Goal: Answer question/provide support

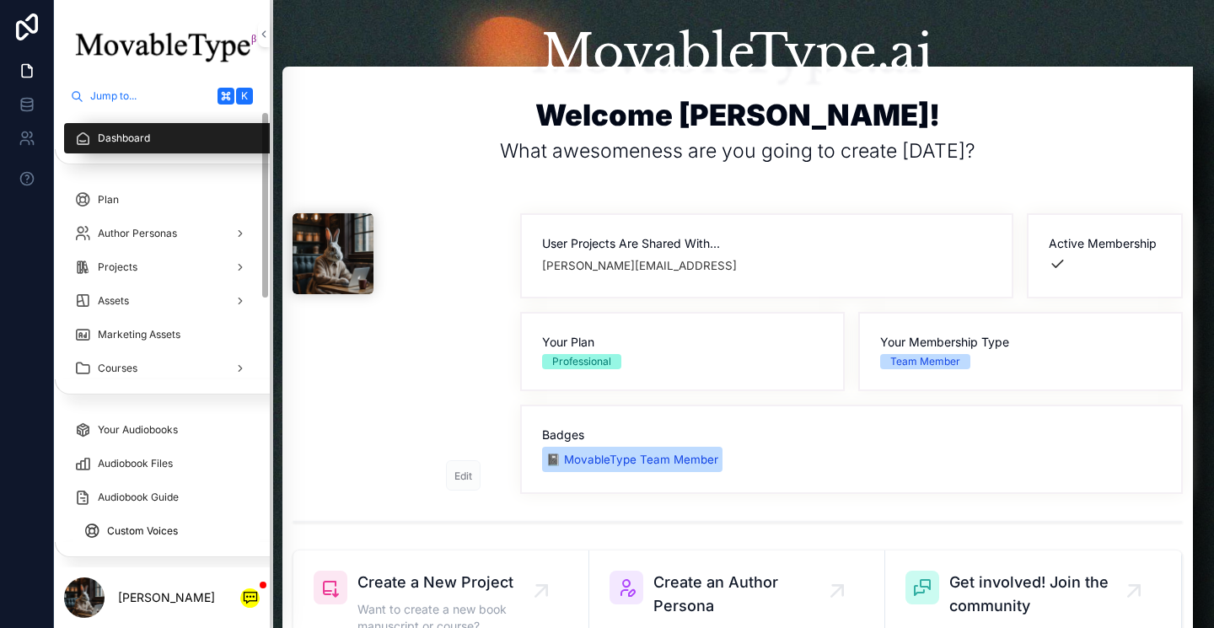
scroll to position [646, 0]
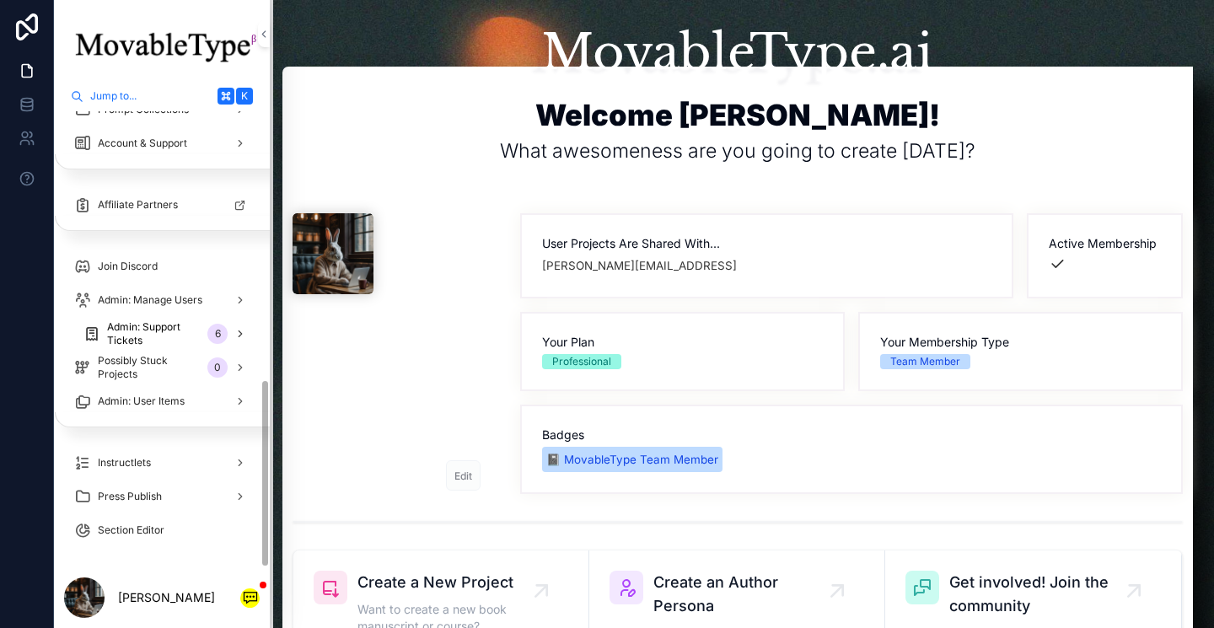
click at [164, 344] on span "Admin: Support Tickets" at bounding box center [154, 333] width 94 height 27
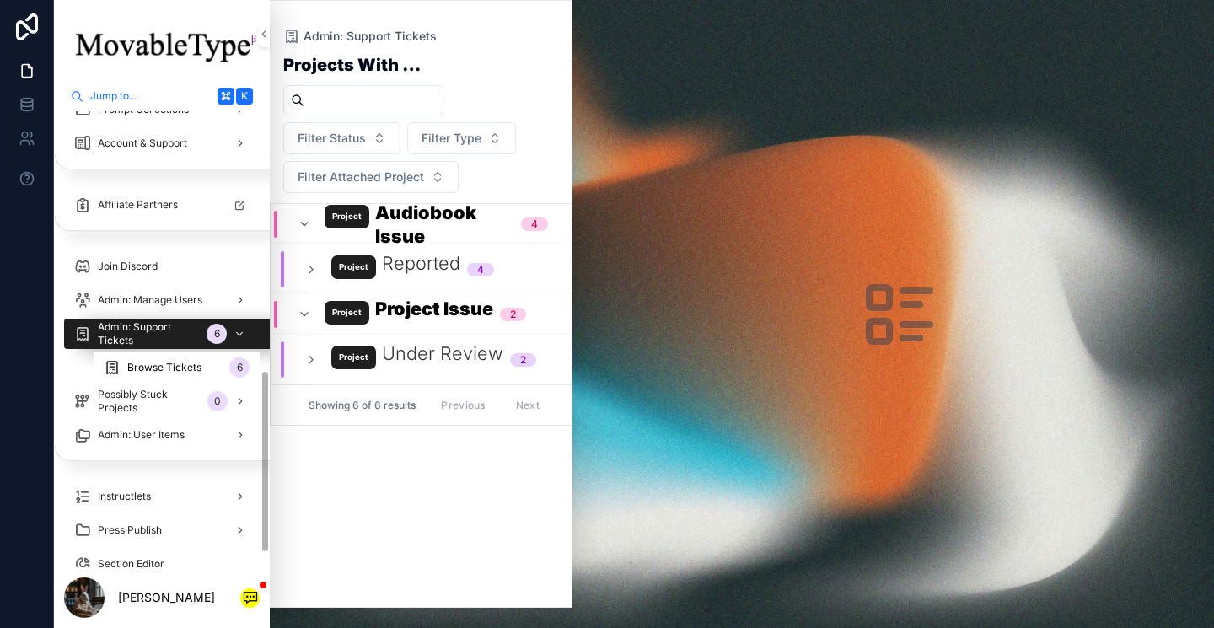
click at [200, 369] on div "Browse Tickets 6" at bounding box center [177, 367] width 146 height 27
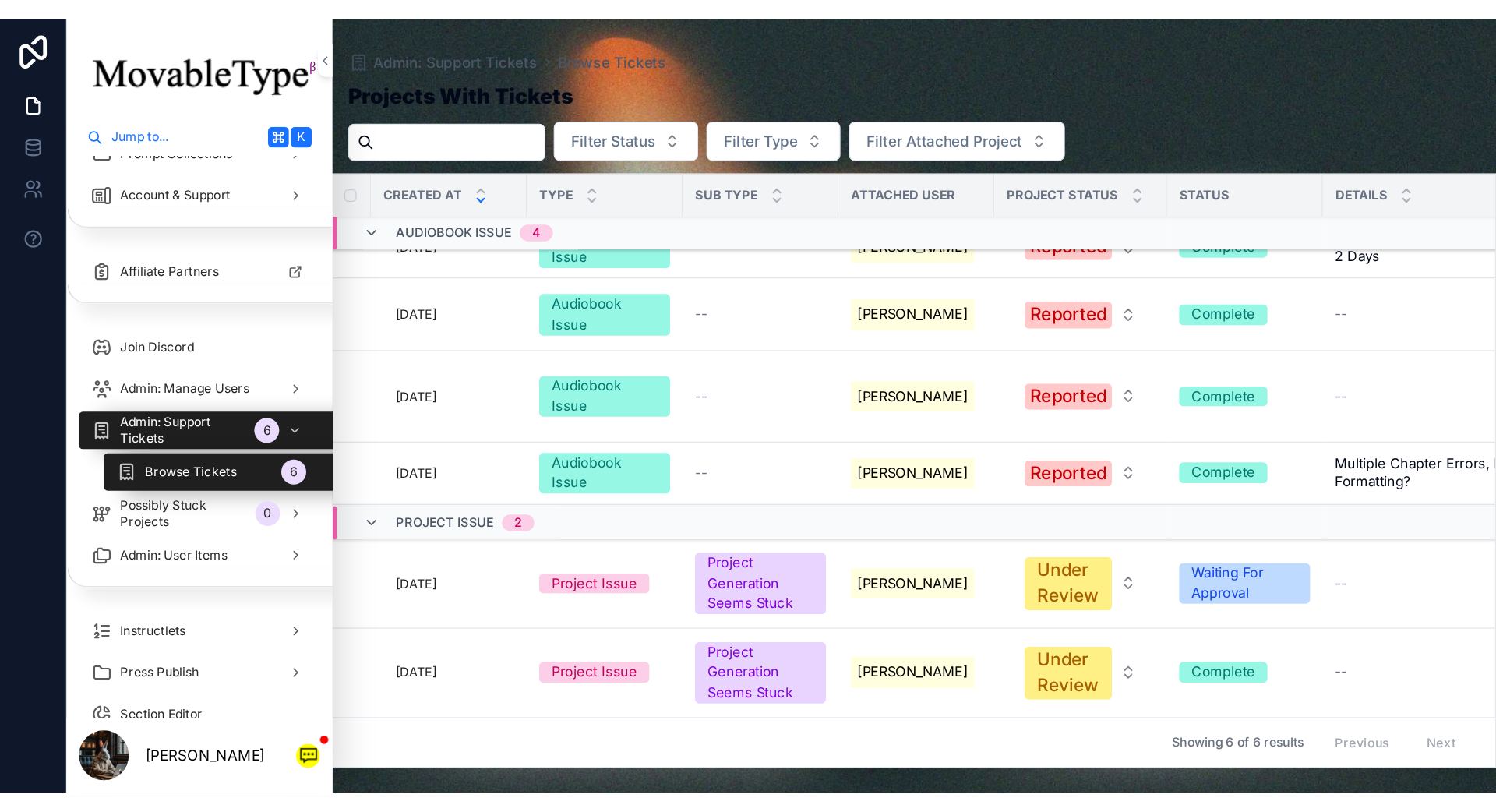
scroll to position [38, 0]
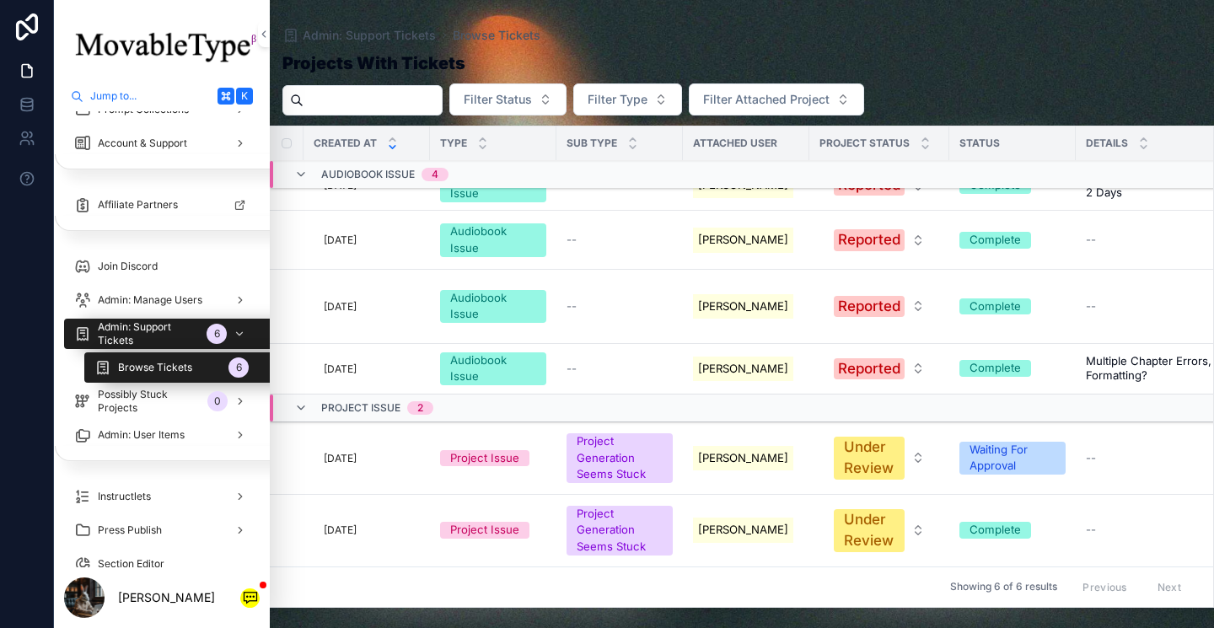
click at [708, 451] on span "[PERSON_NAME]" at bounding box center [743, 458] width 90 height 15
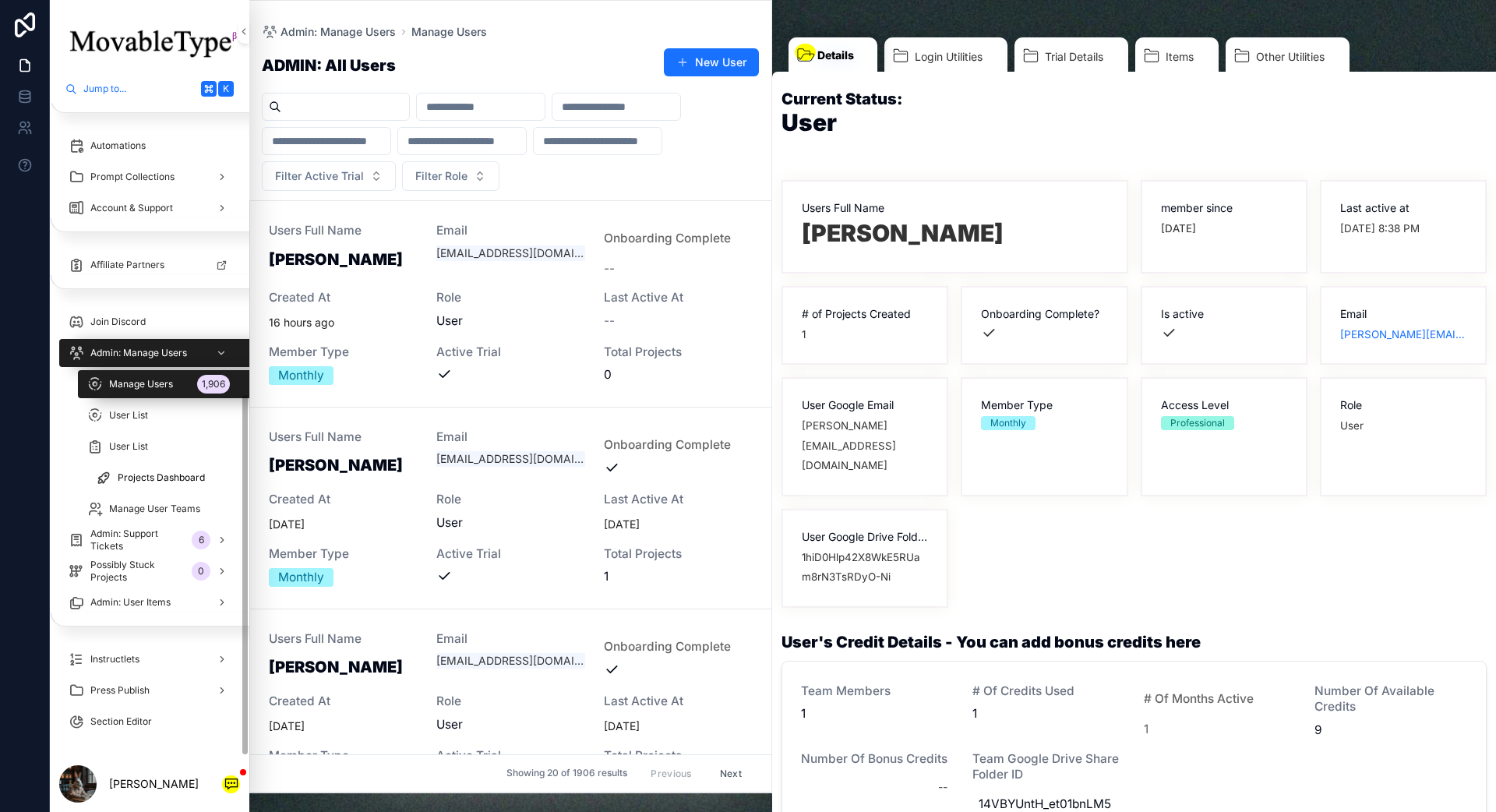
scroll to position [521, 0]
click at [172, 539] on span "Admin: Support Tickets" at bounding box center [142, 539] width 87 height 25
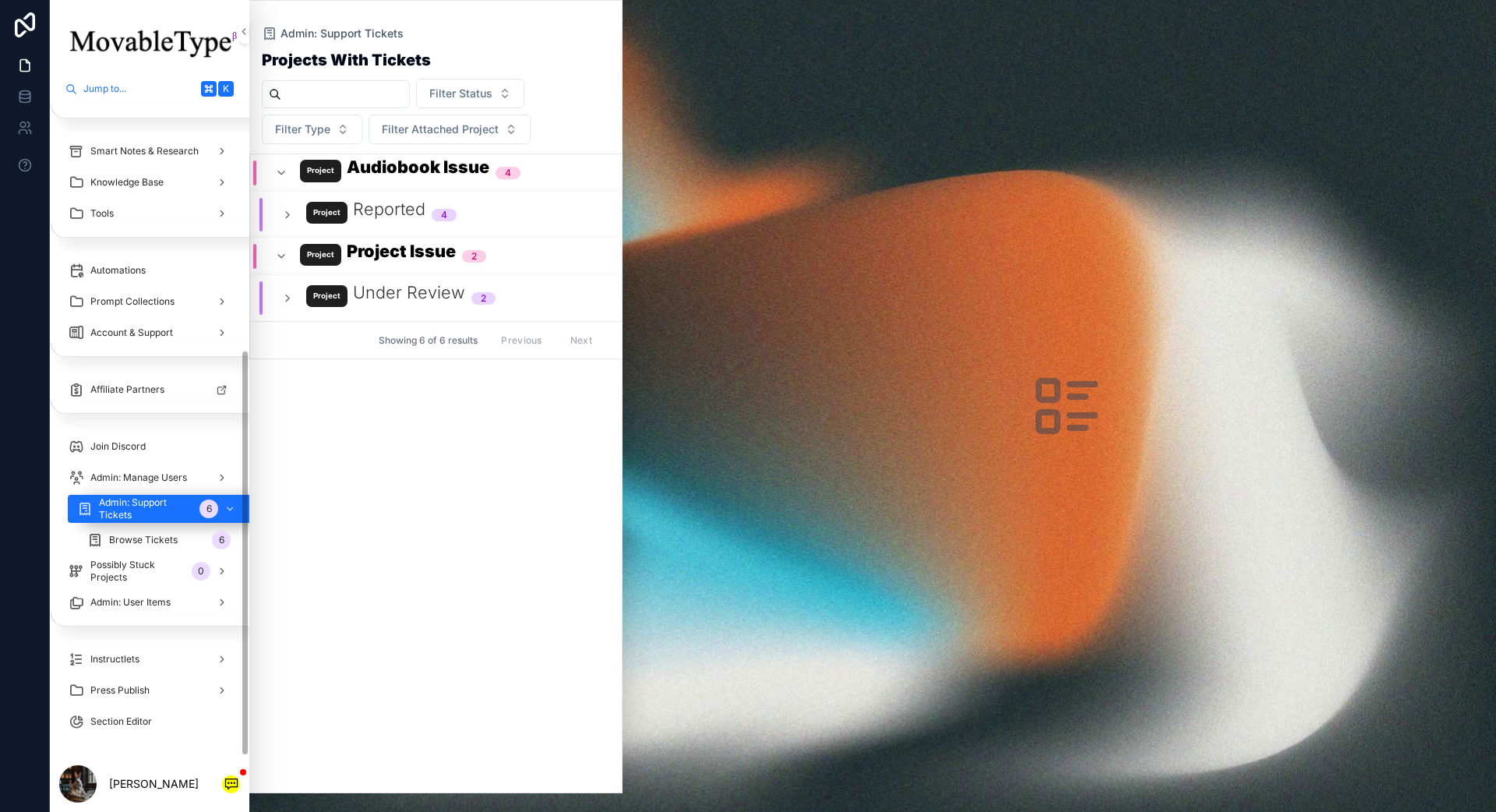
scroll to position [396, 0]
click at [281, 290] on div "Under Review 2" at bounding box center [388, 297] width 214 height 33
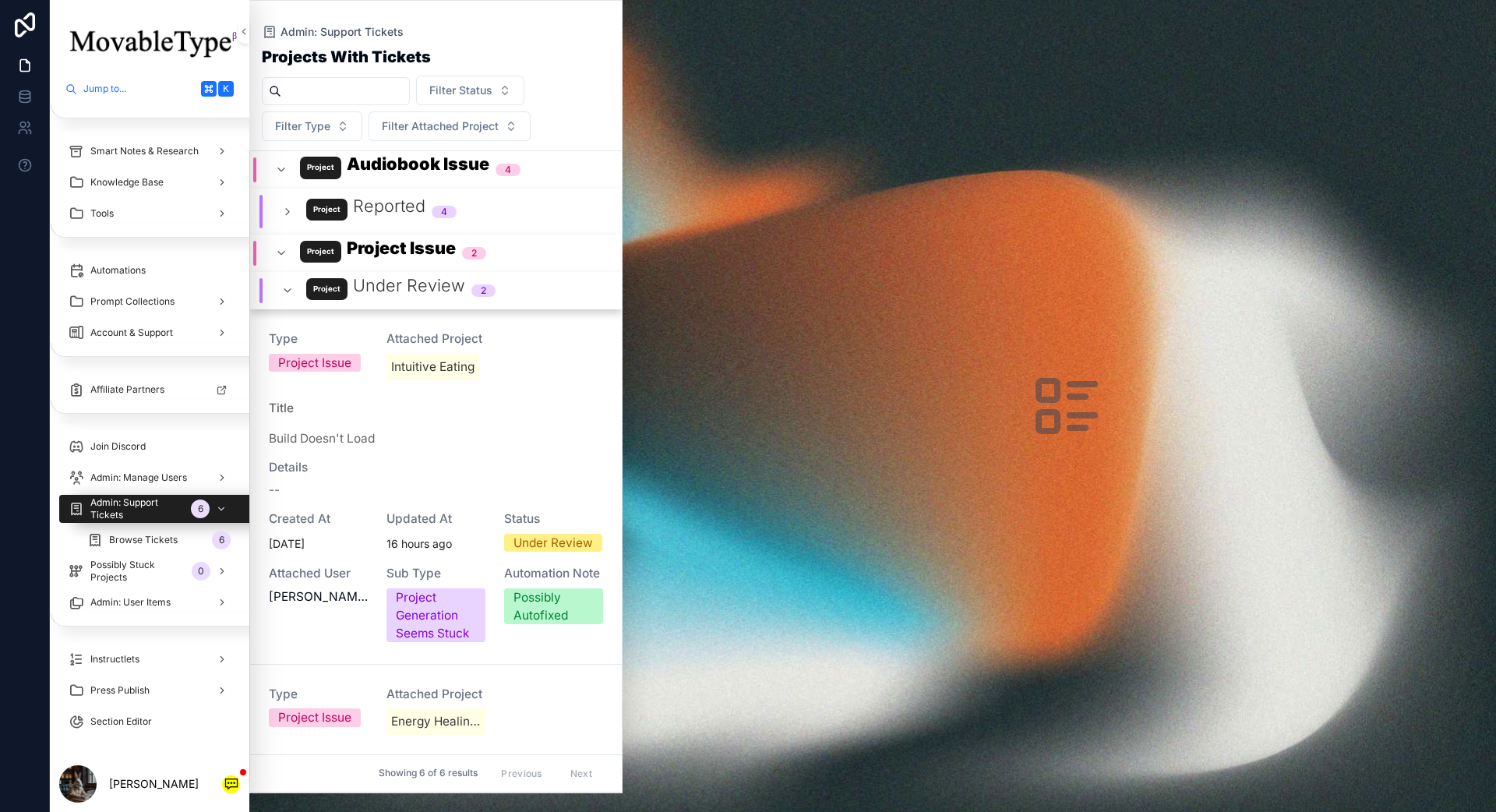
click at [333, 488] on div "--" at bounding box center [436, 490] width 334 height 18
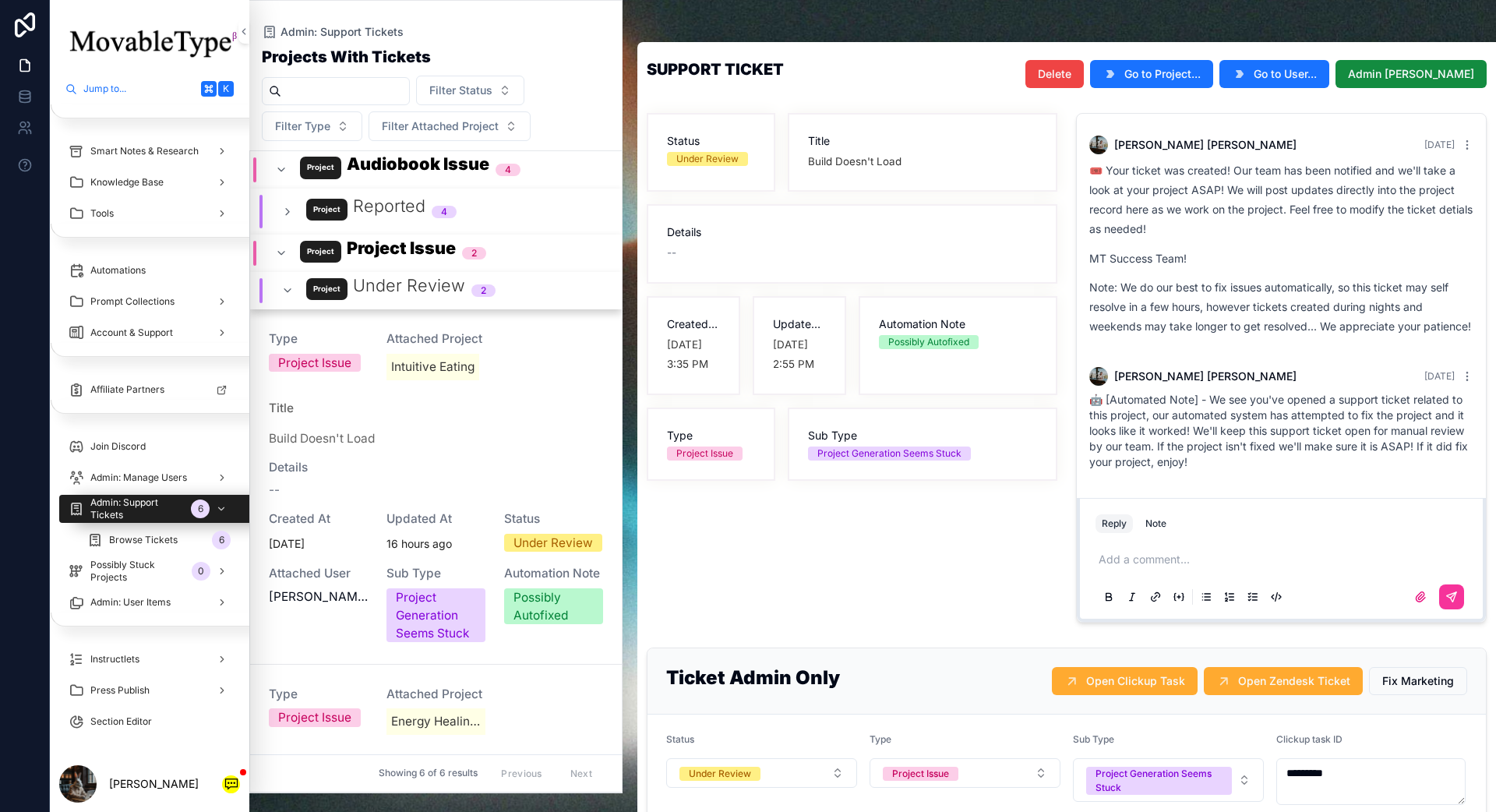
click at [1121, 73] on span "Go to Project..." at bounding box center [1162, 74] width 77 height 16
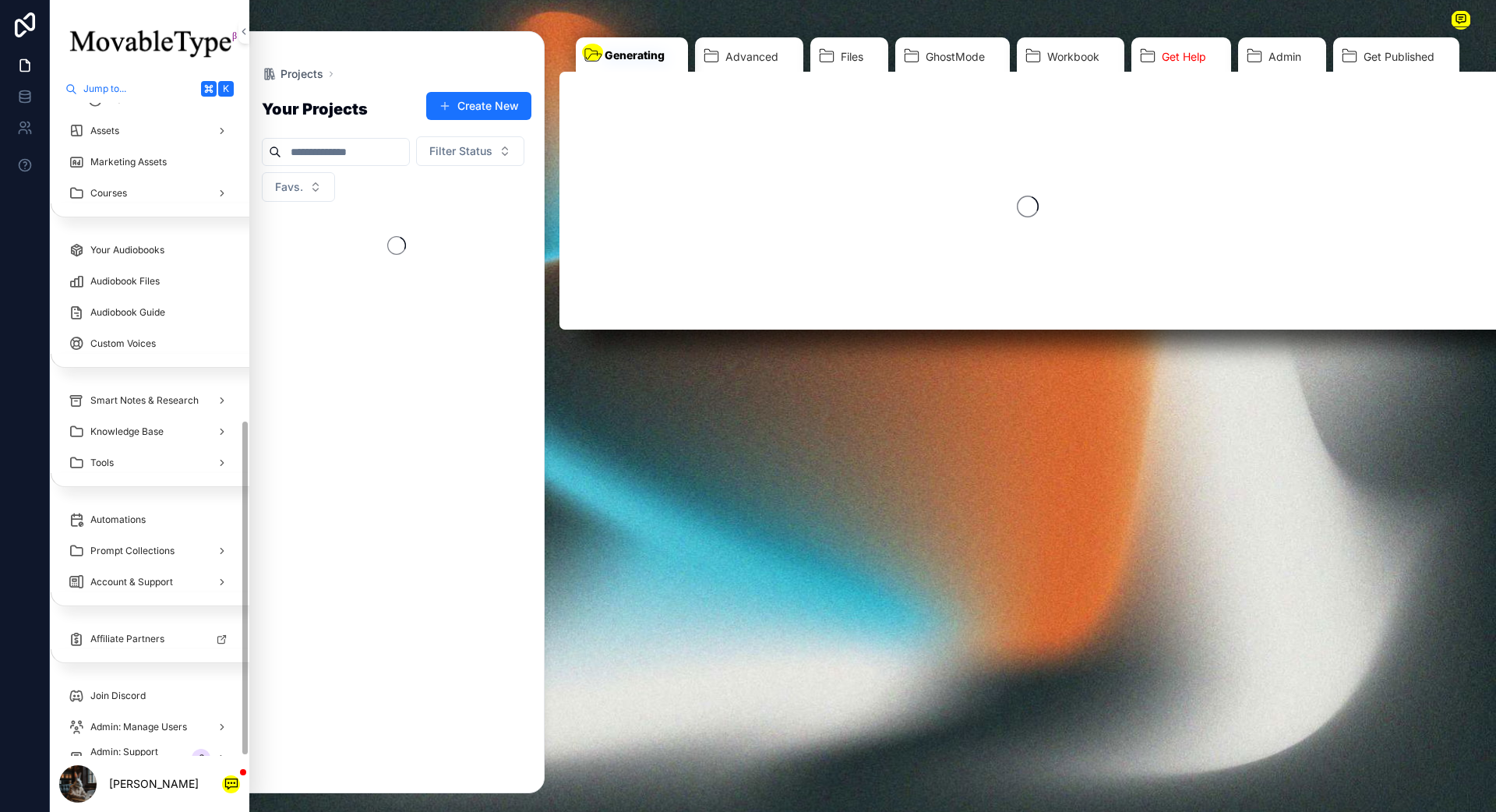
scroll to position [614, 0]
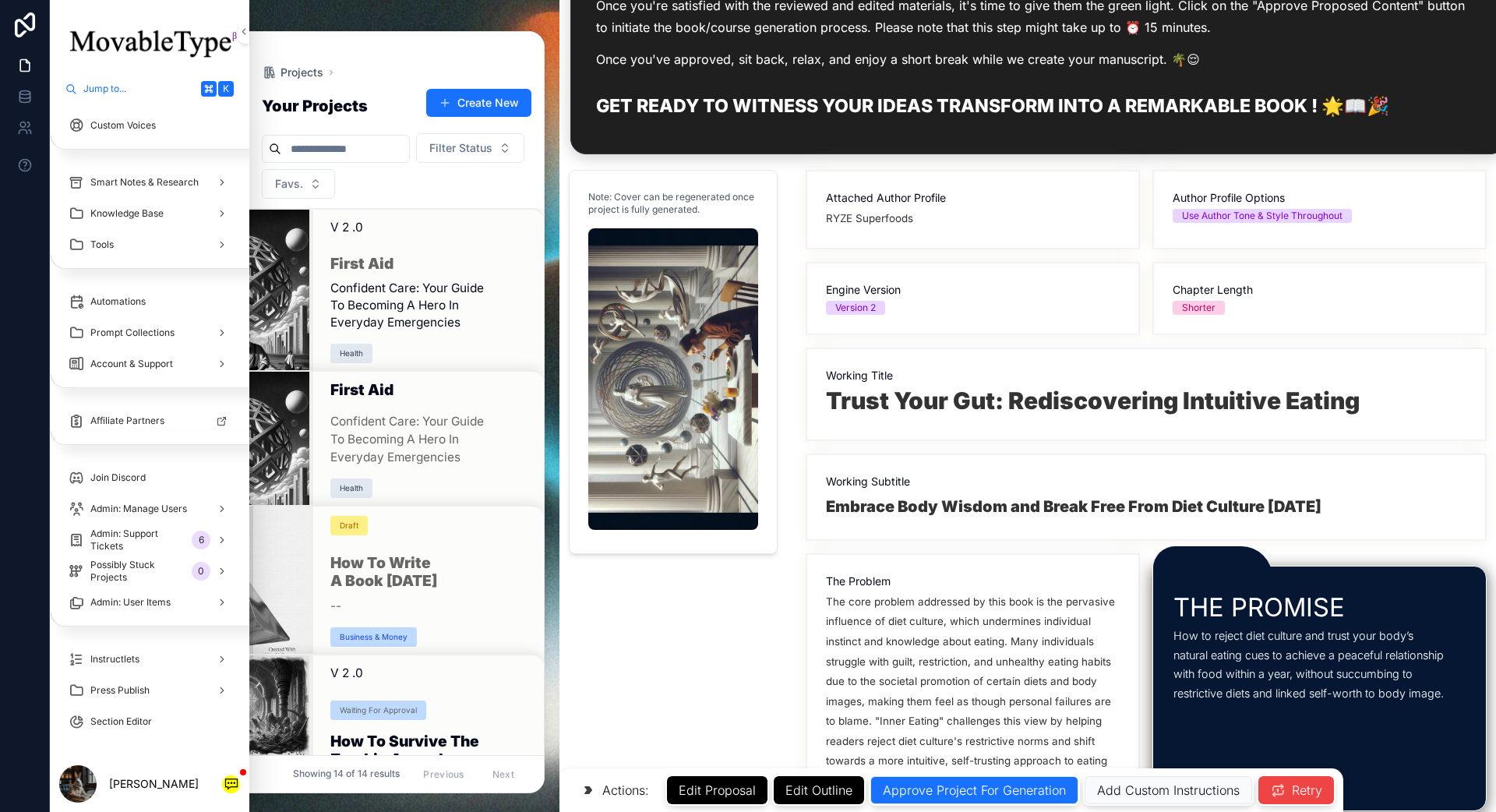
scroll to position [0, 3]
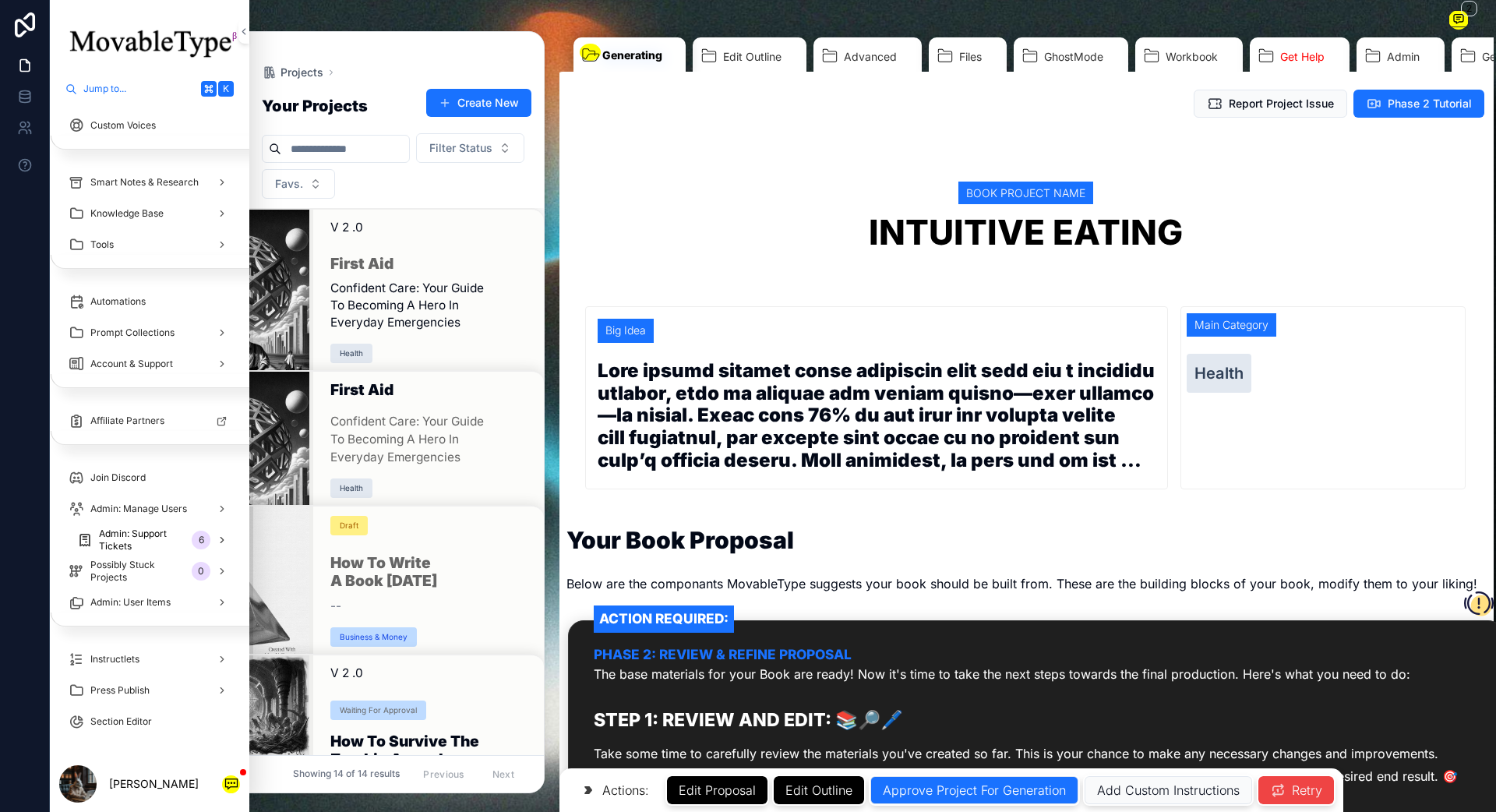
click at [166, 544] on span "Admin: Support Tickets" at bounding box center [142, 539] width 87 height 25
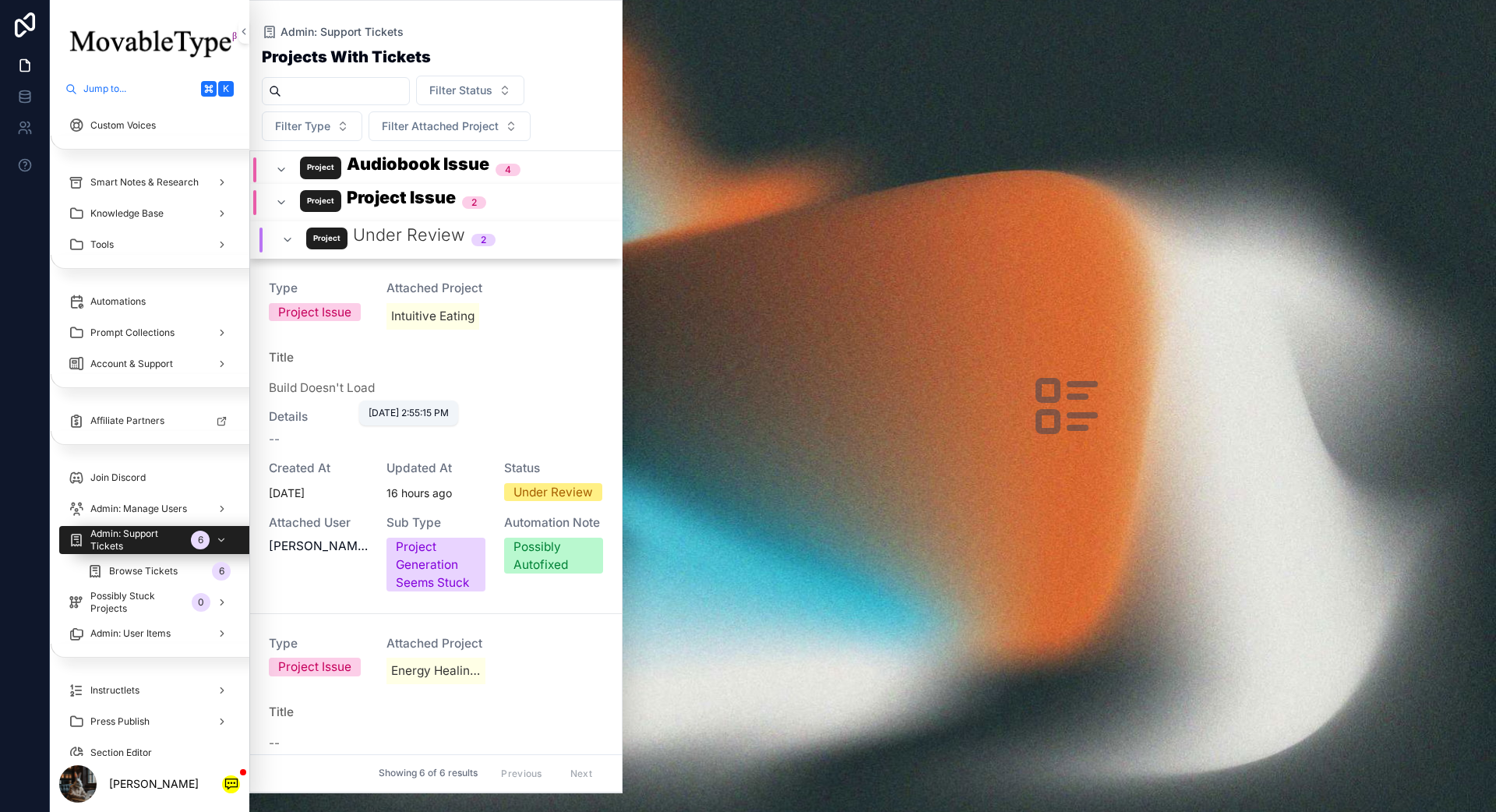
scroll to position [266, 0]
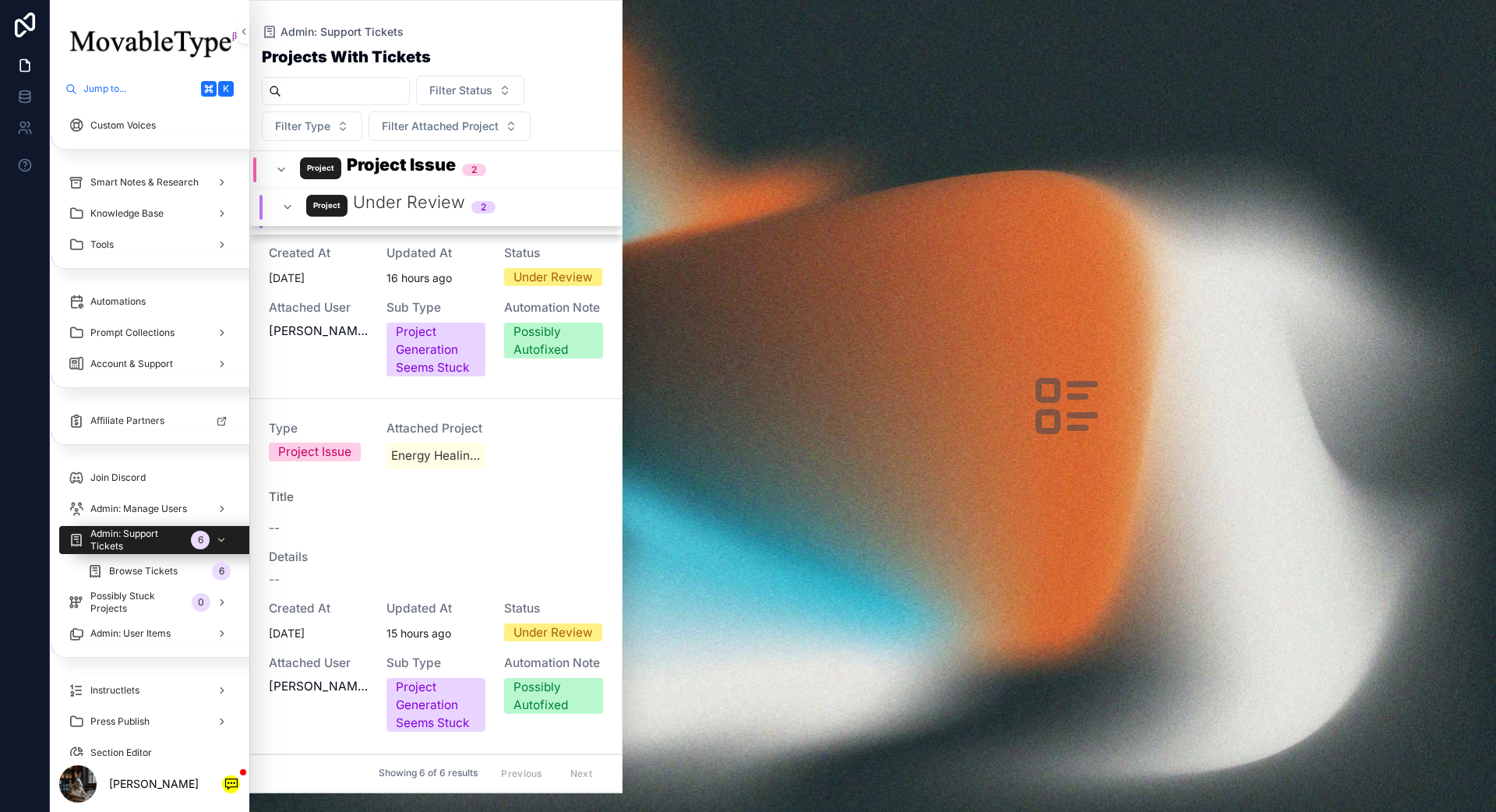
click at [420, 533] on div "--" at bounding box center [436, 525] width 334 height 24
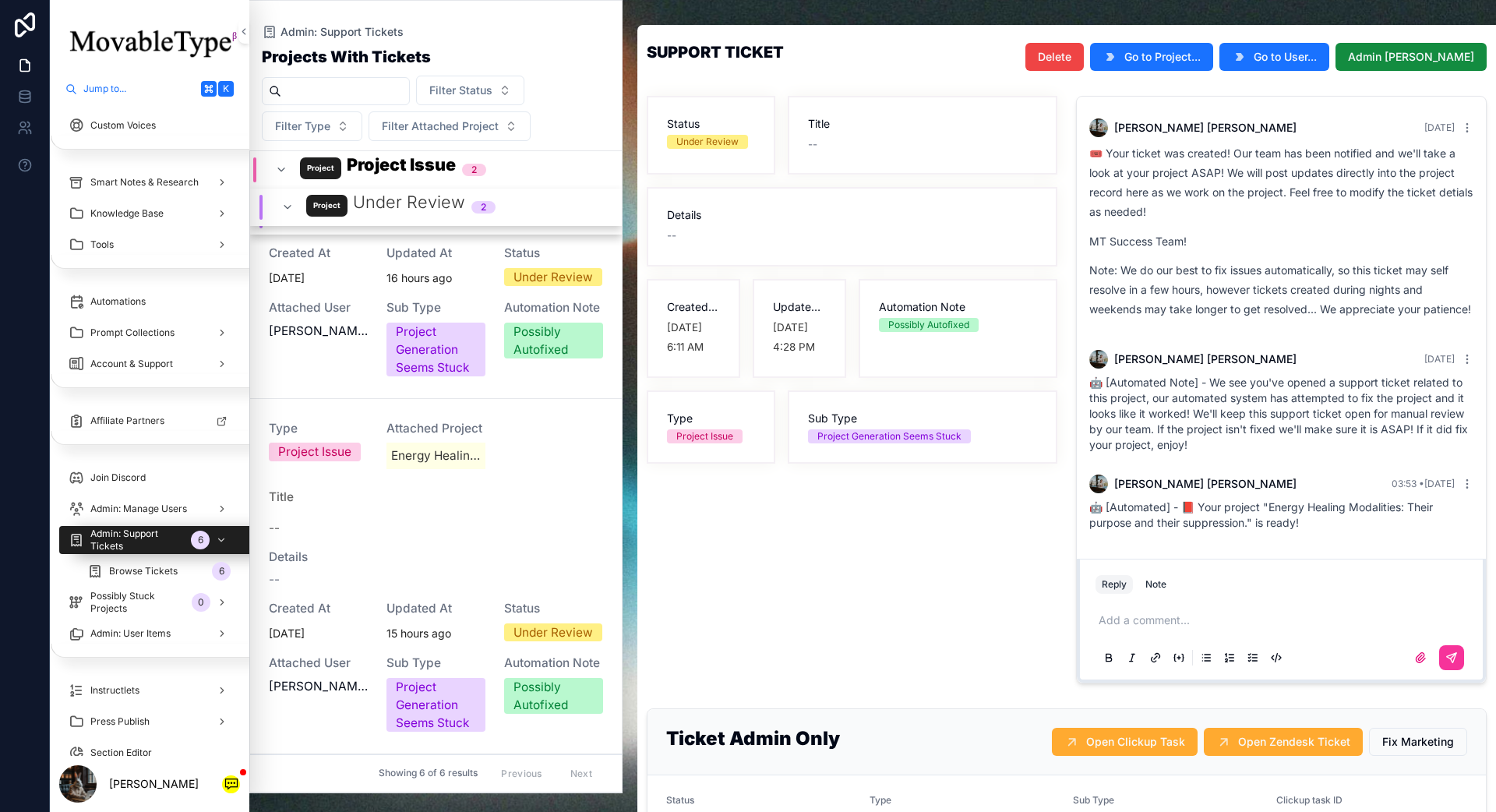
click at [1121, 57] on span "Go to Project..." at bounding box center [1162, 56] width 77 height 16
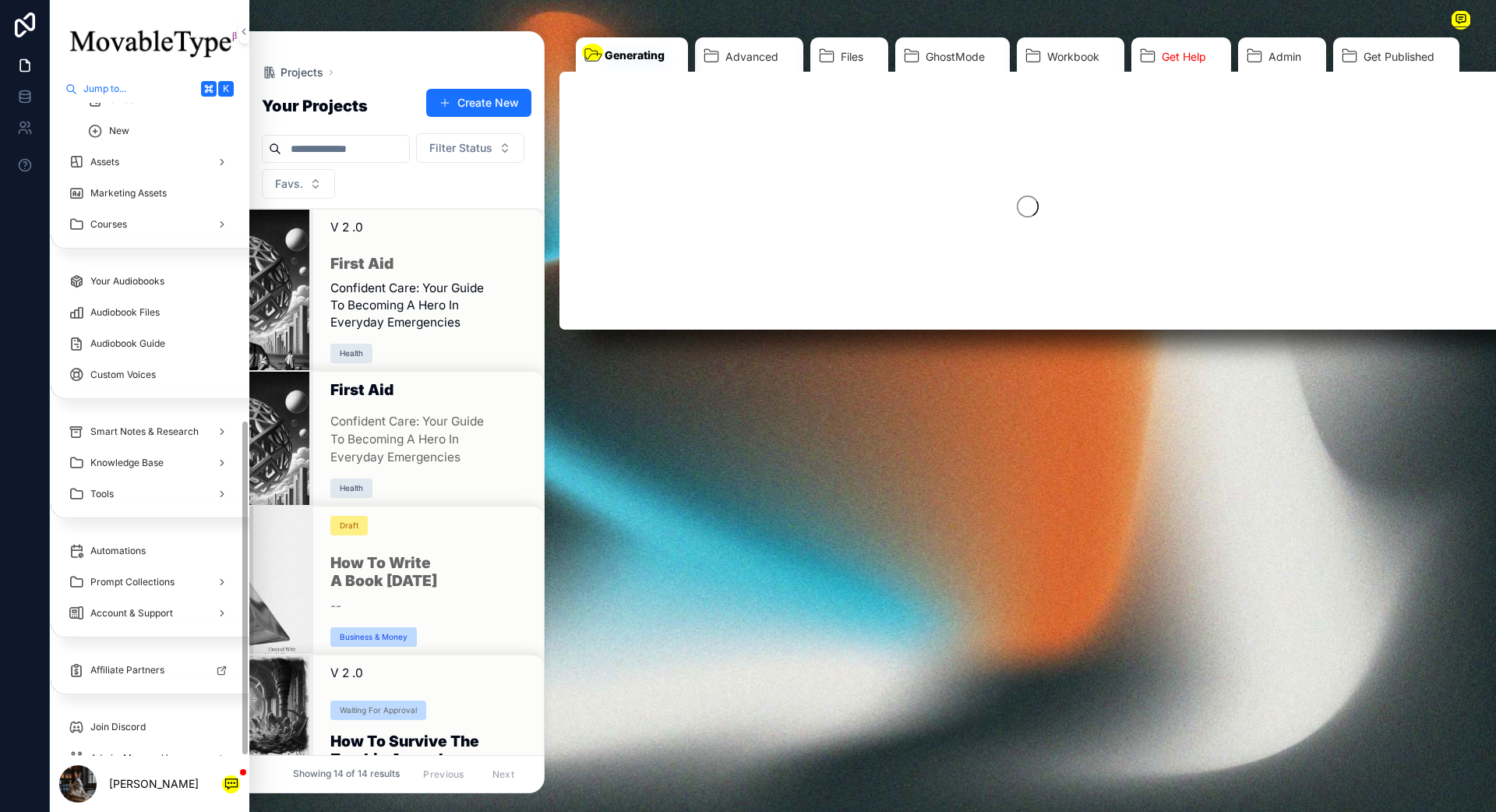
scroll to position [614, 0]
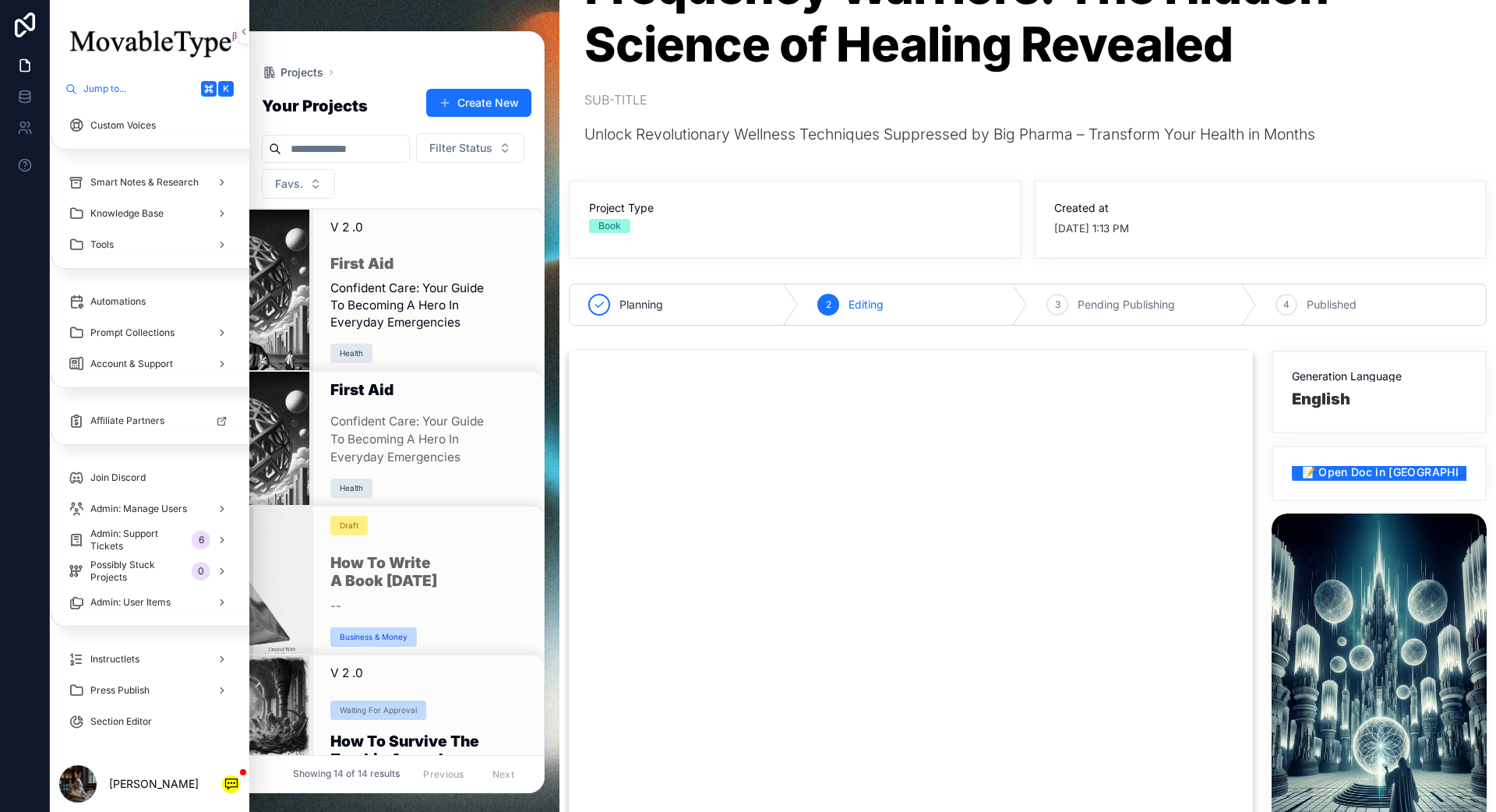
scroll to position [354, 0]
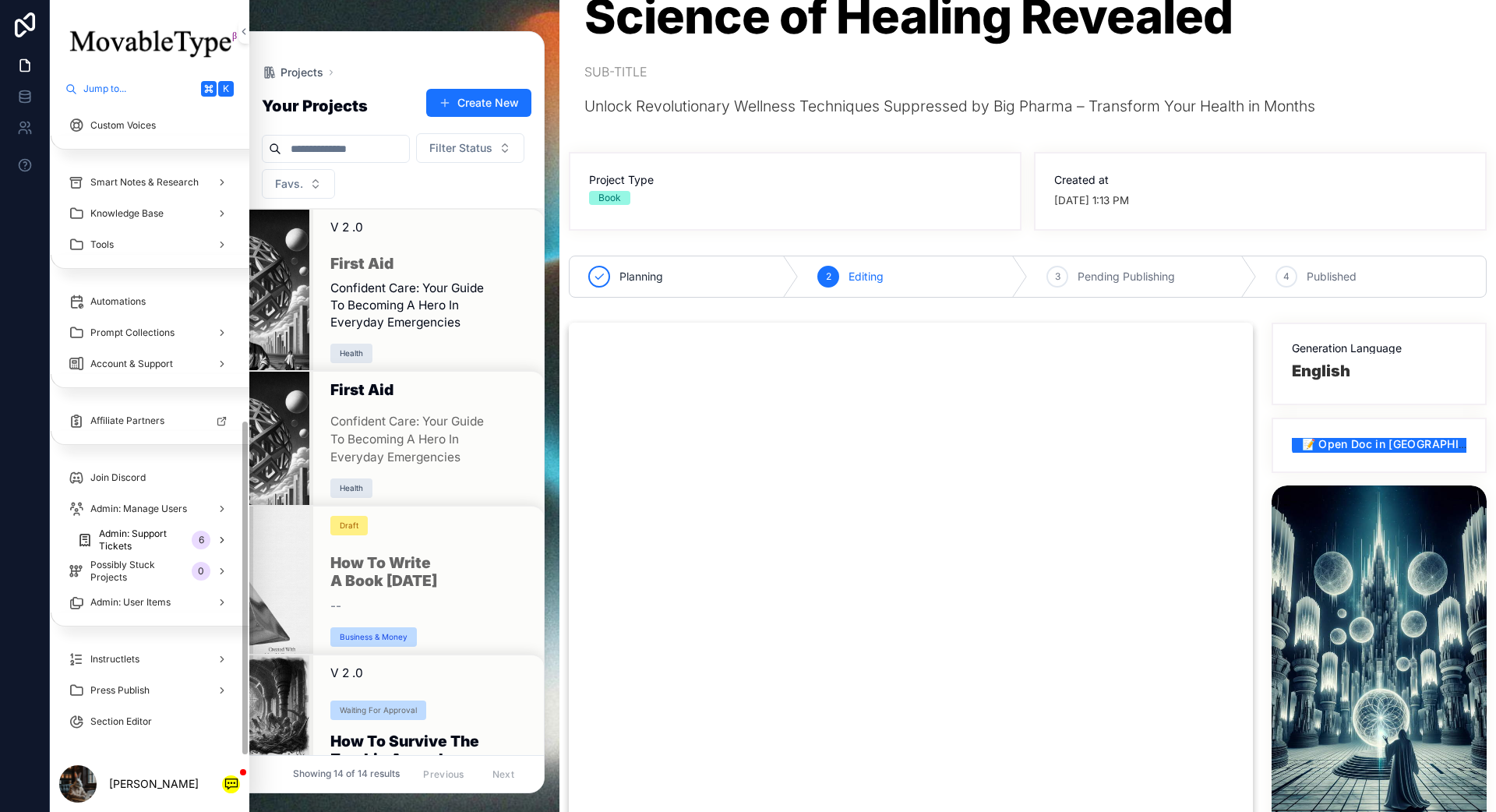
click at [176, 540] on span "Admin: Support Tickets" at bounding box center [142, 539] width 87 height 25
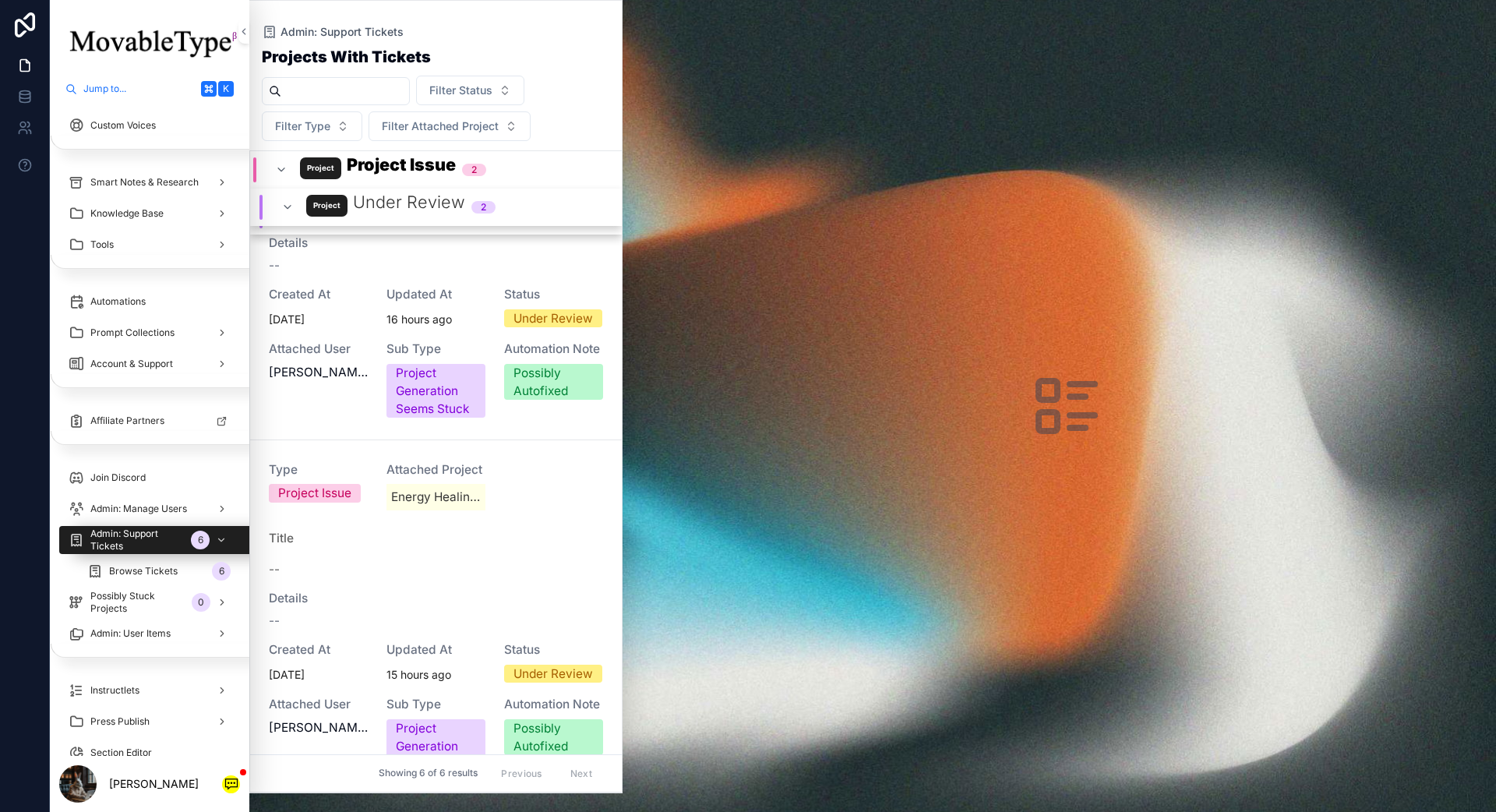
scroll to position [266, 0]
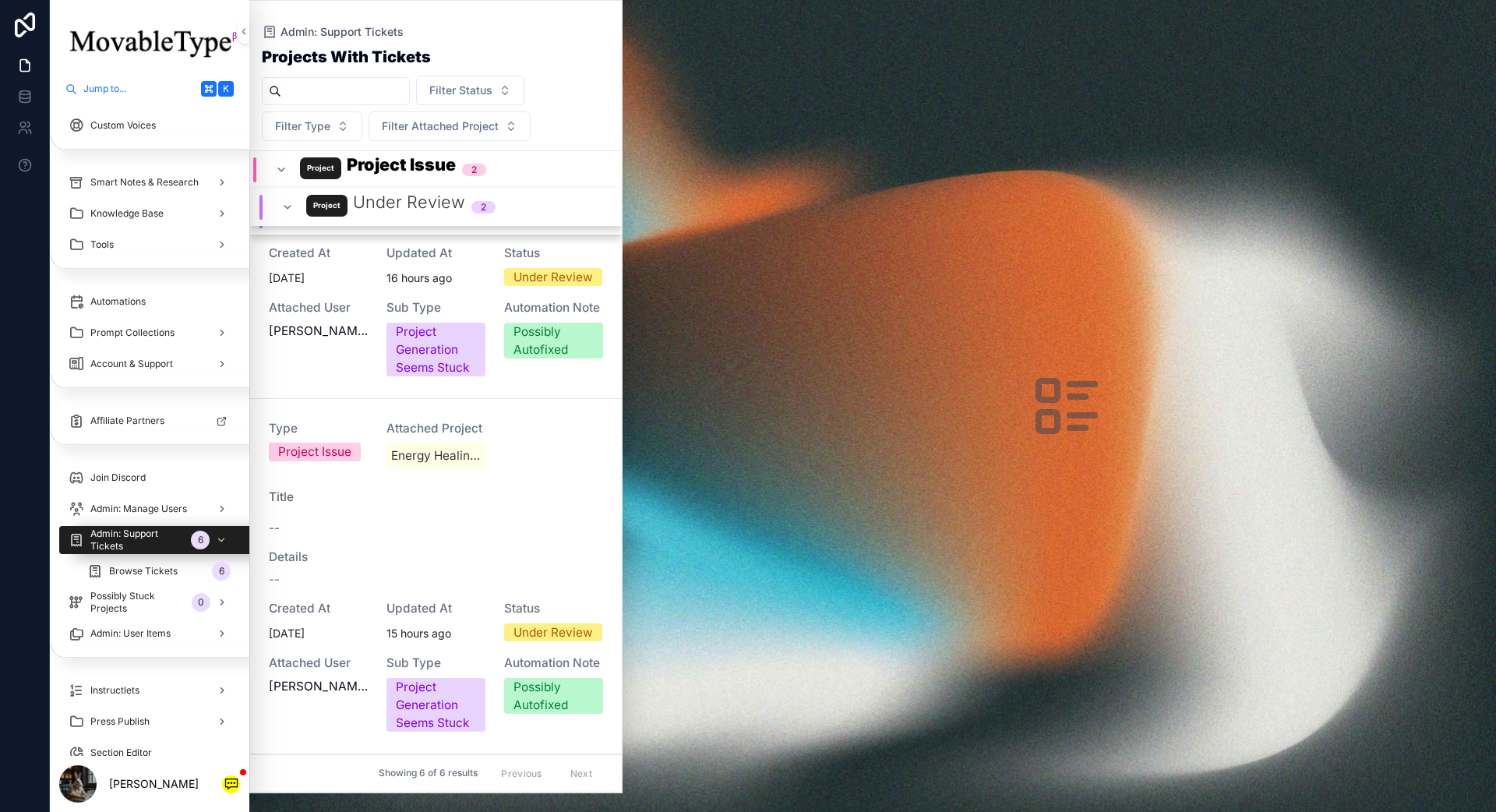
click at [476, 576] on div "--" at bounding box center [436, 579] width 334 height 18
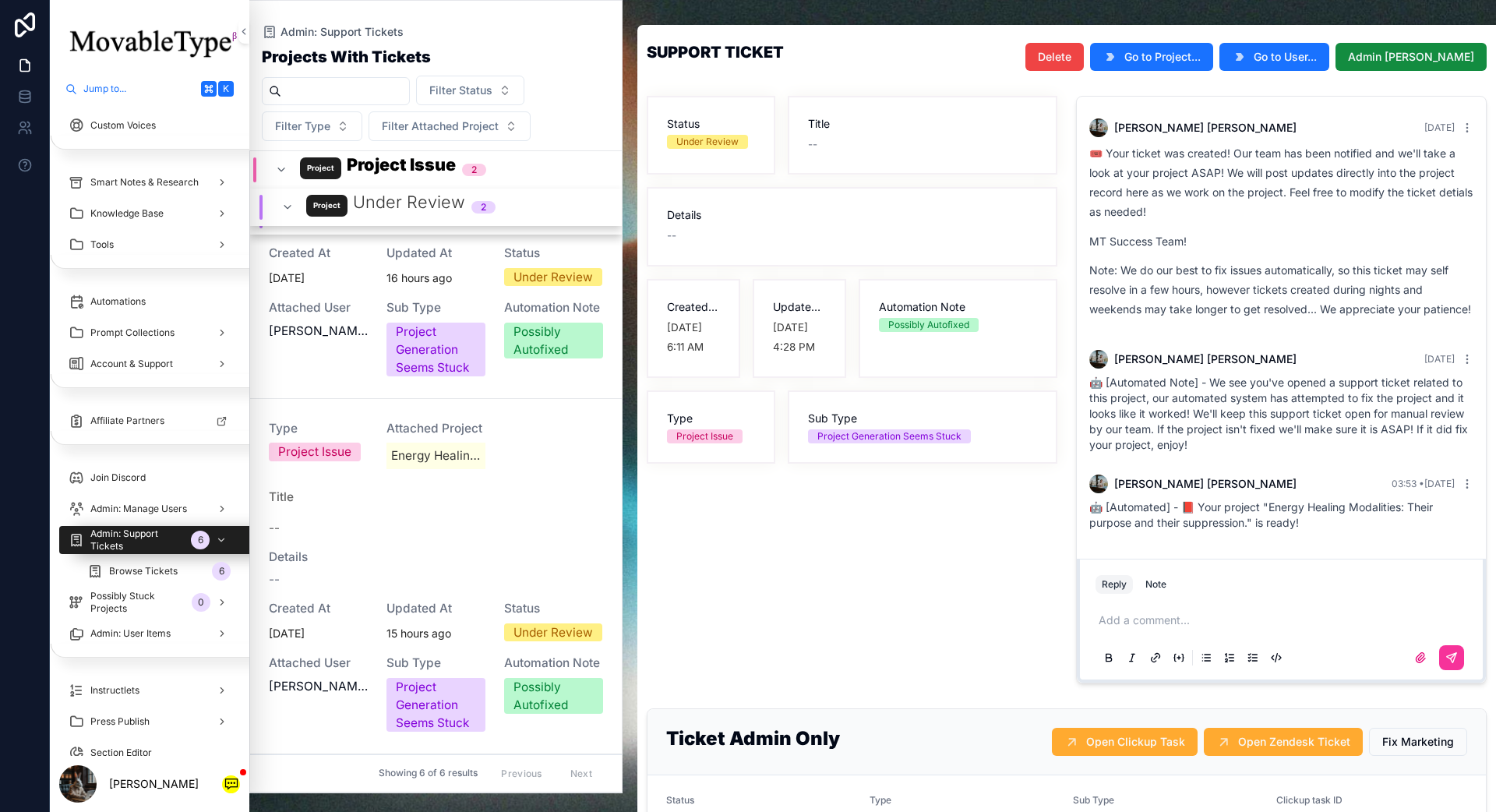
click at [1121, 63] on span "Admin [PERSON_NAME]" at bounding box center [1411, 56] width 127 height 16
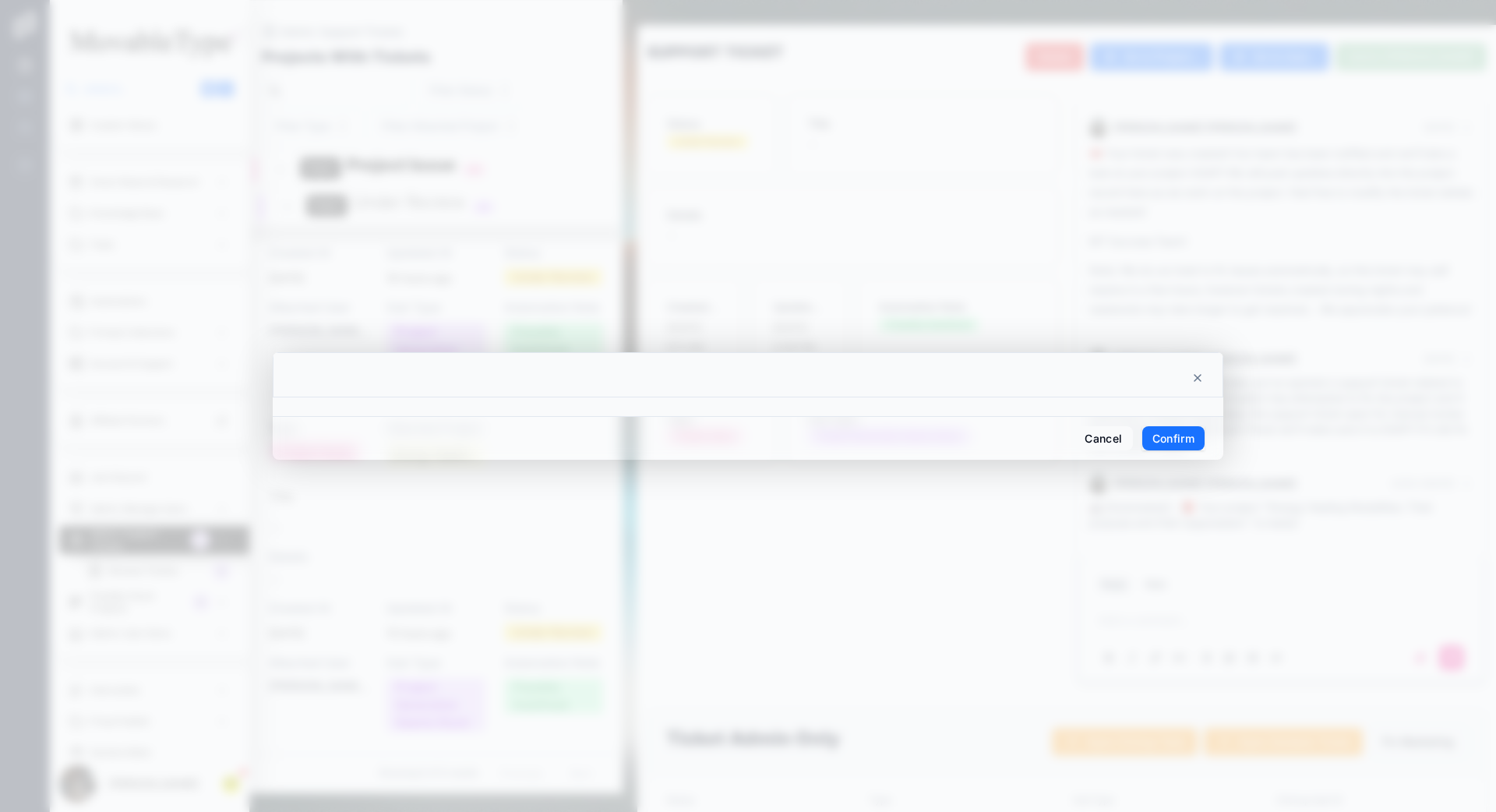
click at [1121, 436] on button "Confirm" at bounding box center [1173, 438] width 62 height 25
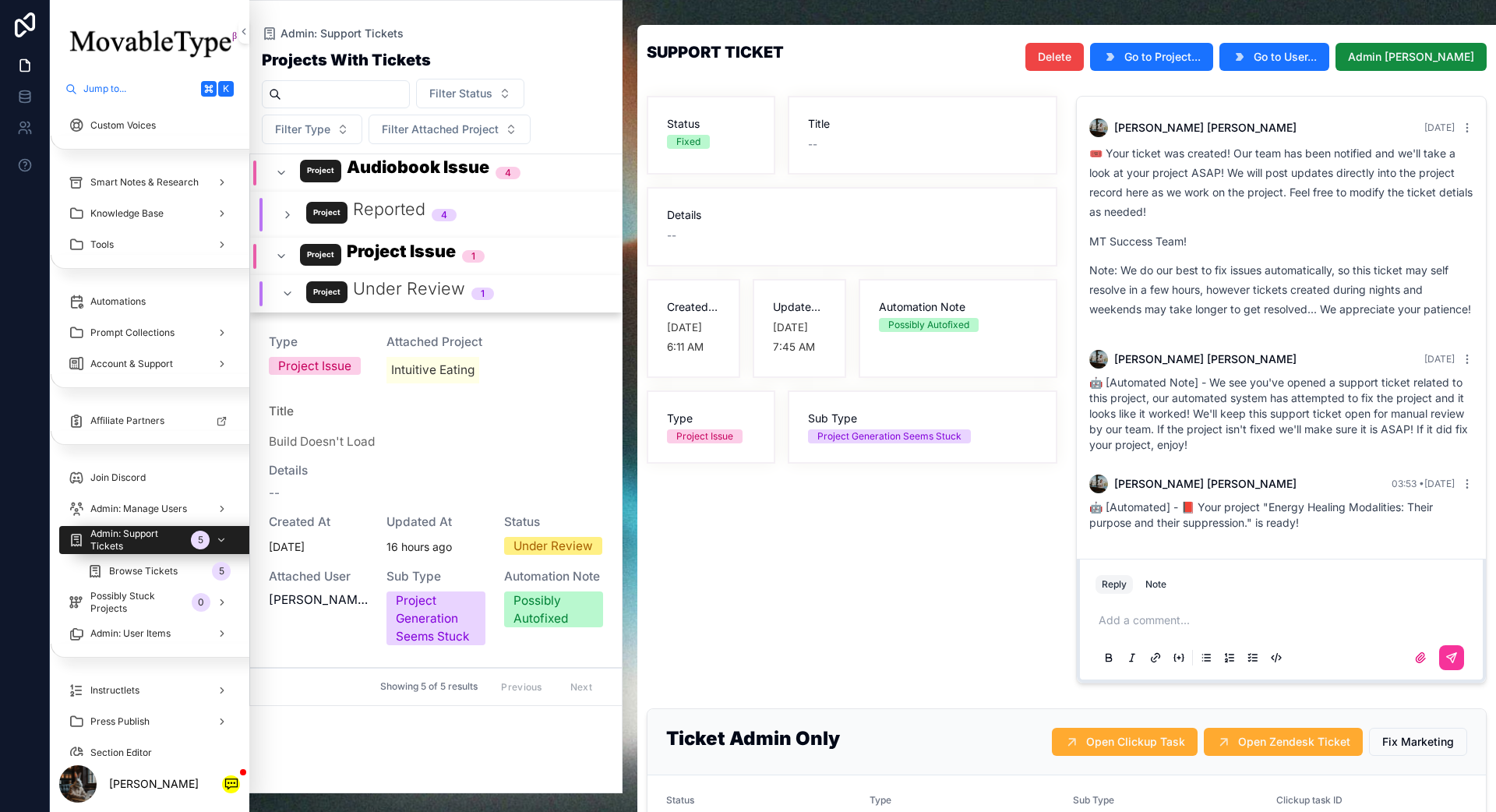
click at [420, 481] on div "Details --" at bounding box center [436, 482] width 334 height 40
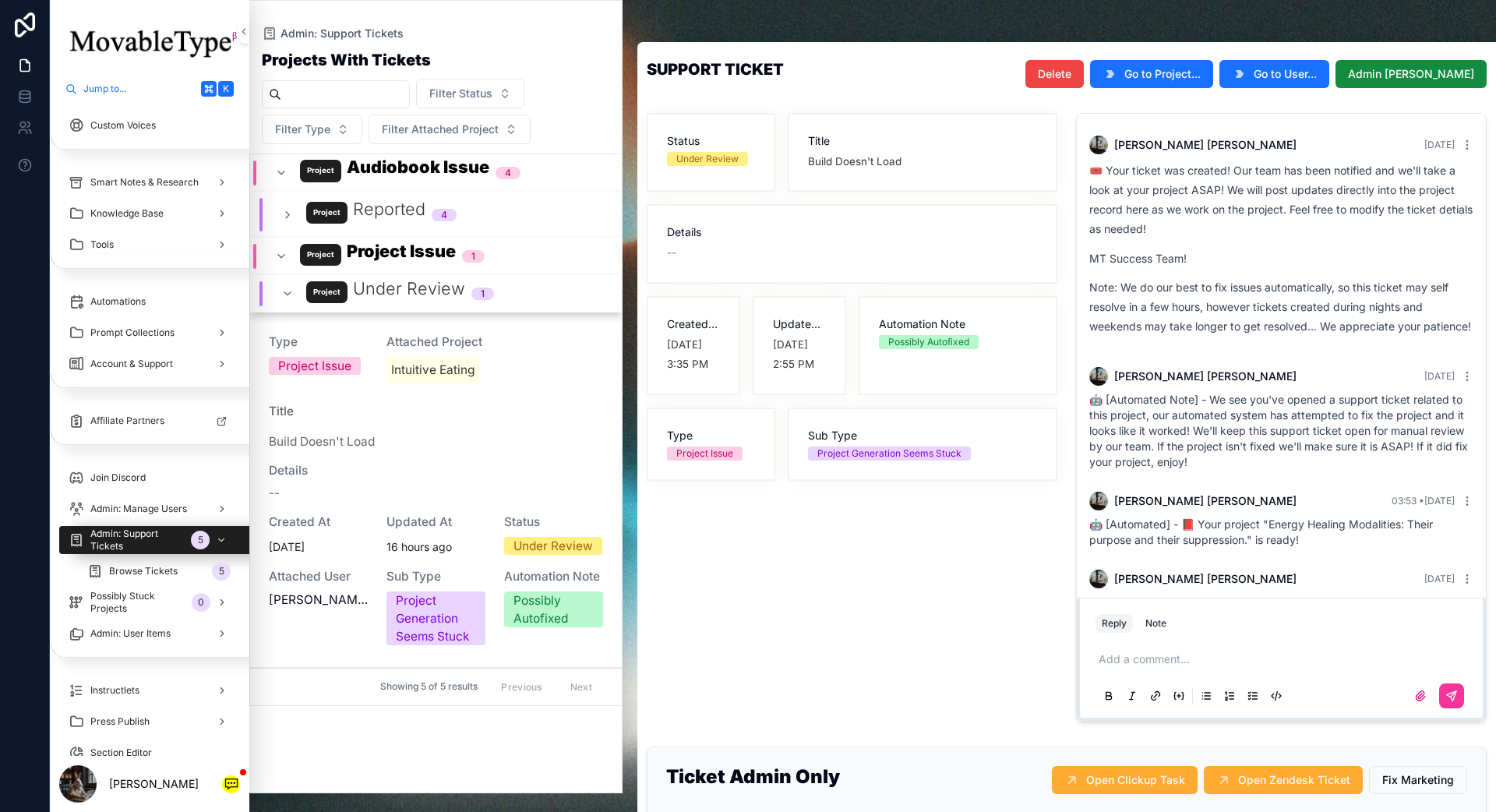
click at [155, 512] on span "Admin: Manage Users" at bounding box center [139, 508] width 97 height 12
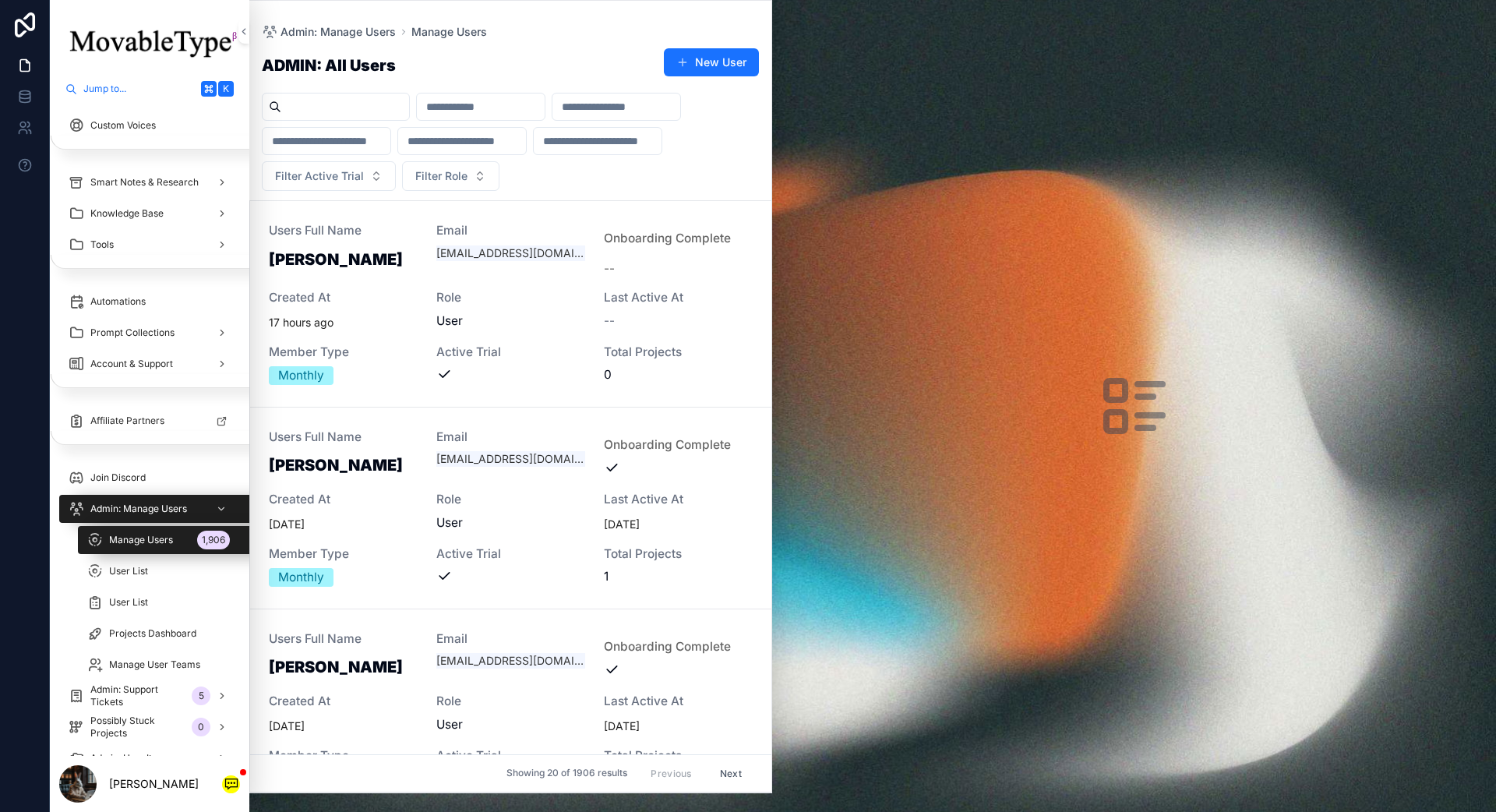
click at [375, 91] on div "ADMIN: All Users New User Filter Active Trial Filter Role Users Full Name [PERS…" at bounding box center [510, 415] width 522 height 754
click at [375, 110] on input "scrollable content" at bounding box center [345, 107] width 128 height 22
paste input "**********"
type input "**********"
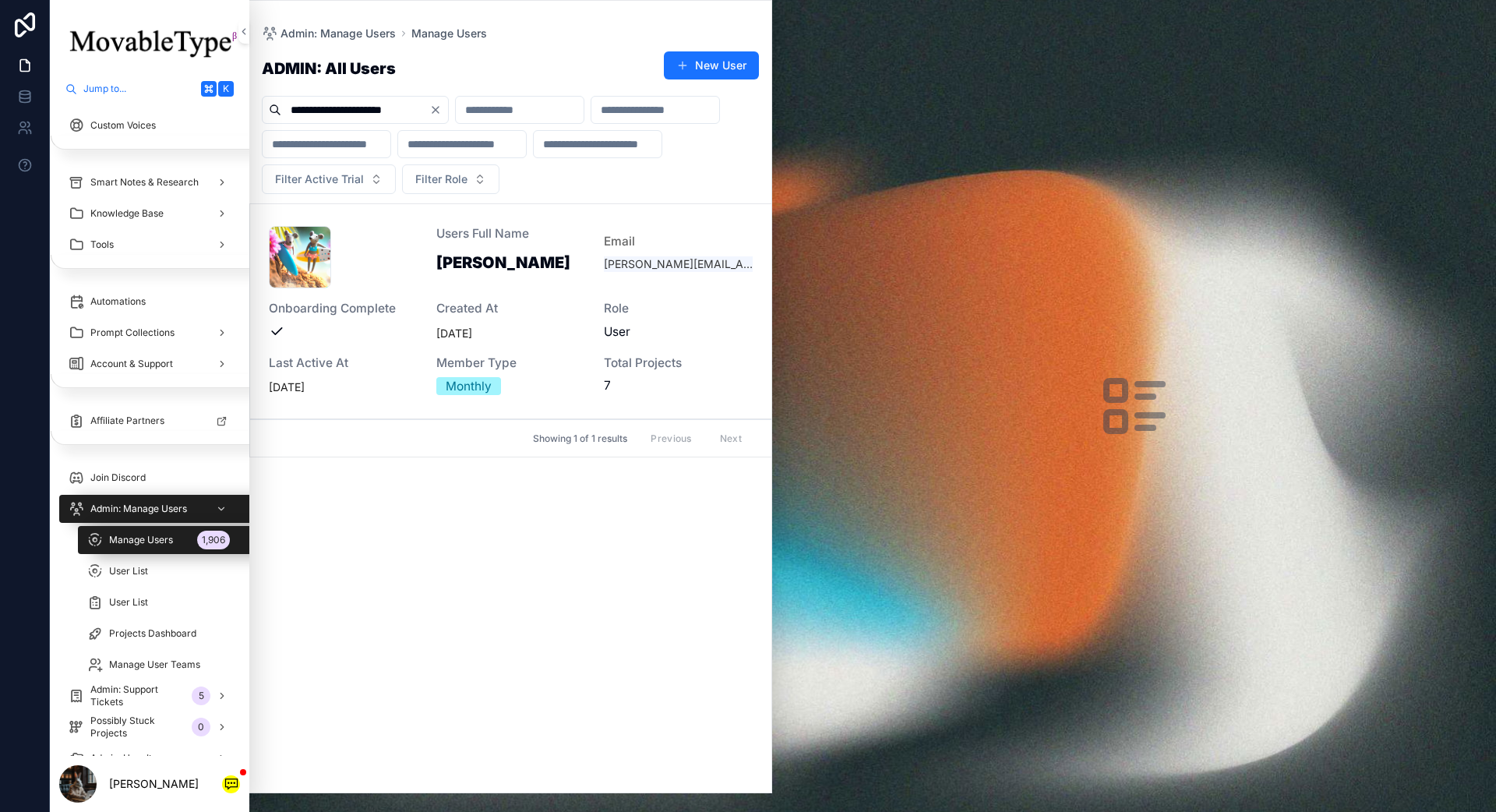
click at [400, 285] on div "[PERSON_NAME]-Mouse-Surf .png" at bounding box center [343, 257] width 149 height 62
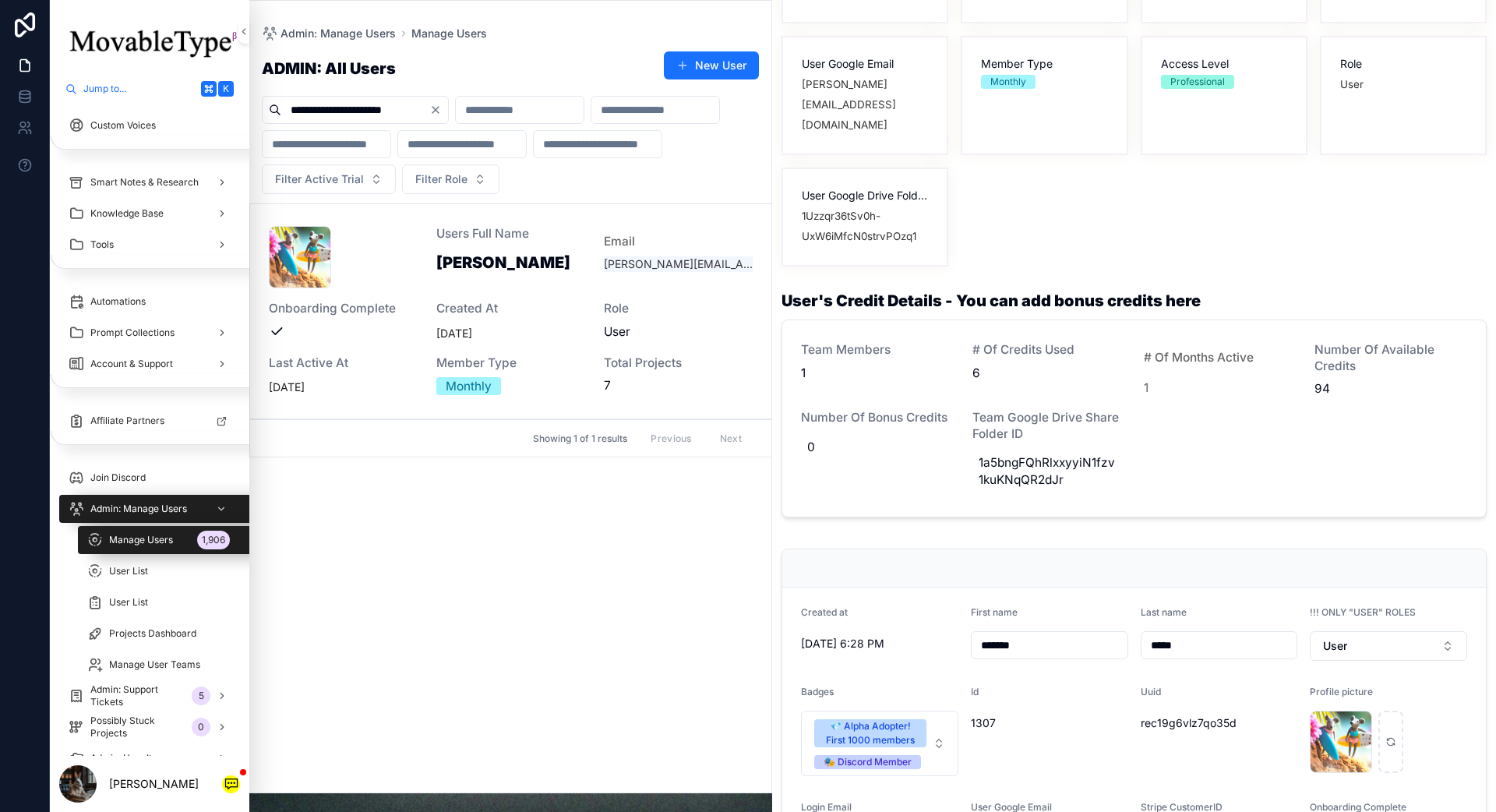
scroll to position [696, 0]
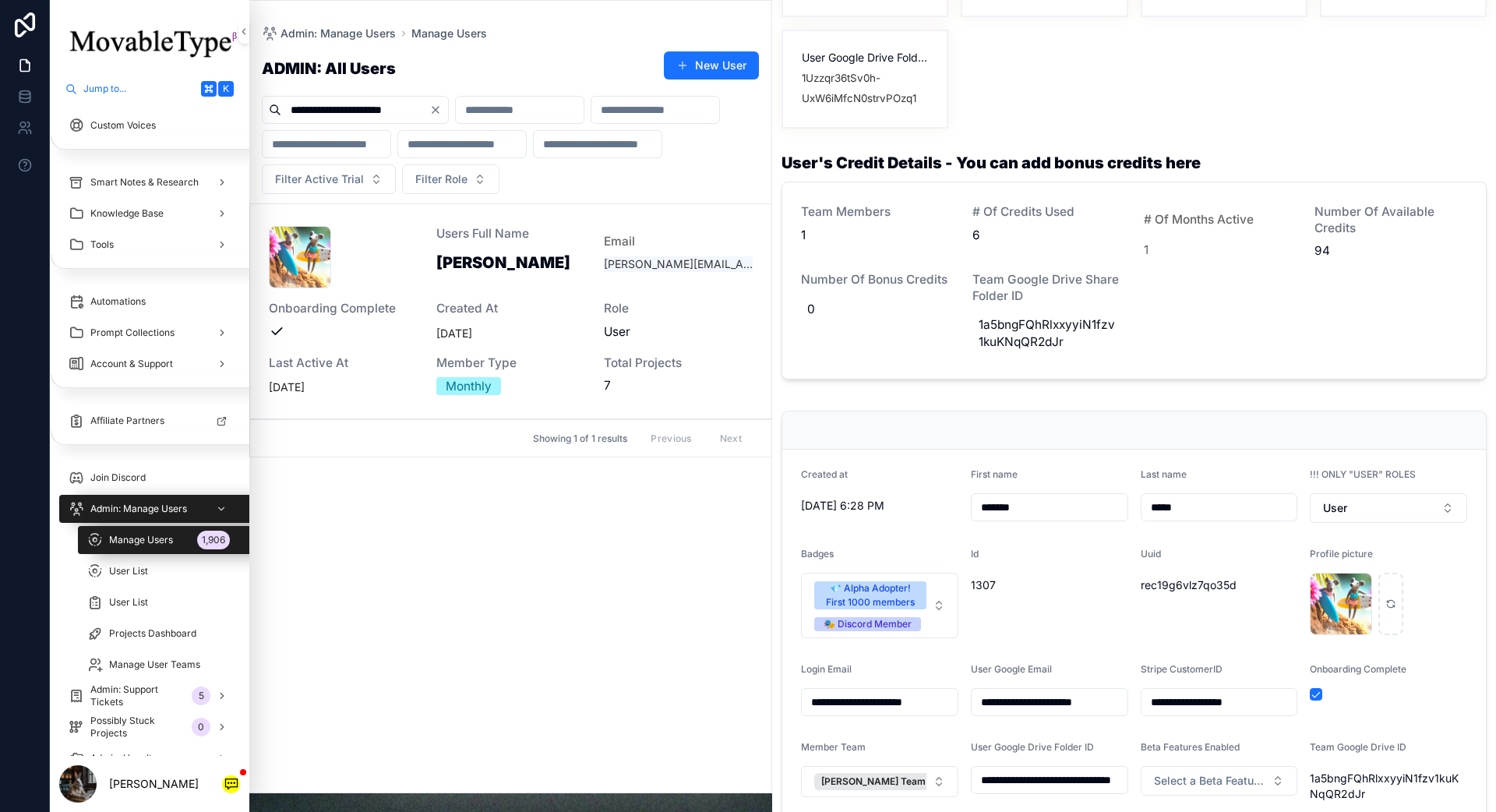
click at [837, 300] on span "0" at bounding box center [878, 309] width 140 height 18
click at [989, 298] on button "scrollable content" at bounding box center [998, 308] width 18 height 18
click at [835, 300] on span "0" at bounding box center [878, 309] width 140 height 18
type input "*"
click button "scrollable content" at bounding box center [998, 308] width 18 height 18
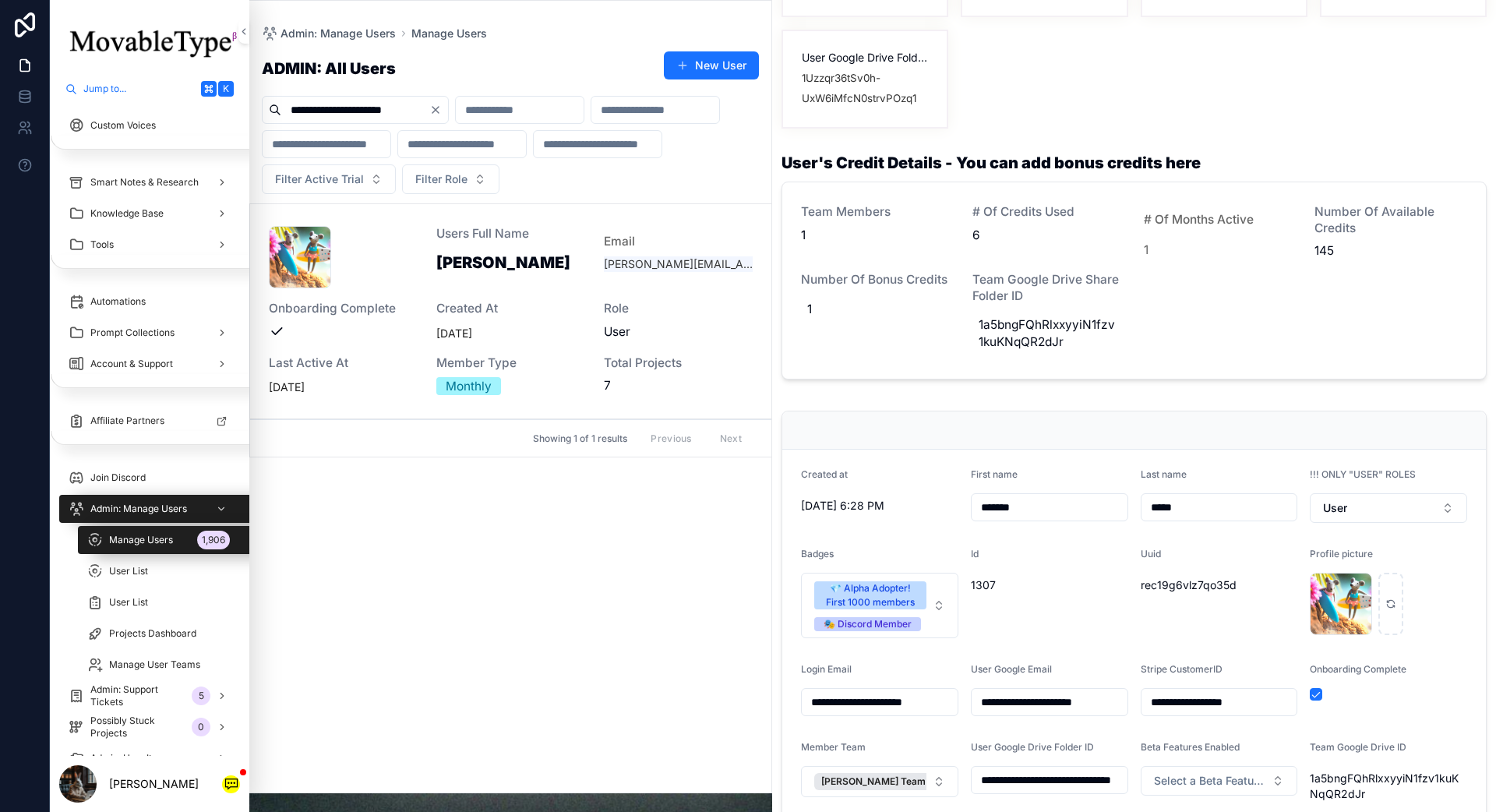
click at [822, 300] on span "1" at bounding box center [878, 309] width 140 height 18
type input "*"
click at [1001, 305] on icon "scrollable content" at bounding box center [997, 307] width 12 height 12
click at [437, 108] on icon "Clear" at bounding box center [435, 110] width 6 height 6
click at [385, 110] on input "scrollable content" at bounding box center [355, 110] width 148 height 22
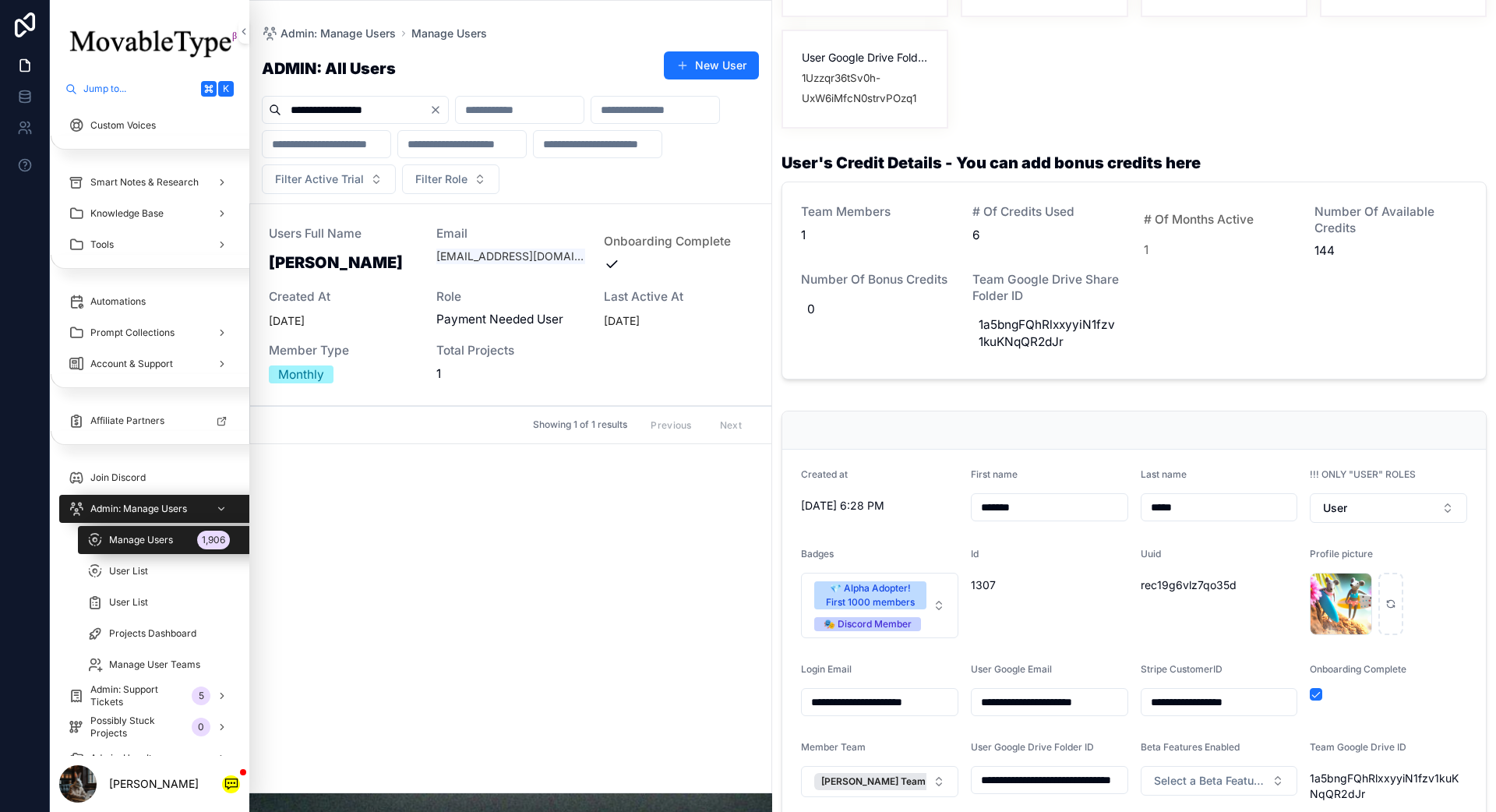
type input "**********"
click at [406, 286] on div "Users Full Name [PERSON_NAME] Email [EMAIL_ADDRESS][DOMAIN_NAME] Onboarding Com…" at bounding box center [511, 305] width 484 height 157
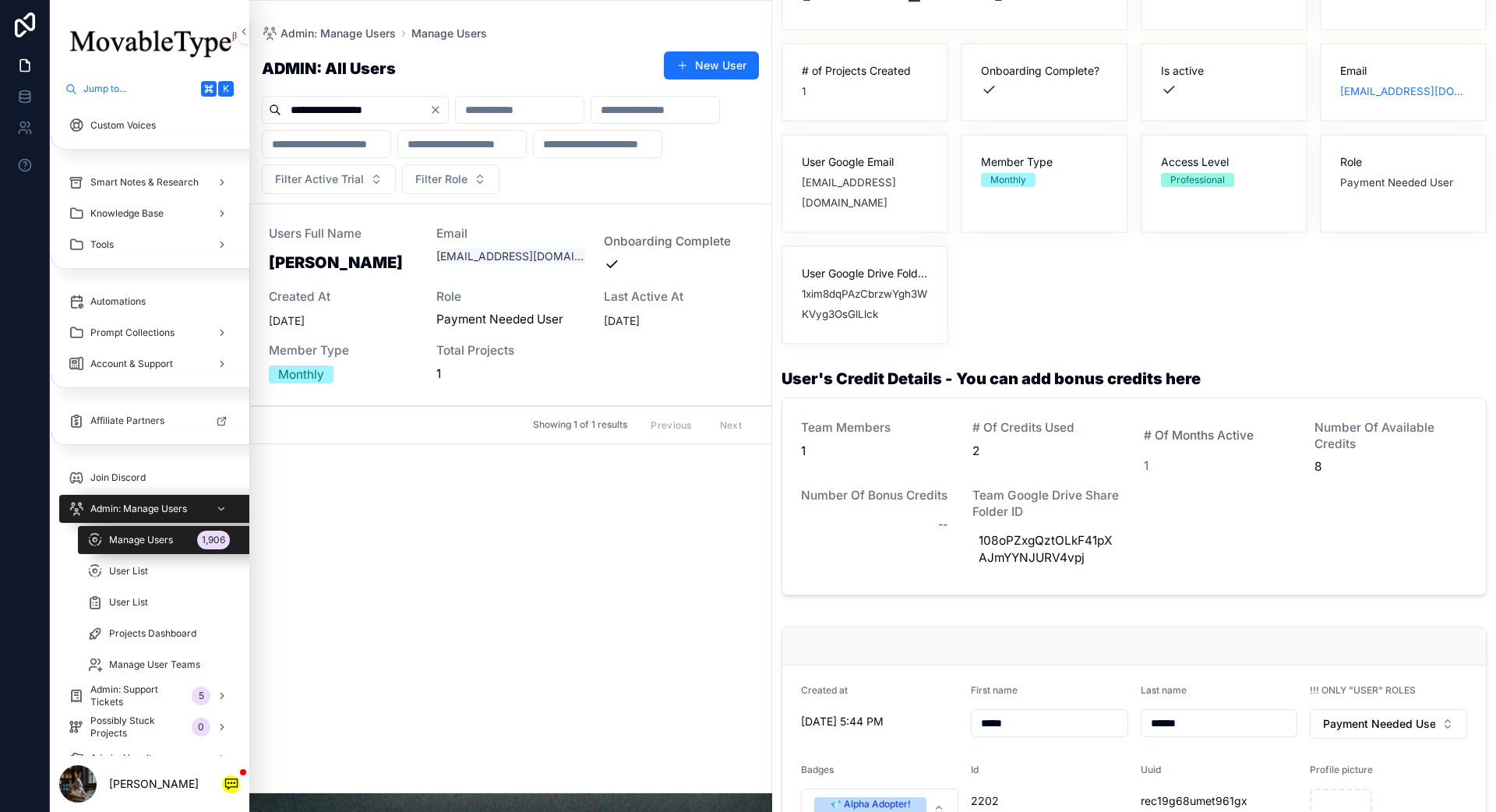
scroll to position [234, 0]
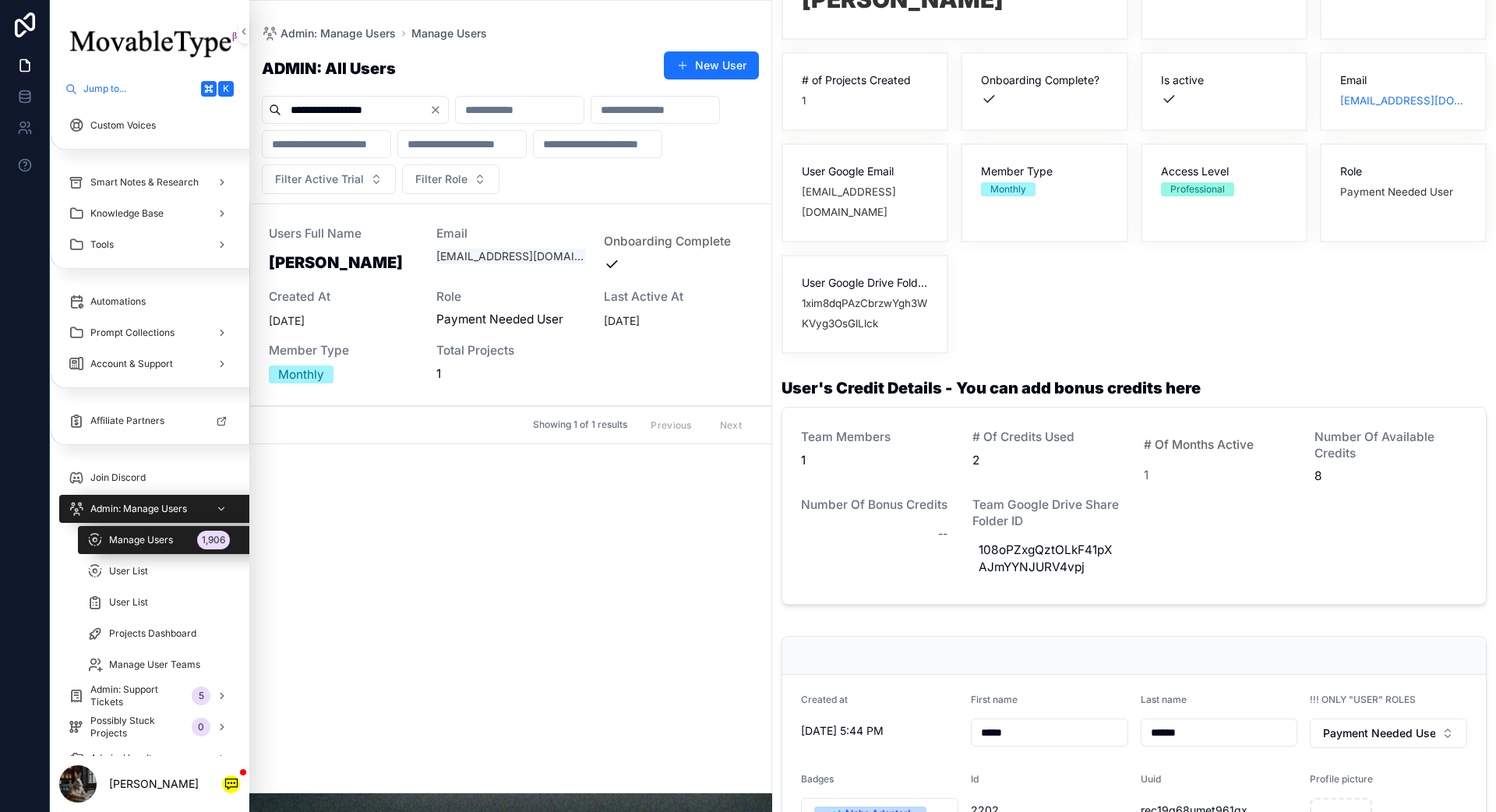
click at [867, 531] on div "Number of Bonus Credits --" at bounding box center [877, 539] width 152 height 85
click at [870, 519] on div "--" at bounding box center [877, 533] width 152 height 28
type input "*"
click at [1121, 532] on icon "scrollable content" at bounding box center [1126, 532] width 12 height 12
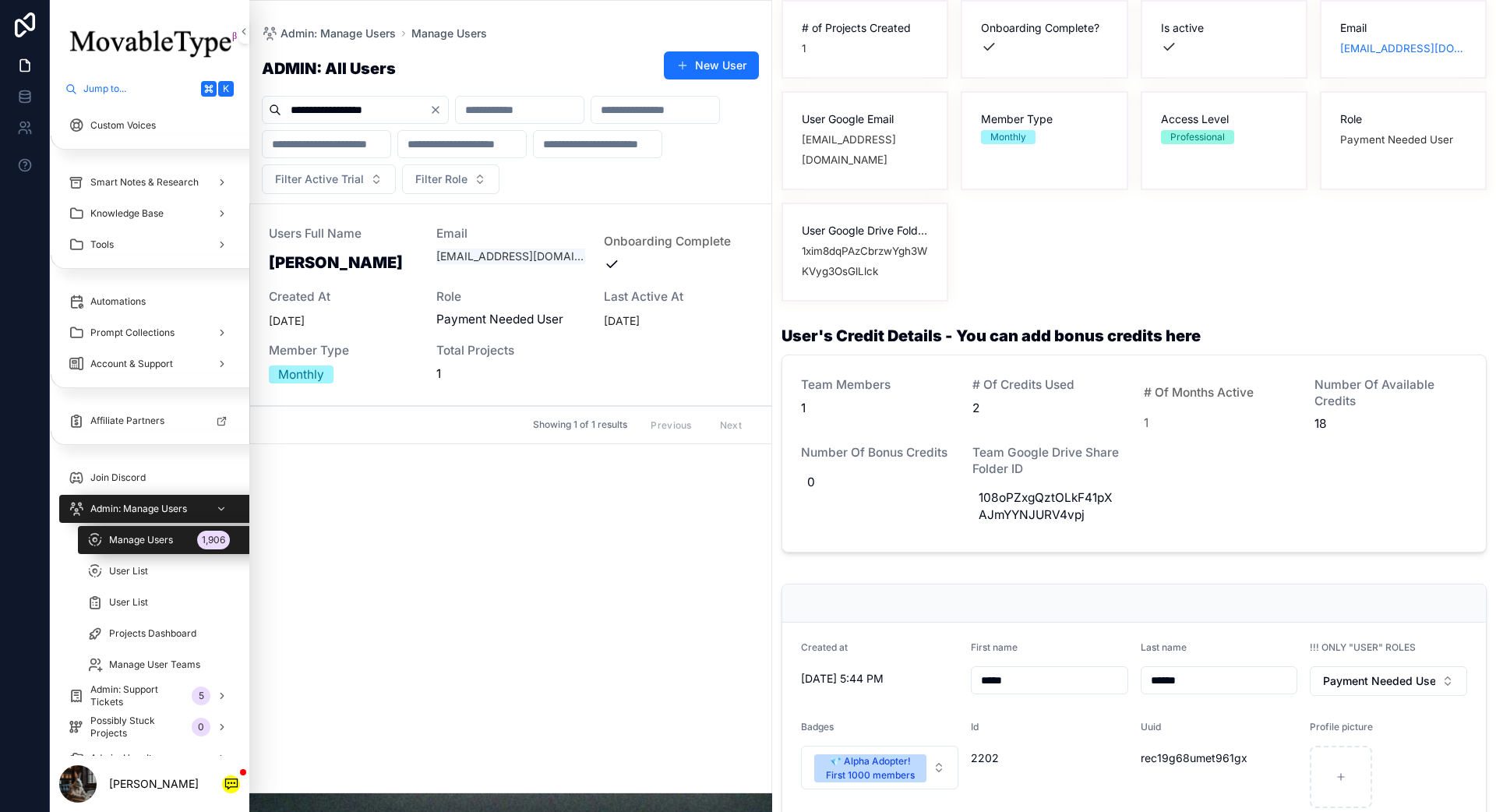
scroll to position [410, 0]
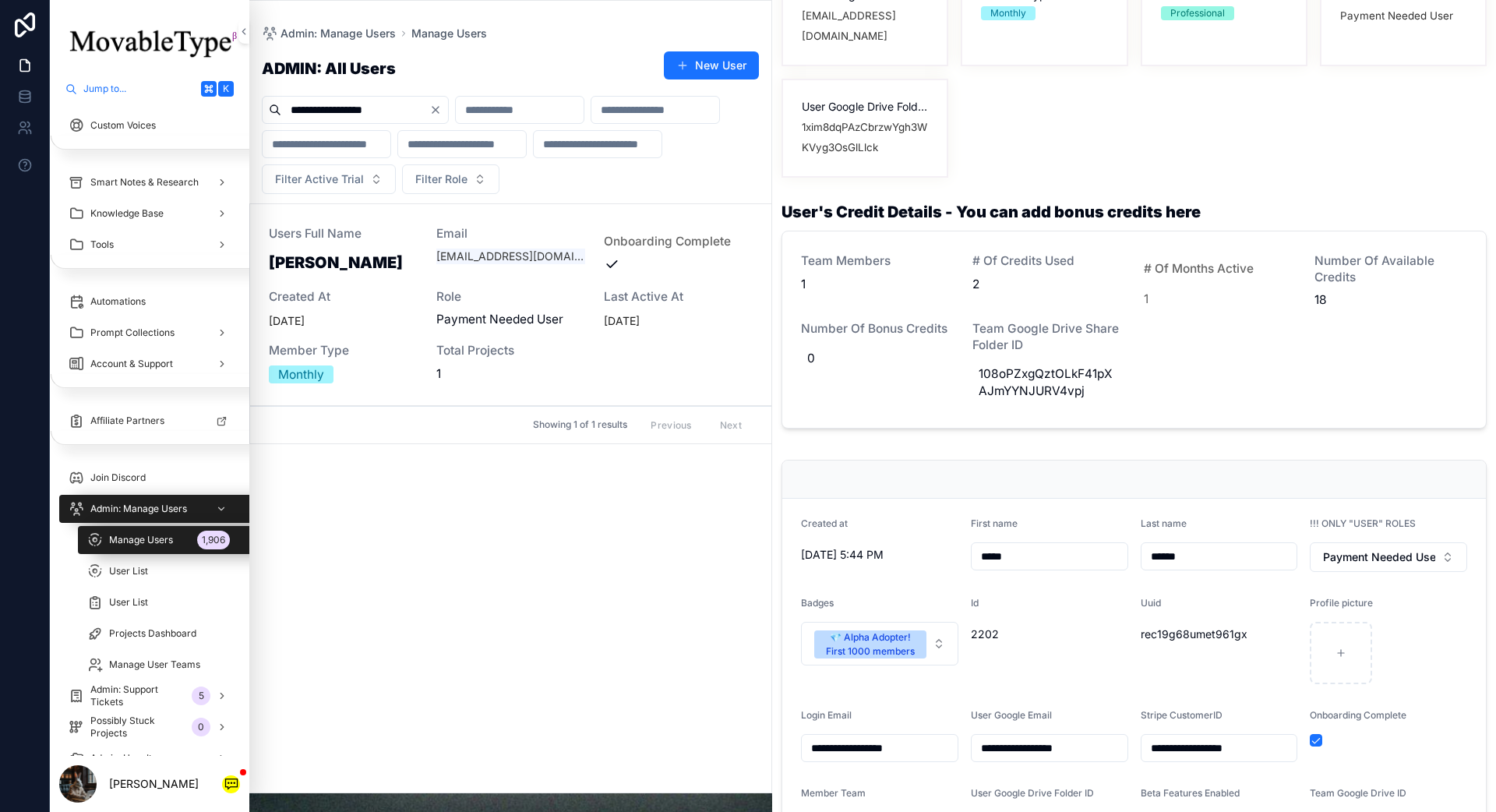
click at [1121, 549] on span "Payment Needed User" at bounding box center [1379, 556] width 112 height 16
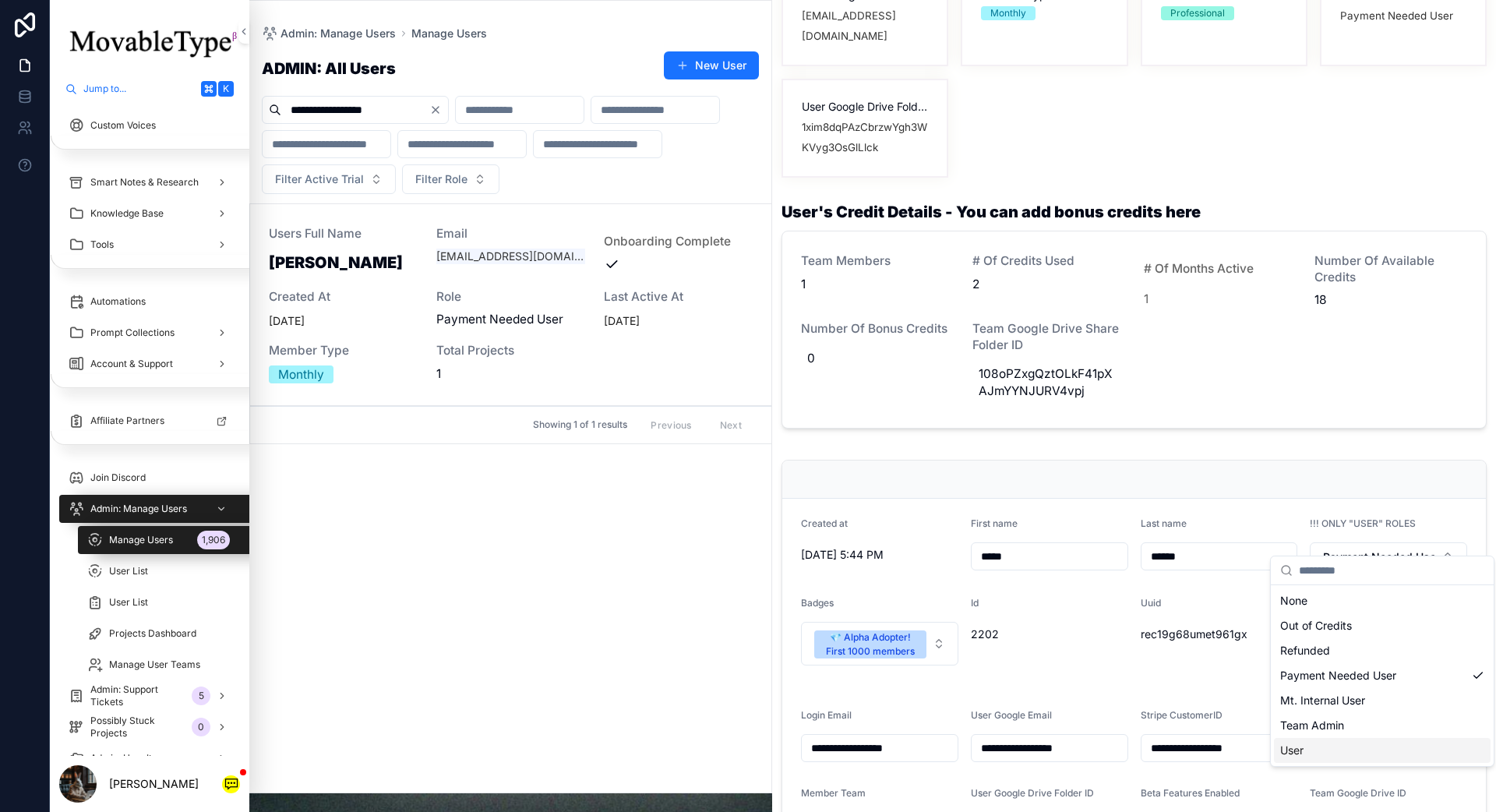
click at [1121, 579] on div "User" at bounding box center [1382, 750] width 216 height 25
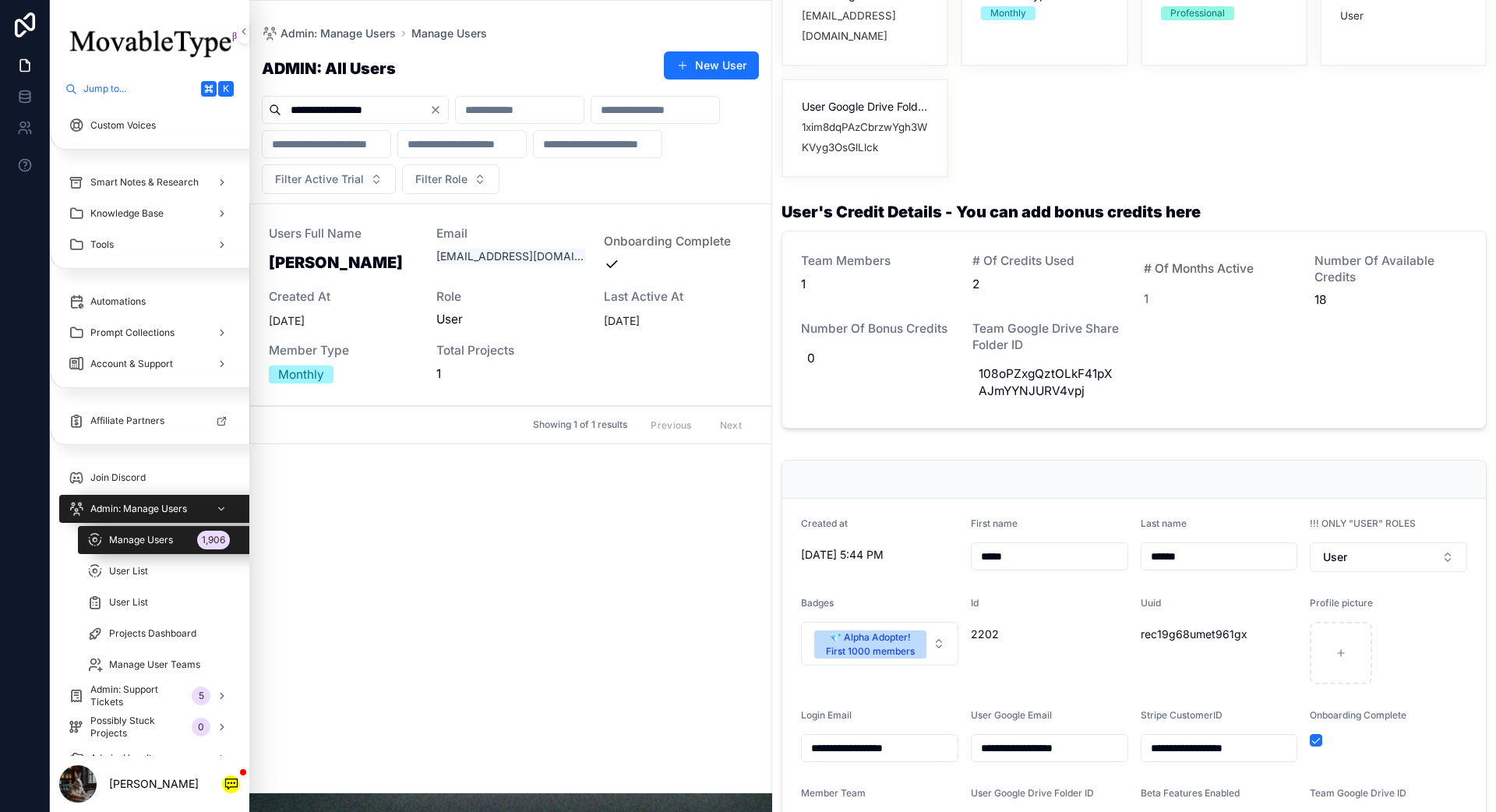
click at [1121, 460] on div "scrollable content" at bounding box center [1134, 479] width 703 height 38
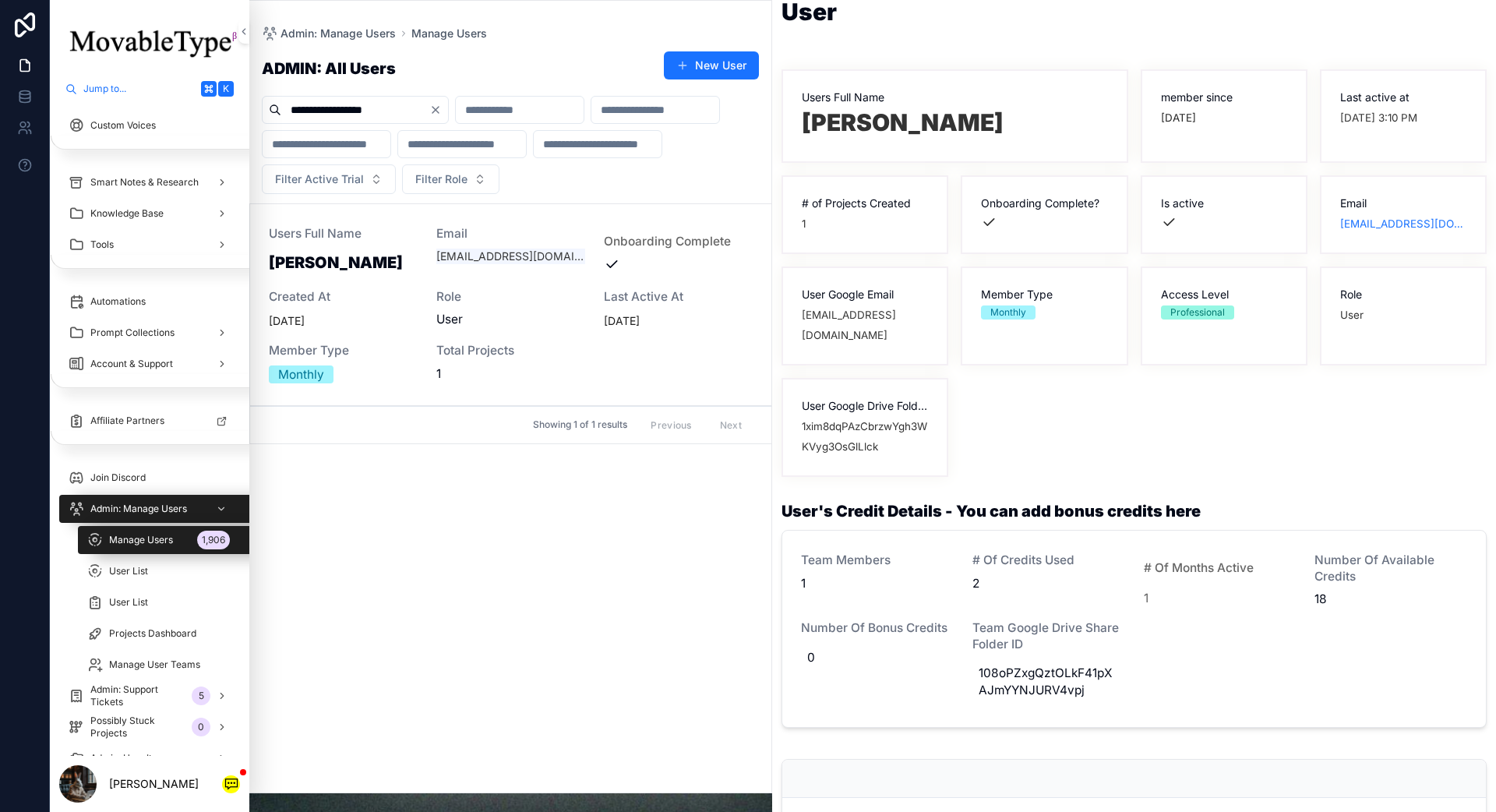
scroll to position [187, 0]
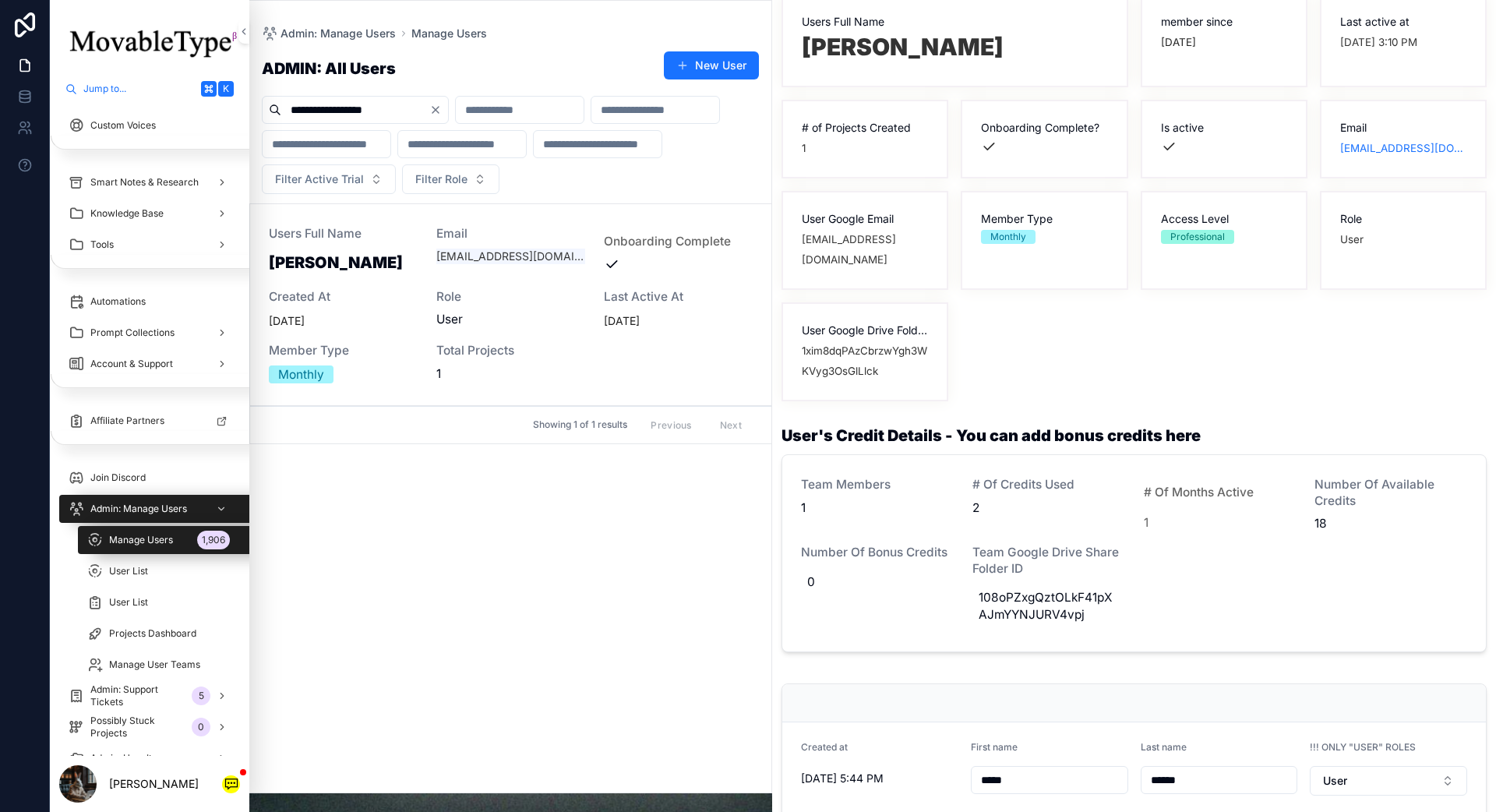
click at [818, 574] on span "0" at bounding box center [878, 582] width 140 height 18
click at [981, 517] on div "Team Members 1 # of Credits Used 2 # of Months Active 1 Number of Available Cre…" at bounding box center [1134, 552] width 666 height 152
click at [141, 579] on span "Admin: Support Tickets" at bounding box center [142, 696] width 87 height 25
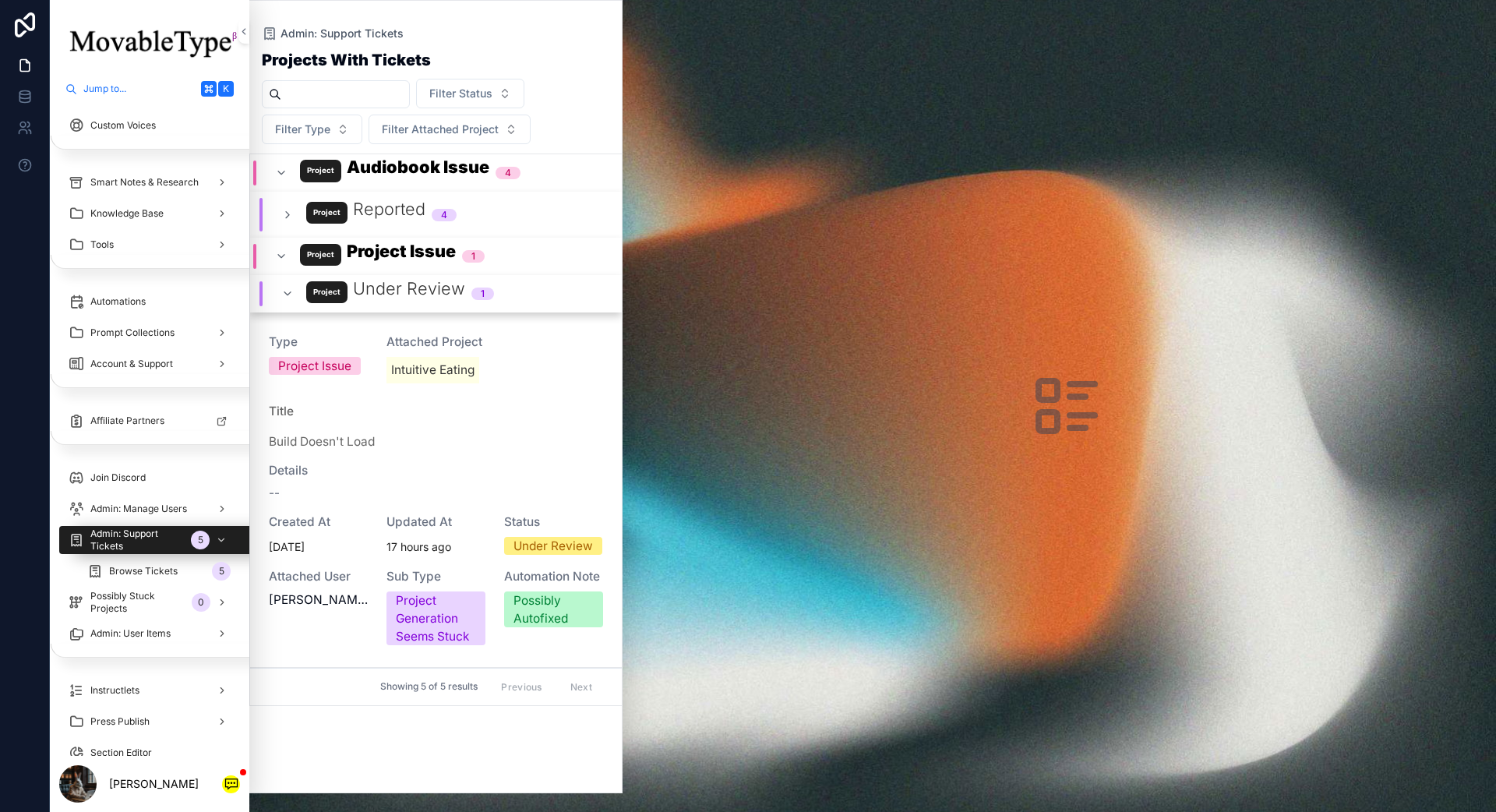
click at [350, 579] on div "Attached User [PERSON_NAME]" at bounding box center [318, 607] width 99 height 77
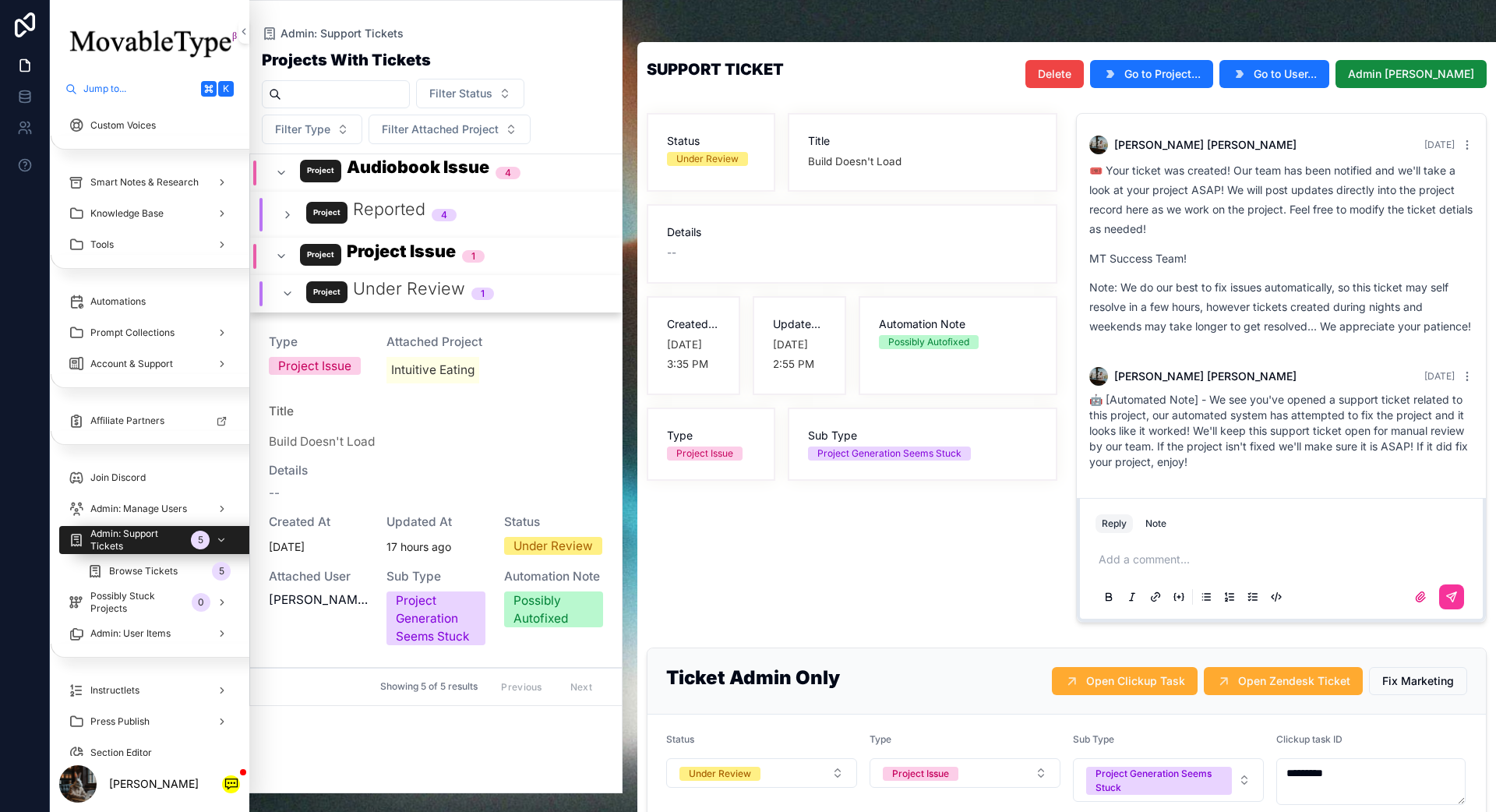
click at [369, 480] on div "Details --" at bounding box center [436, 482] width 334 height 40
click at [584, 464] on span "Details" at bounding box center [436, 471] width 334 height 17
click at [1121, 76] on span "Go to Project..." at bounding box center [1162, 74] width 77 height 16
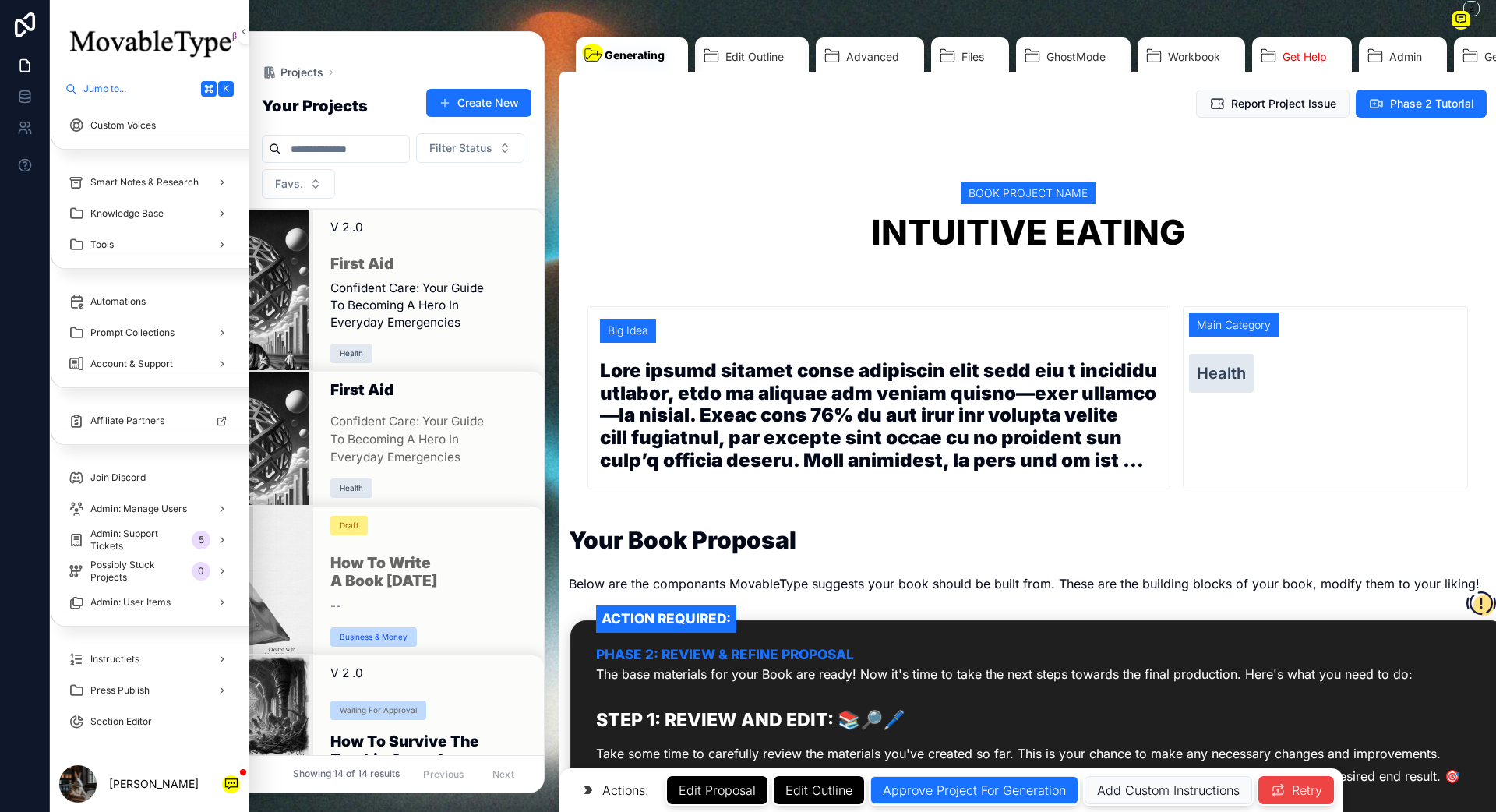
click at [888, 266] on div "Book Project Name Intuitive Eating" at bounding box center [1028, 224] width 881 height 114
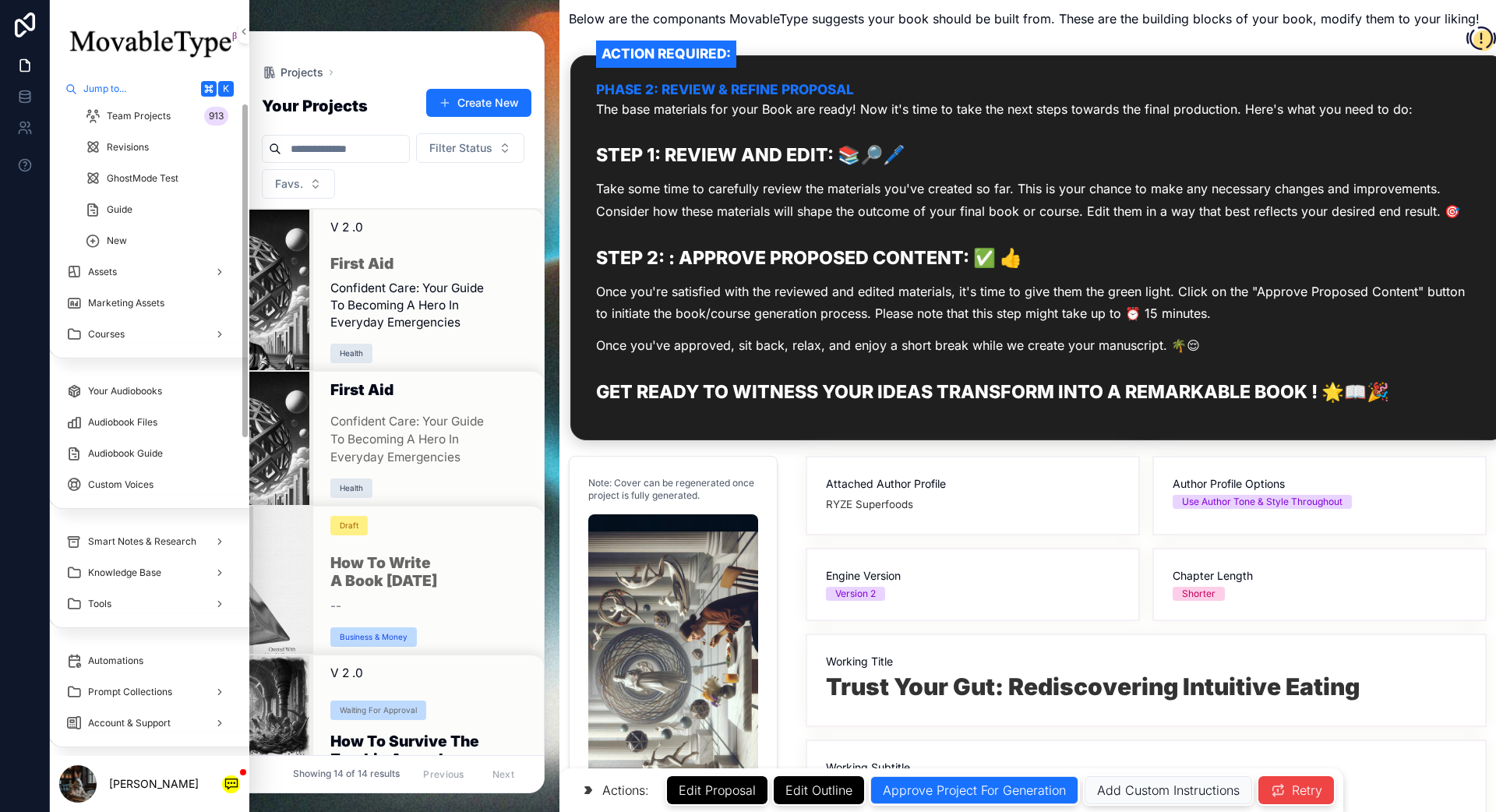
scroll to position [0, 3]
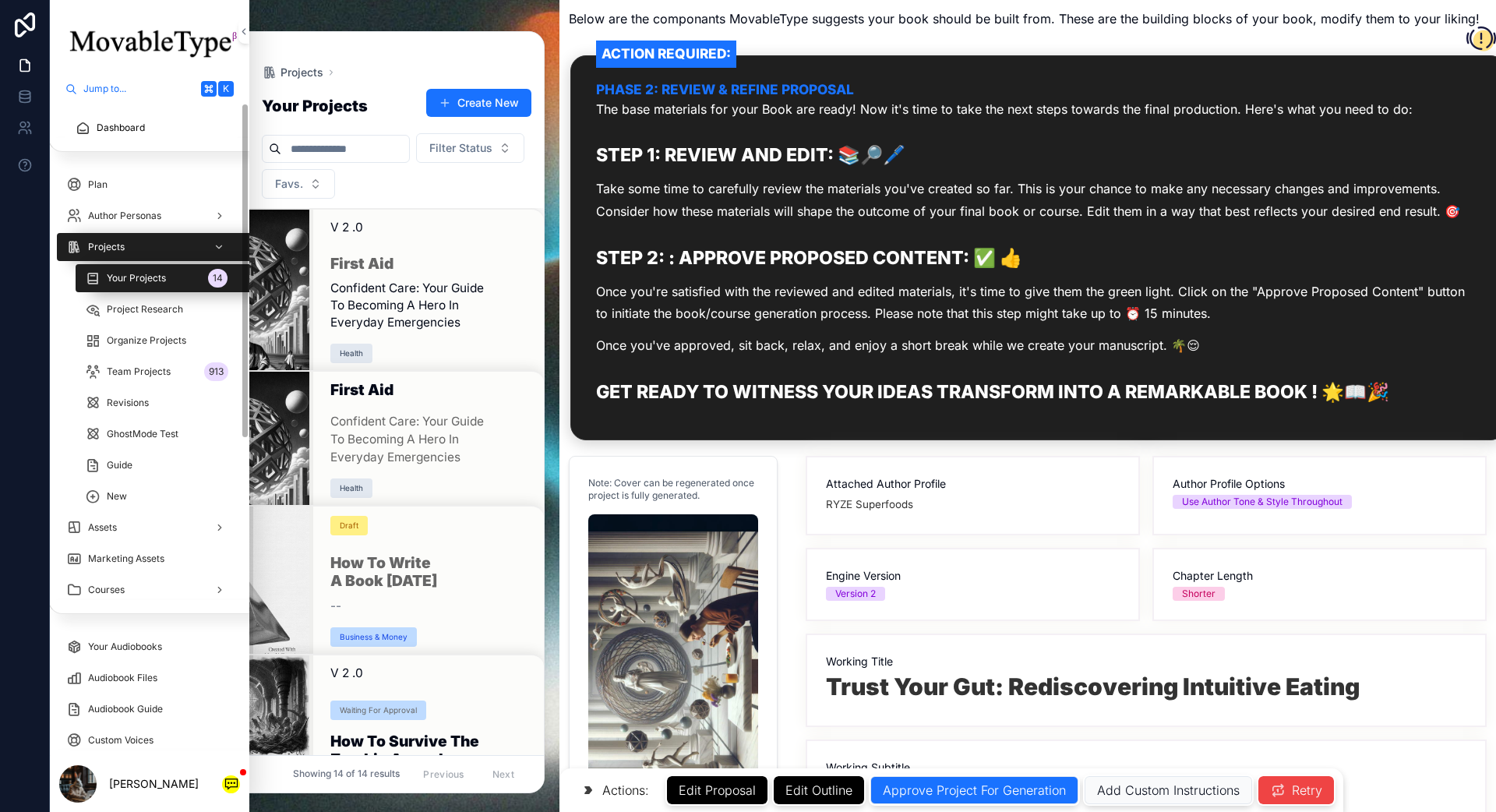
click at [113, 128] on span "Dashboard" at bounding box center [121, 127] width 48 height 12
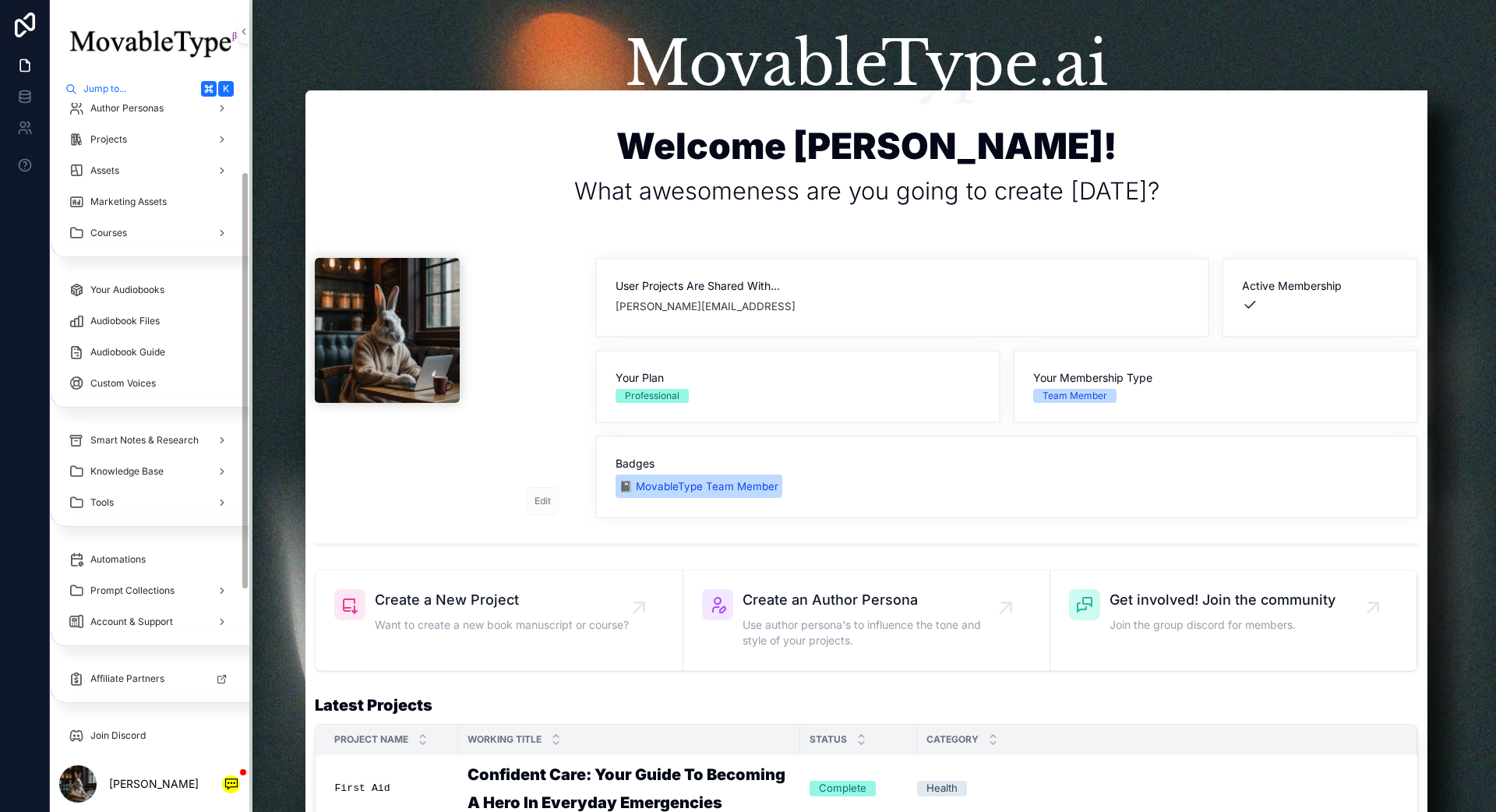
scroll to position [365, 0]
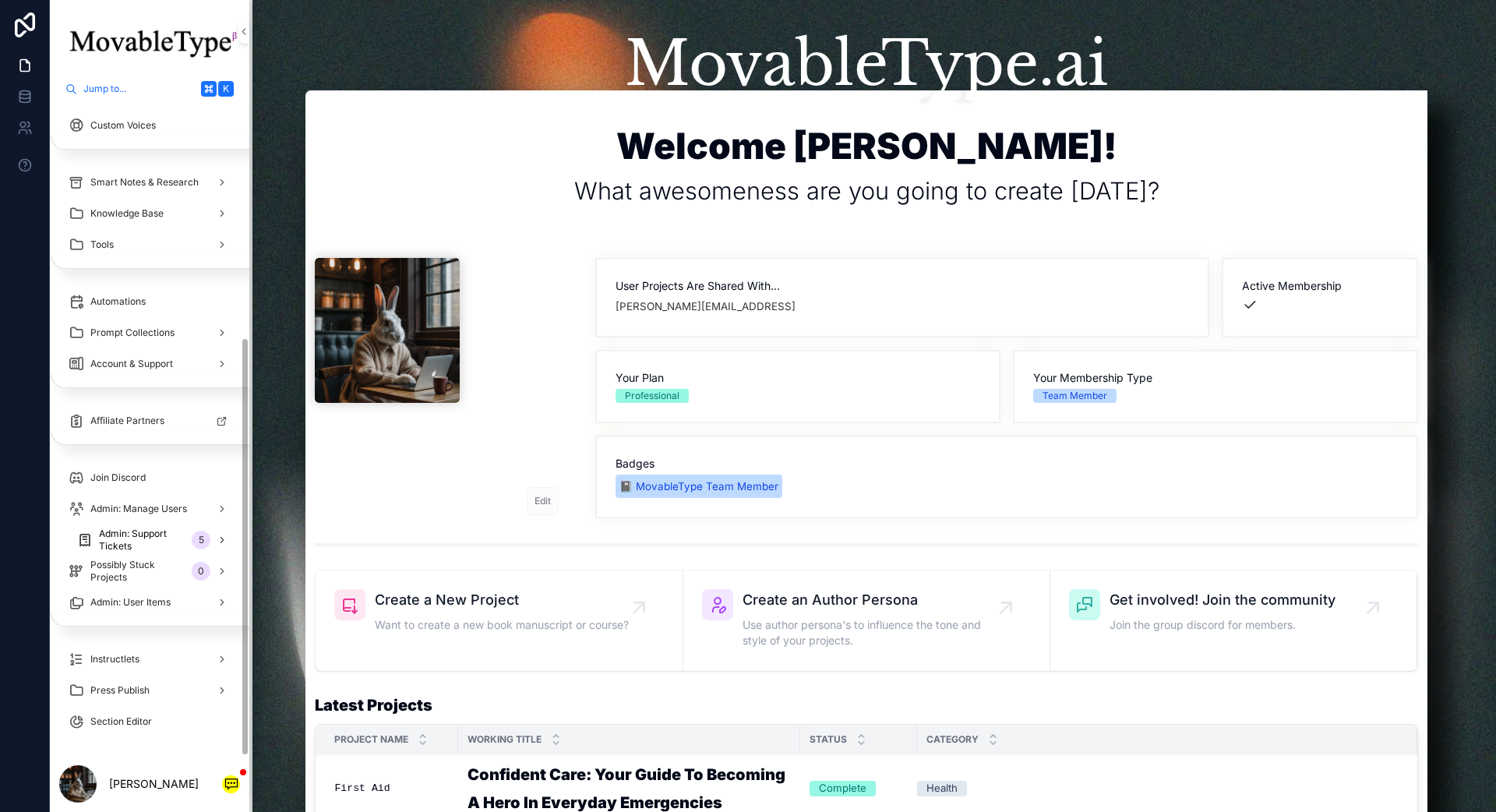
click at [162, 533] on span "Admin: Support Tickets" at bounding box center [142, 539] width 87 height 25
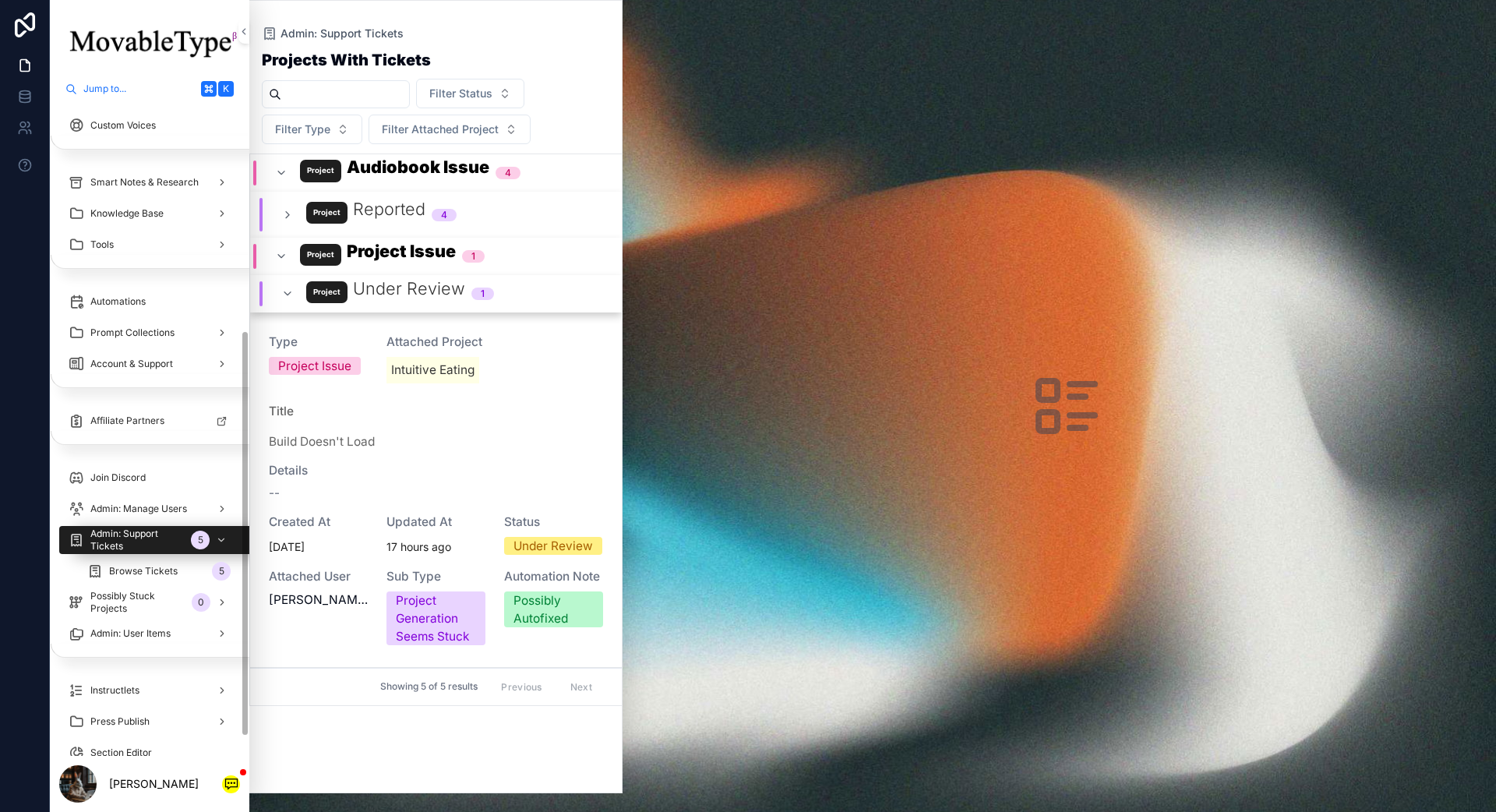
click at [282, 257] on icon "scrollable content" at bounding box center [281, 256] width 12 height 12
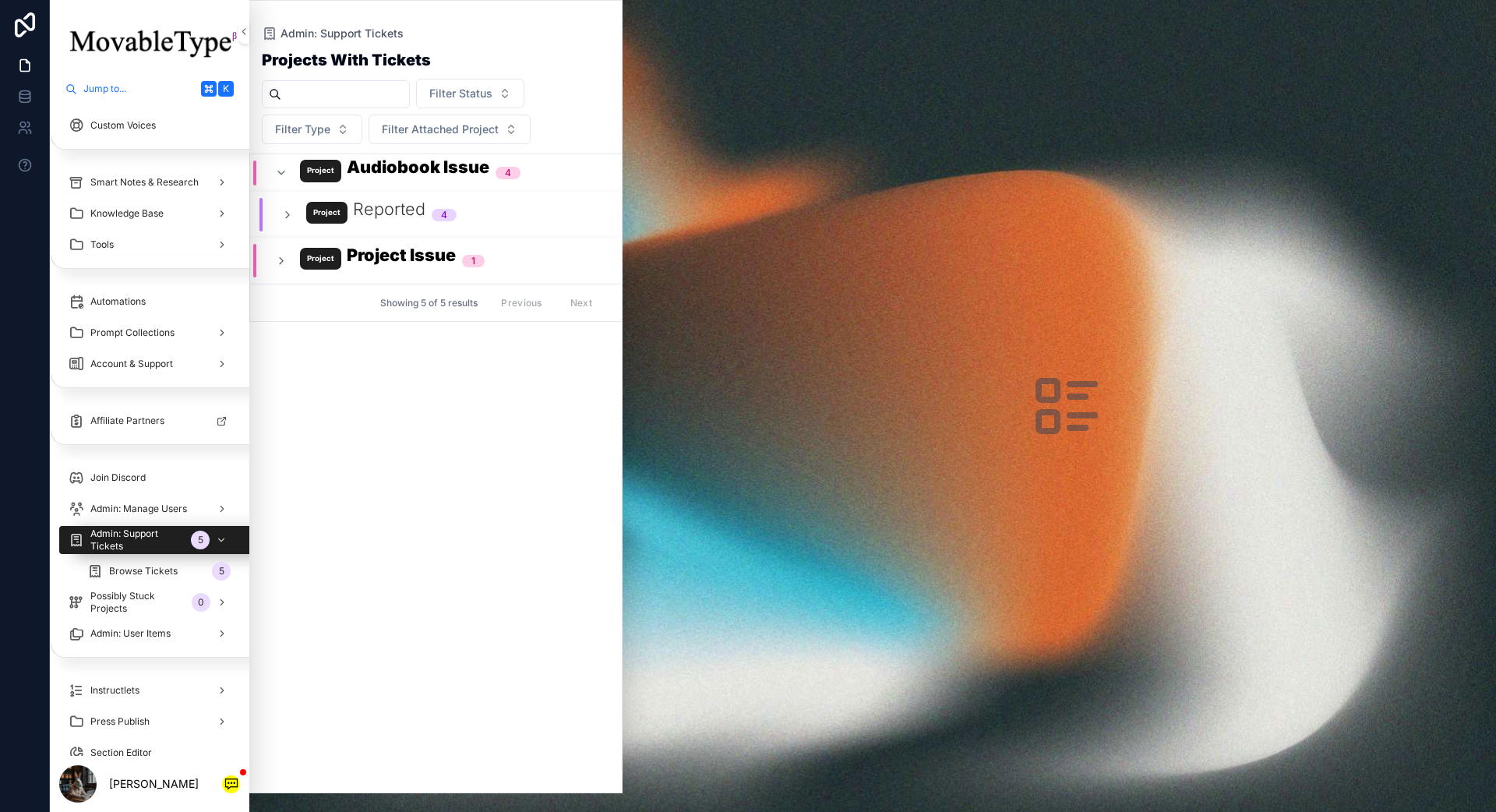
click at [282, 224] on div "Reported 4" at bounding box center [369, 214] width 176 height 33
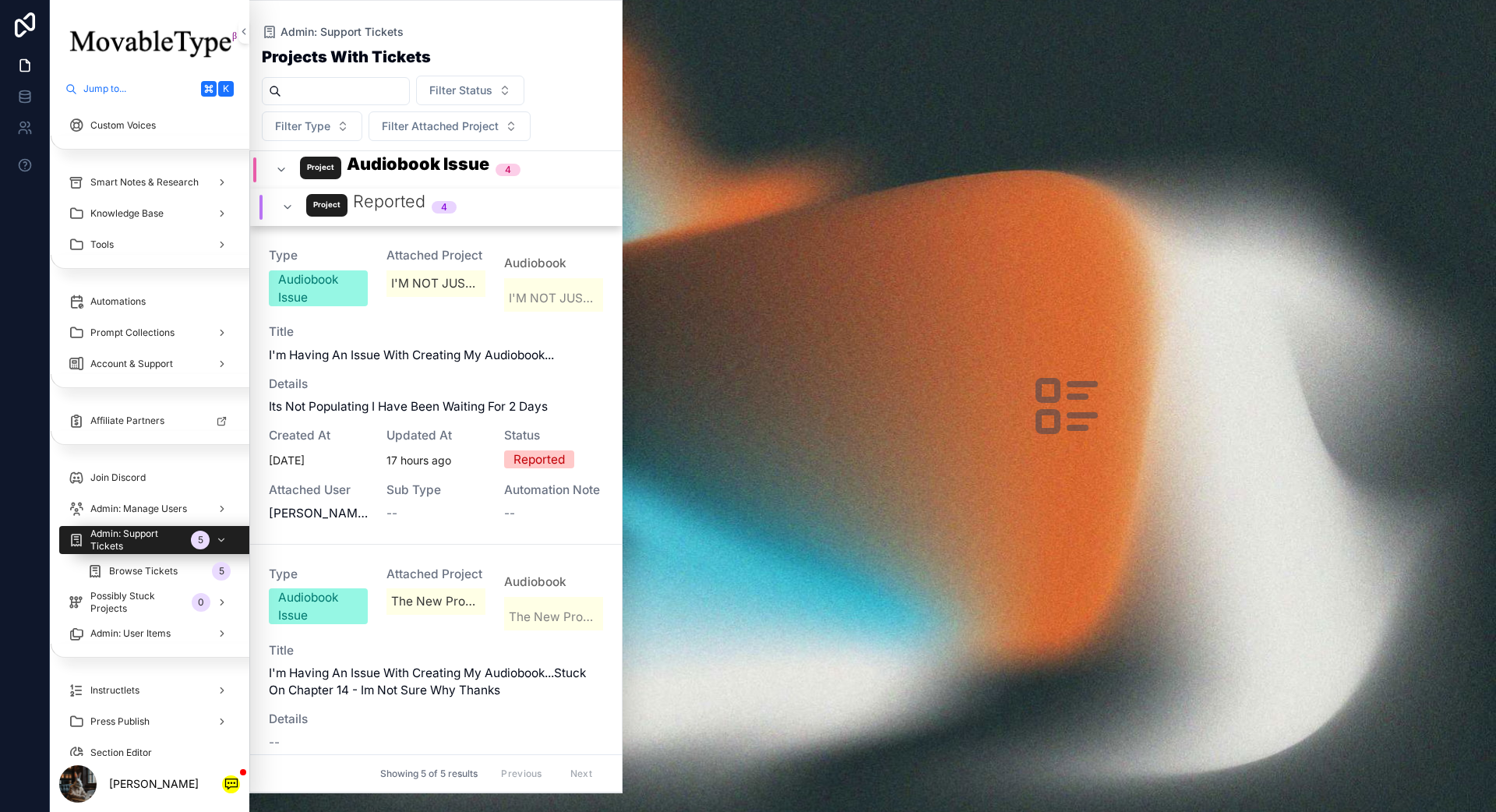
click at [311, 447] on div "Created at [DATE]" at bounding box center [318, 449] width 99 height 42
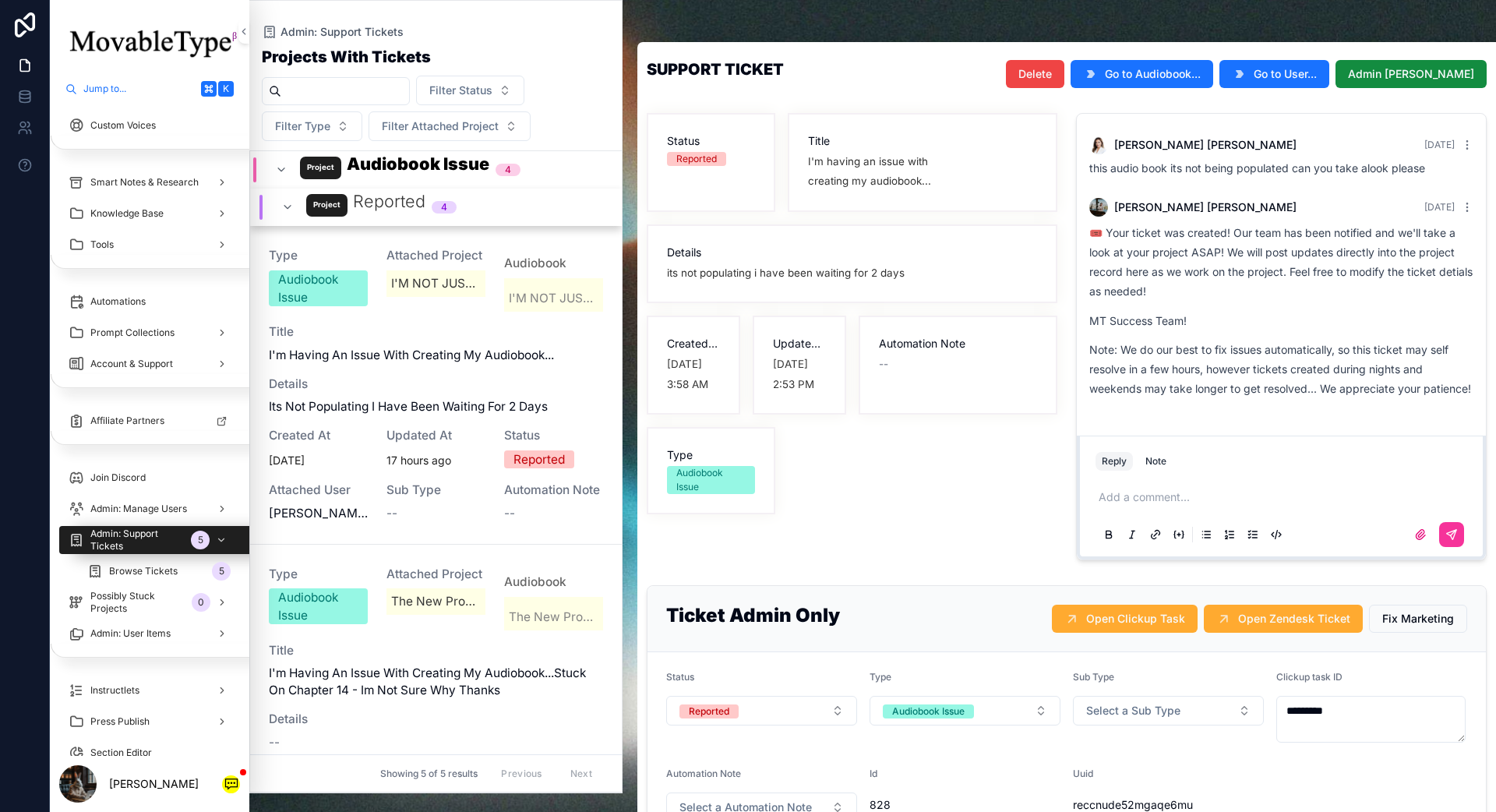
click at [1121, 75] on span "Go to Audiobook..." at bounding box center [1153, 74] width 96 height 16
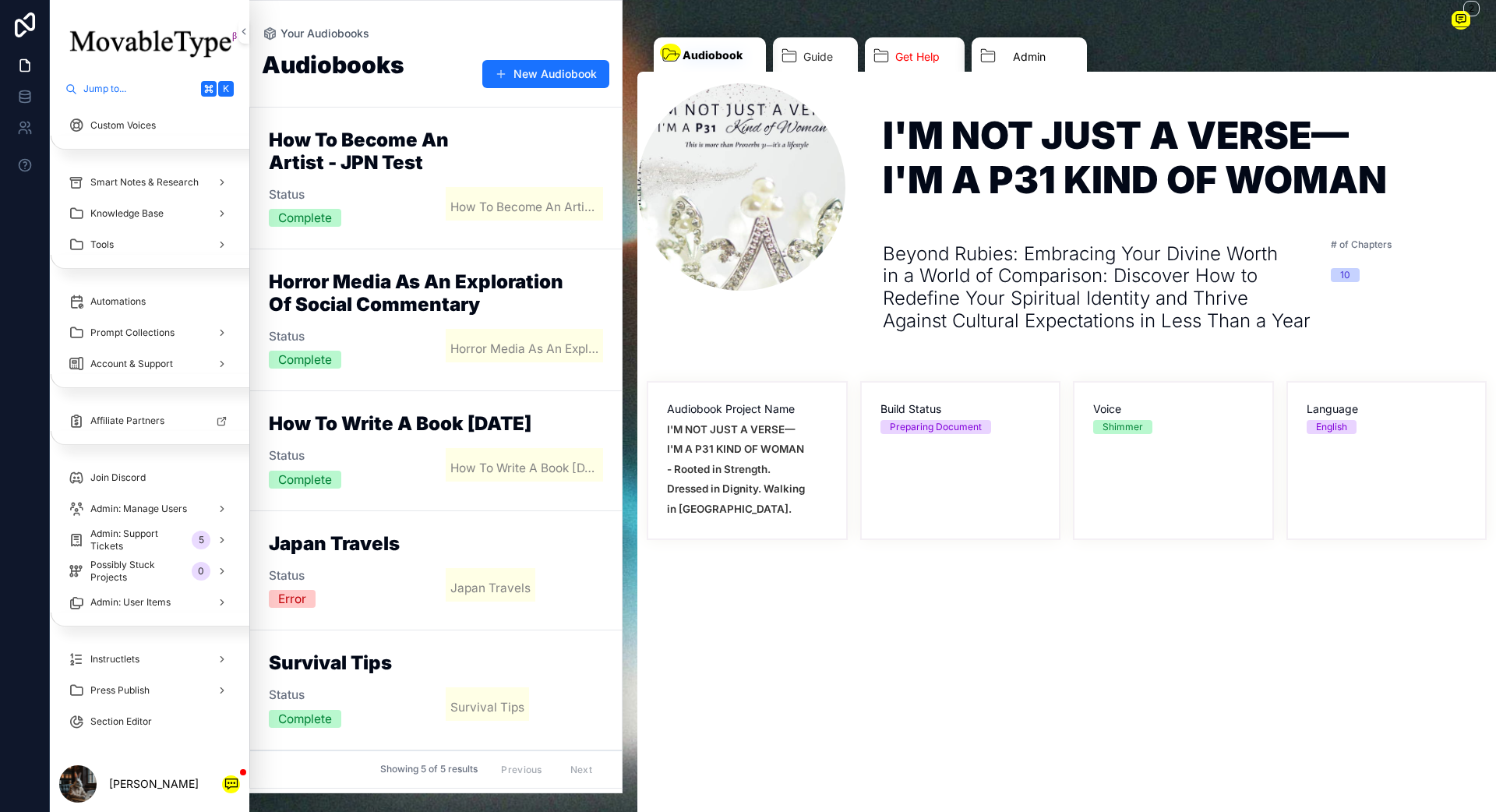
click at [1041, 46] on link "Admin" at bounding box center [1029, 58] width 116 height 42
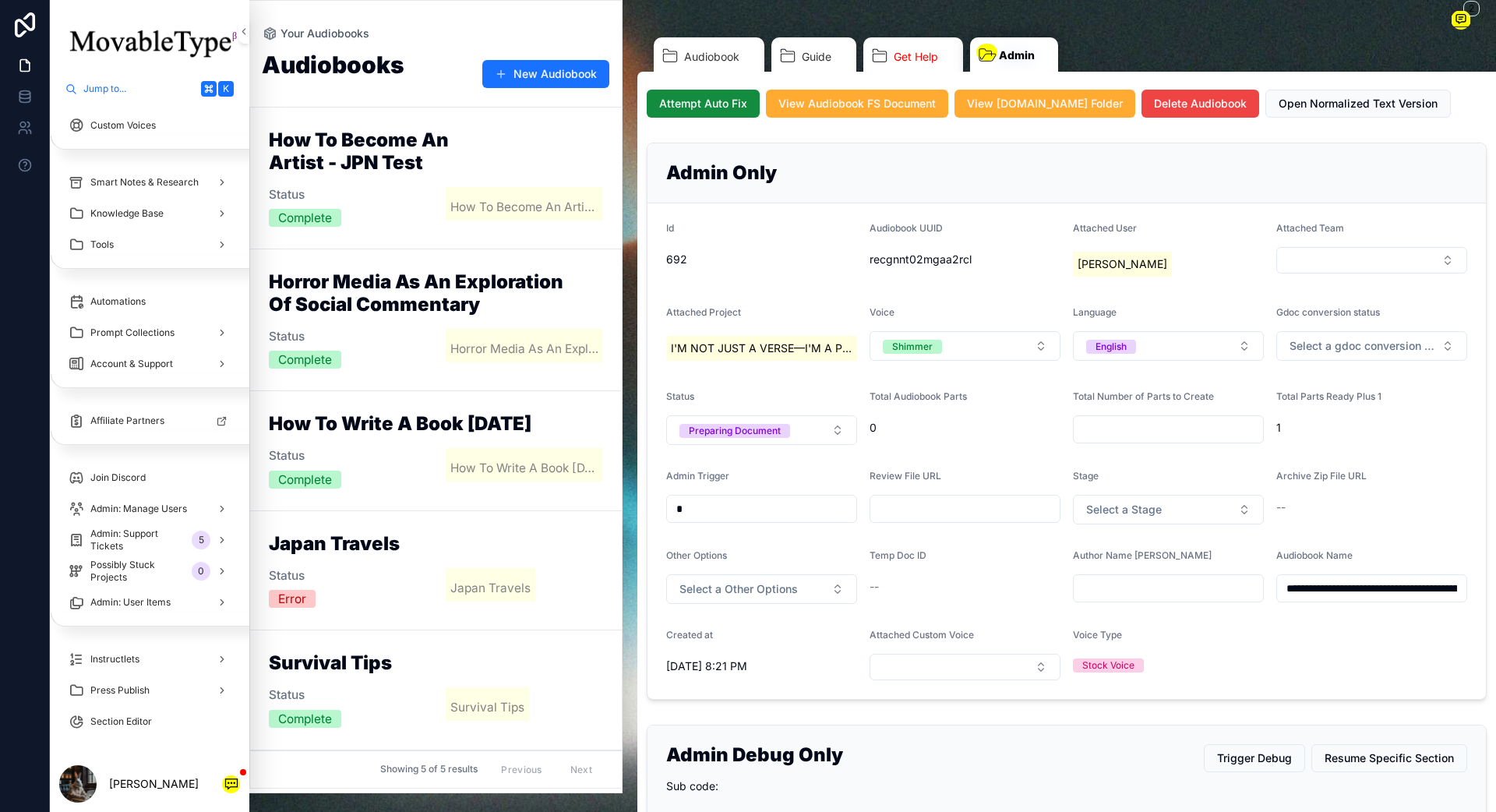
click at [703, 103] on span "Attempt Auto Fix" at bounding box center [702, 103] width 88 height 16
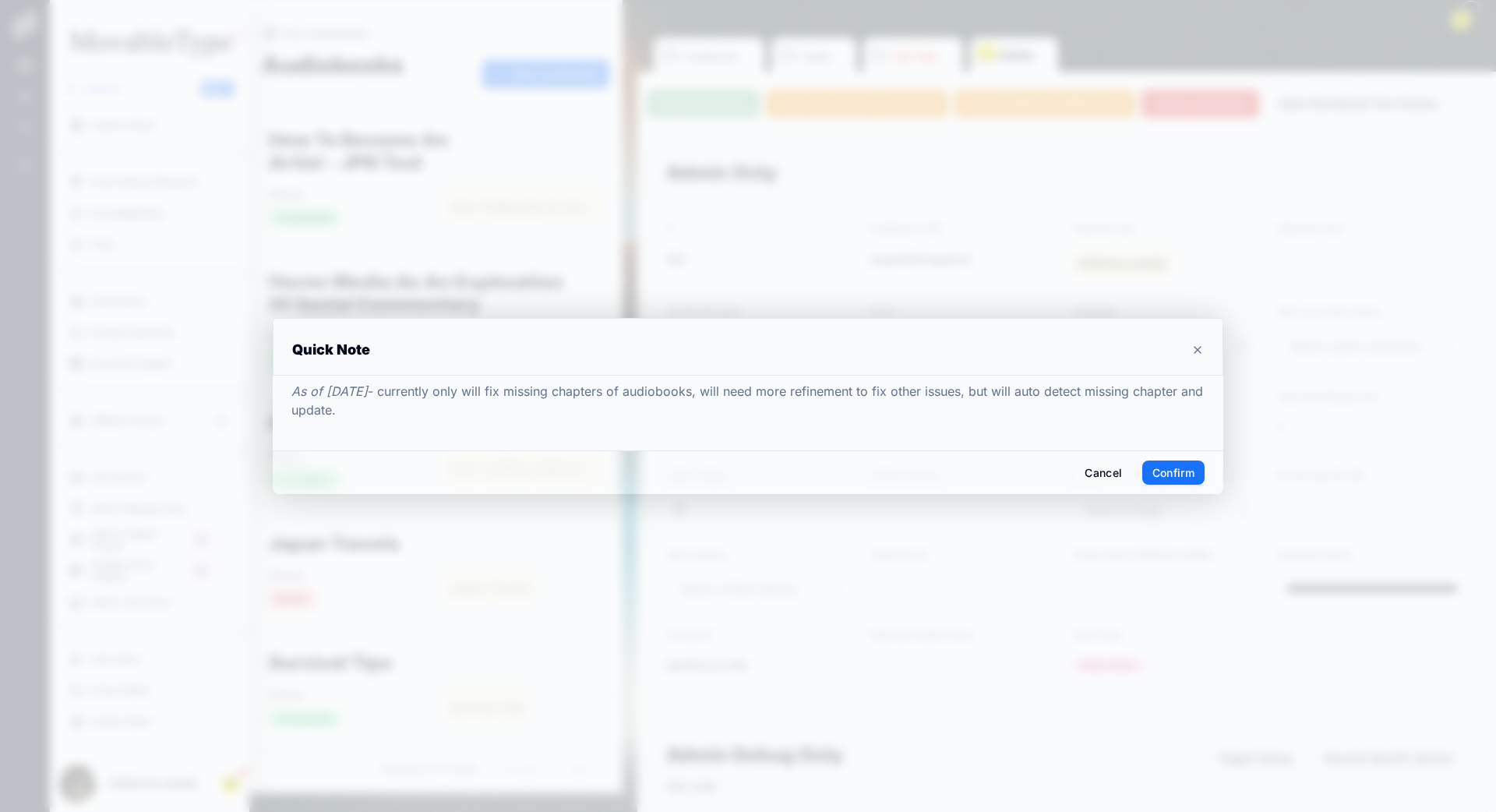
click at [1121, 470] on button "Confirm" at bounding box center [1173, 472] width 62 height 25
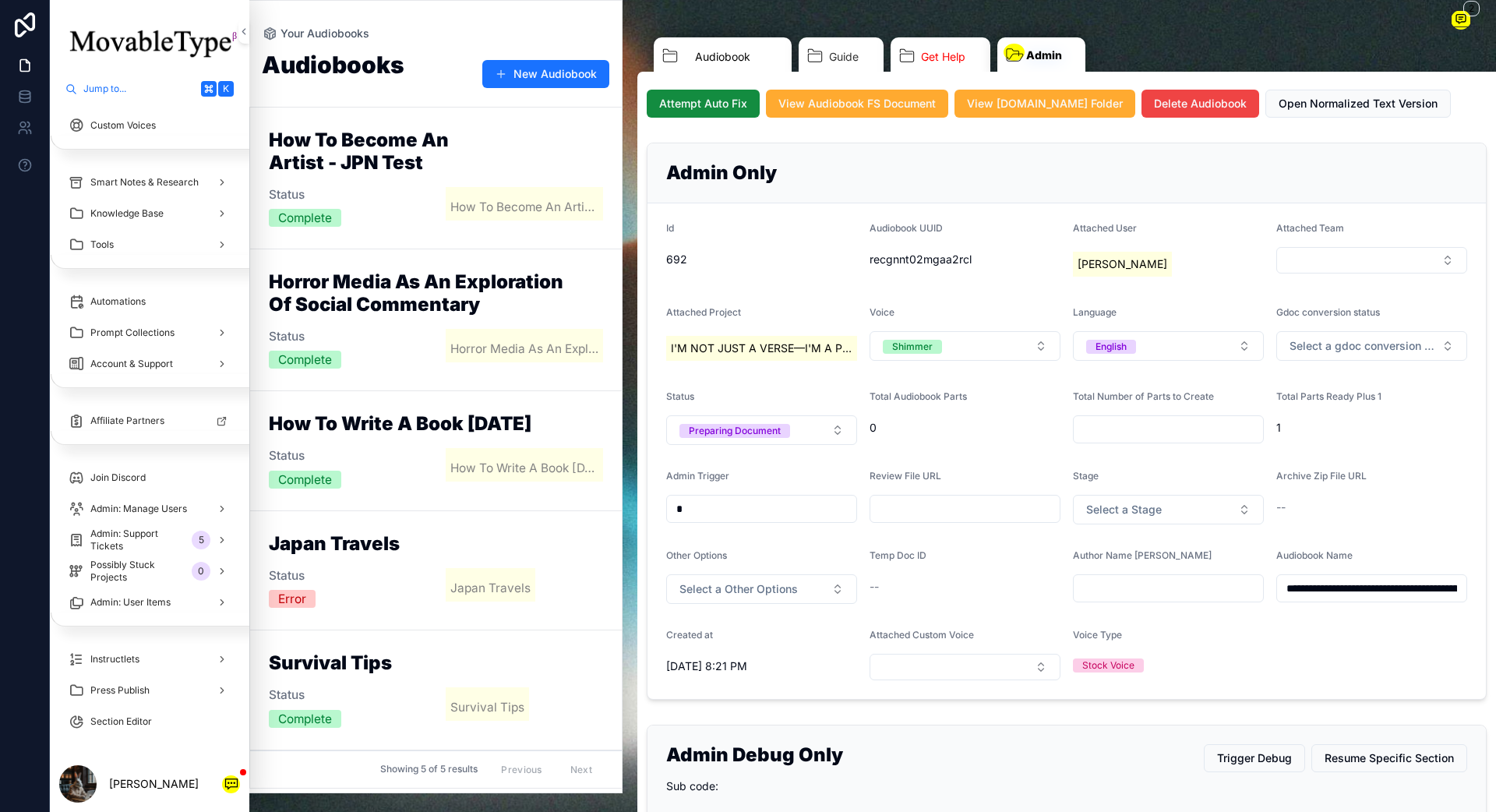
click at [728, 67] on link "Audiobook" at bounding box center [722, 58] width 138 height 42
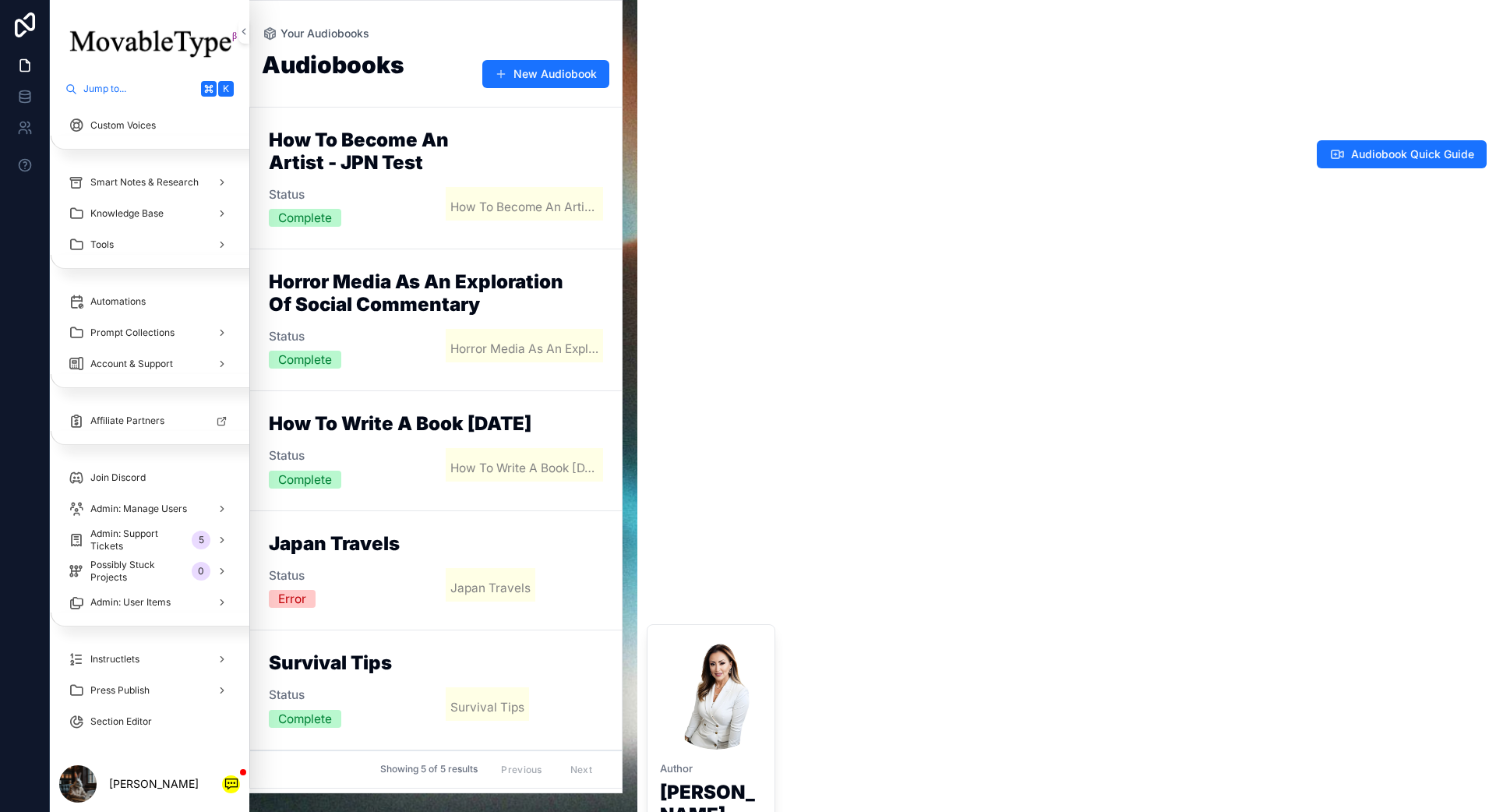
scroll to position [1000, 0]
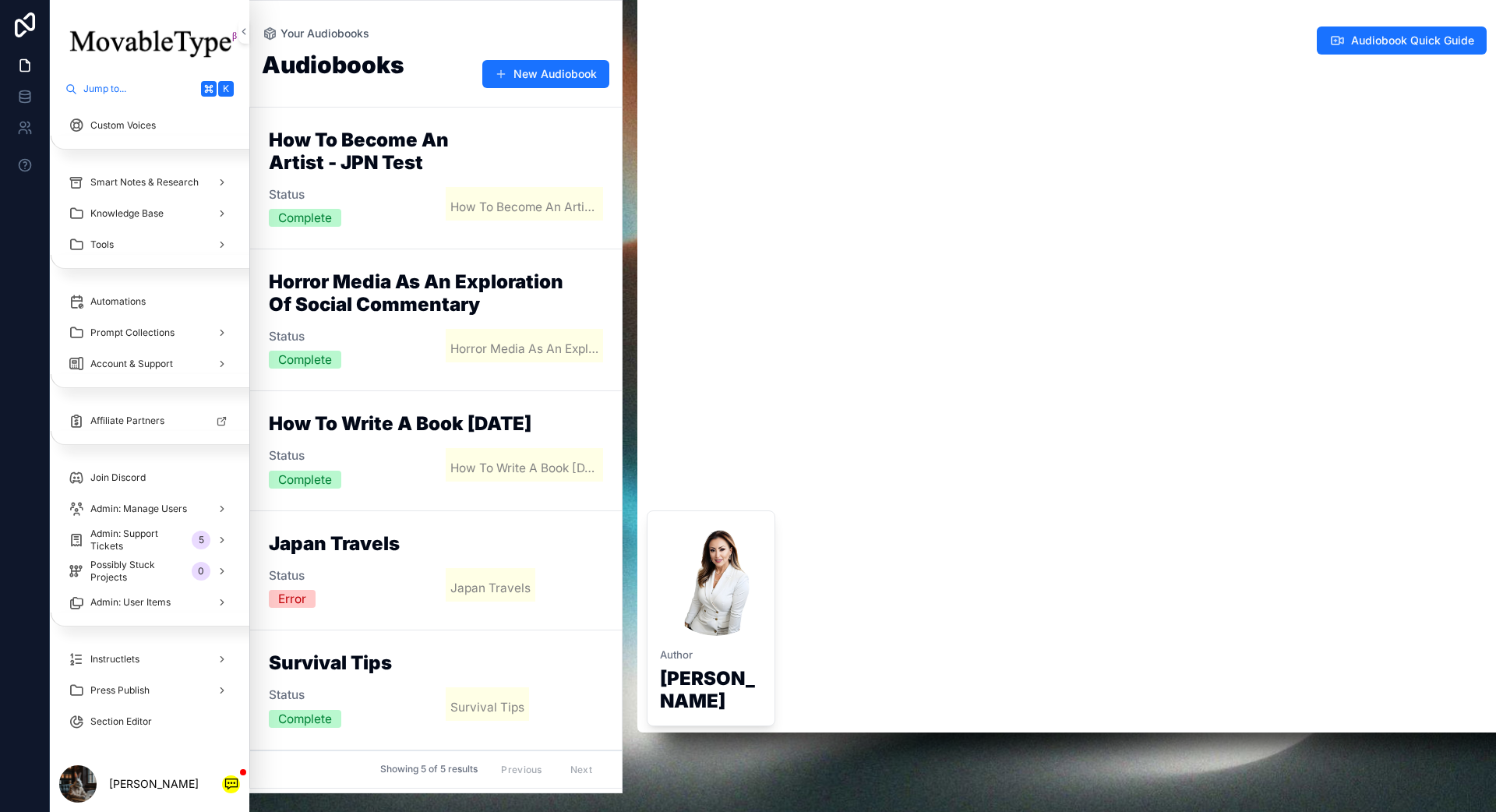
click at [418, 429] on h2 "How to Write a Book [DATE]" at bounding box center [436, 424] width 334 height 22
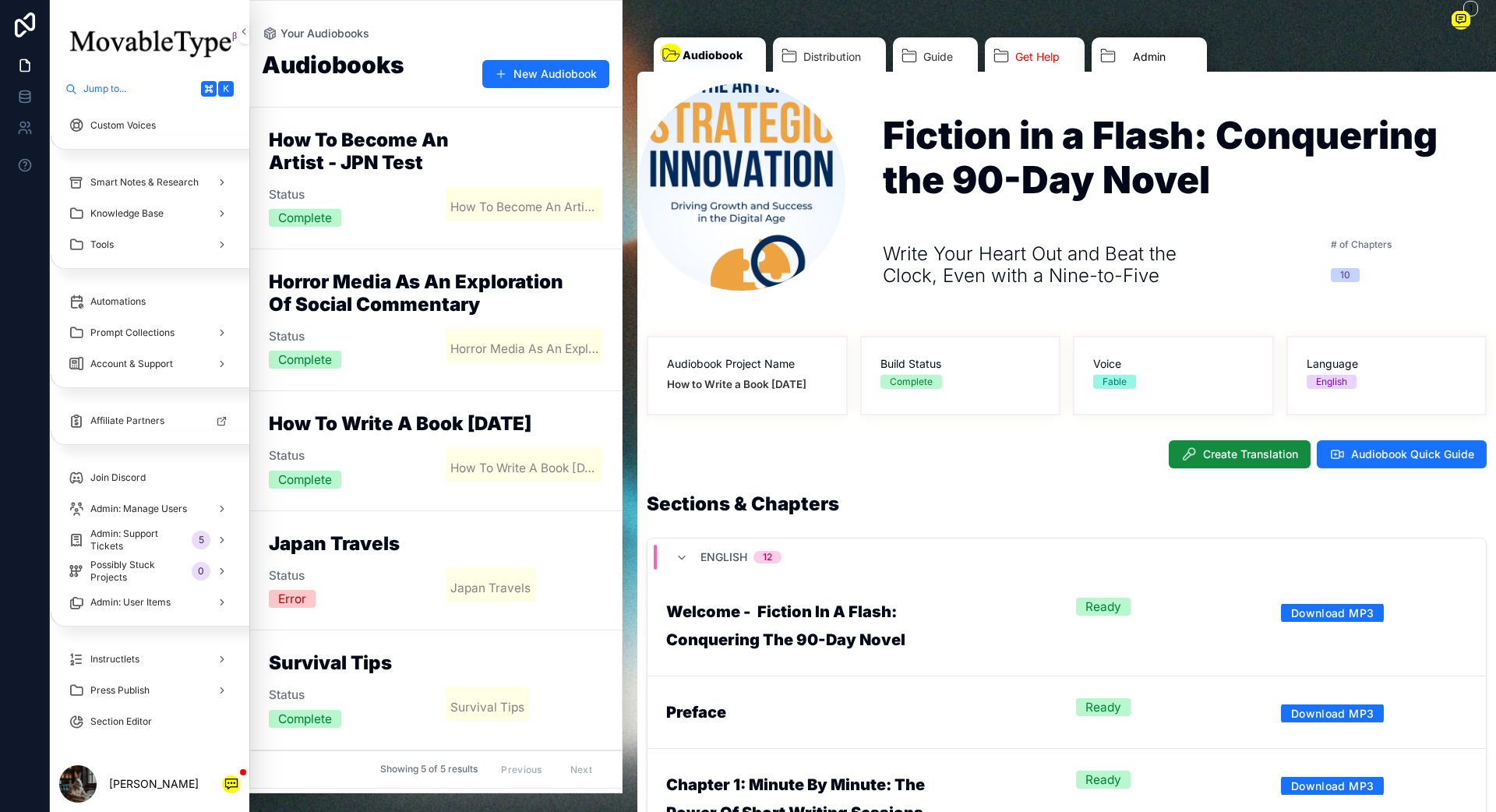
click at [1121, 44] on link "Admin" at bounding box center [1149, 58] width 116 height 42
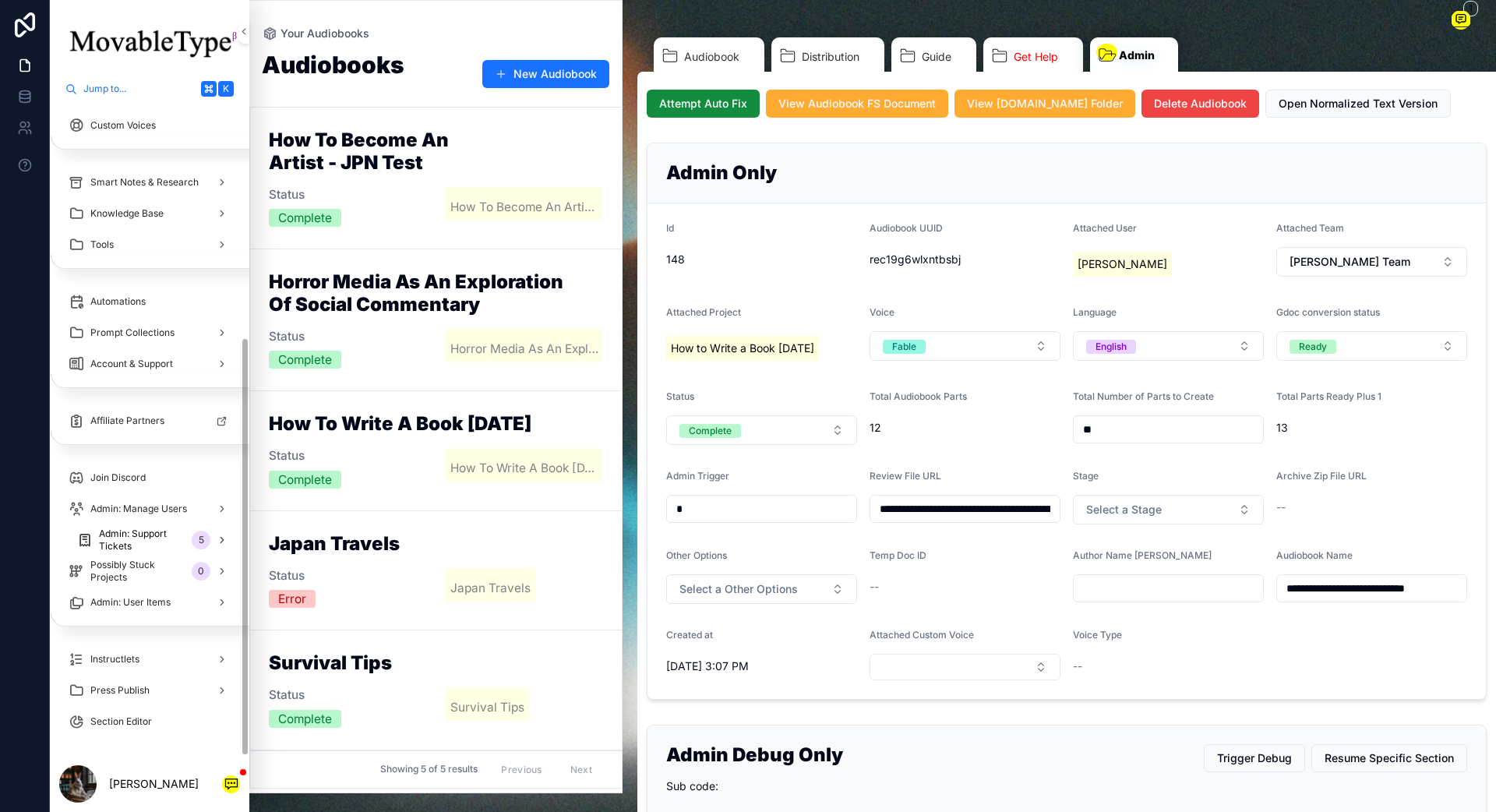
click at [186, 539] on div "Admin: Support Tickets 5" at bounding box center [153, 539] width 153 height 25
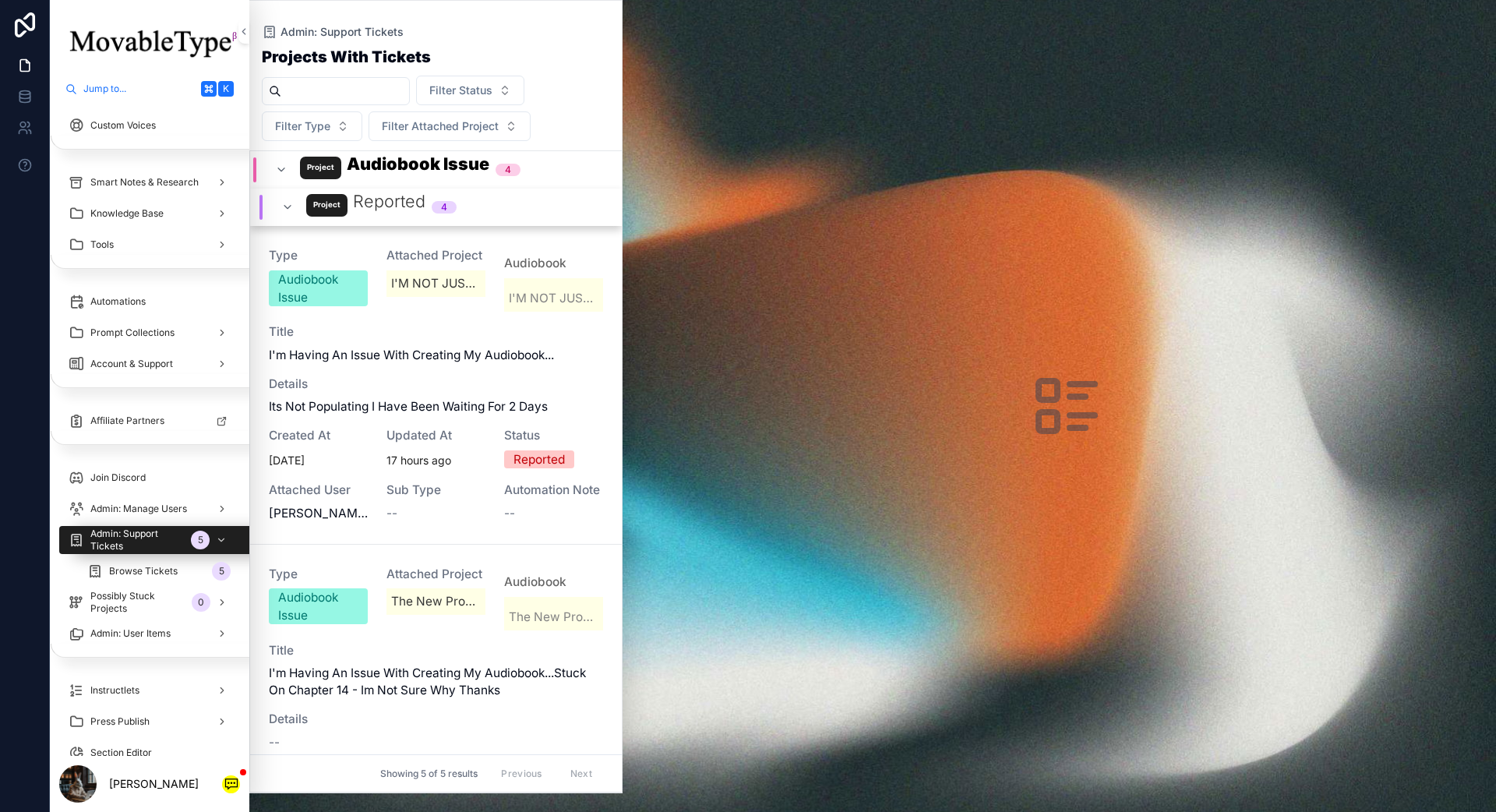
click at [426, 333] on span "Title" at bounding box center [436, 333] width 334 height 17
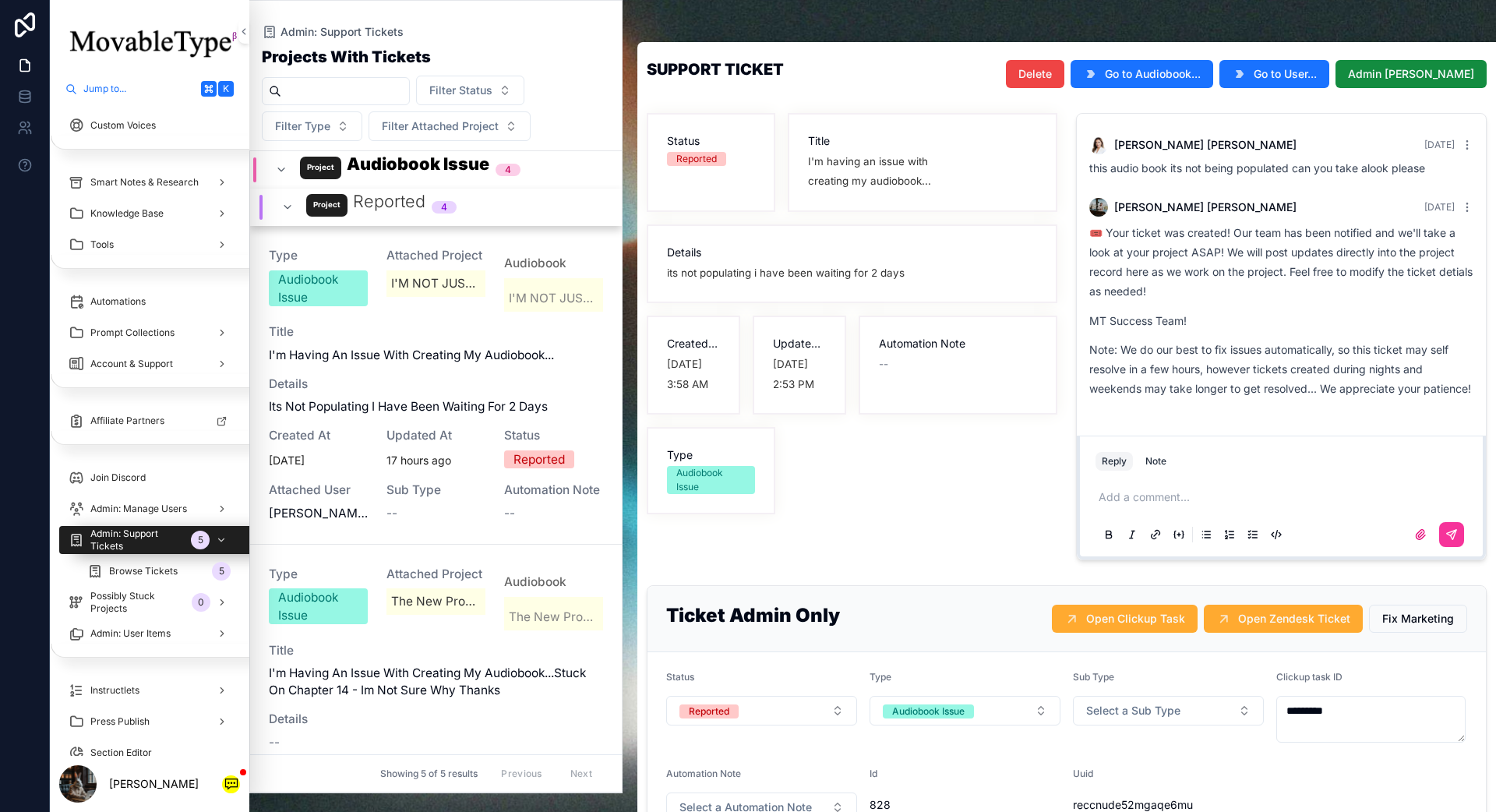
click at [1121, 72] on span "Go to Audiobook..." at bounding box center [1153, 74] width 96 height 16
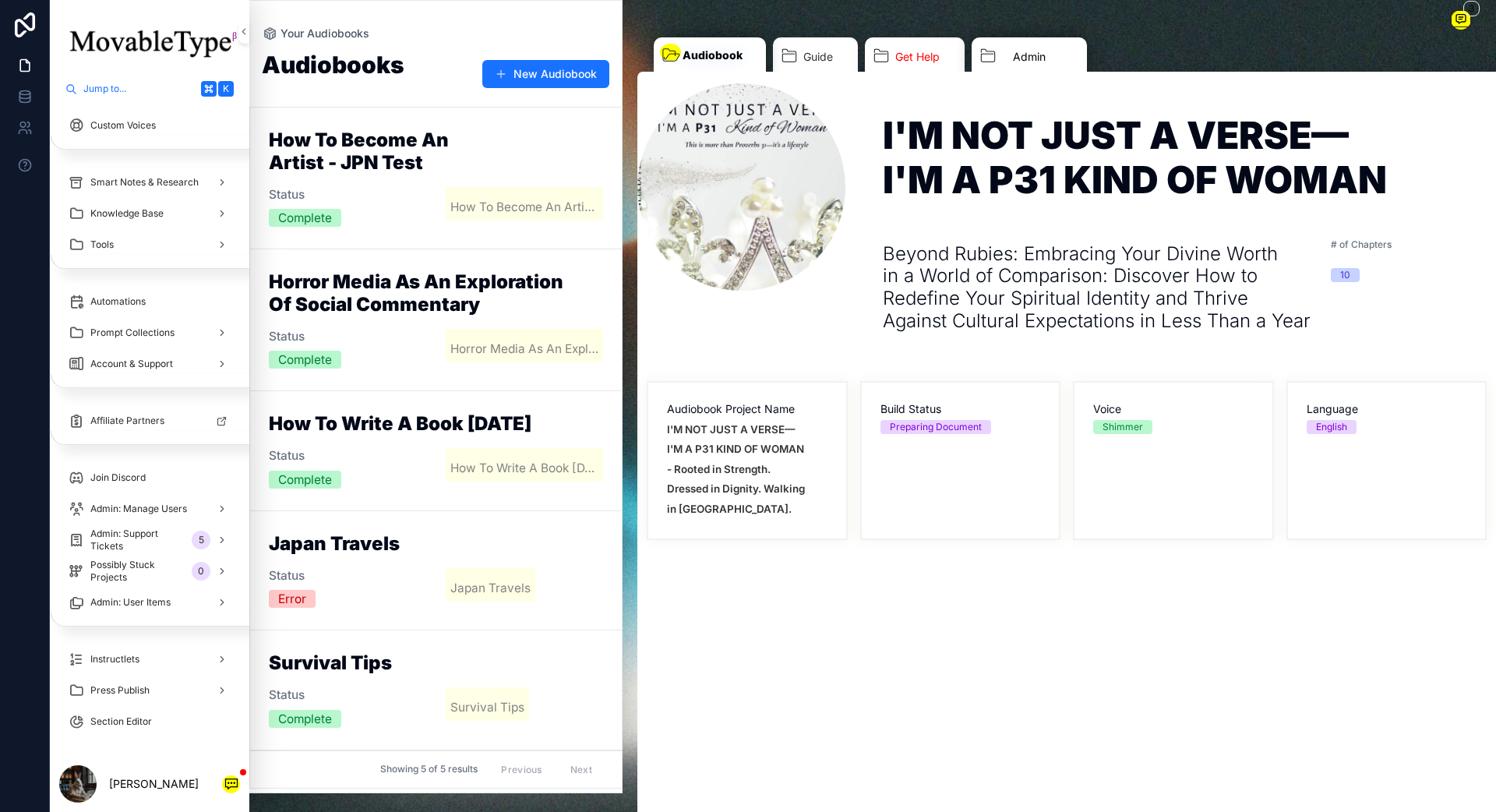
click at [1006, 56] on link "Admin" at bounding box center [1029, 58] width 116 height 42
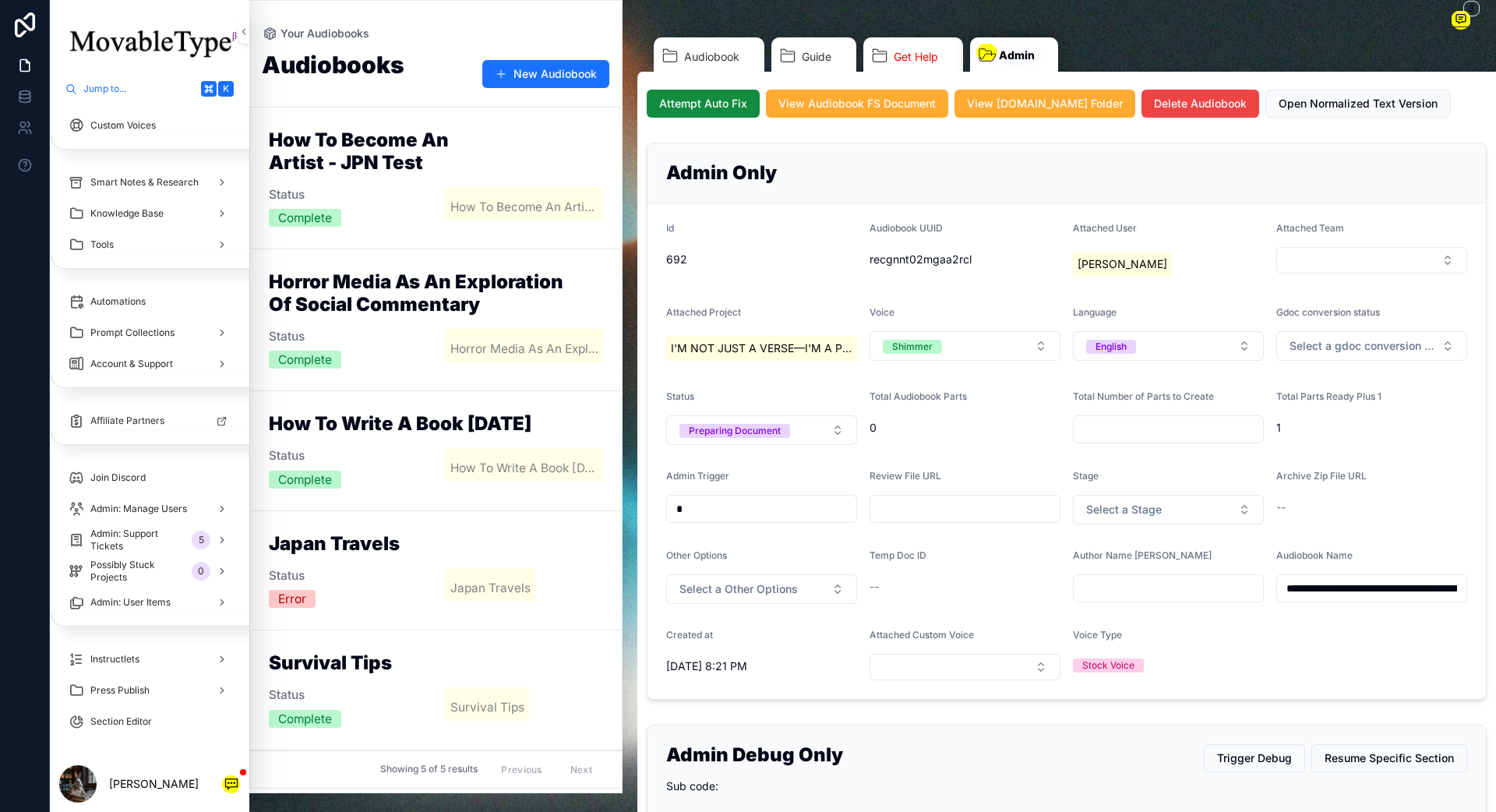
click at [803, 405] on div "Status" at bounding box center [761, 399] width 191 height 18
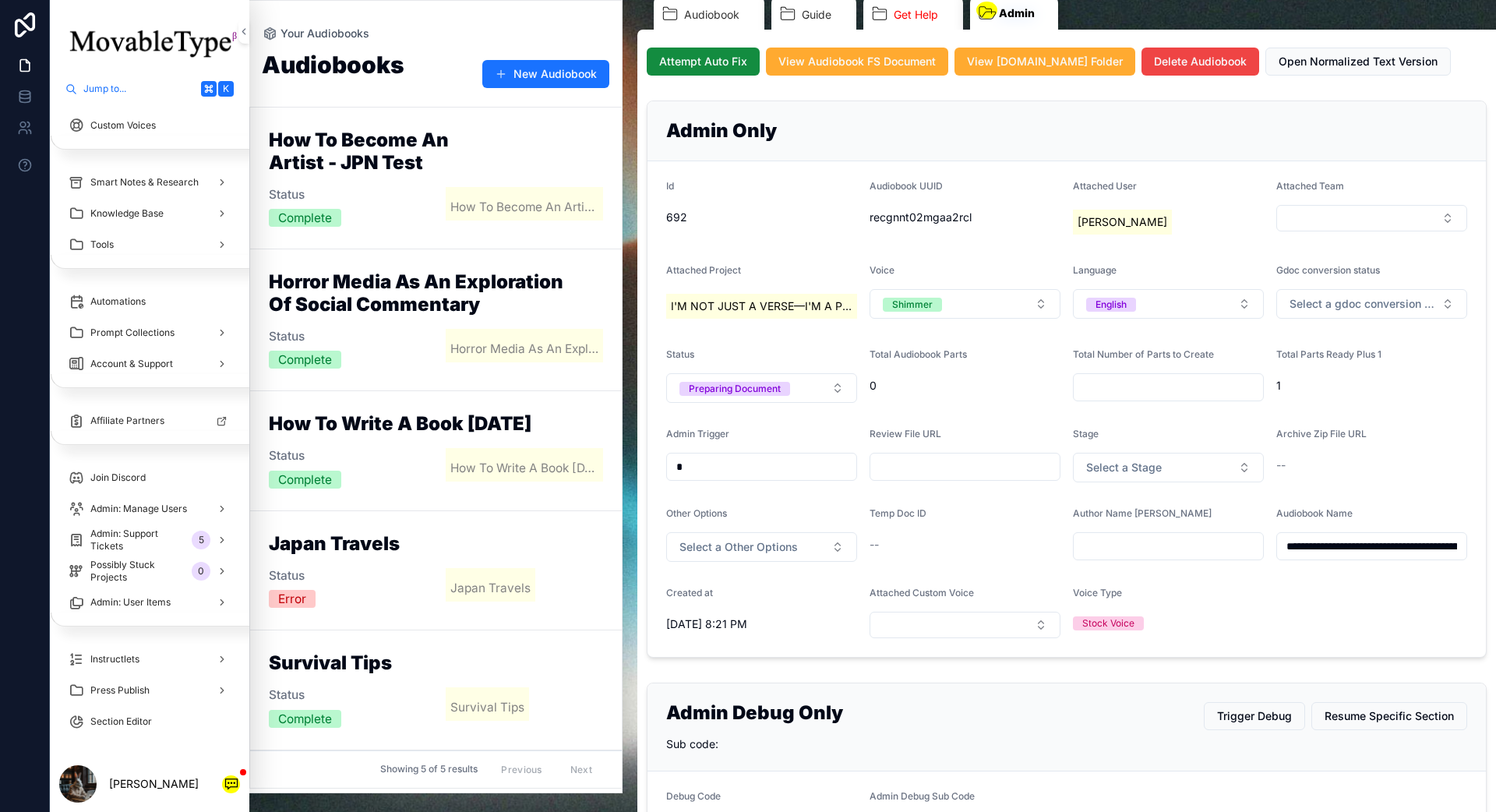
scroll to position [48, 0]
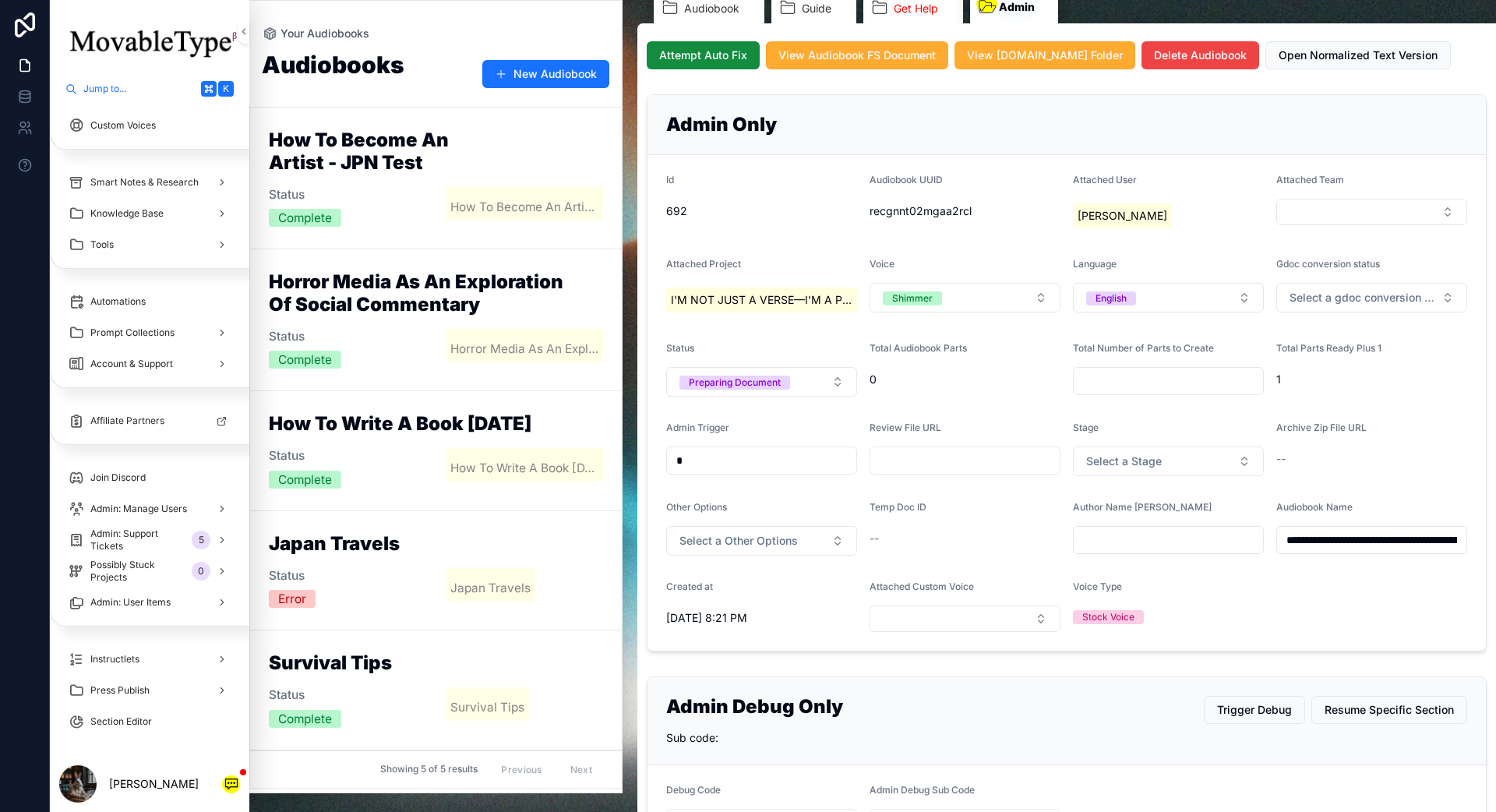
click at [844, 385] on button "Preparing Document" at bounding box center [761, 382] width 191 height 30
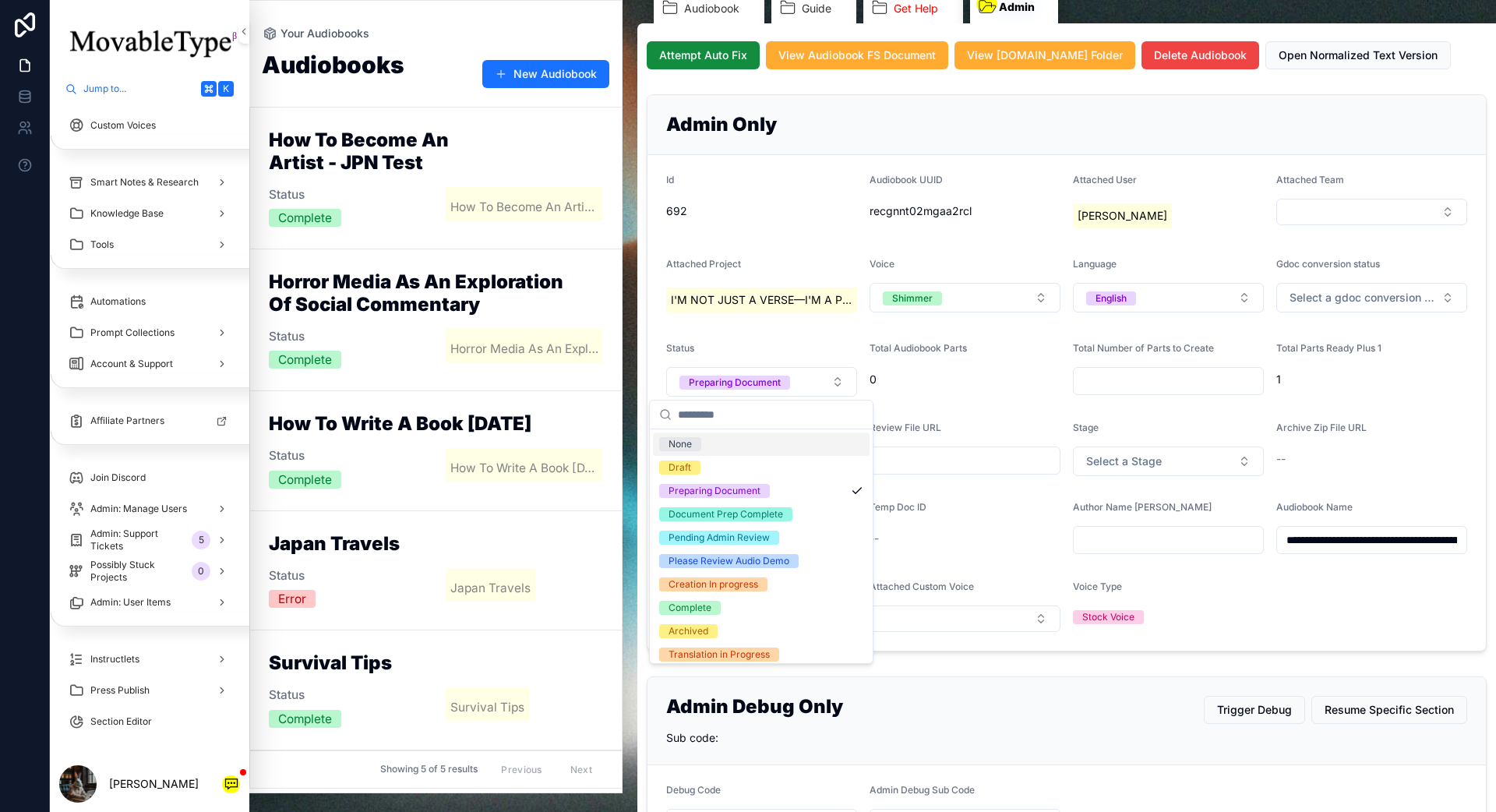
click at [844, 385] on button "Preparing Document" at bounding box center [761, 382] width 191 height 30
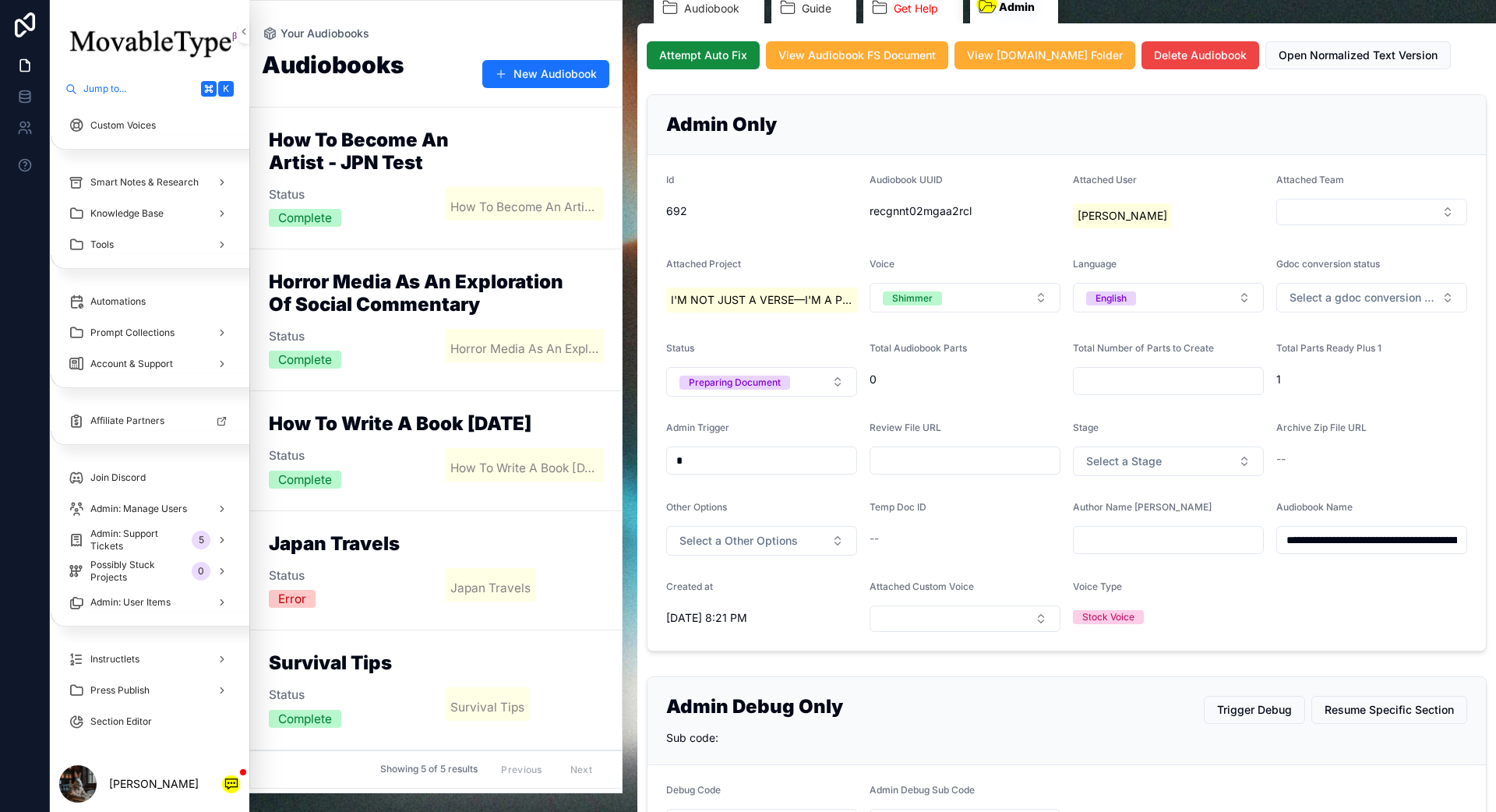
click at [914, 385] on span "0" at bounding box center [965, 379] width 191 height 16
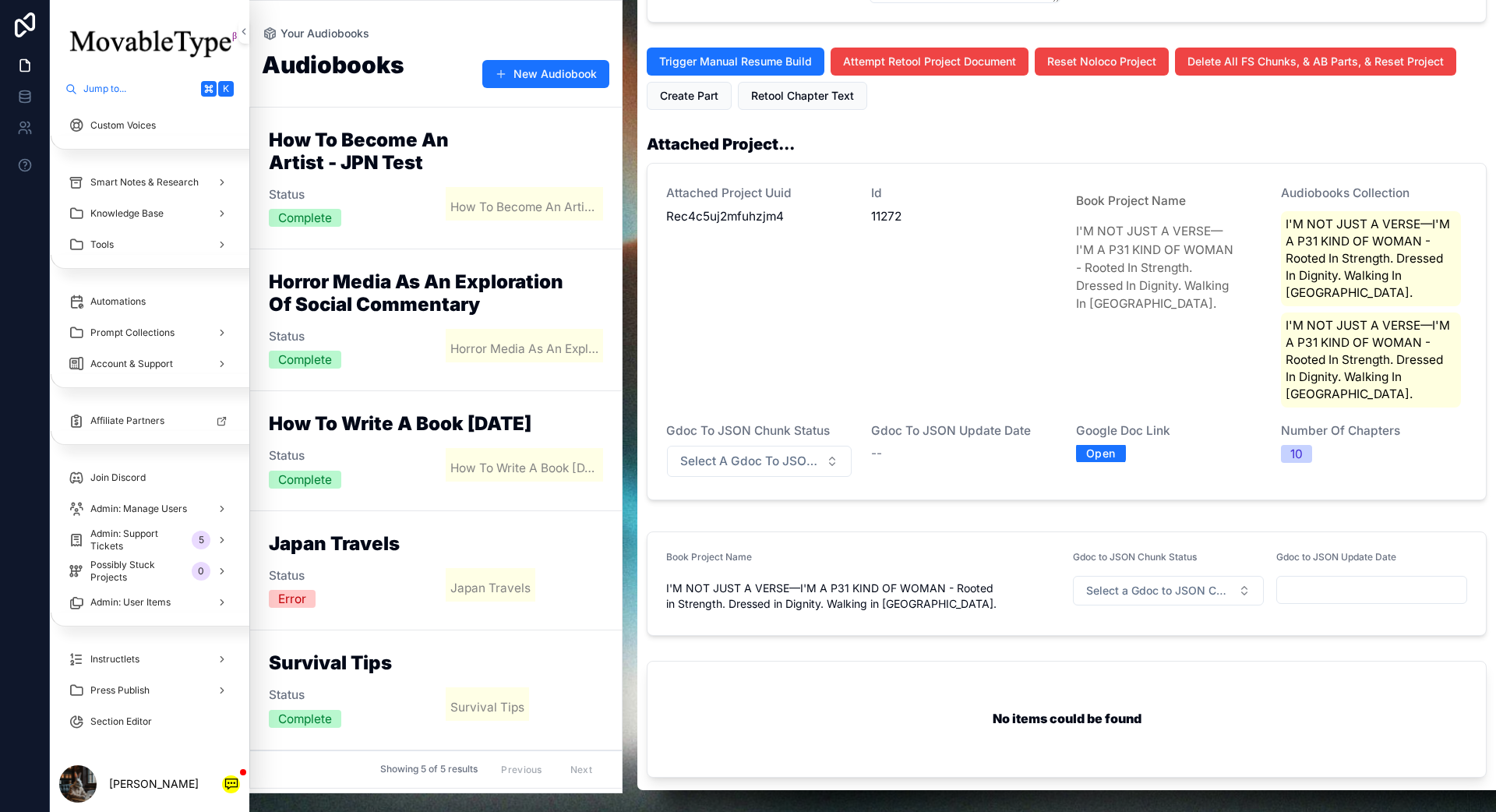
scroll to position [937, 0]
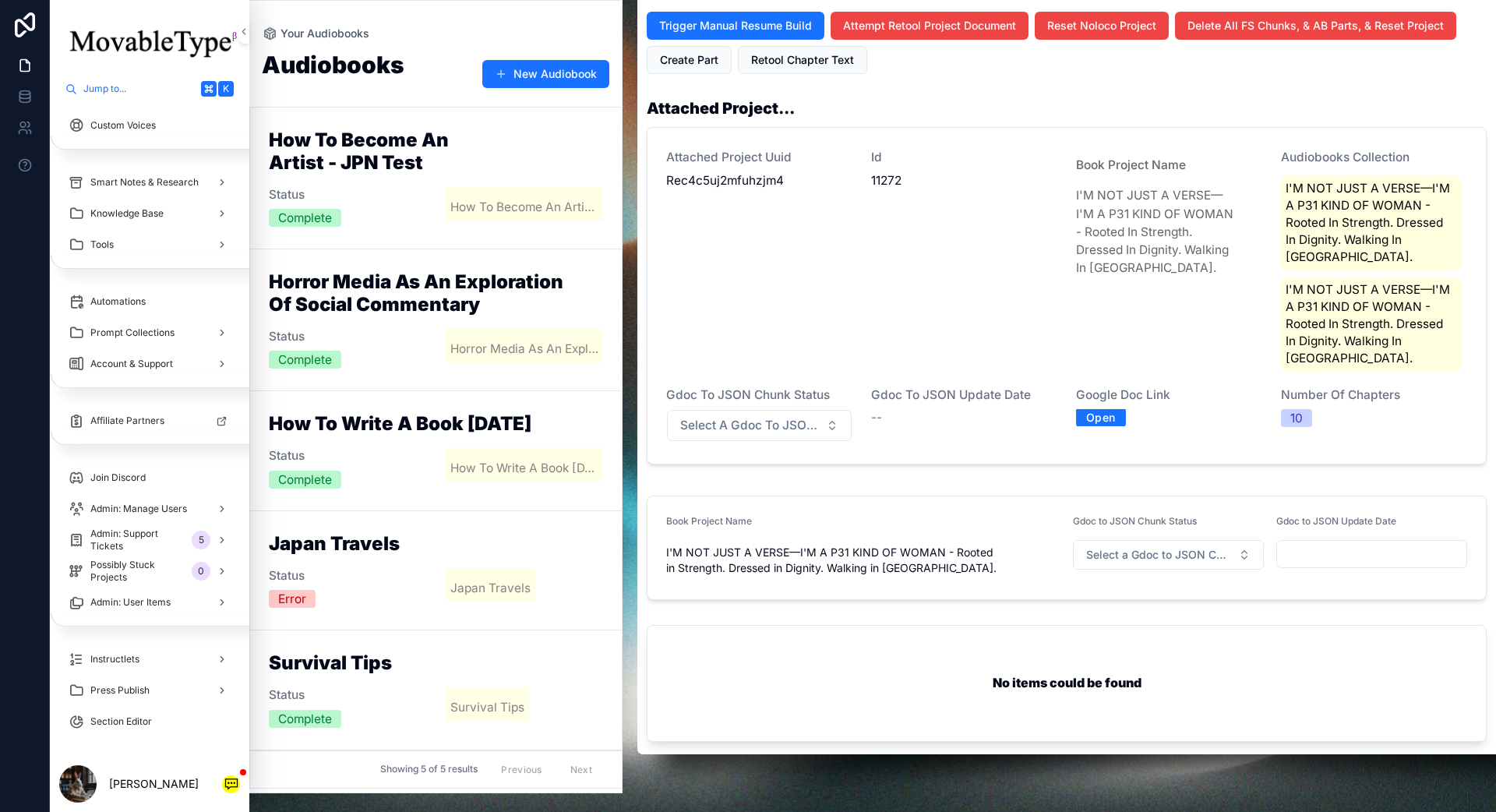
click at [833, 410] on button "Select a Gdoc to JSON Chunk Status" at bounding box center [760, 426] width 185 height 31
click at [878, 409] on span "--" at bounding box center [877, 418] width 11 height 18
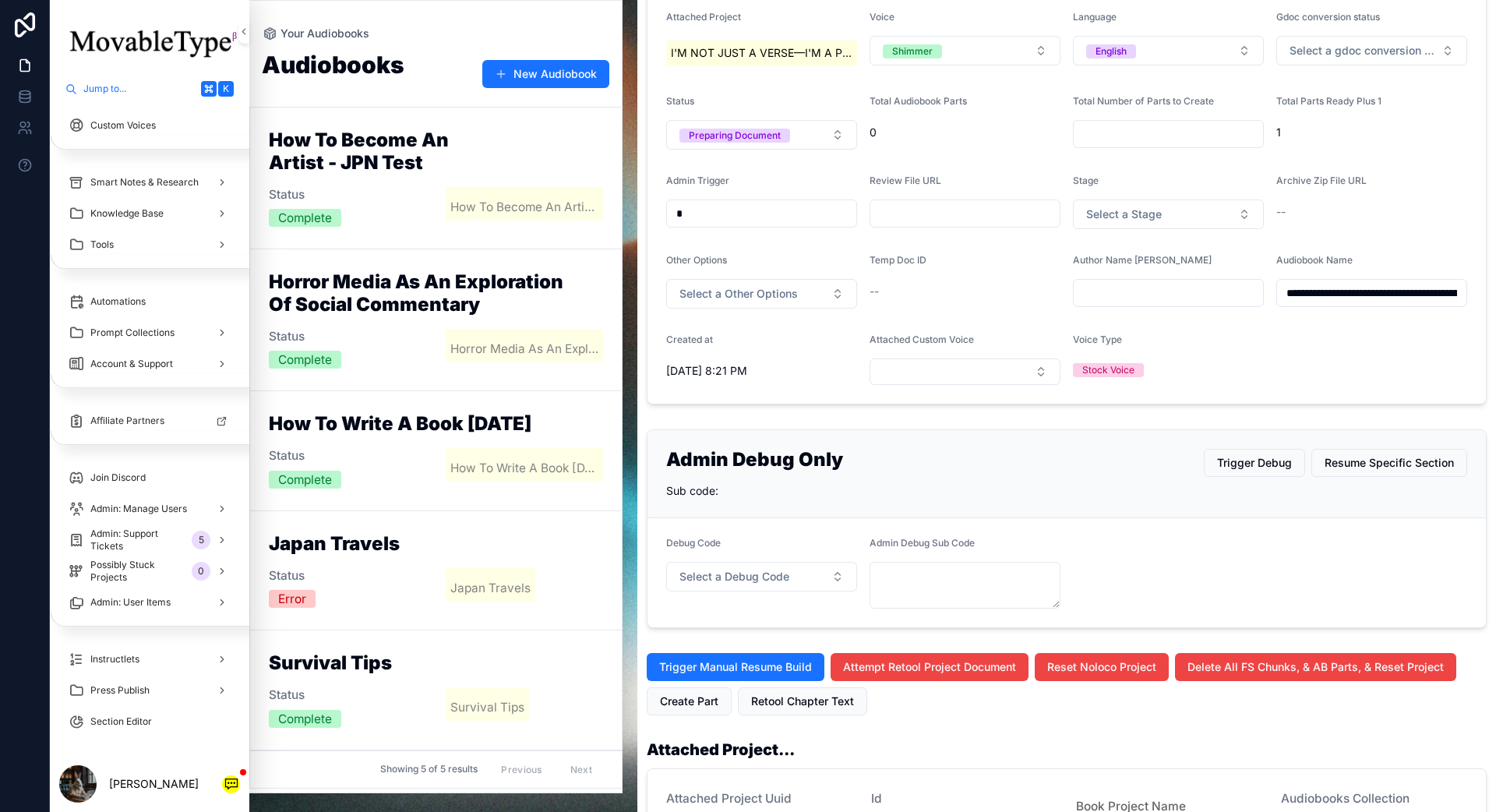
scroll to position [296, 0]
click at [838, 579] on button "Select a Debug Code" at bounding box center [761, 576] width 191 height 30
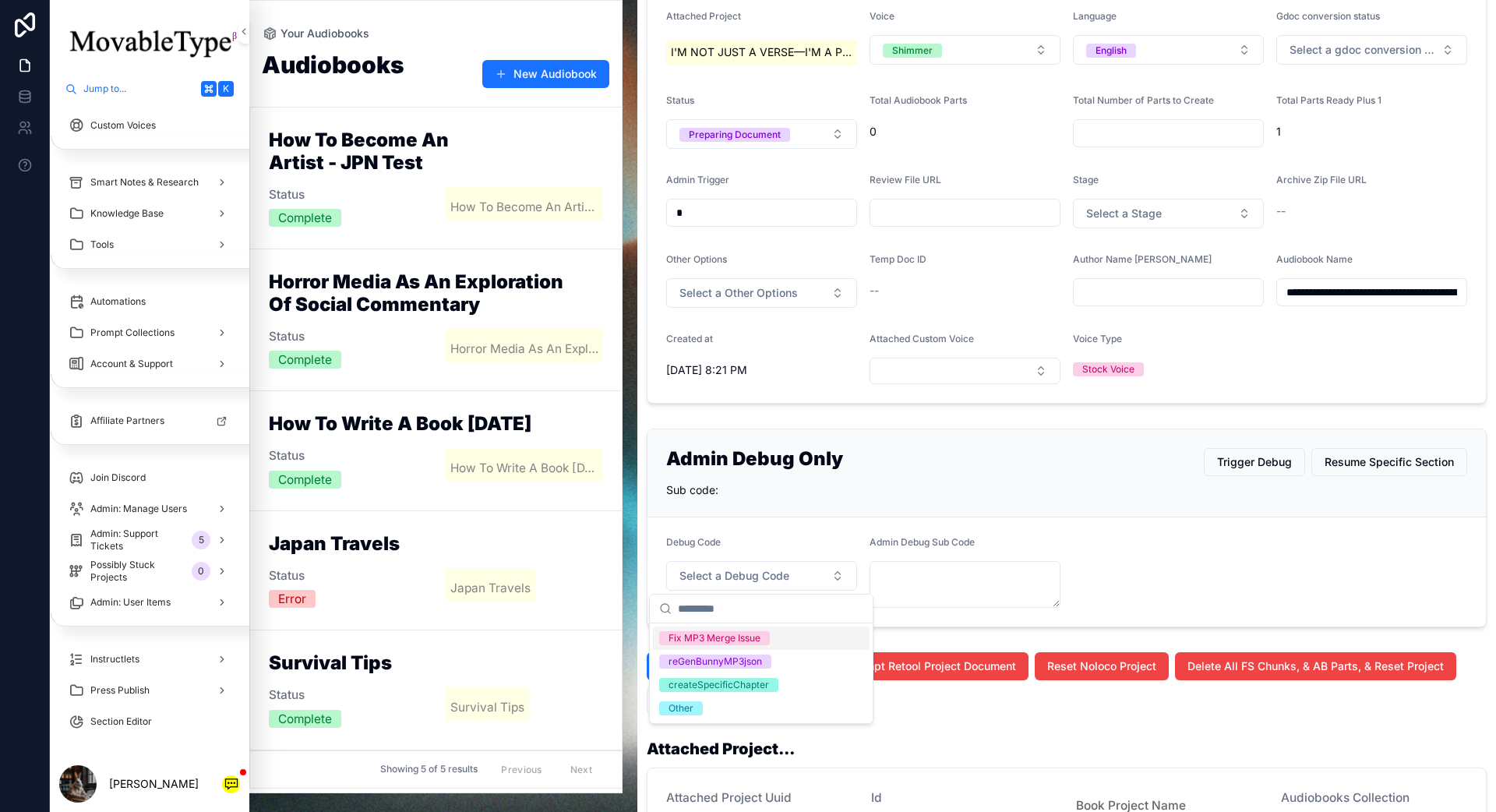
click at [1121, 517] on form "Debug Code Select a Debug Code Admin Debug Sub Code" at bounding box center [1066, 572] width 838 height 109
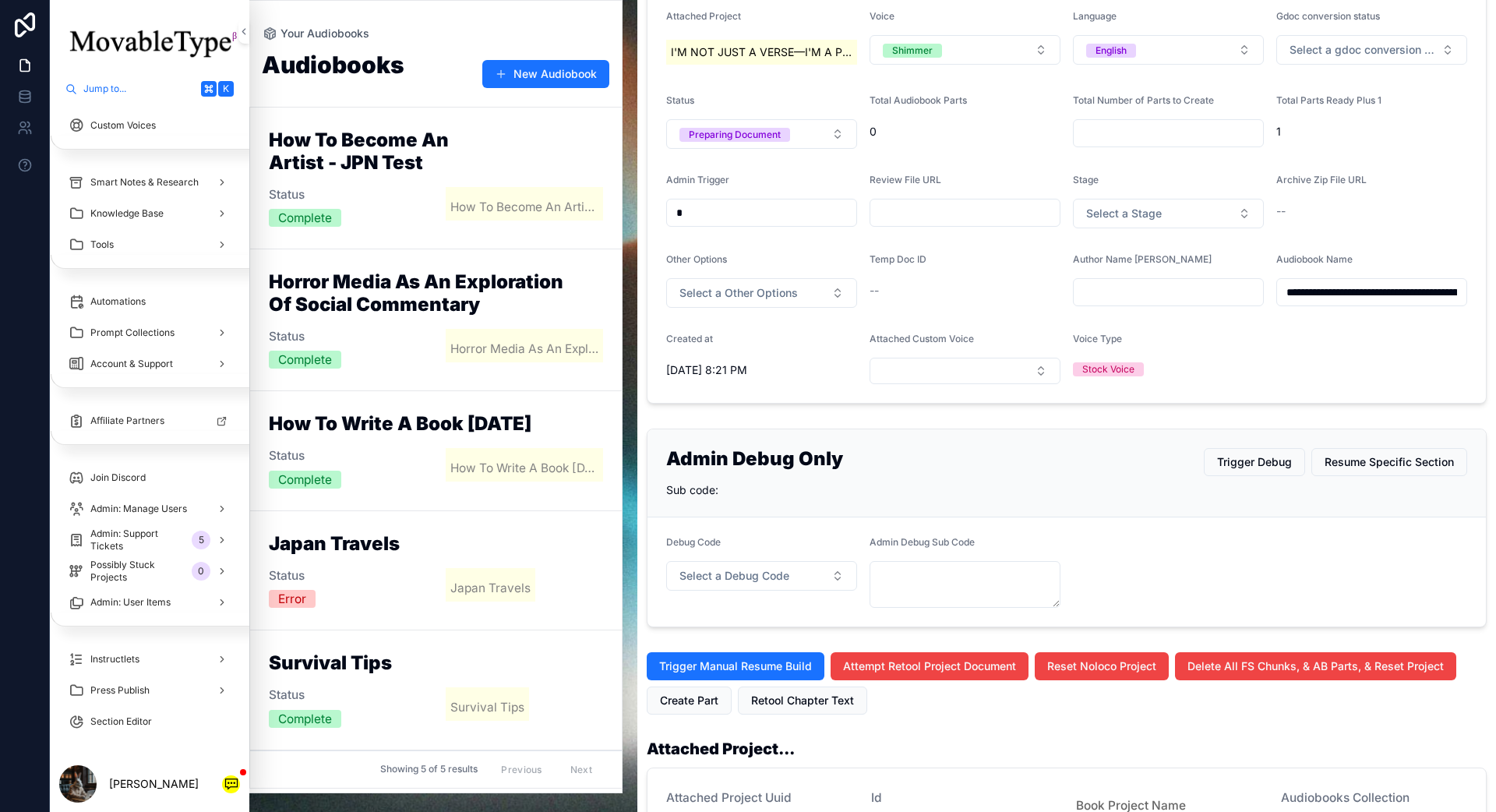
click at [1121, 455] on span "Trigger Debug" at bounding box center [1254, 462] width 75 height 16
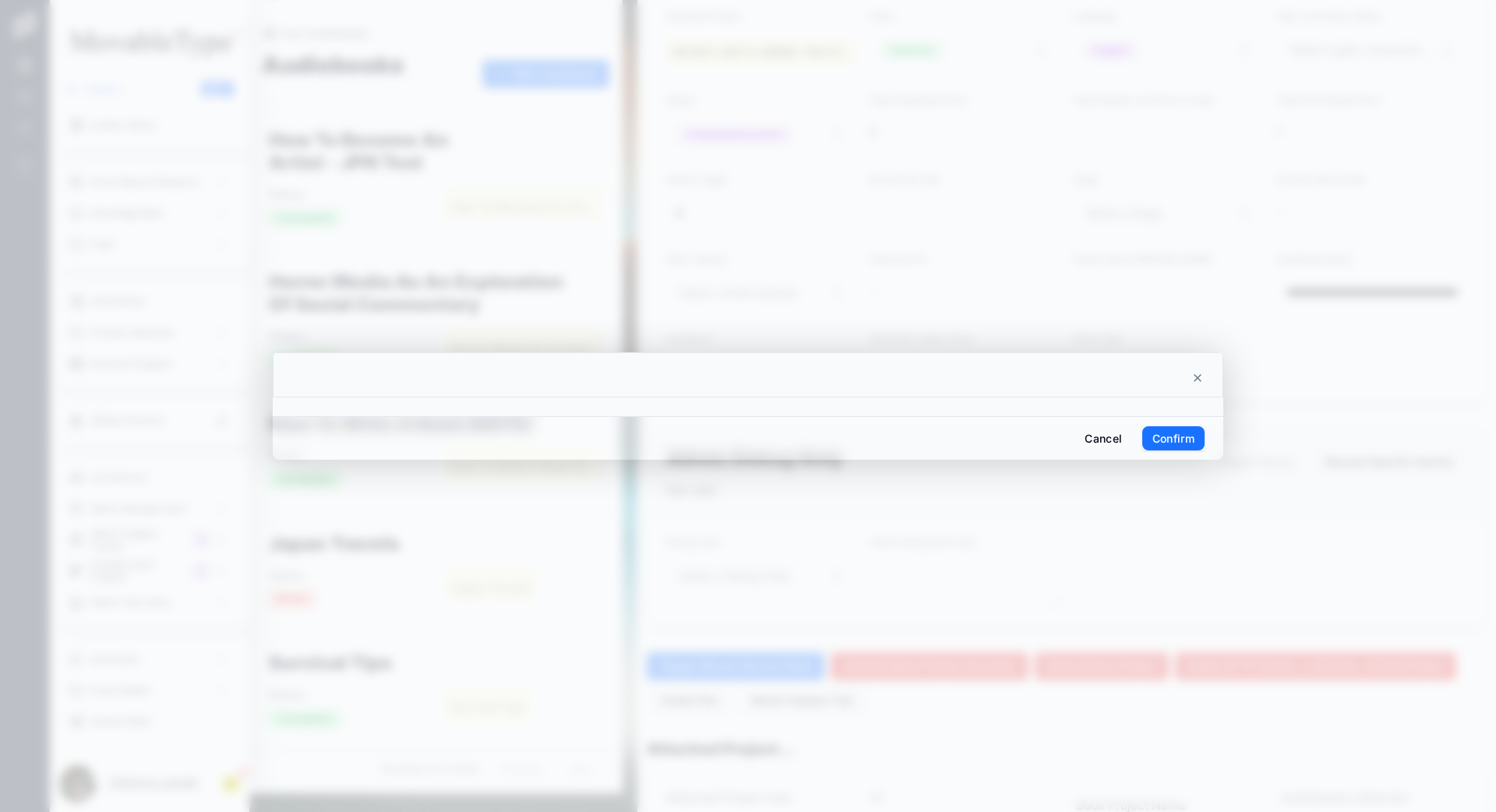
click at [1121, 437] on button "Confirm" at bounding box center [1173, 438] width 62 height 25
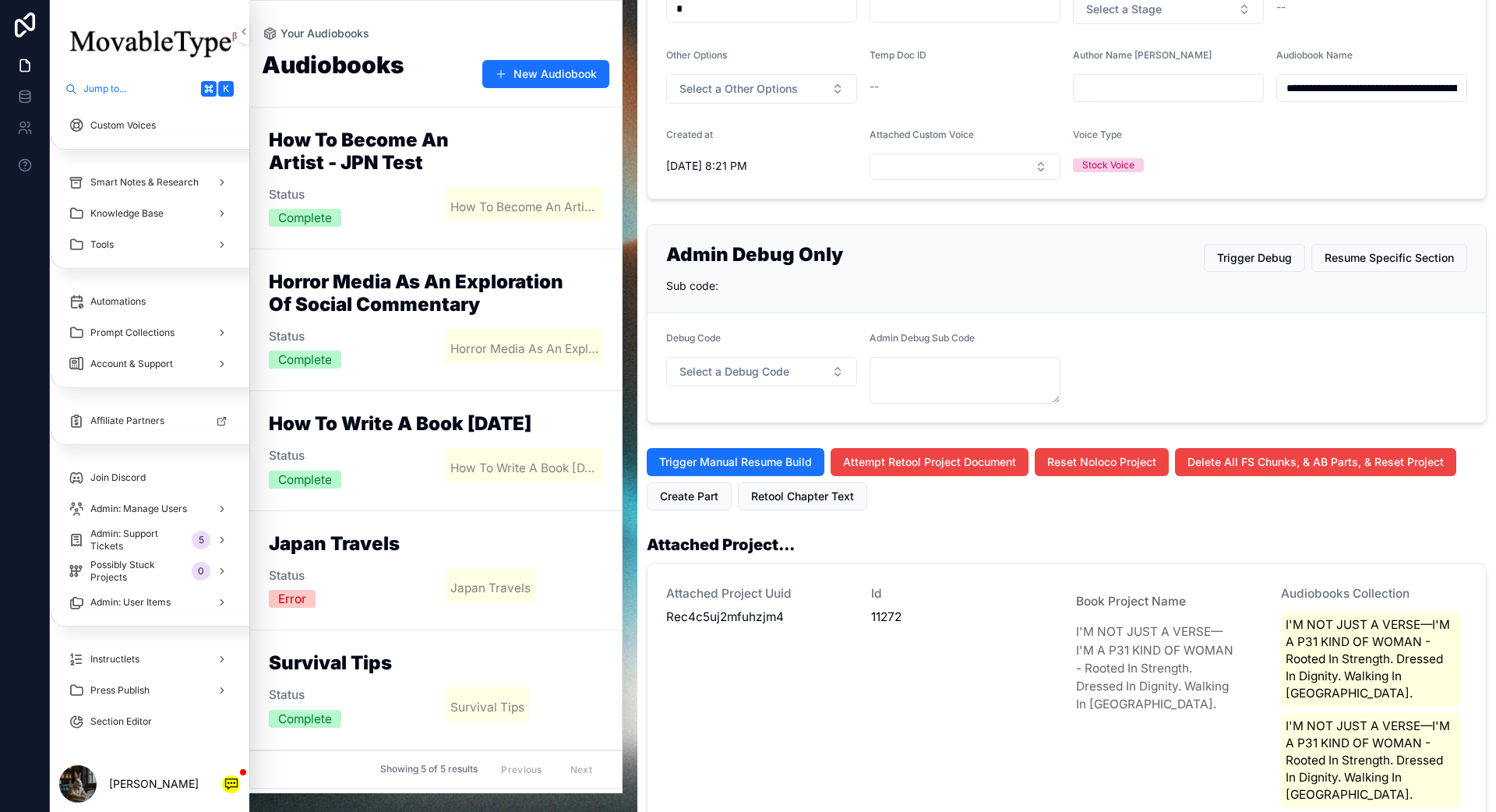
scroll to position [532, 0]
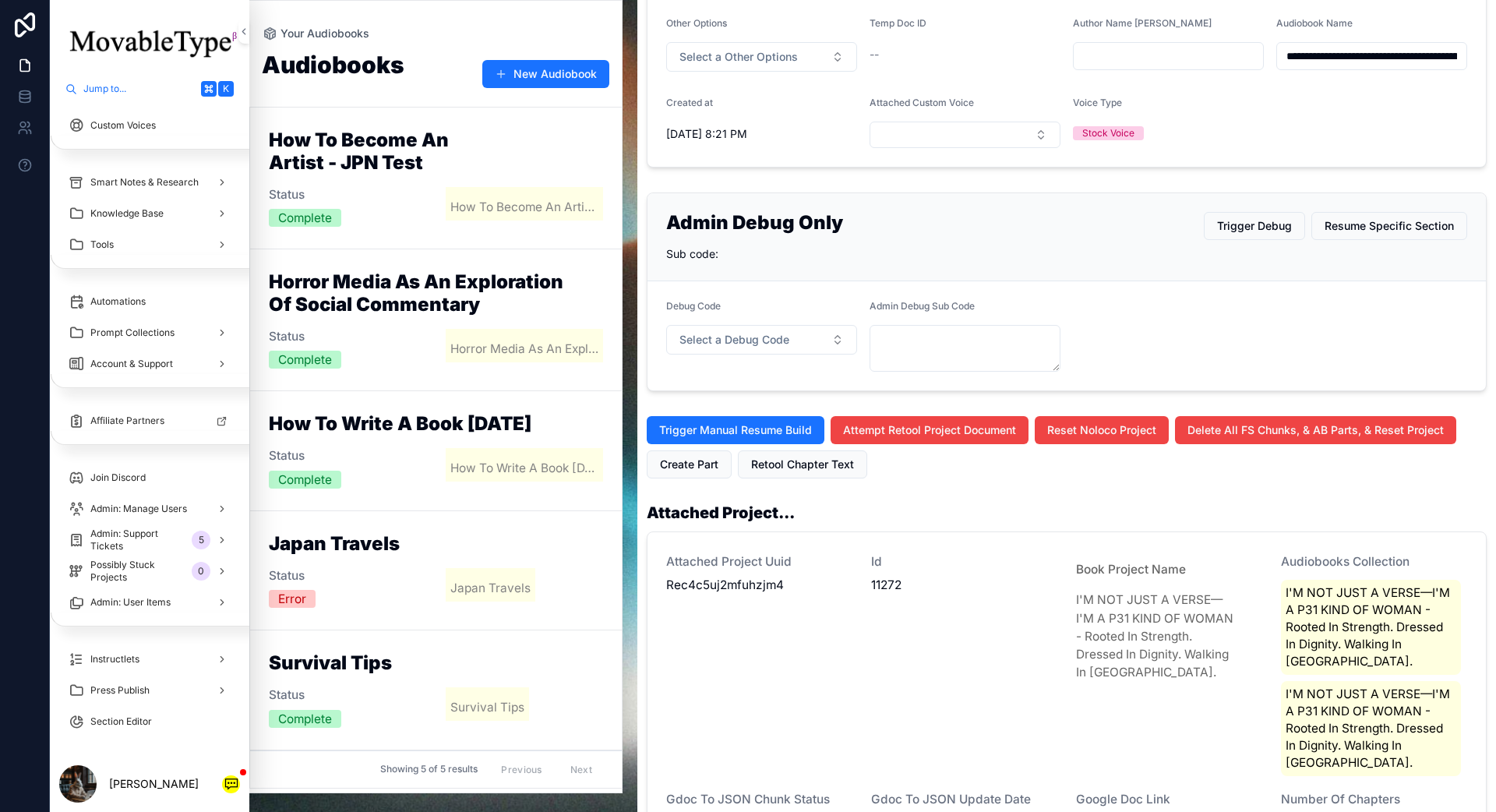
click at [798, 335] on button "Select a Debug Code" at bounding box center [761, 340] width 191 height 30
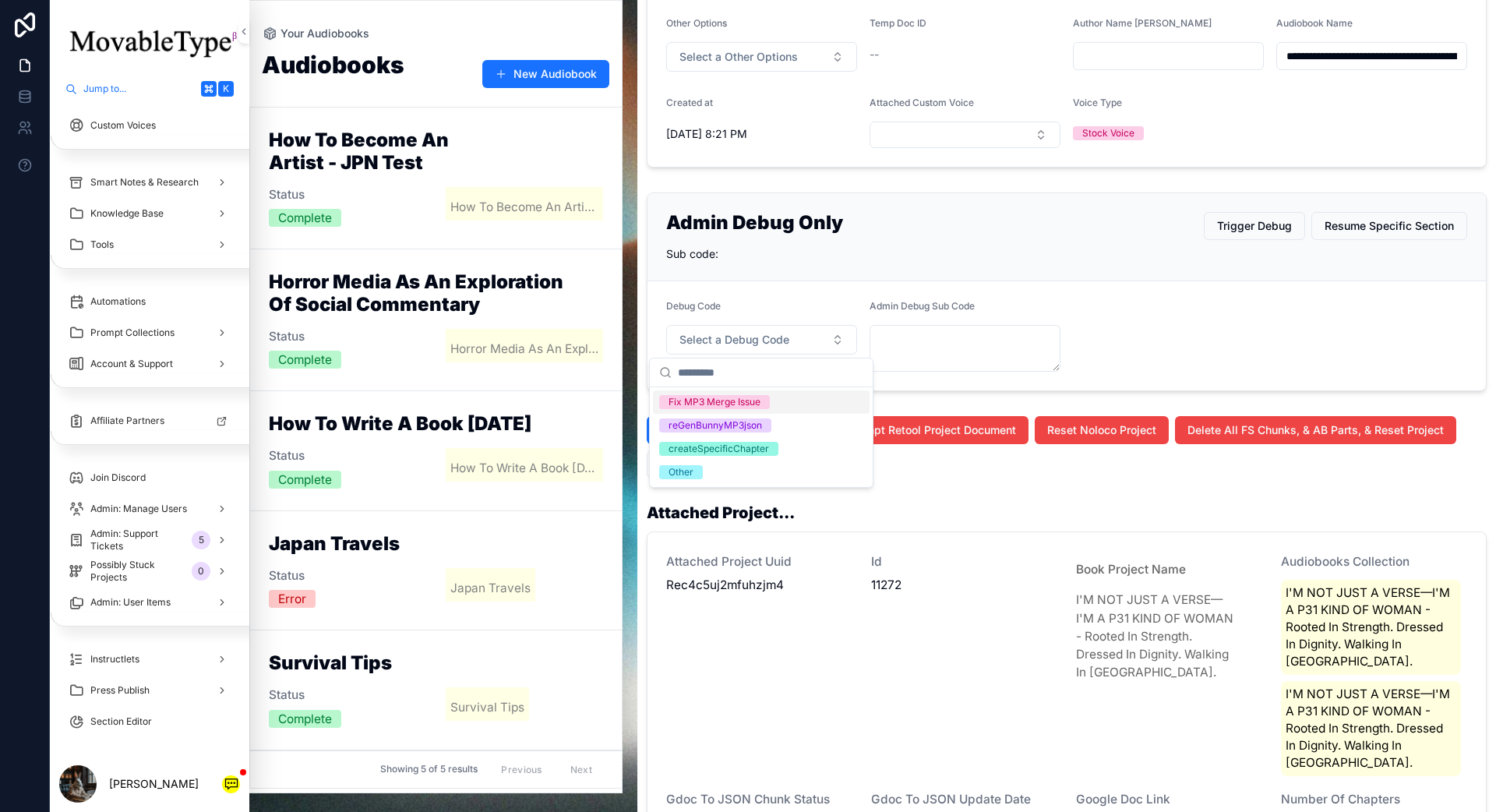
click at [771, 399] on div "Fix MP3 Merge Issue" at bounding box center [761, 401] width 216 height 23
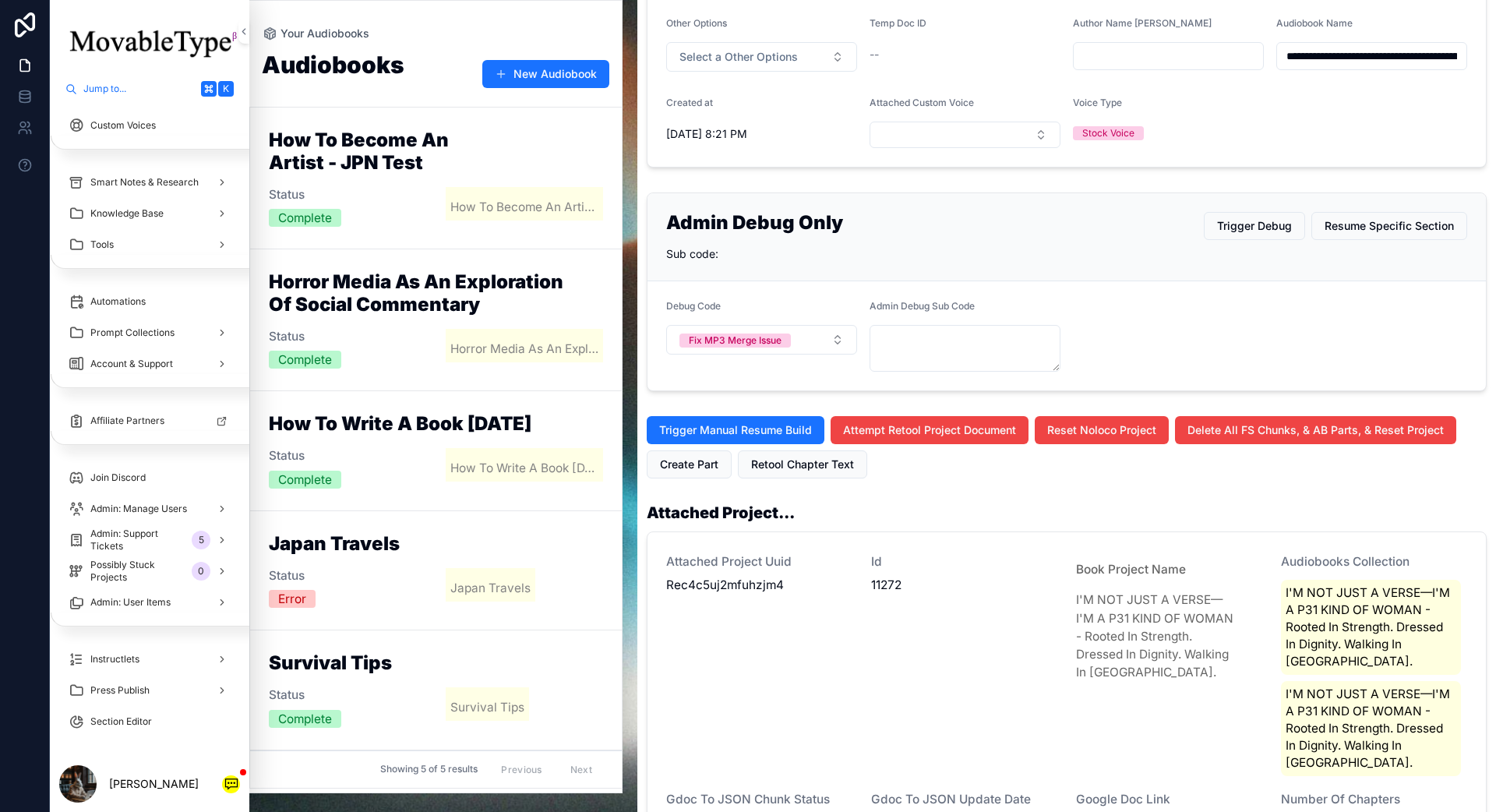
click at [1121, 235] on button "Trigger Debug" at bounding box center [1255, 225] width 102 height 28
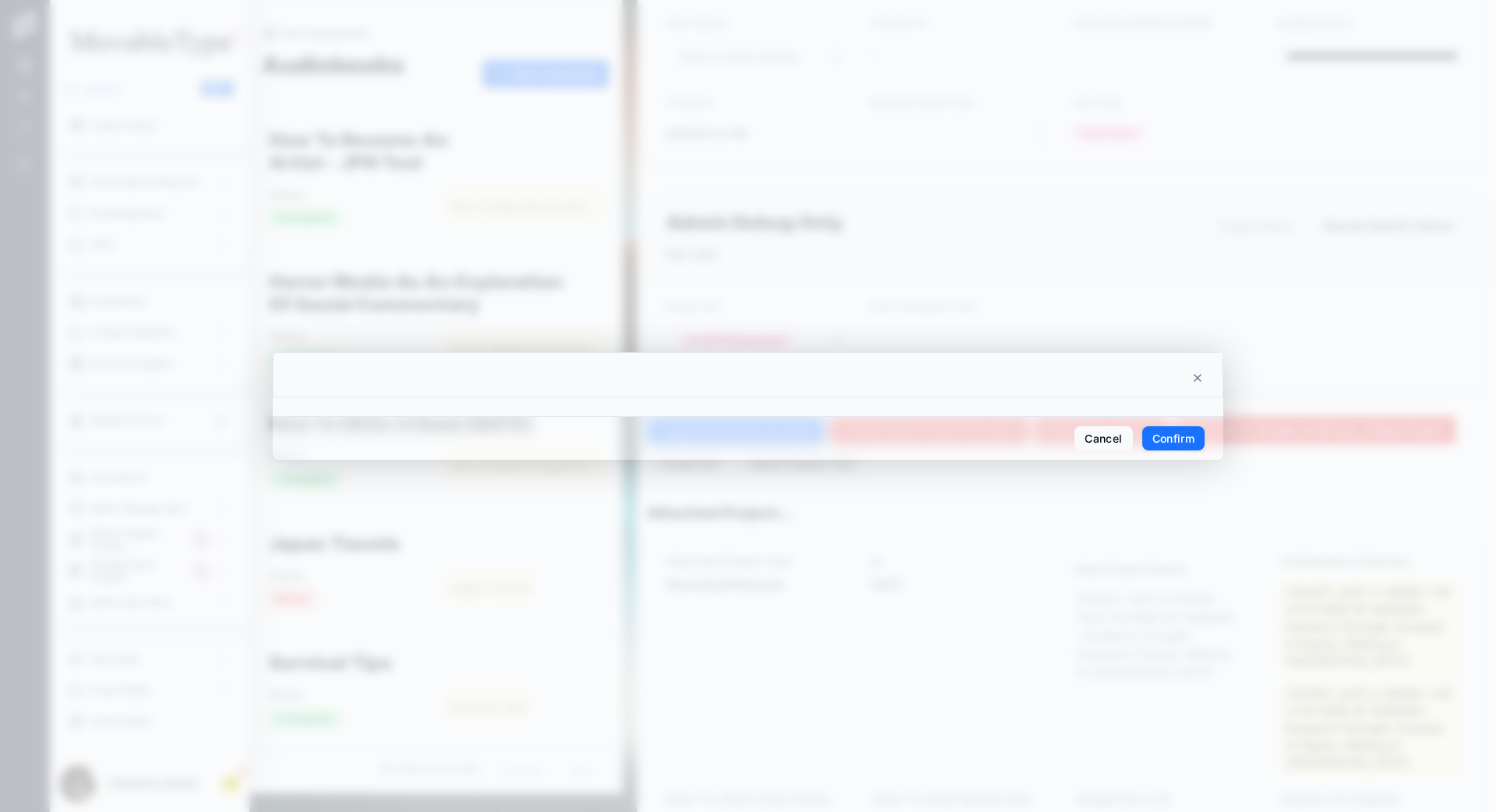
click at [1121, 434] on button "Confirm" at bounding box center [1173, 438] width 62 height 25
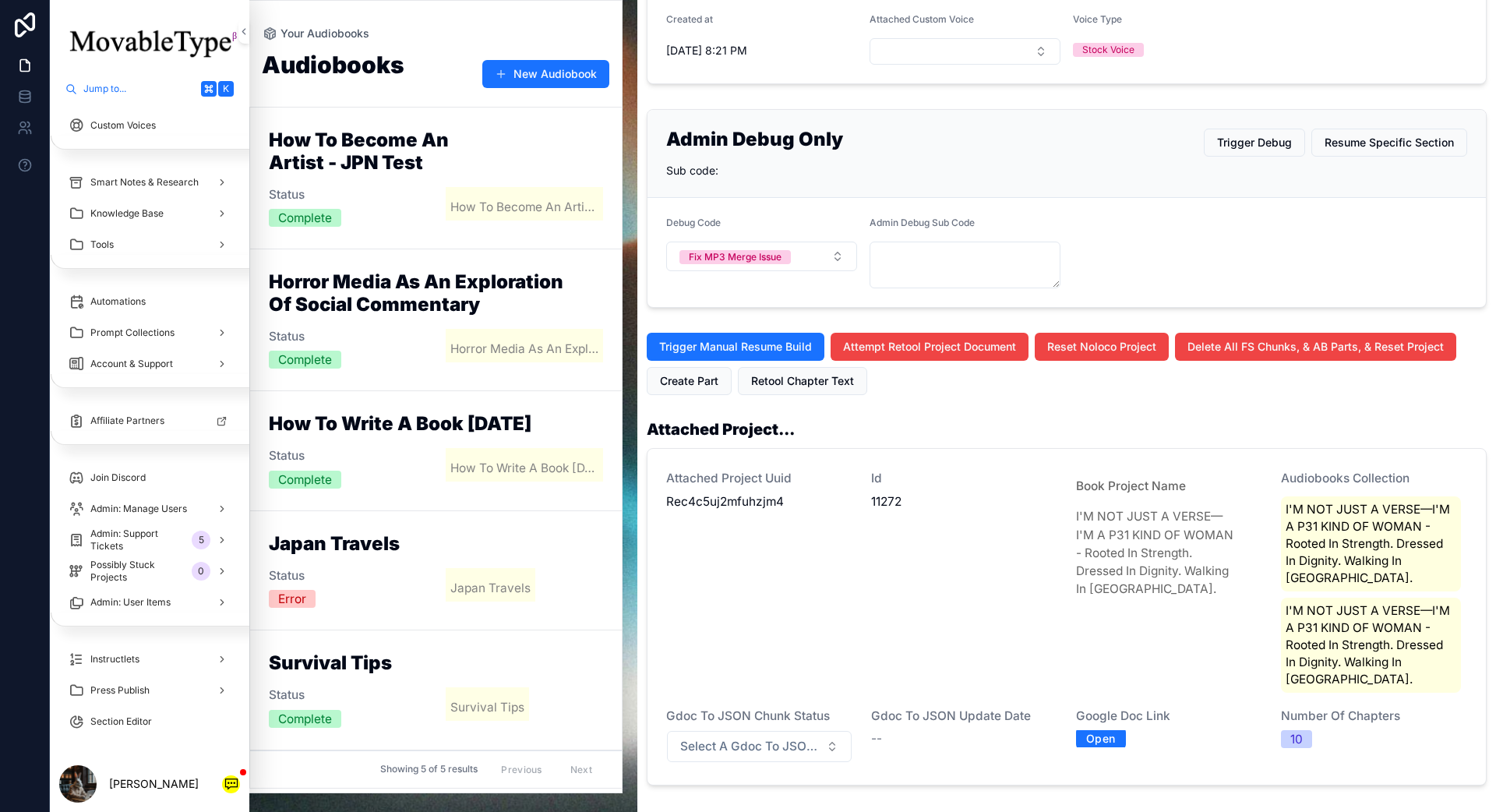
scroll to position [672, 0]
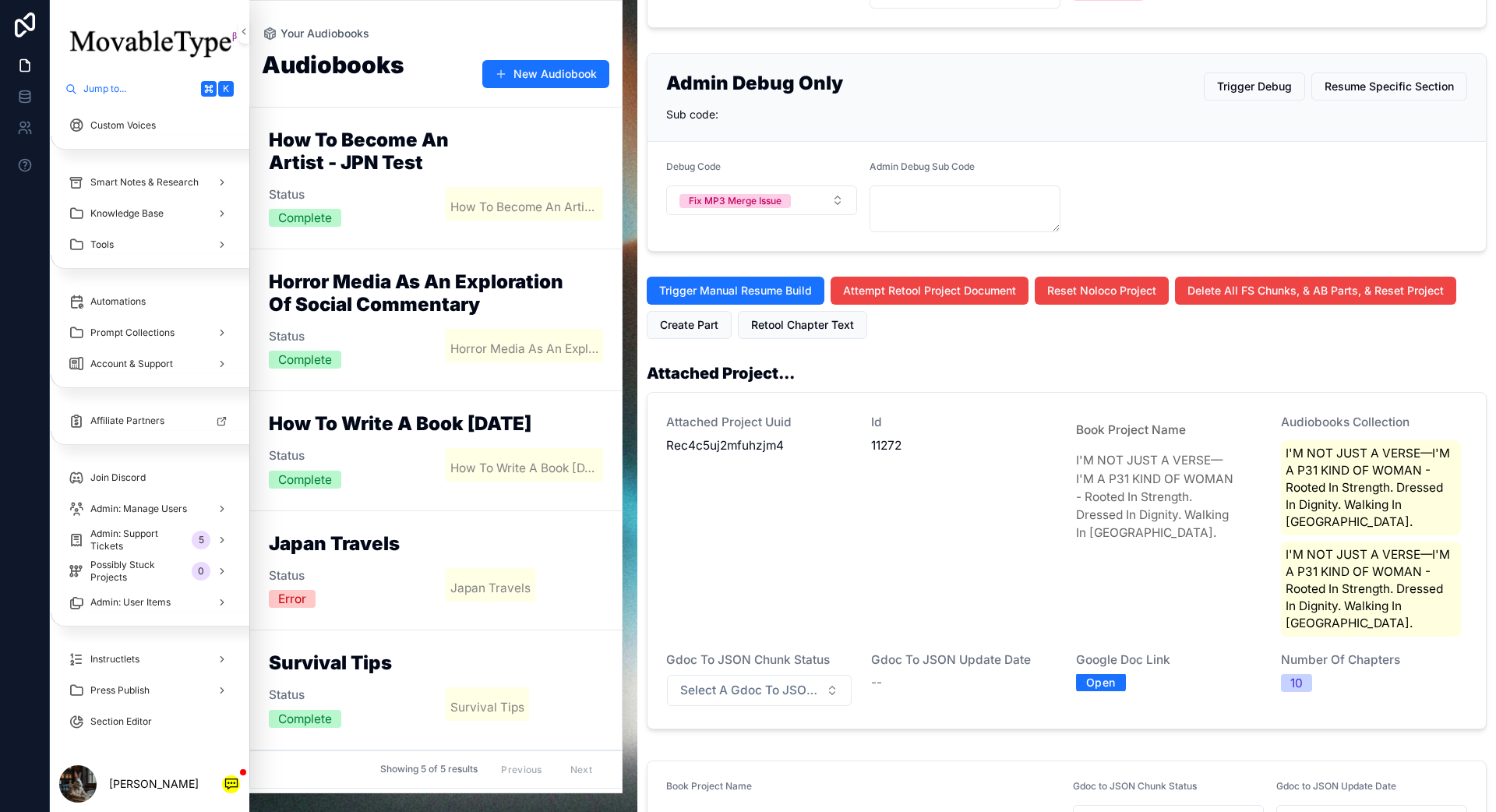
click at [774, 295] on span "Trigger Manual Resume Build" at bounding box center [735, 290] width 152 height 16
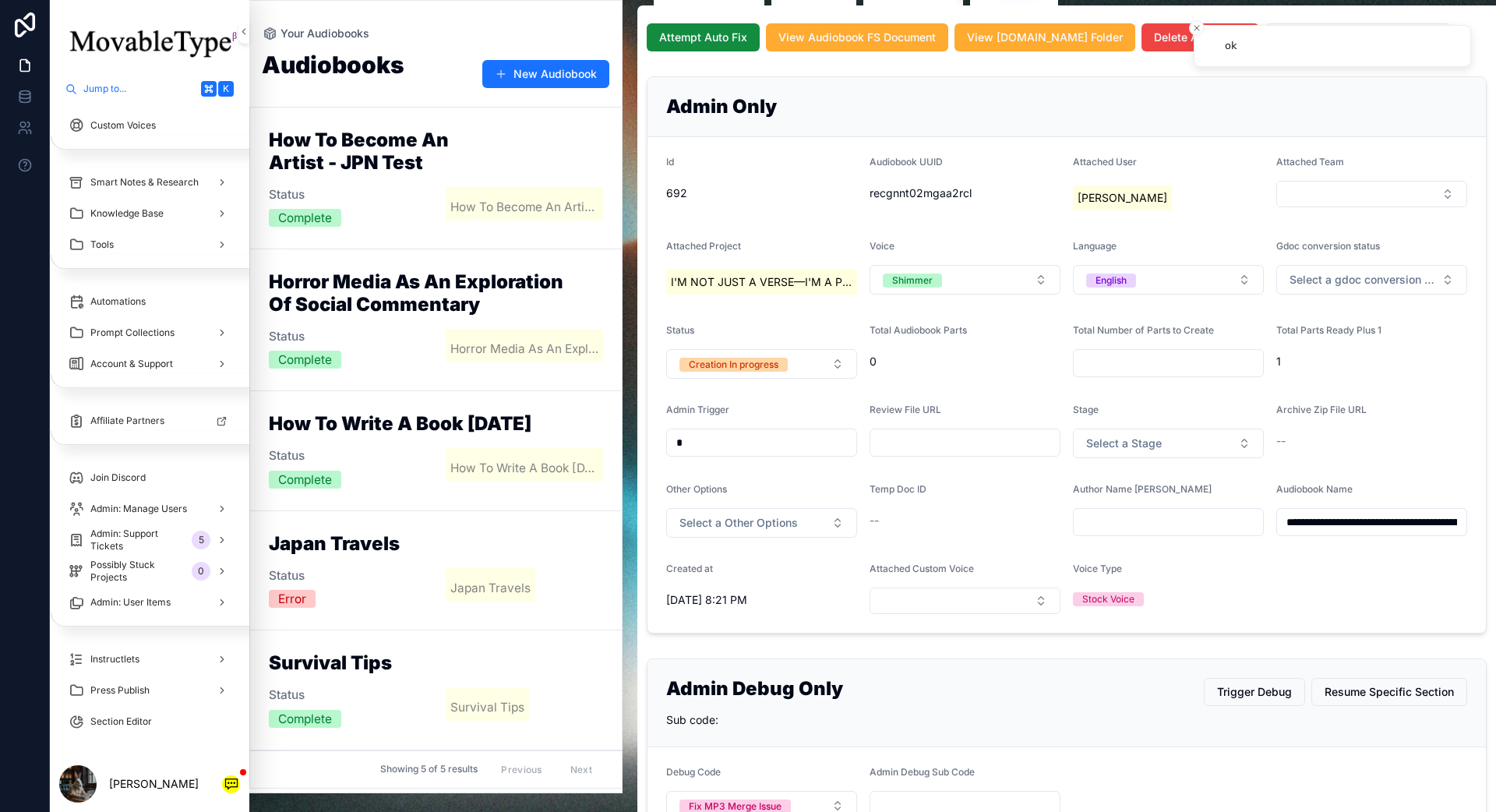
scroll to position [0, 0]
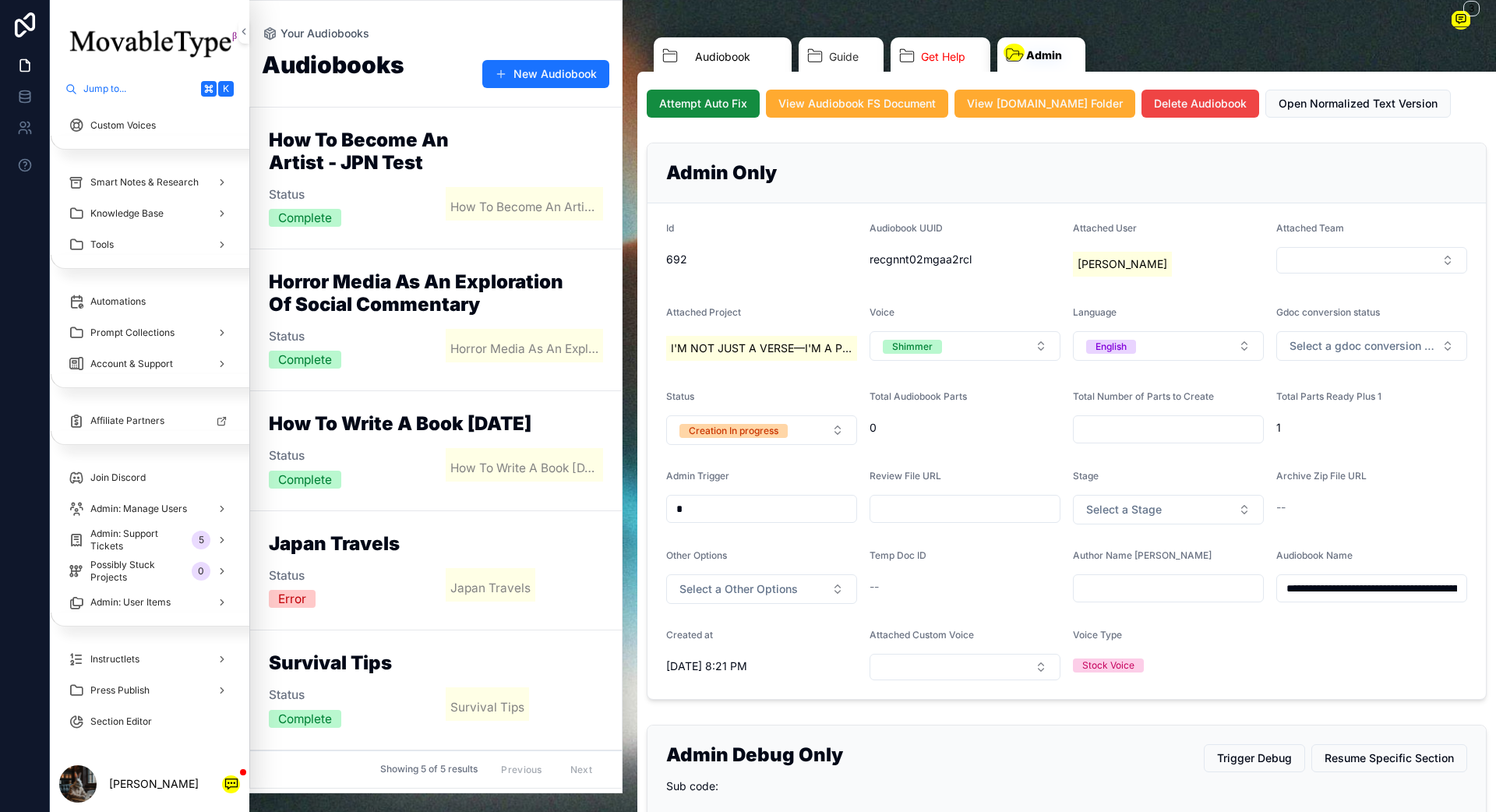
click at [722, 62] on span "Audiobook" at bounding box center [723, 56] width 55 height 16
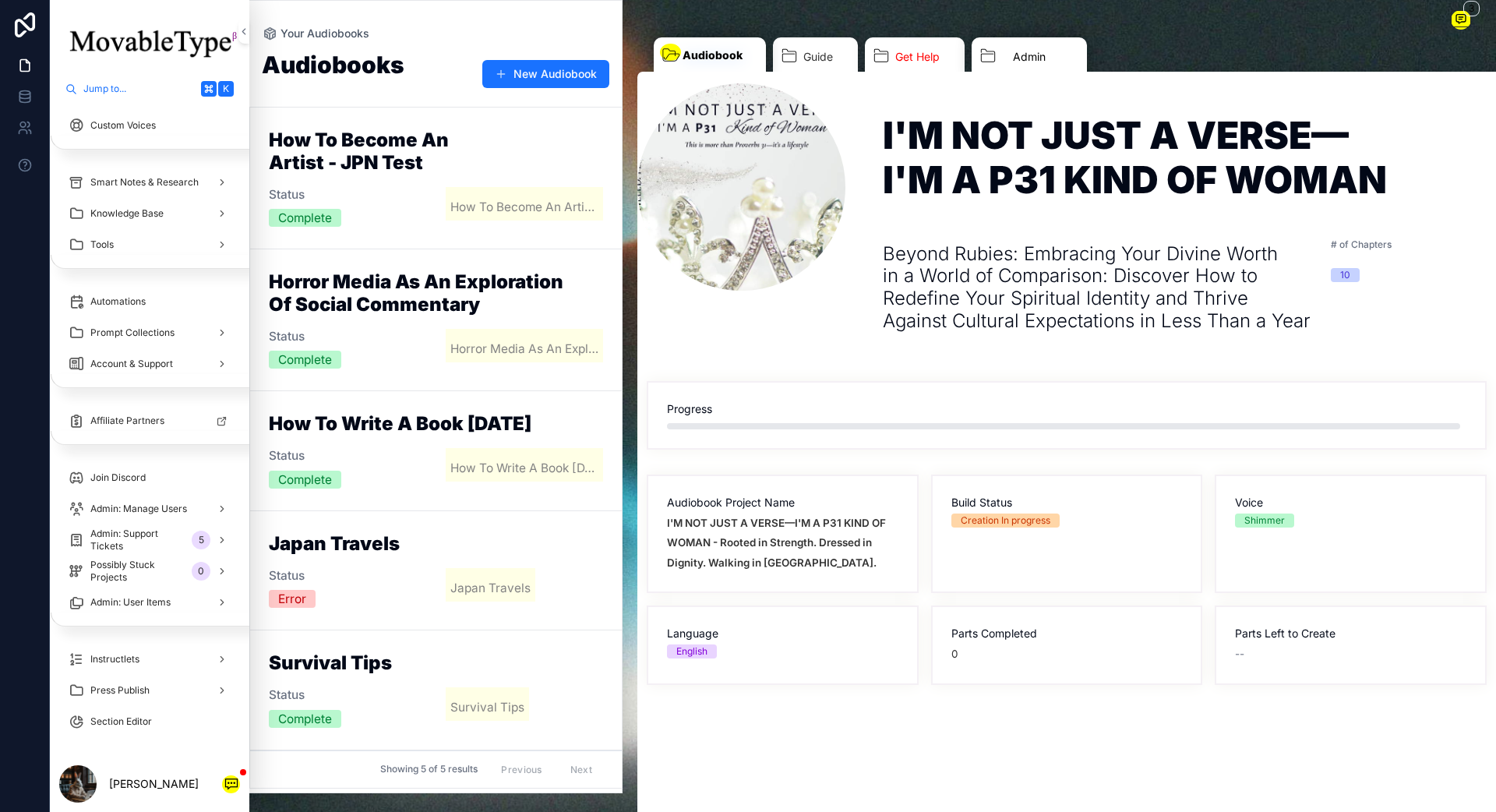
click at [1026, 65] on link "Admin" at bounding box center [1029, 58] width 116 height 42
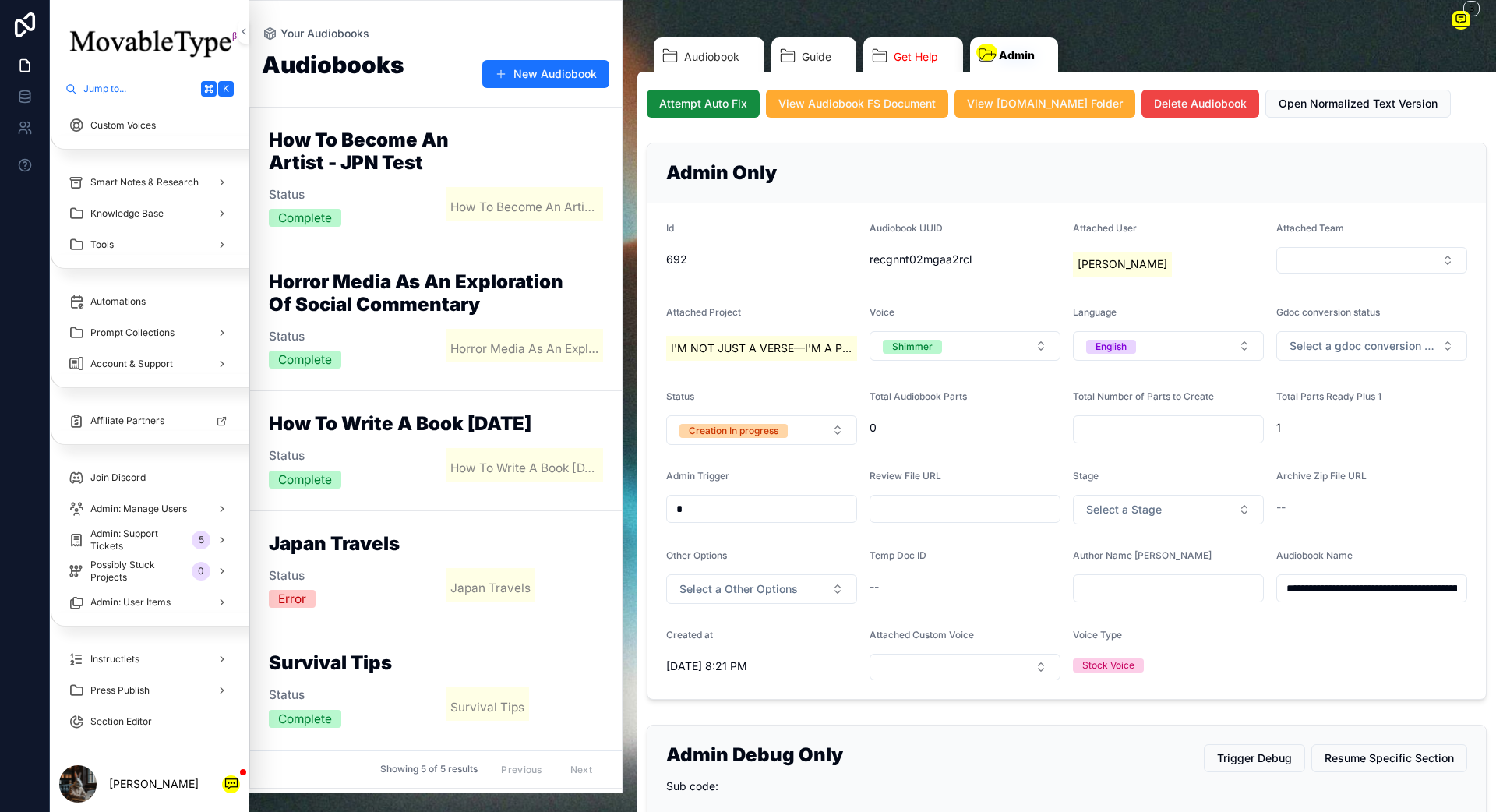
click at [725, 110] on span "Attempt Auto Fix" at bounding box center [702, 103] width 88 height 16
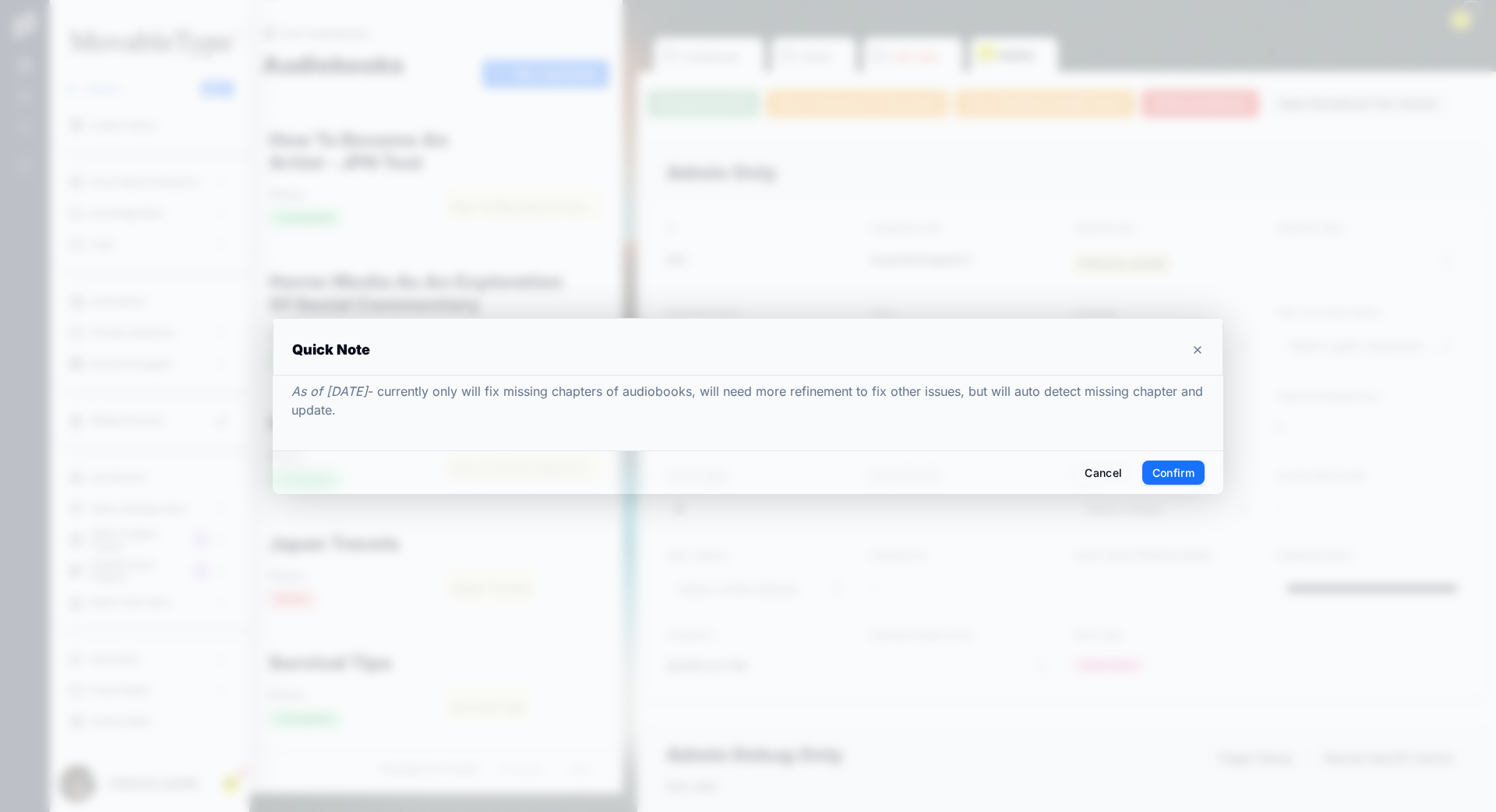
click at [1121, 472] on button "Confirm" at bounding box center [1173, 472] width 62 height 25
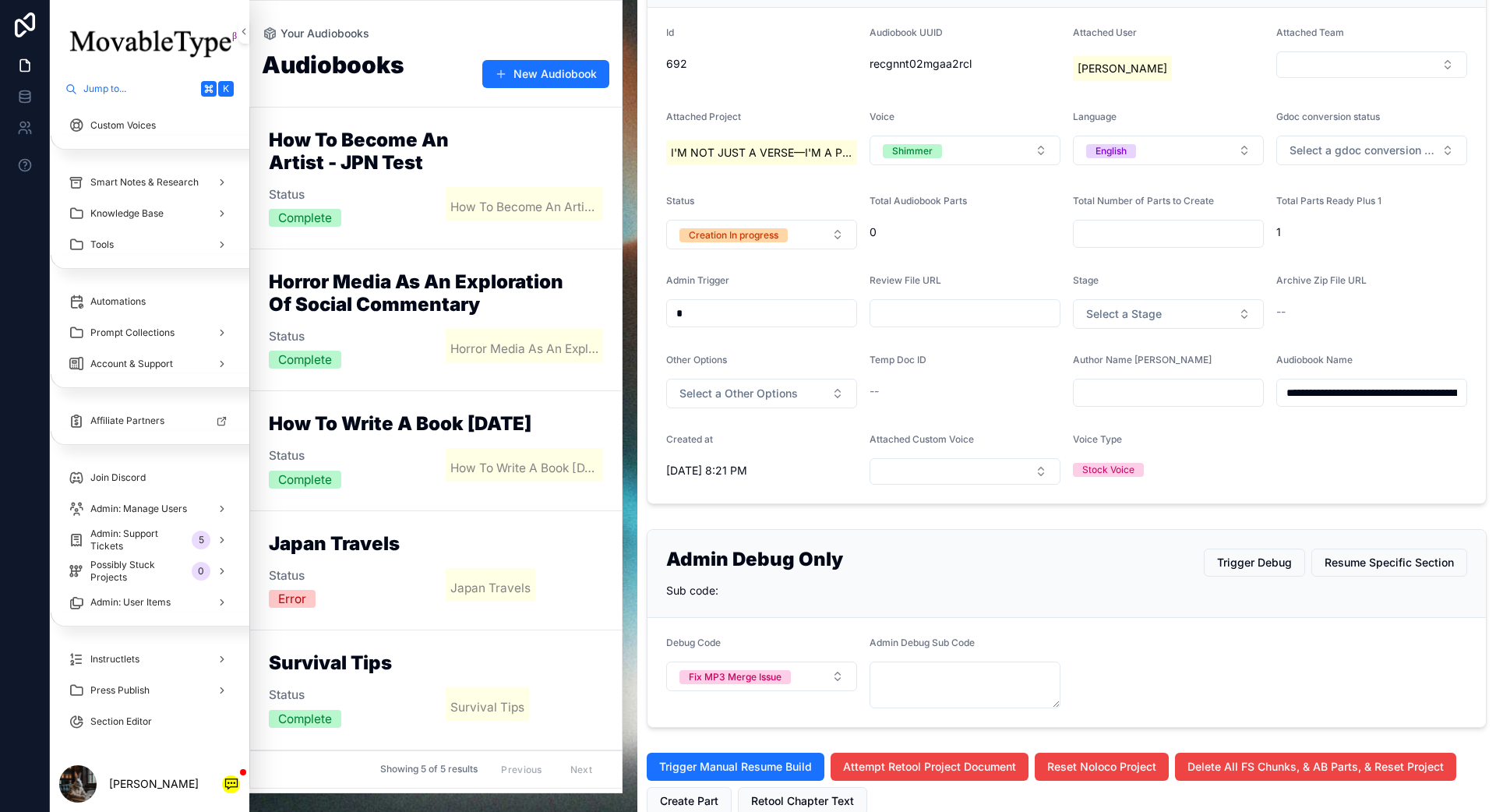
scroll to position [414, 0]
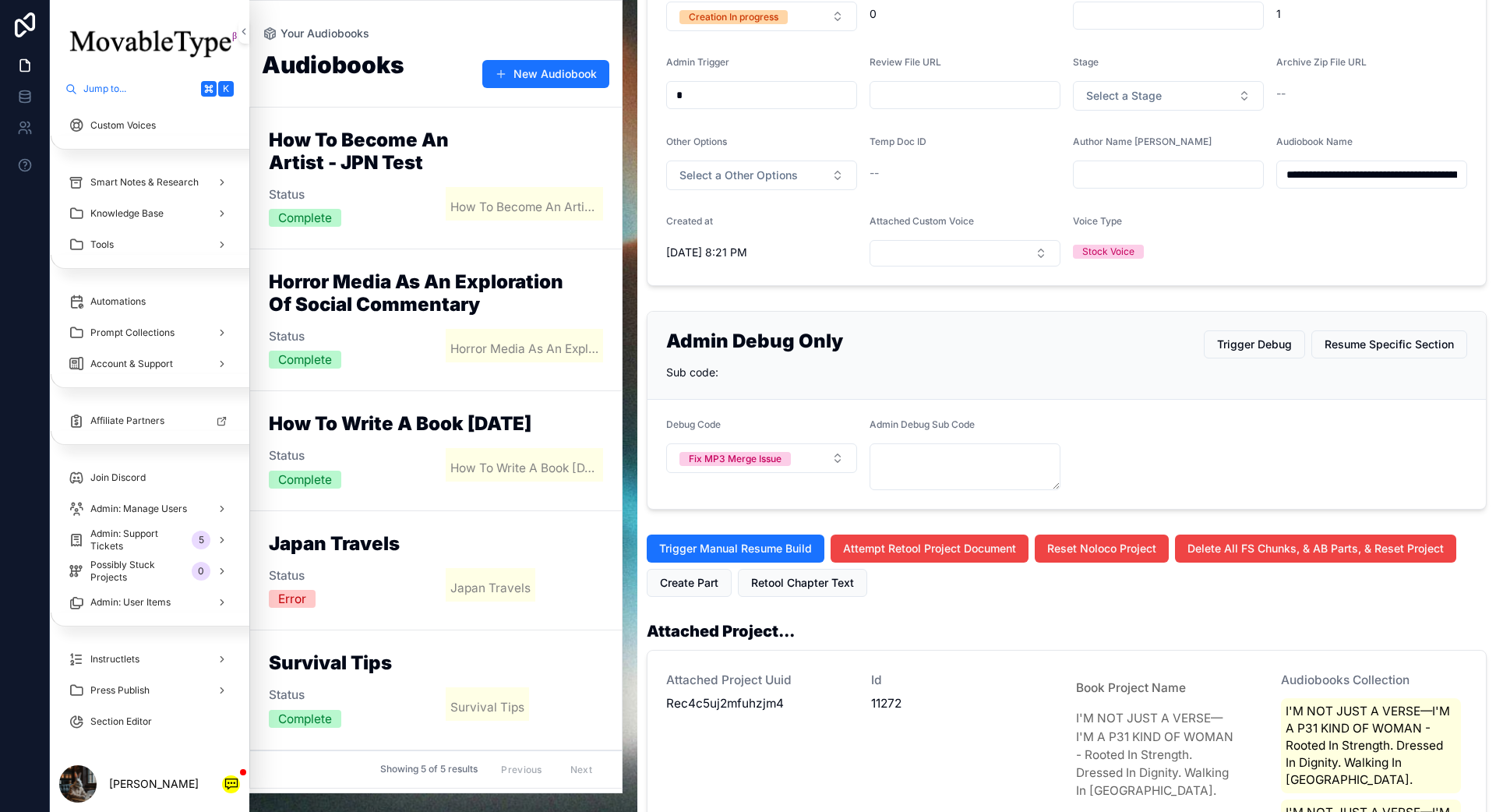
click at [808, 469] on button "Fix MP3 Merge Issue" at bounding box center [761, 458] width 191 height 30
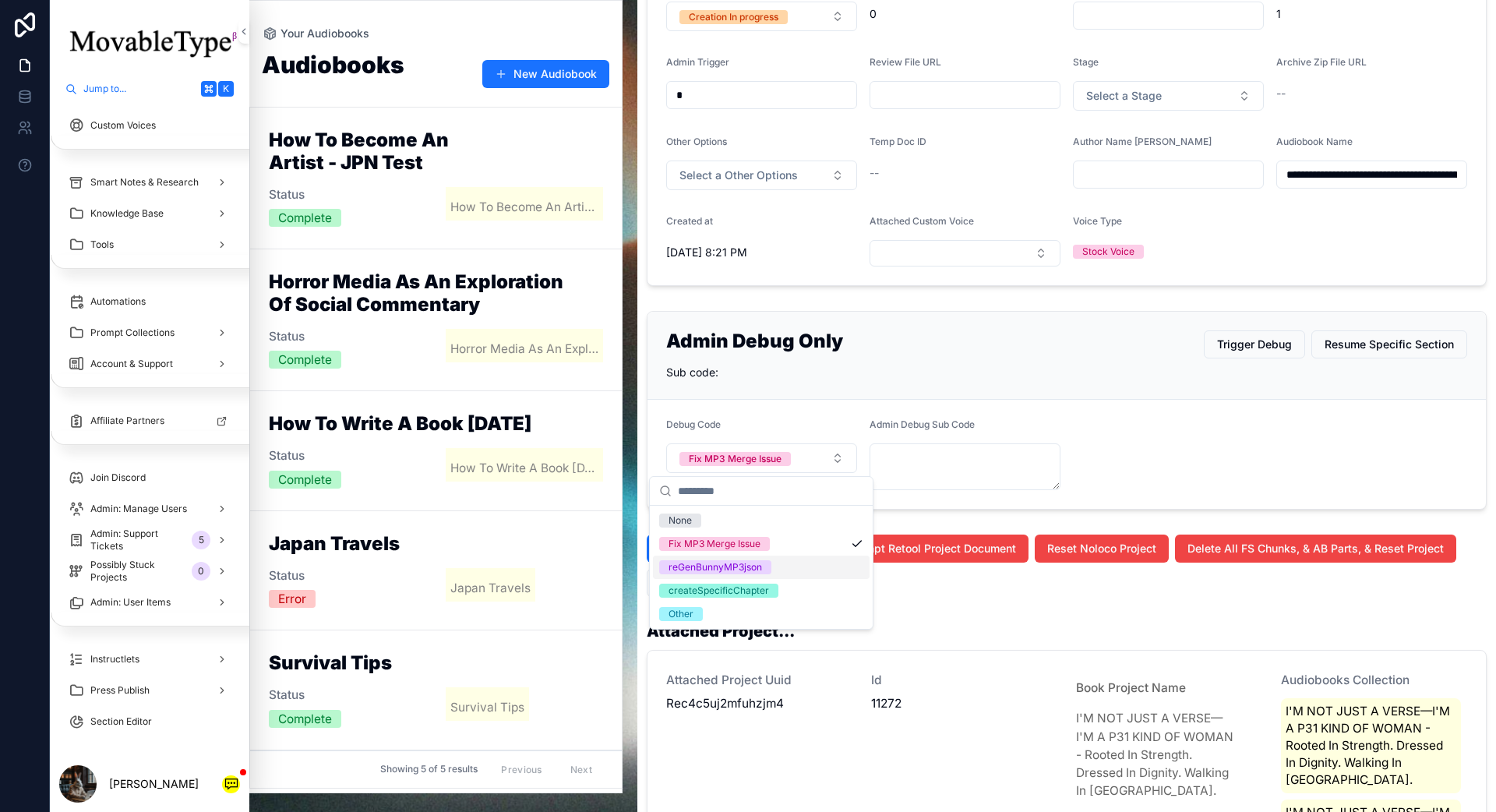
click at [784, 563] on div "reGenBunnyMP3json" at bounding box center [761, 566] width 216 height 23
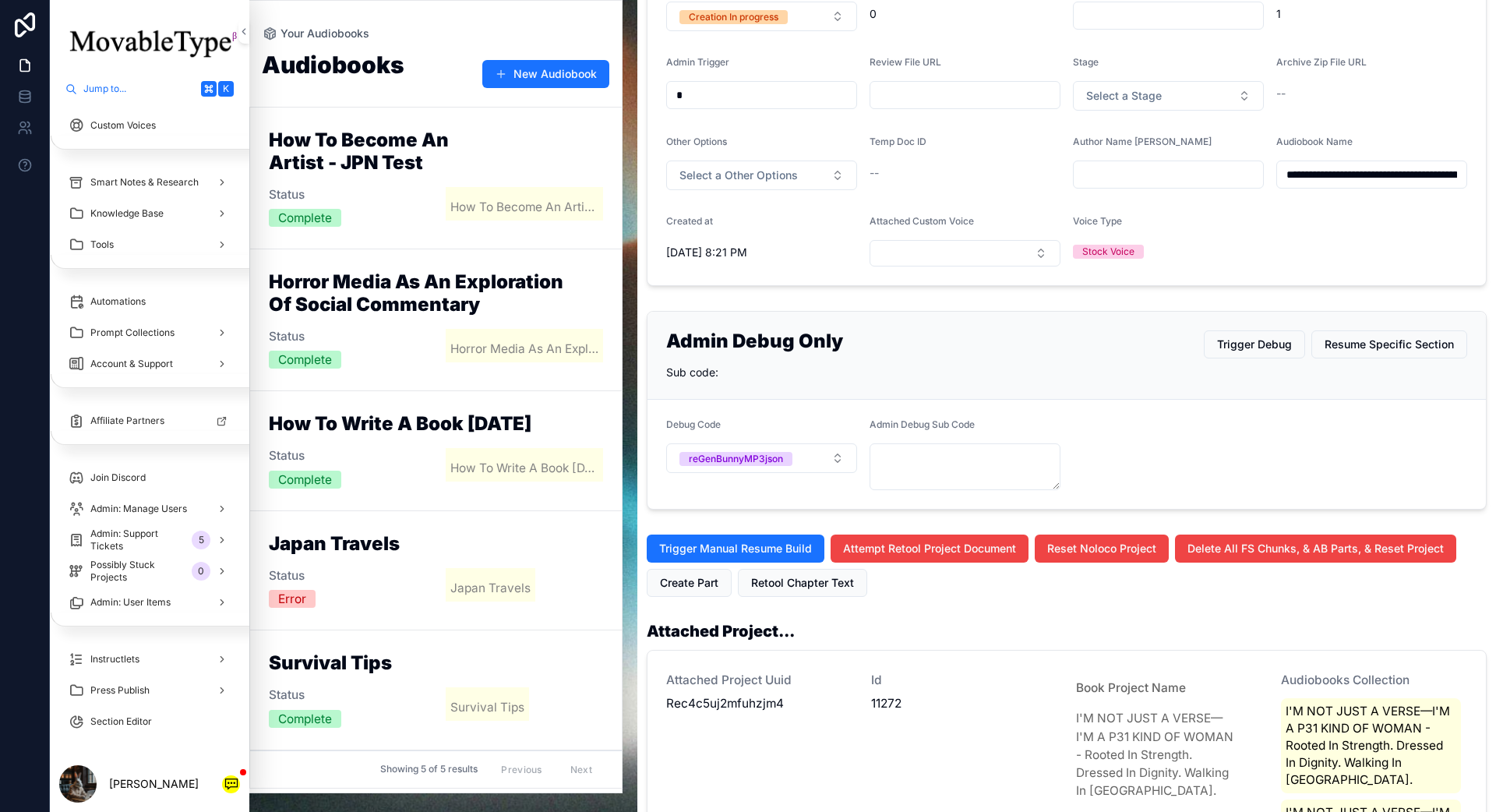
click at [1121, 345] on span "Trigger Debug" at bounding box center [1254, 344] width 75 height 16
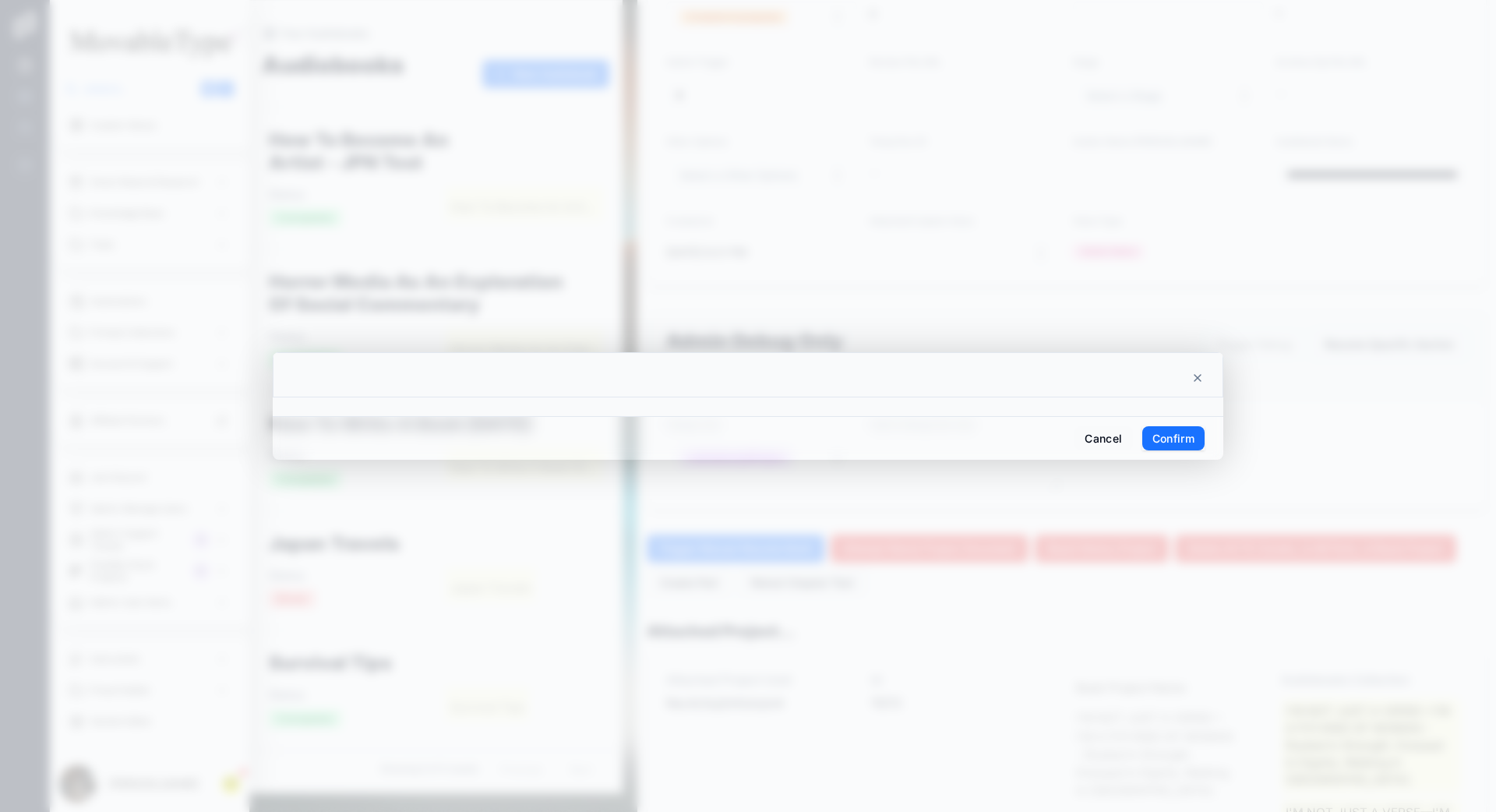
click at [1121, 439] on button "Confirm" at bounding box center [1173, 438] width 62 height 25
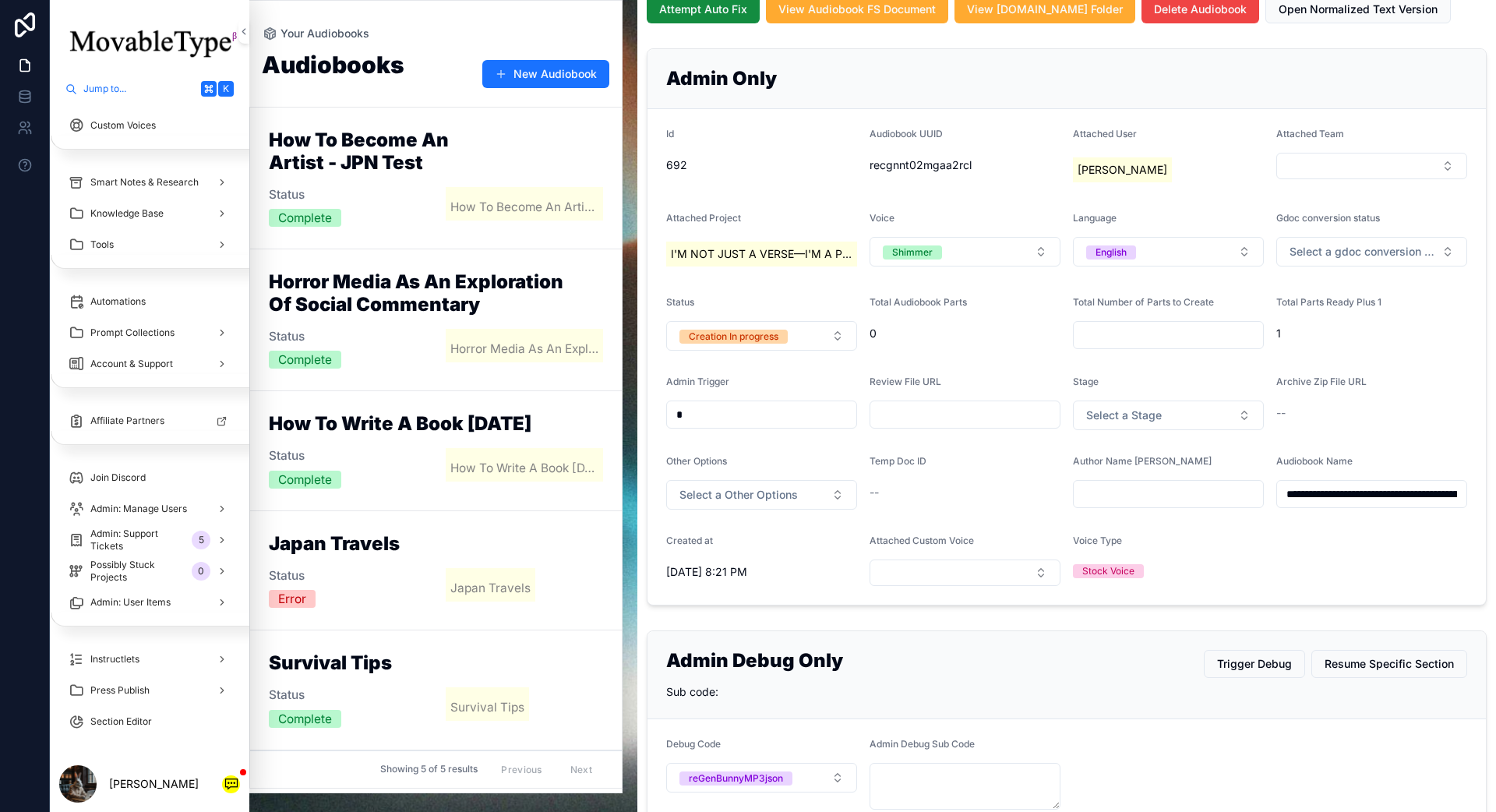
scroll to position [298, 0]
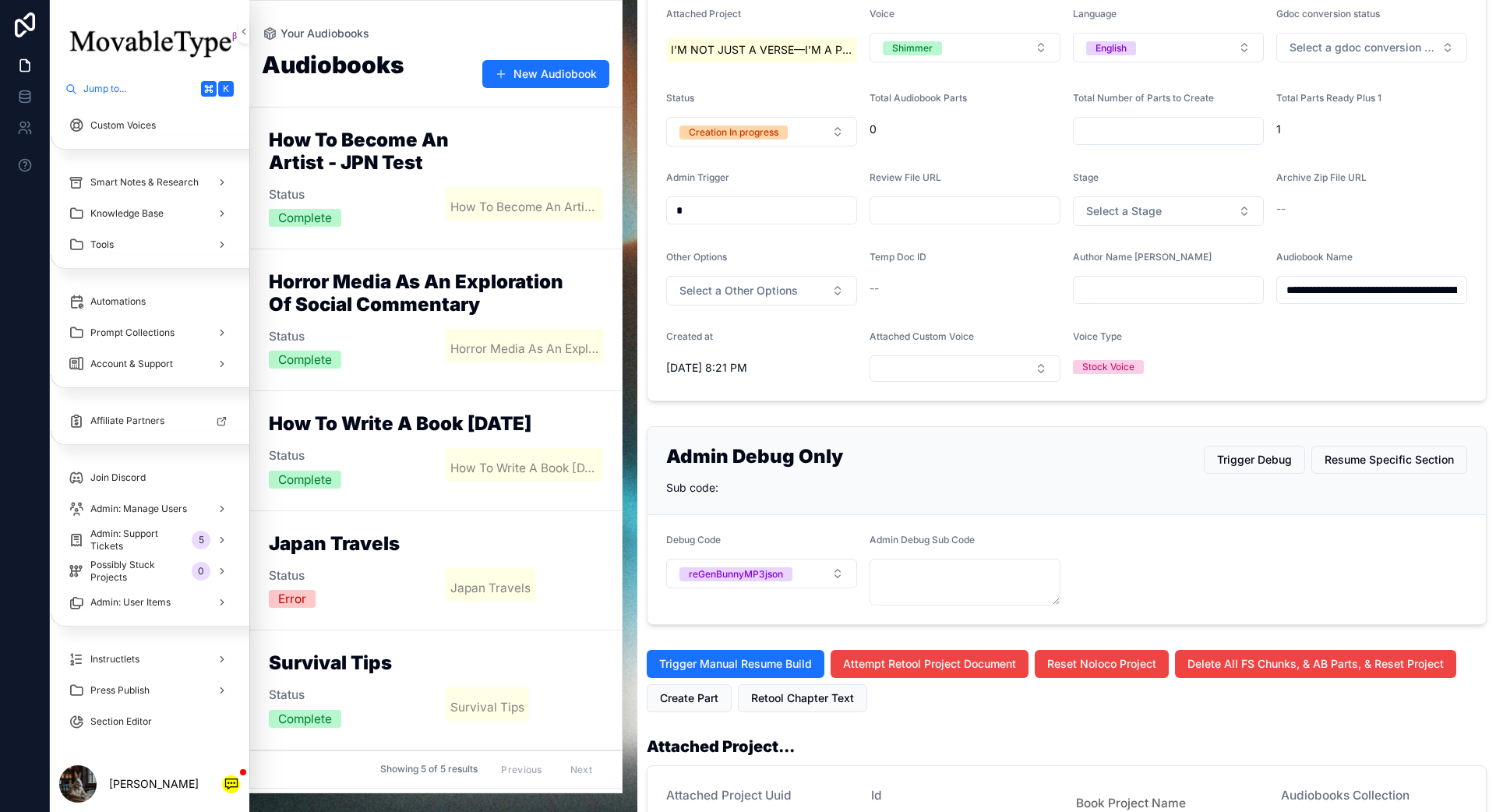
click at [843, 571] on button "reGenBunnyMP3json" at bounding box center [761, 574] width 191 height 30
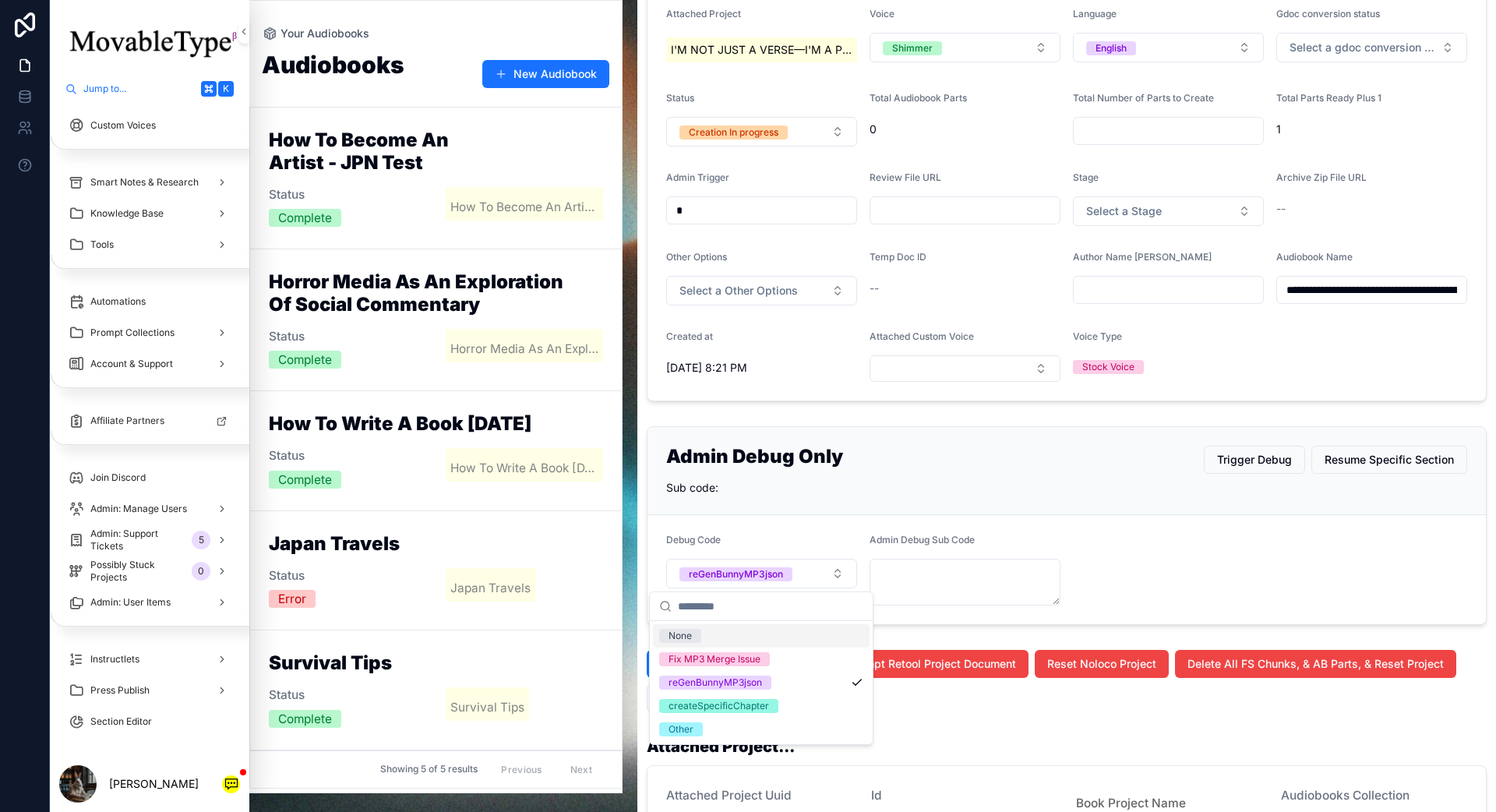
click at [797, 579] on div "None" at bounding box center [761, 635] width 216 height 23
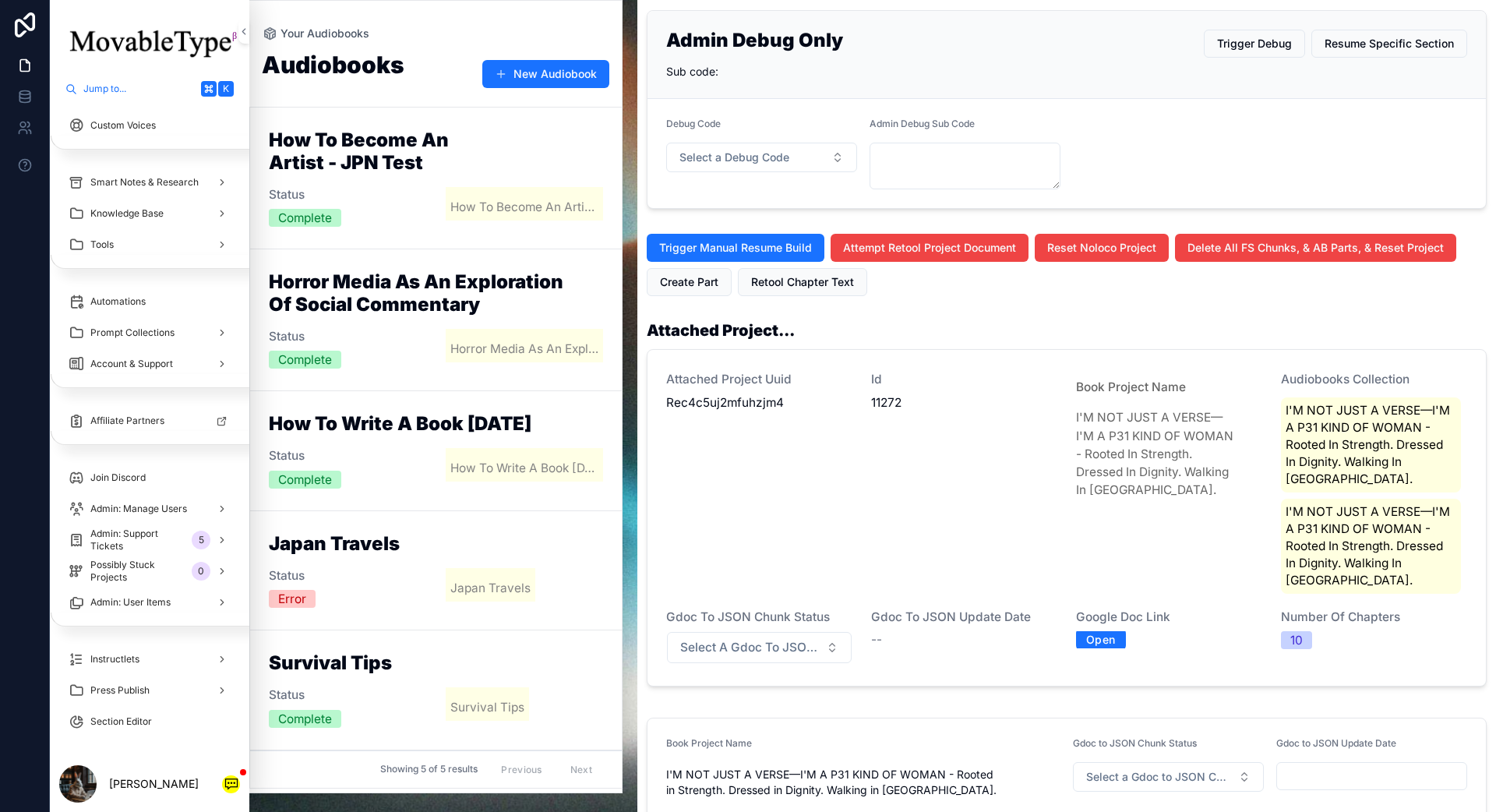
scroll to position [944, 0]
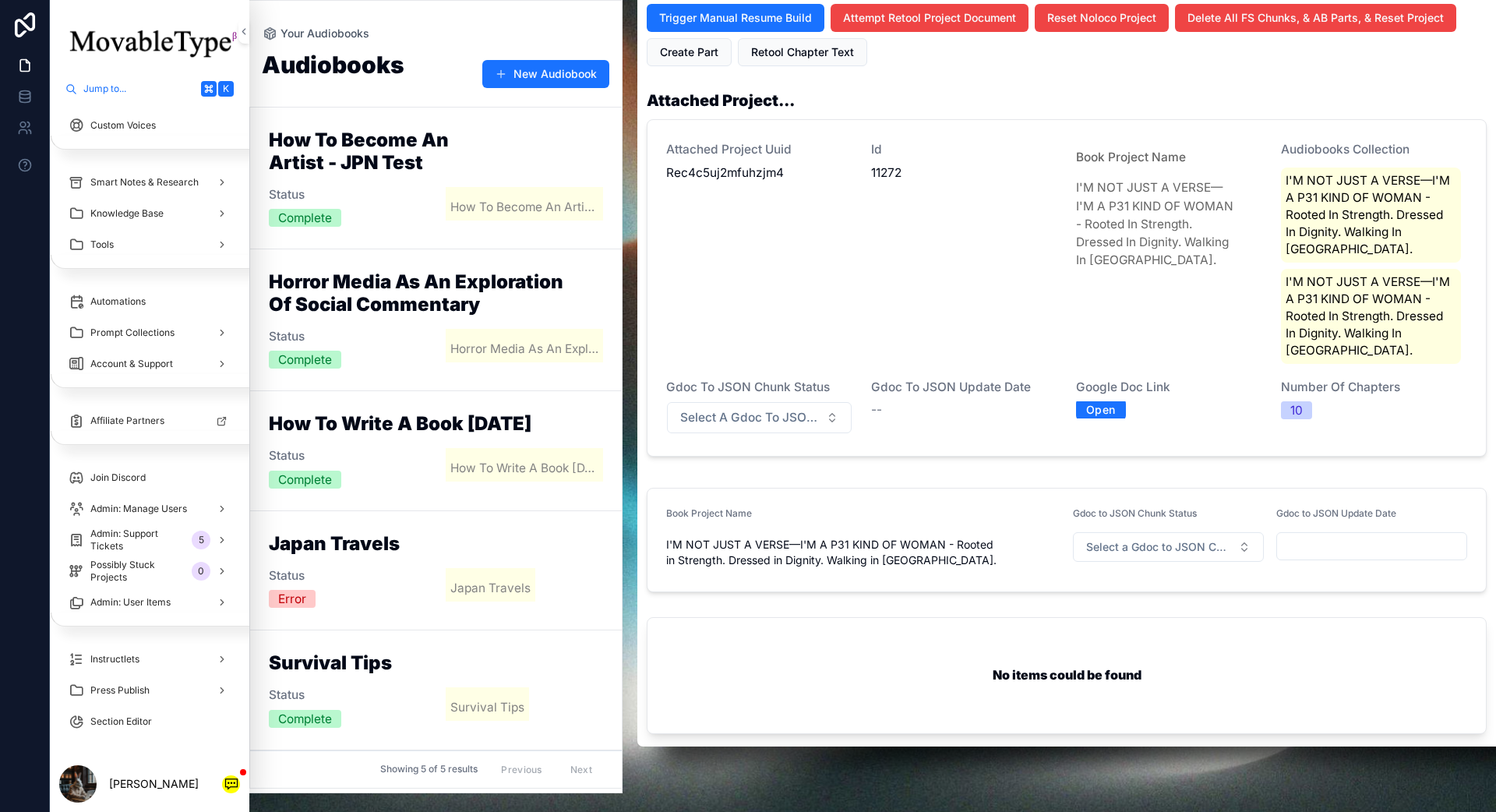
click at [1121, 539] on span "Select a Gdoc to JSON Chunk Status" at bounding box center [1159, 547] width 146 height 16
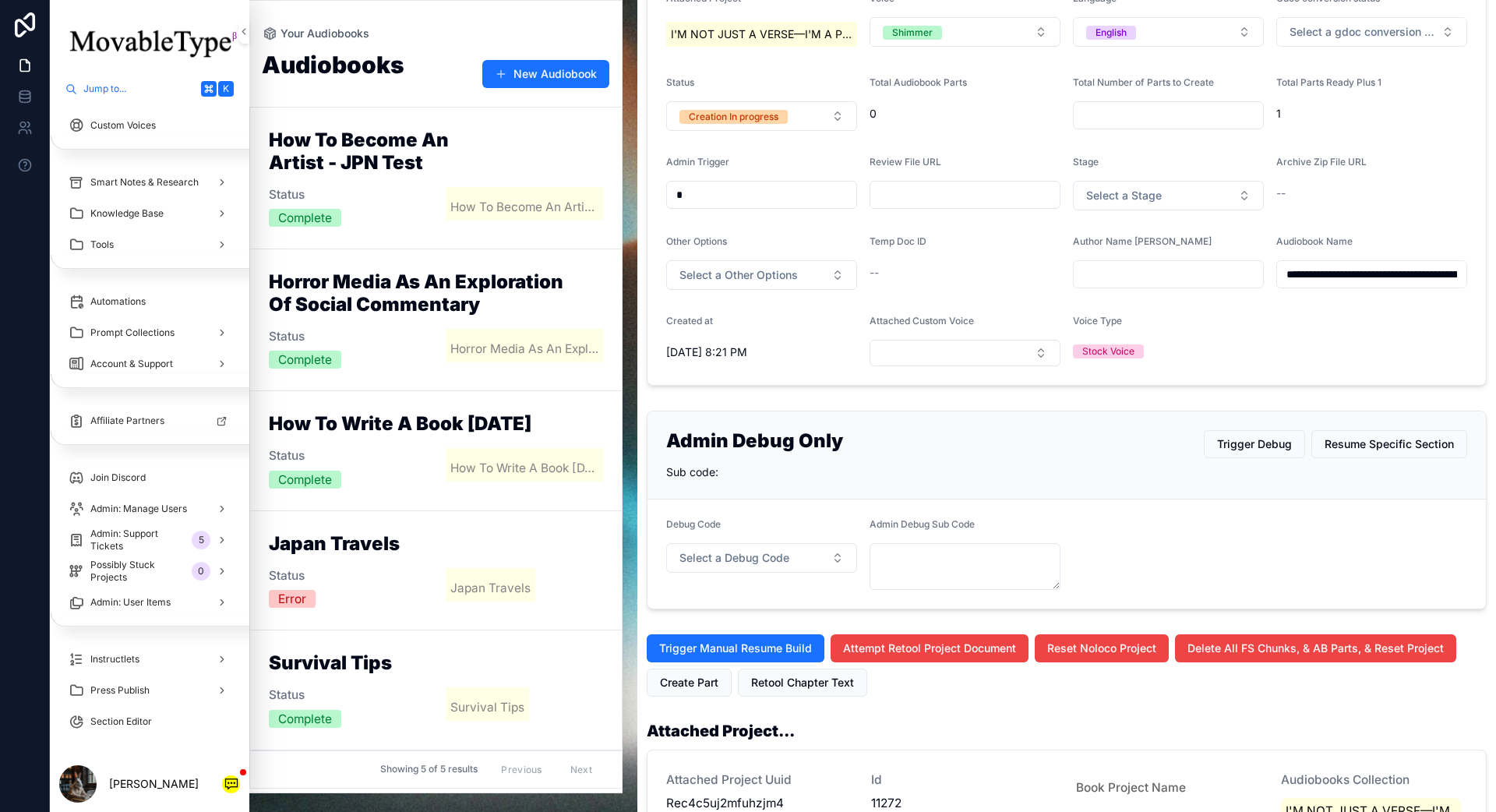
scroll to position [0, 0]
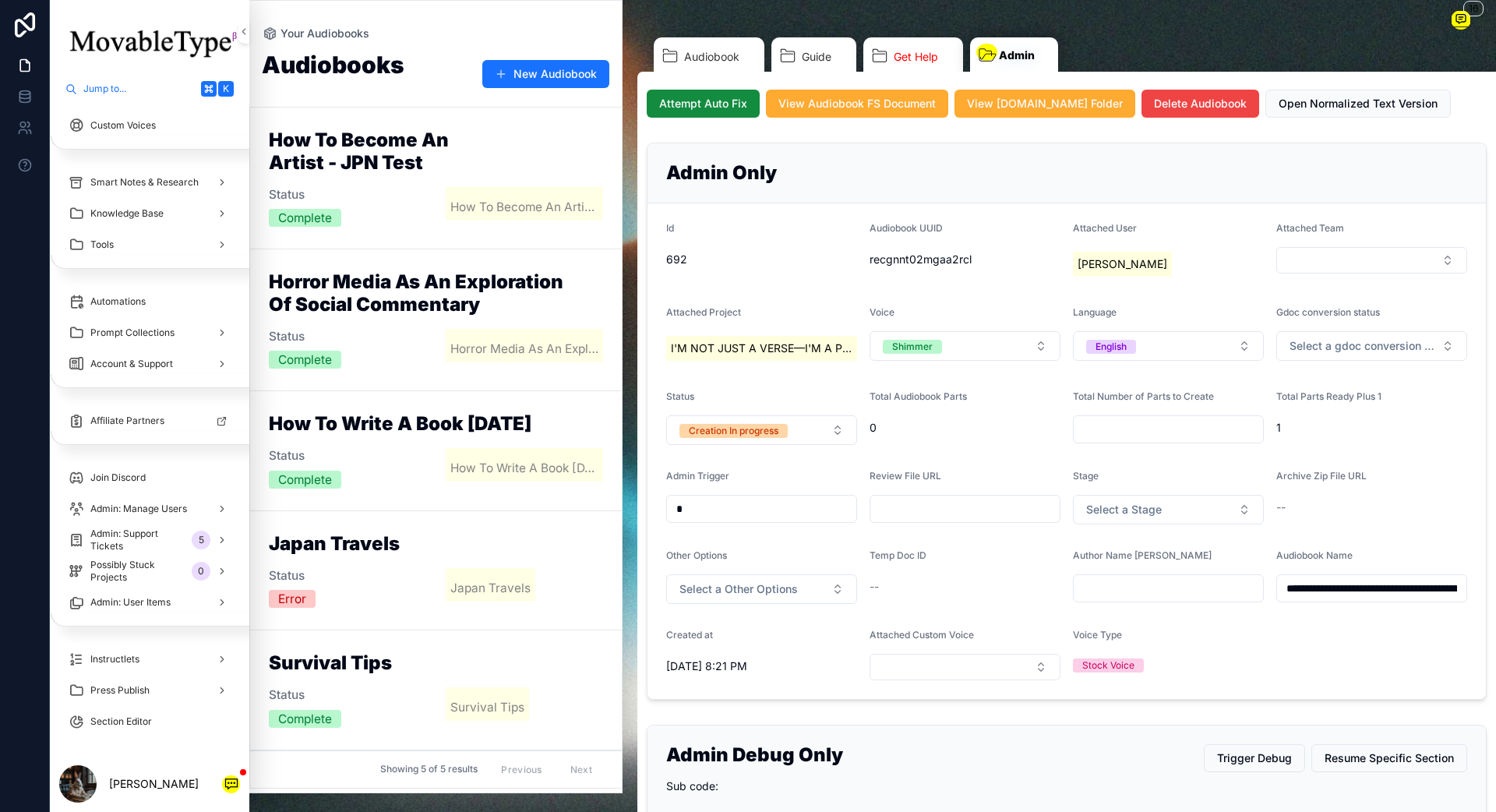
click at [1021, 435] on span "0" at bounding box center [965, 428] width 191 height 16
click at [1099, 437] on input "scrollable content" at bounding box center [1168, 430] width 189 height 22
type input "**"
click at [1121, 475] on div "Stage" at bounding box center [1168, 479] width 191 height 18
click at [710, 97] on span "Attempt Auto Fix" at bounding box center [702, 103] width 88 height 16
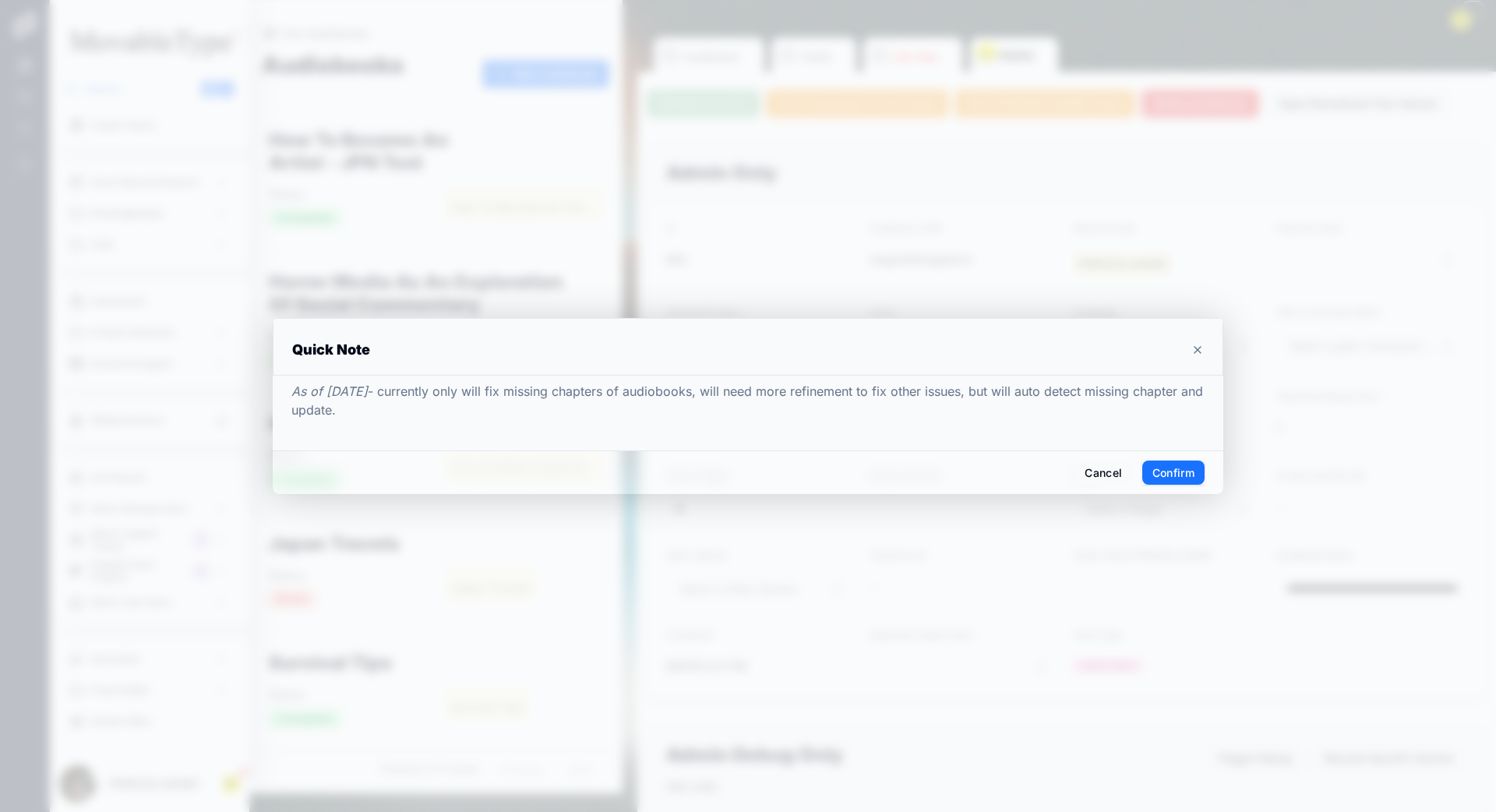
click at [1121, 478] on button "Confirm" at bounding box center [1173, 472] width 62 height 25
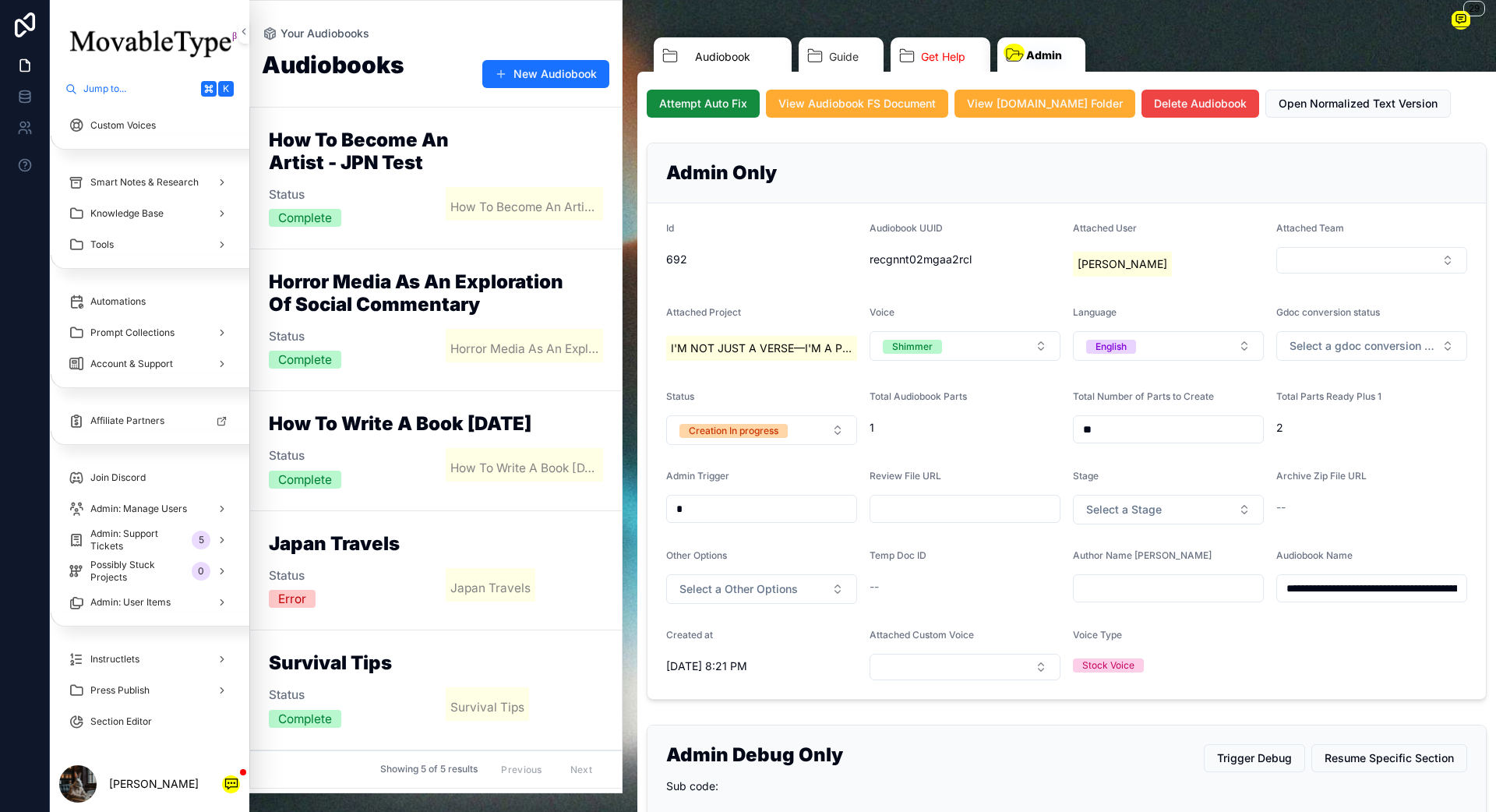
click at [748, 61] on span "Audiobook" at bounding box center [723, 56] width 55 height 16
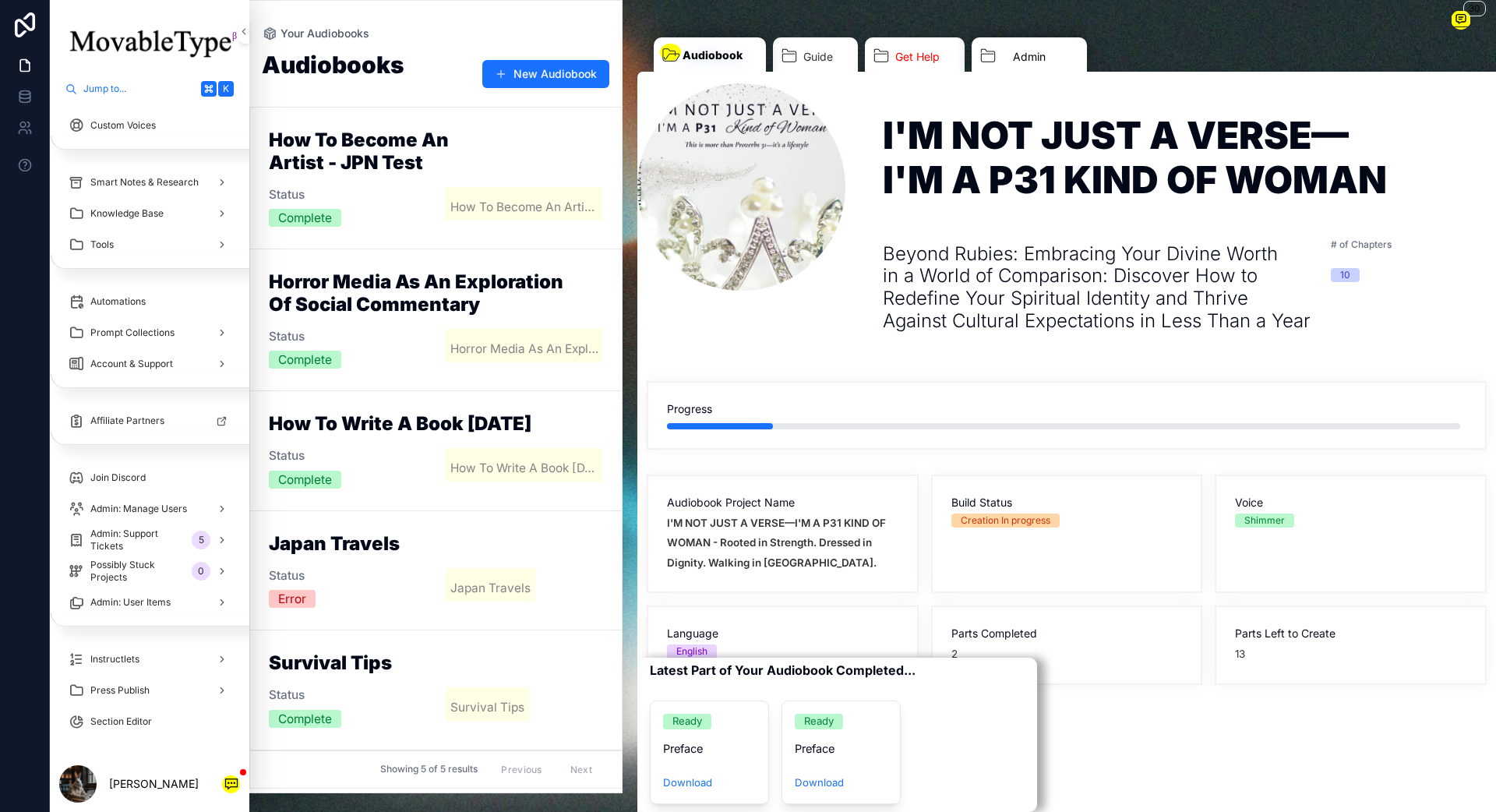
click at [1014, 49] on span "Admin" at bounding box center [1028, 56] width 32 height 16
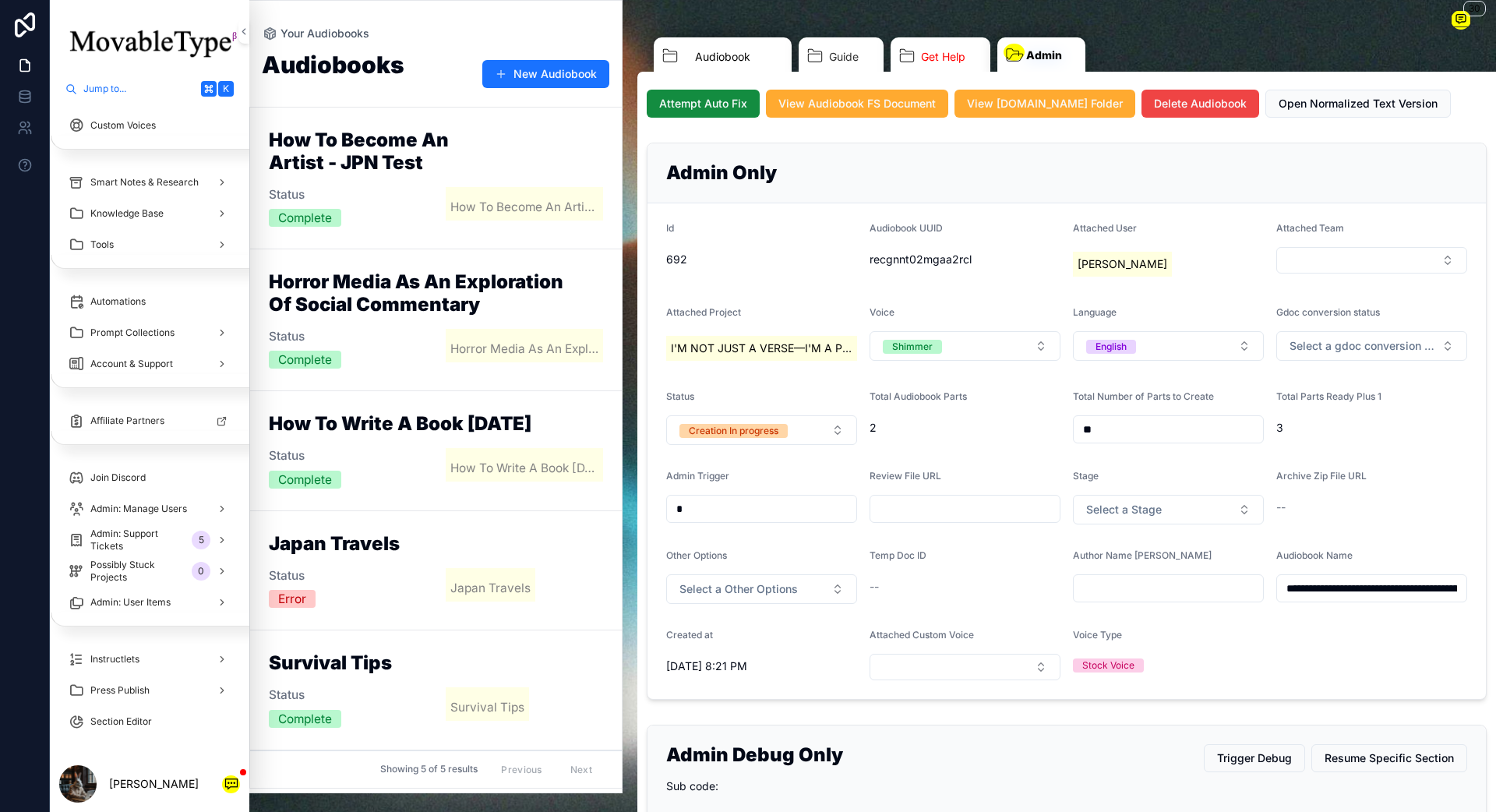
click at [674, 59] on link "Audiobook" at bounding box center [722, 58] width 138 height 42
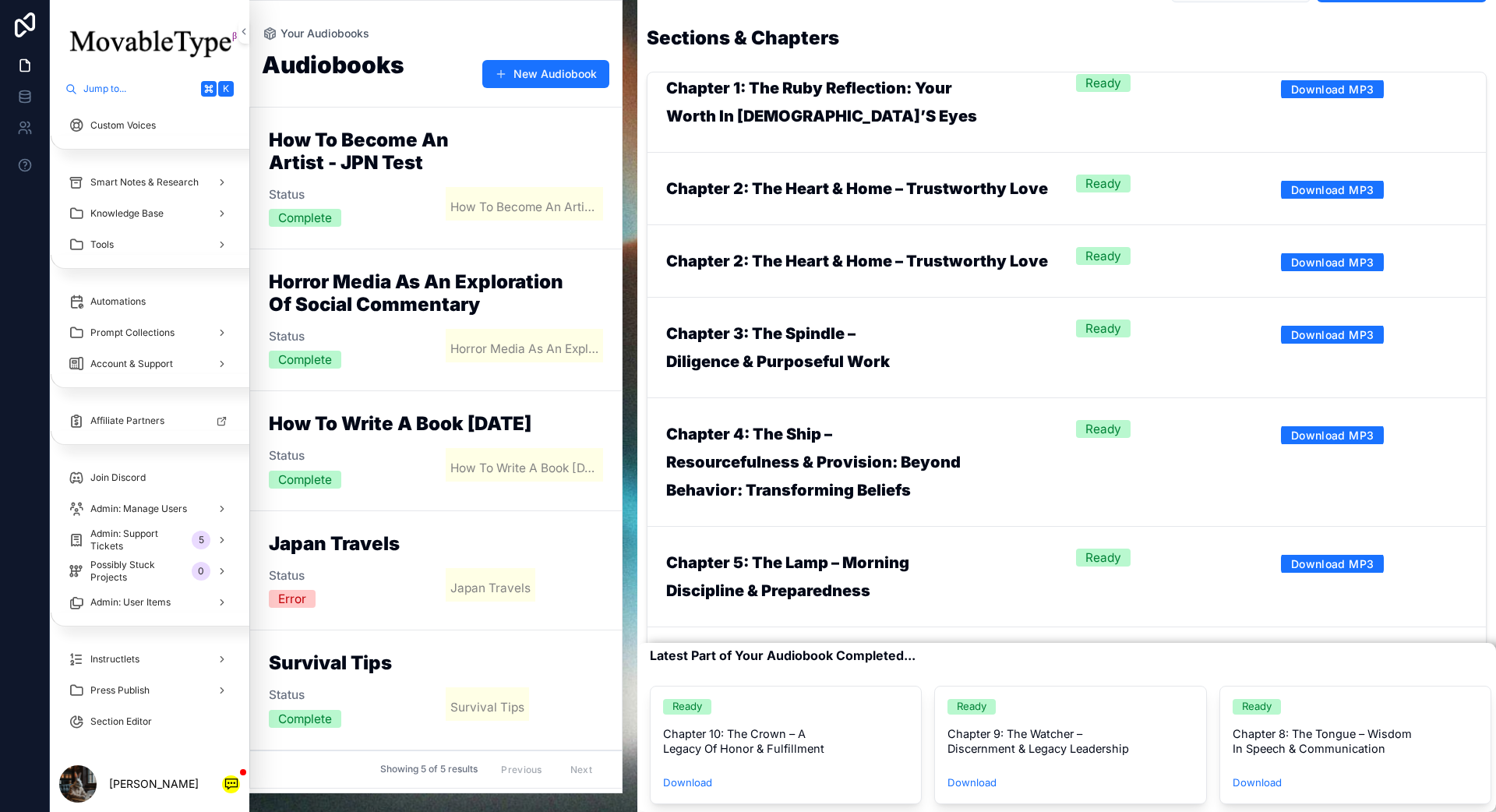
scroll to position [301, 0]
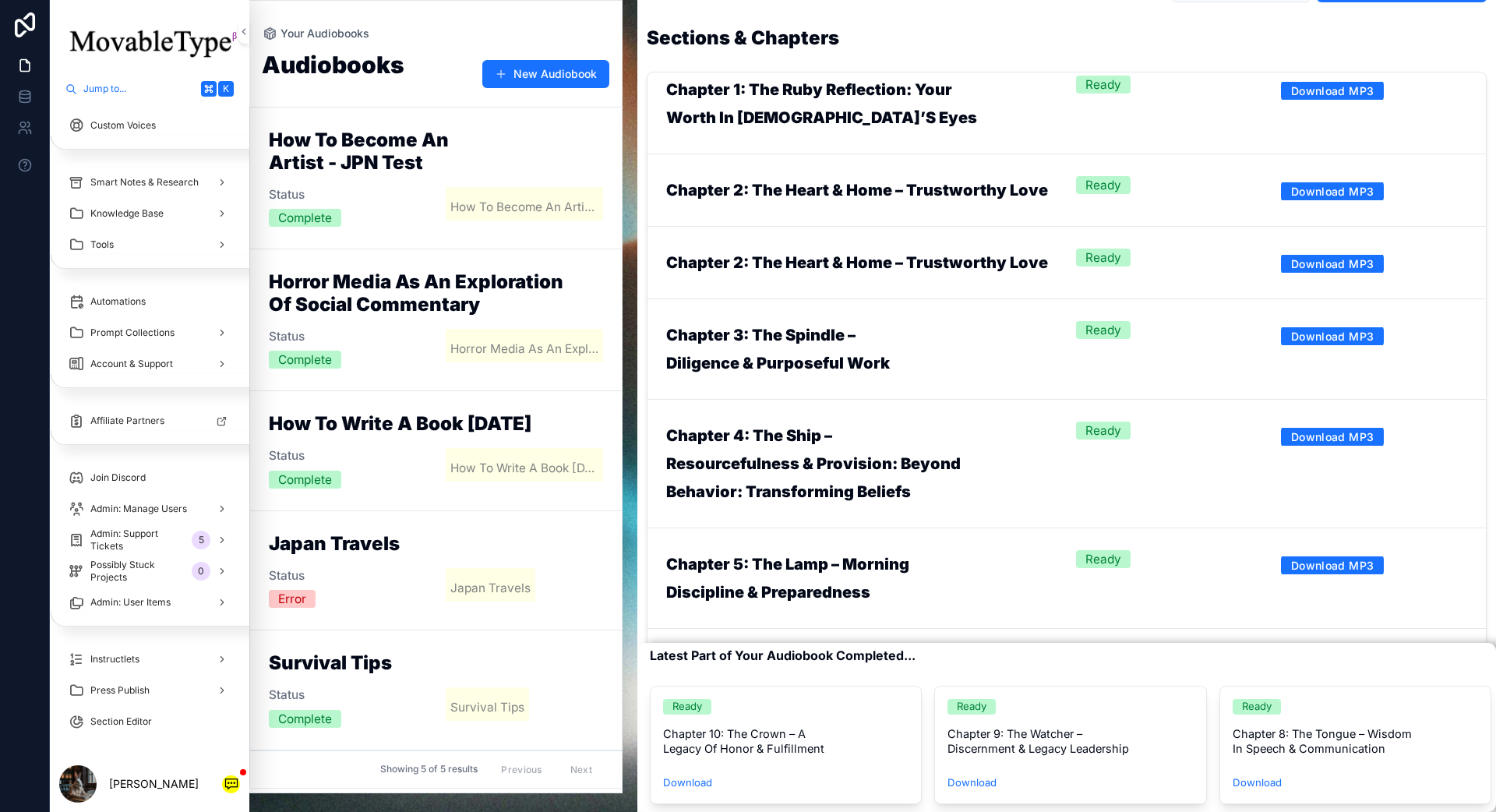
click at [0, 0] on span "Del" at bounding box center [0, 0] width 0 height 0
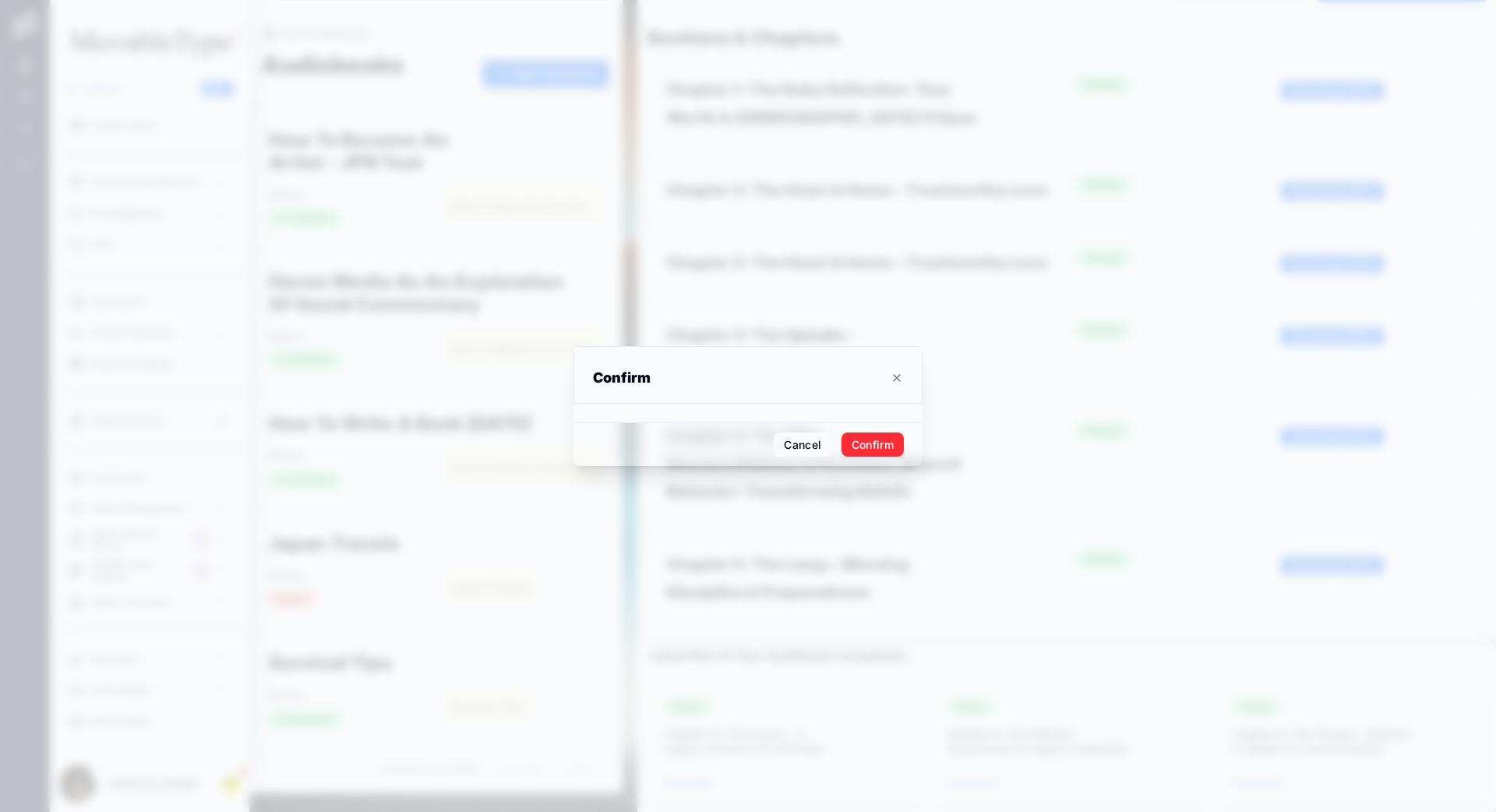
click at [885, 440] on button "Confirm" at bounding box center [872, 444] width 62 height 25
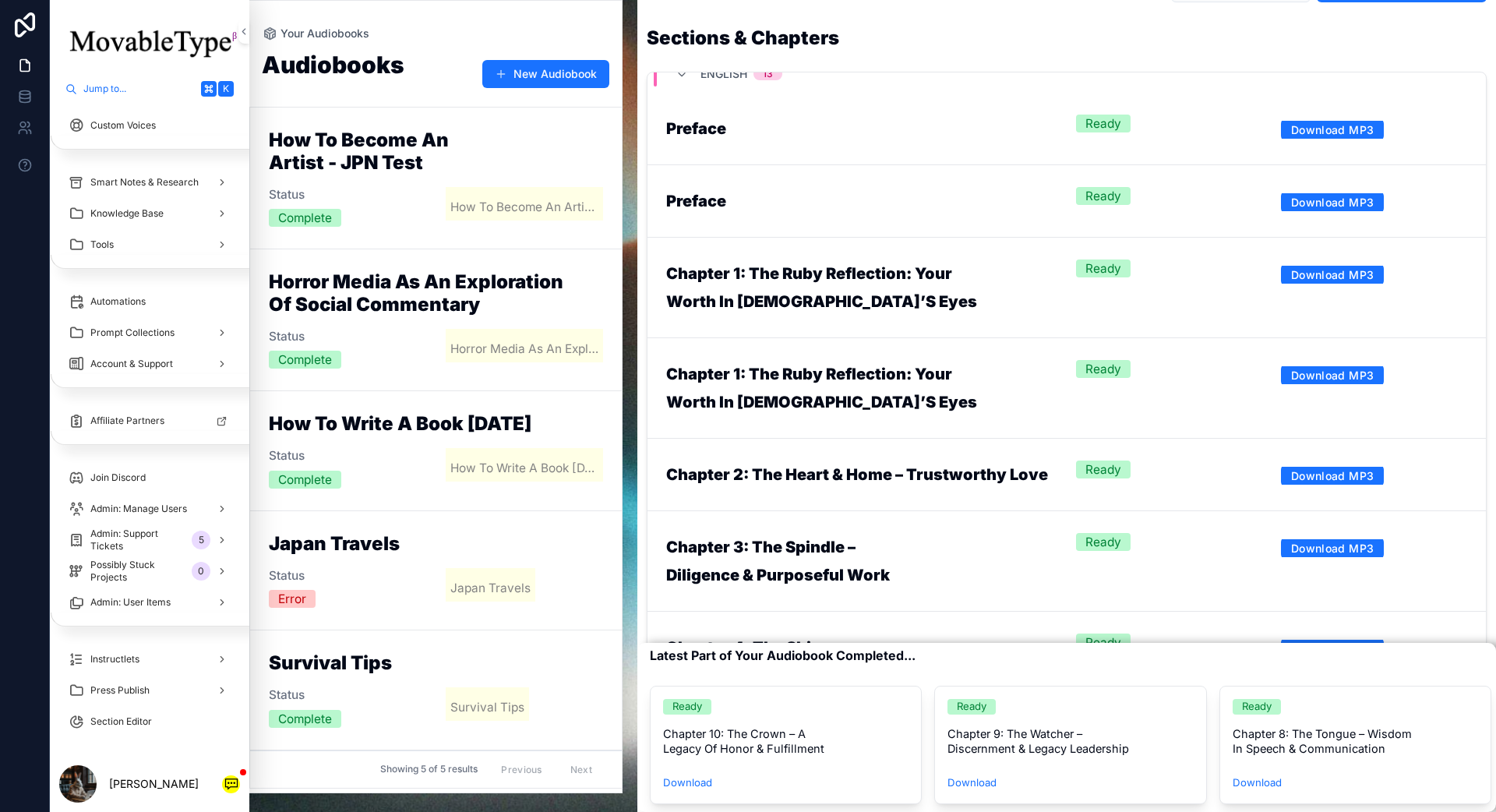
scroll to position [0, 0]
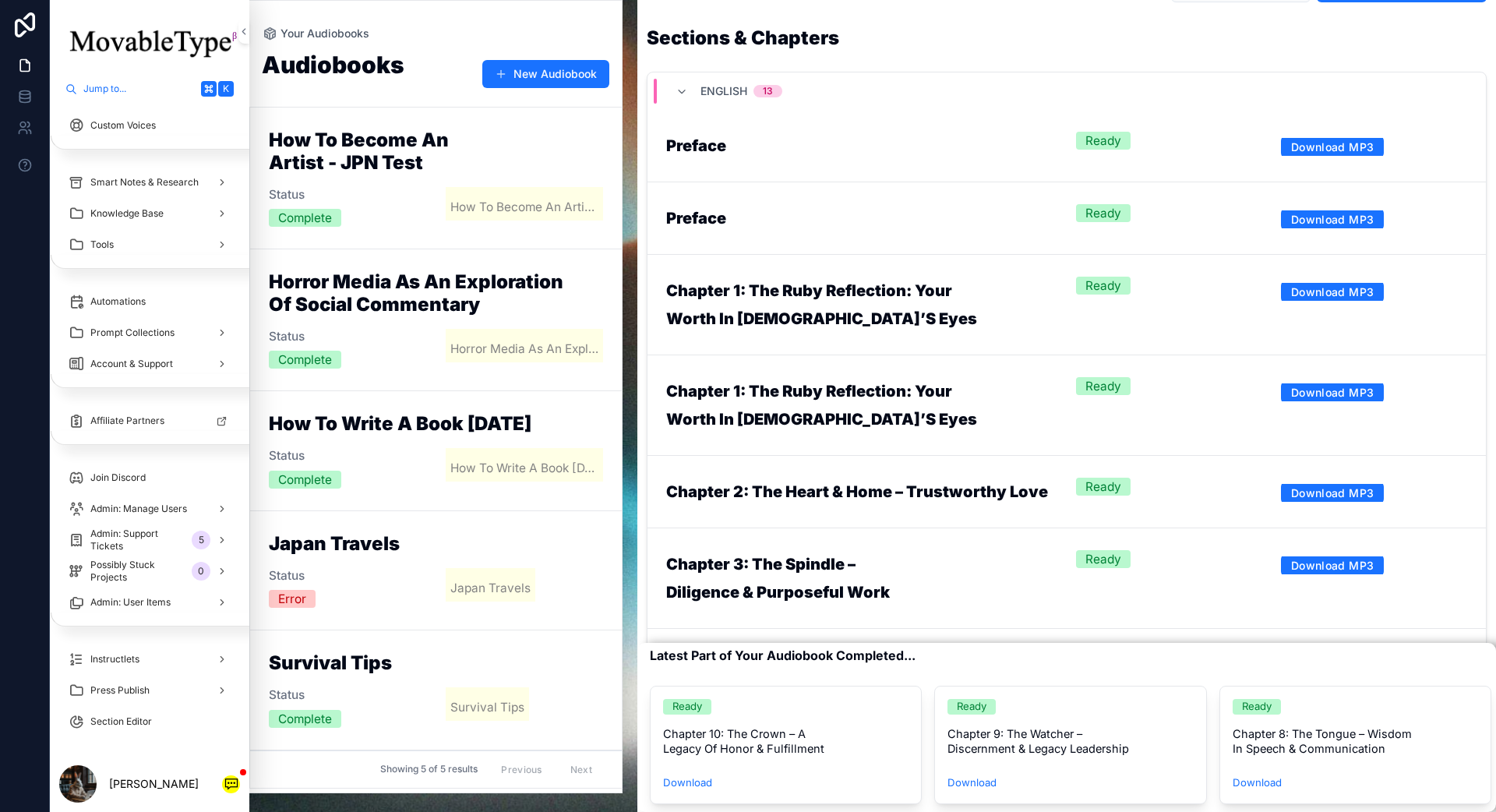
click at [0, 0] on span "Del" at bounding box center [0, 0] width 0 height 0
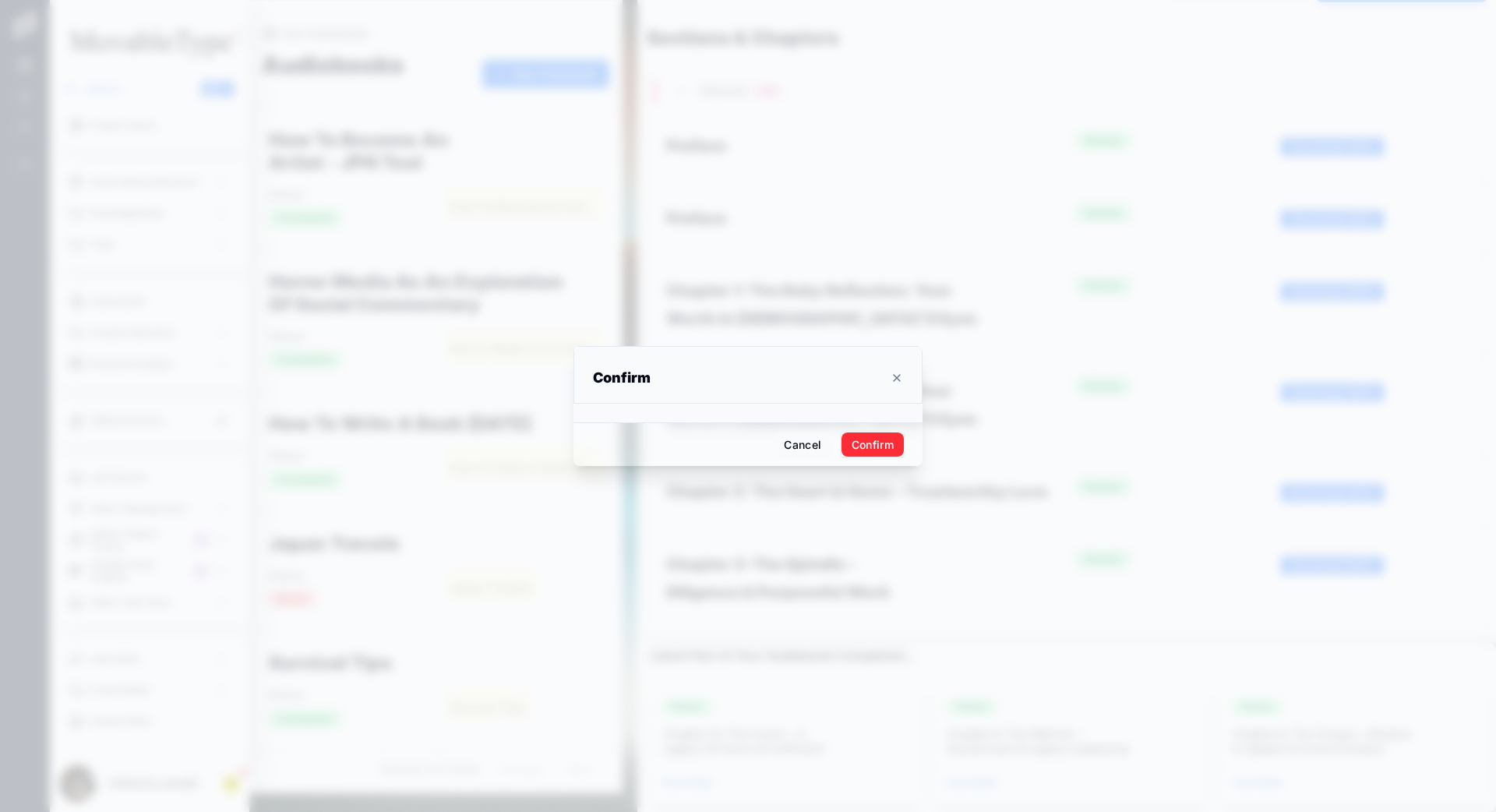
click at [864, 442] on button "Confirm" at bounding box center [872, 444] width 62 height 25
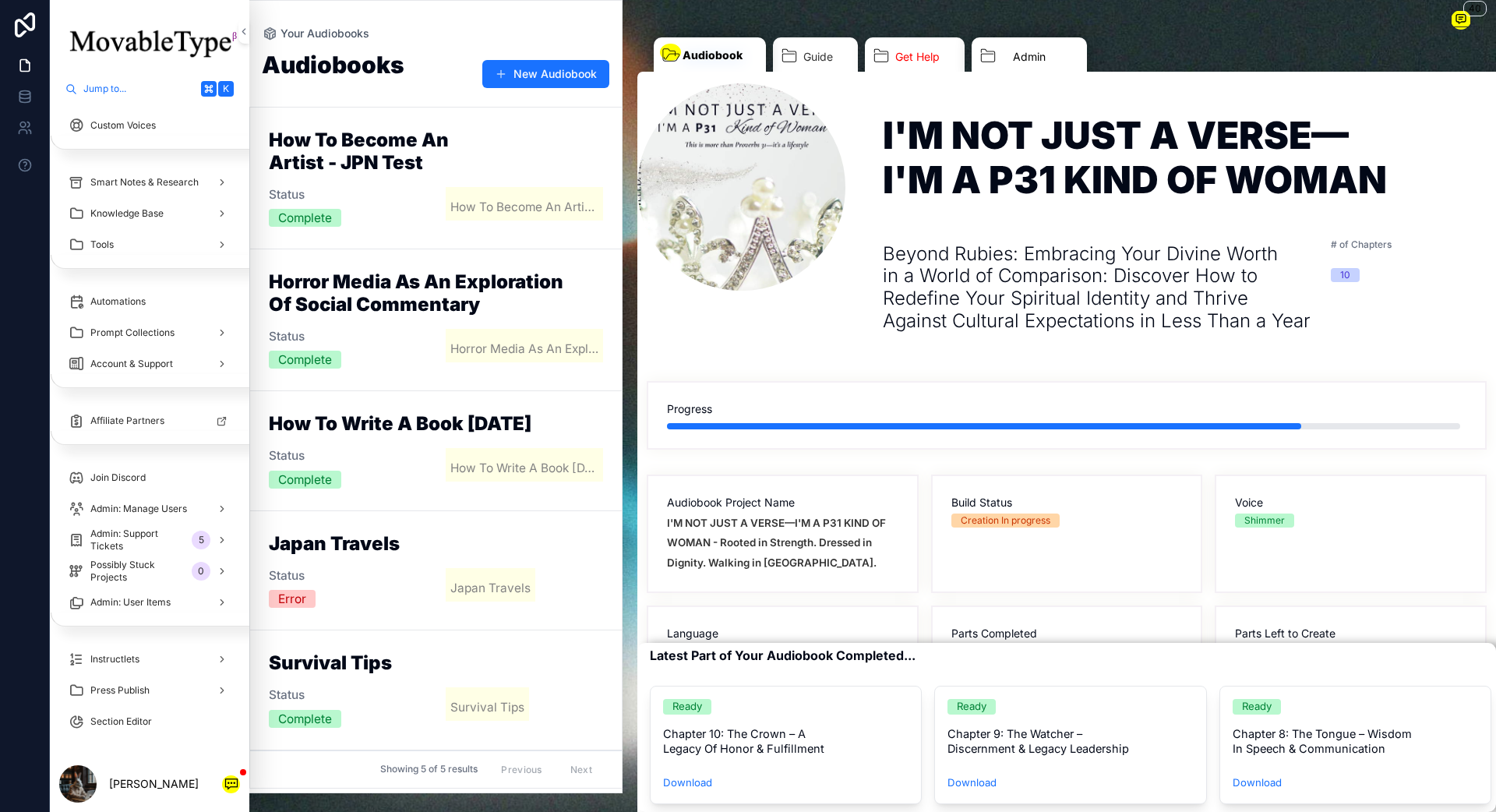
click at [1029, 57] on span "Admin" at bounding box center [1028, 56] width 32 height 16
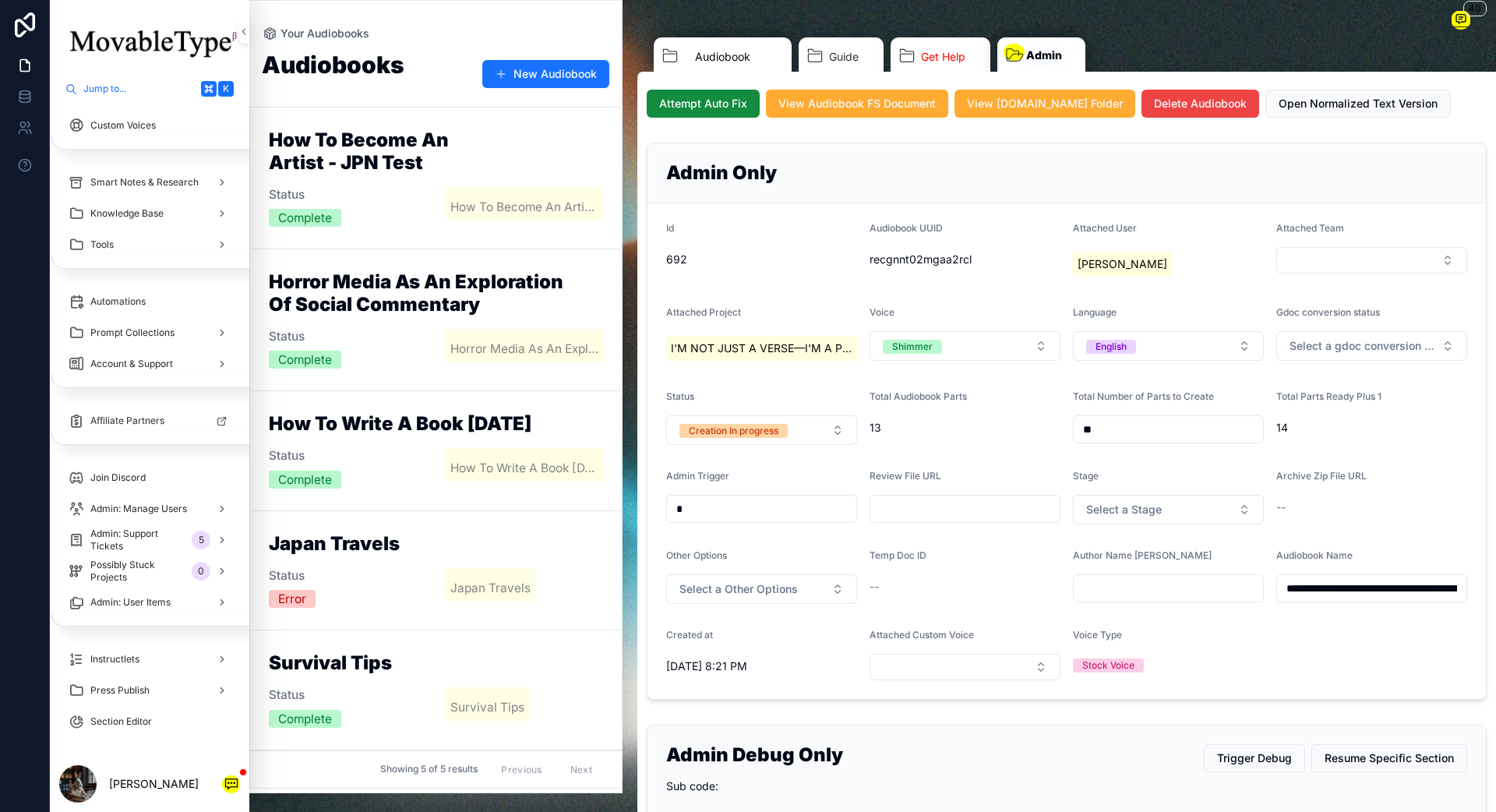
click at [740, 67] on link "Audiobook" at bounding box center [722, 58] width 138 height 42
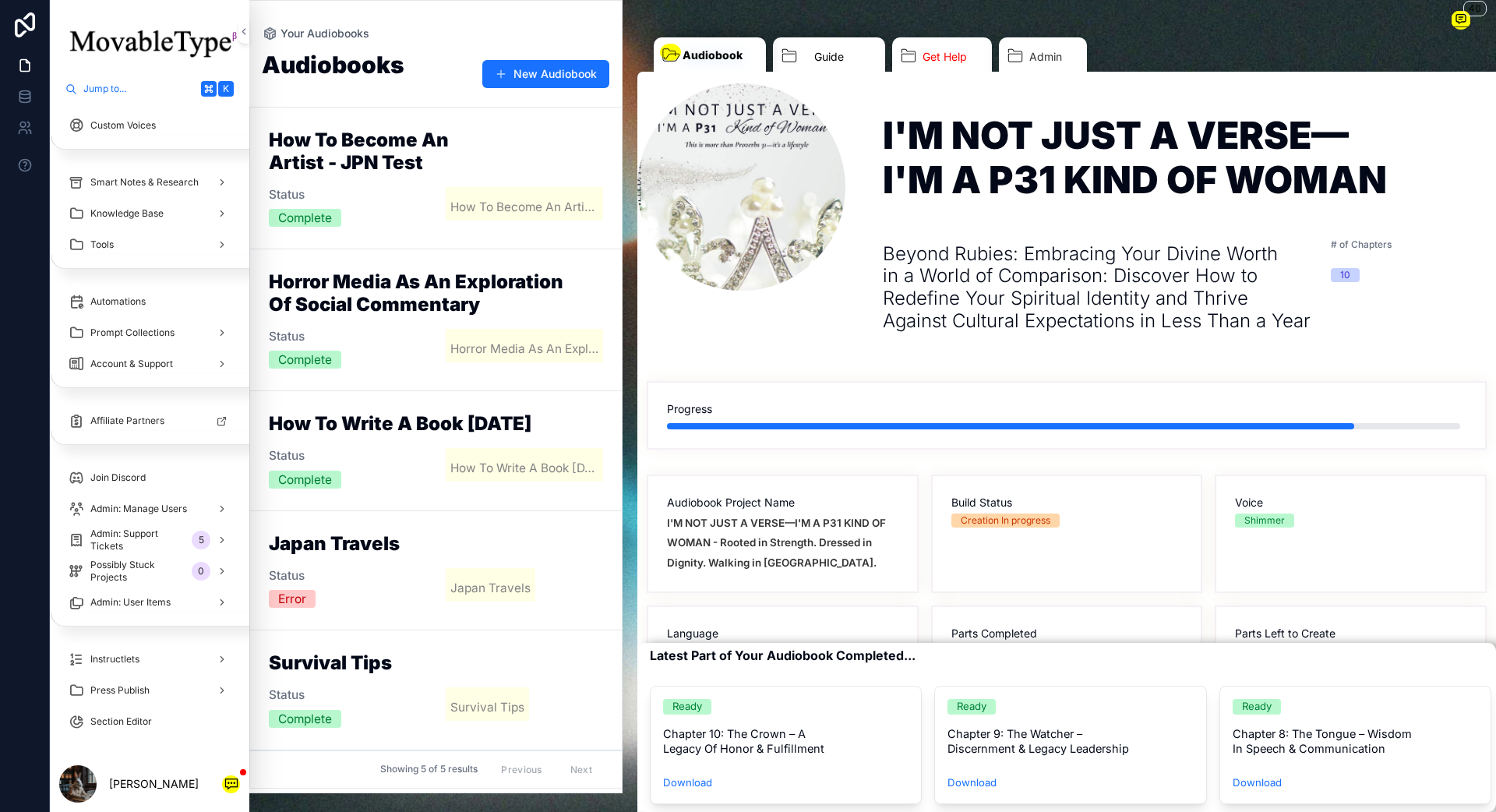
click at [818, 57] on span "Guide" at bounding box center [829, 56] width 30 height 16
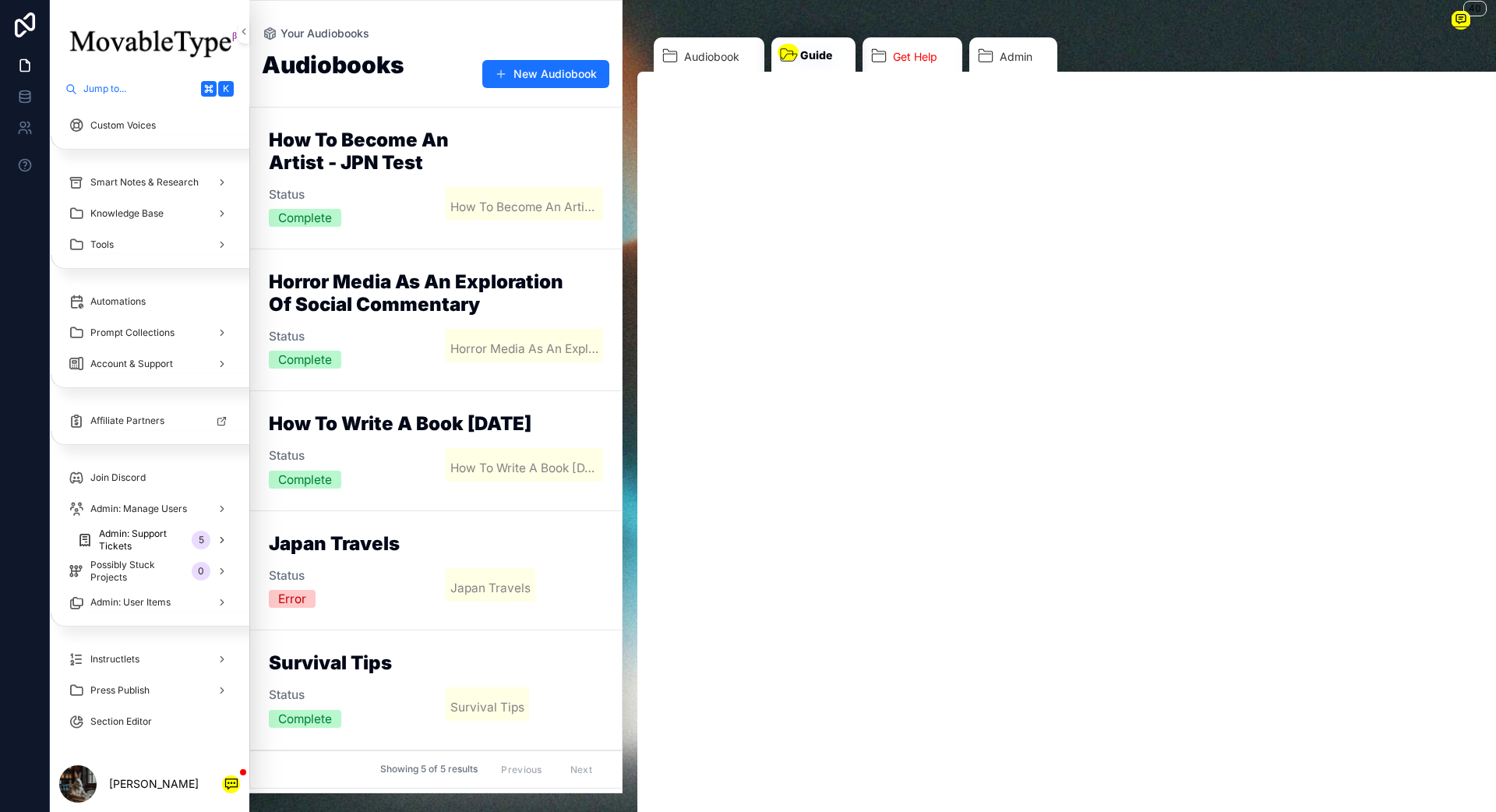
click at [132, 534] on span "Admin: Support Tickets" at bounding box center [142, 539] width 87 height 25
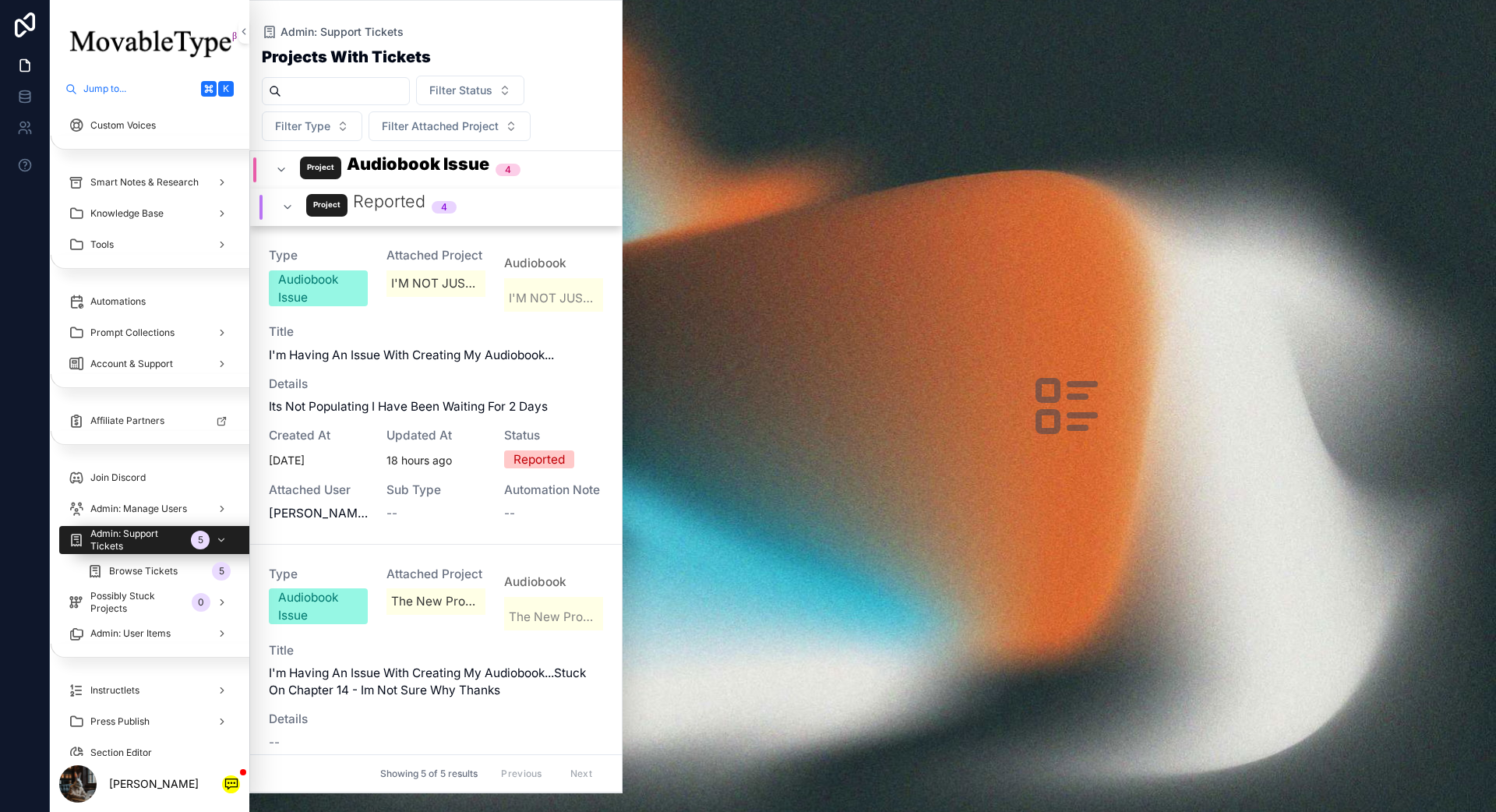
scroll to position [7, 0]
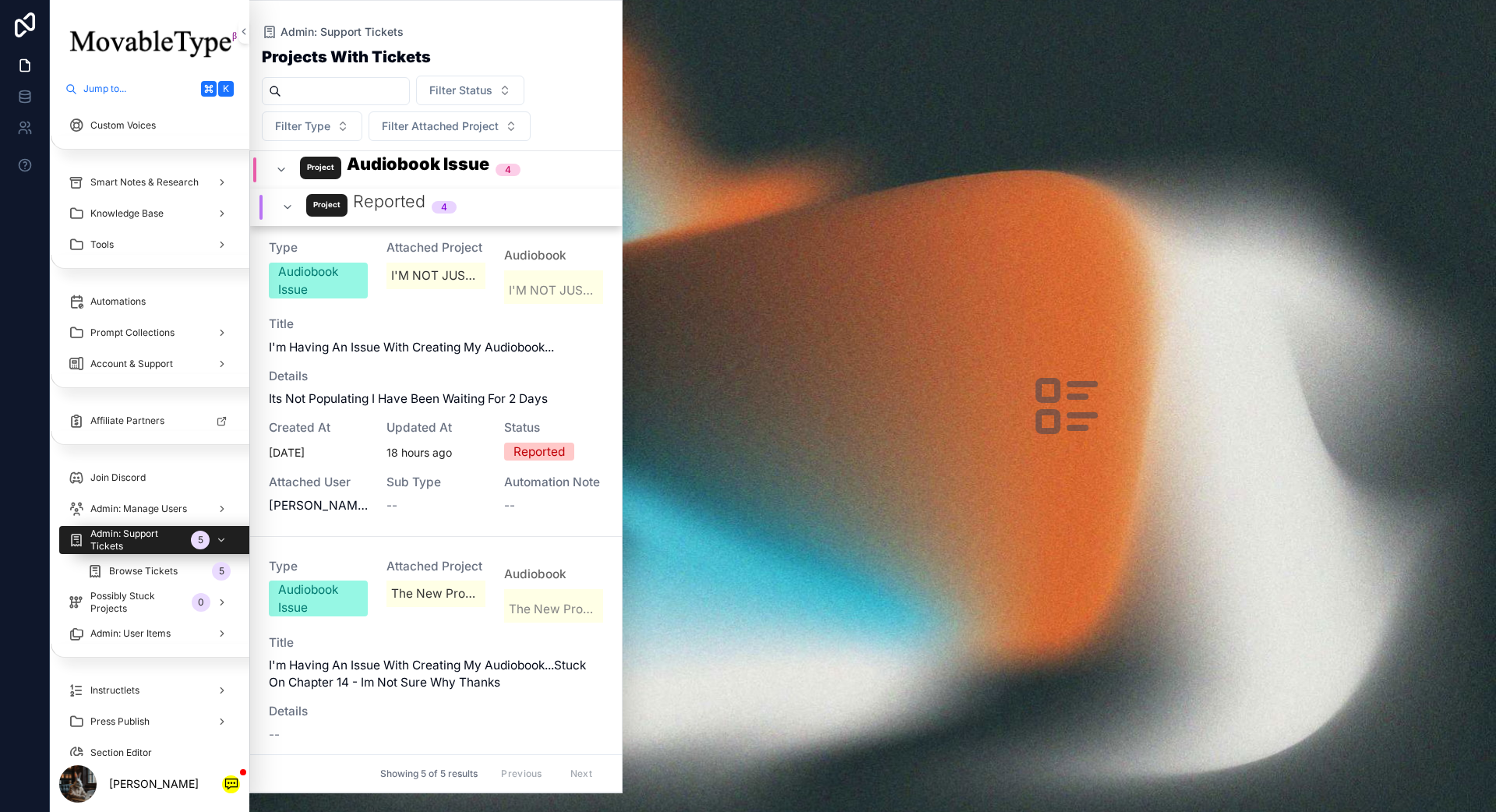
click at [387, 504] on span "--" at bounding box center [392, 505] width 11 height 18
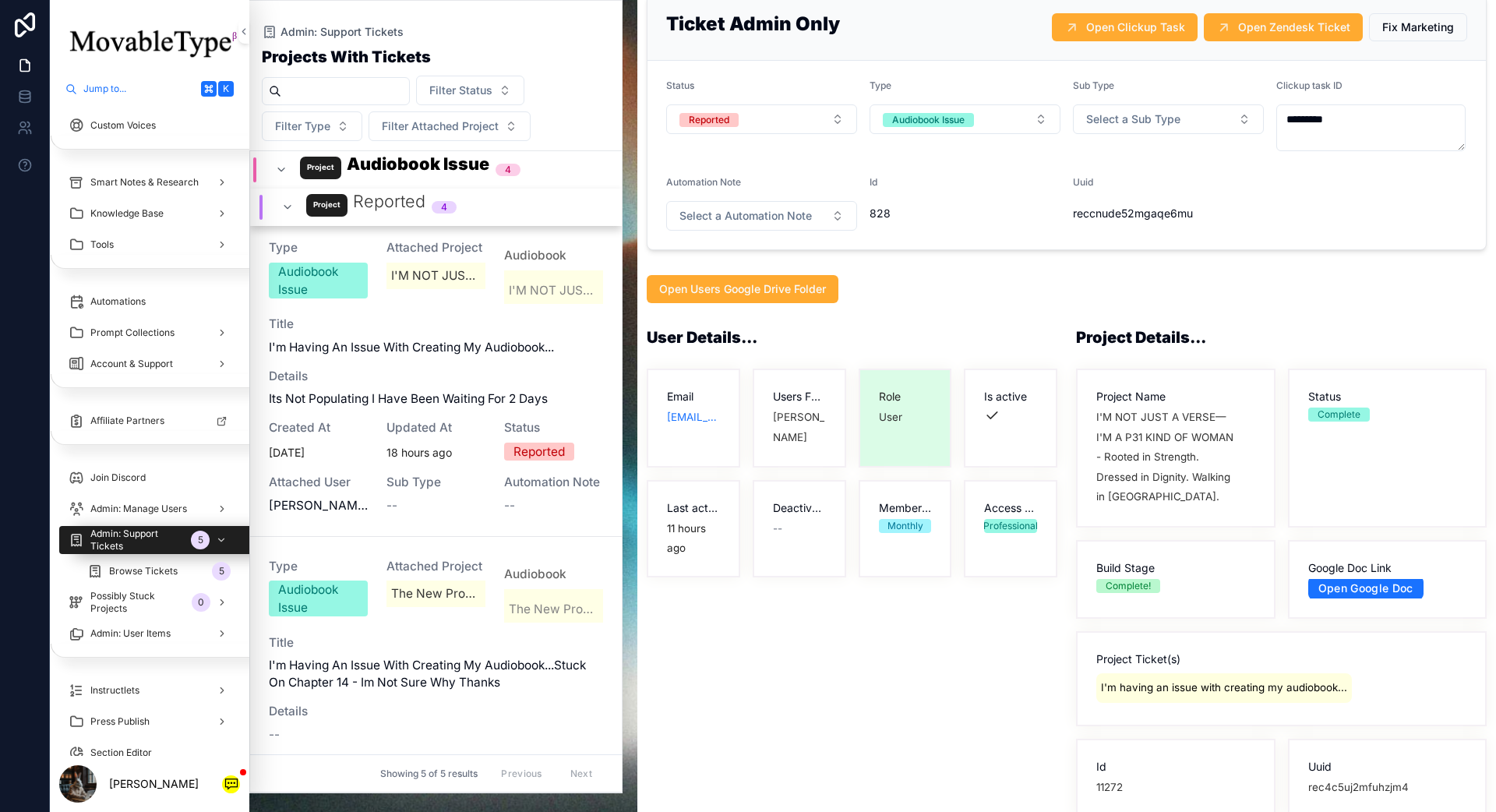
scroll to position [818, 0]
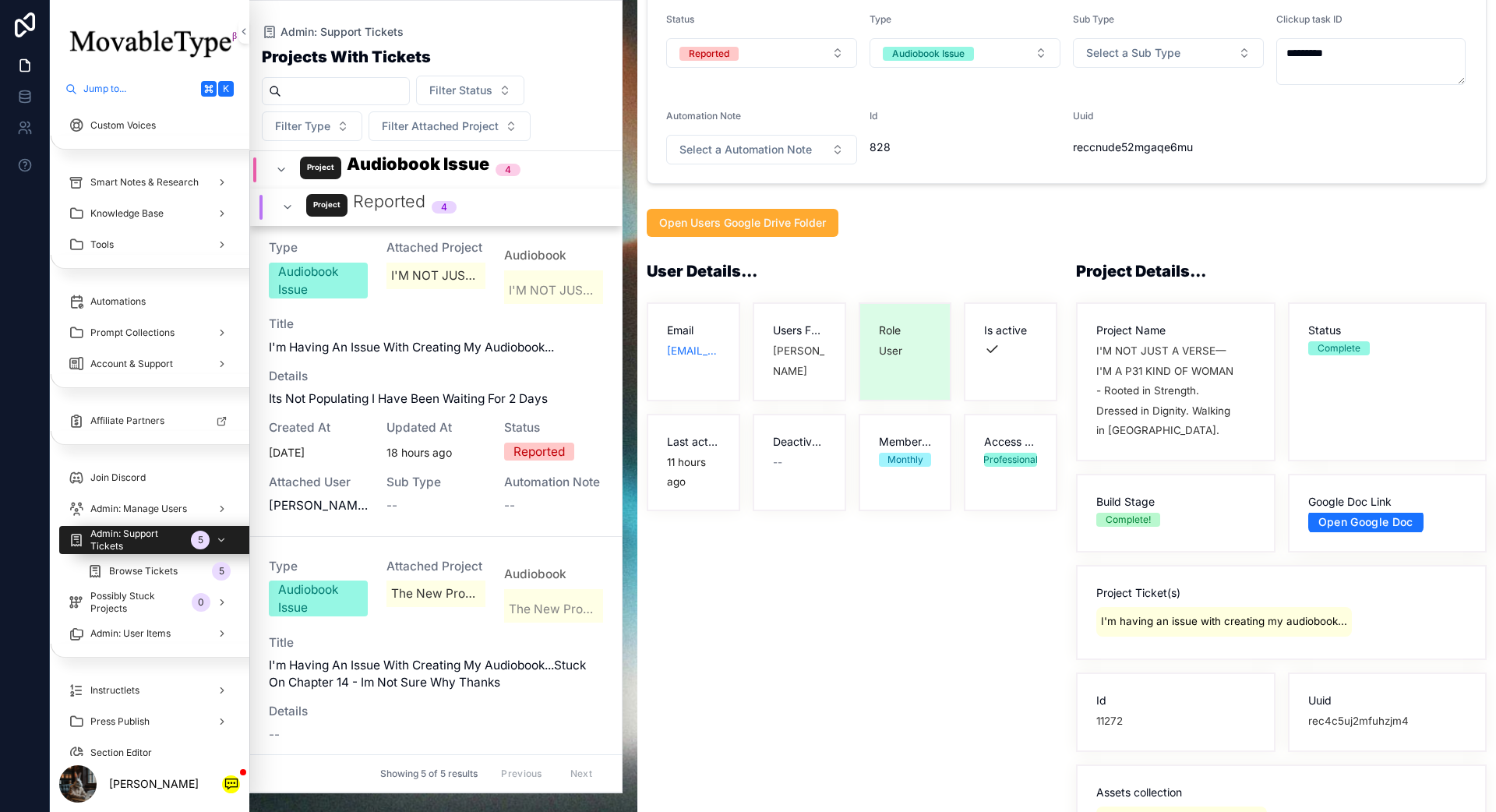
click at [1121, 509] on link "Open Google Doc" at bounding box center [1366, 521] width 116 height 24
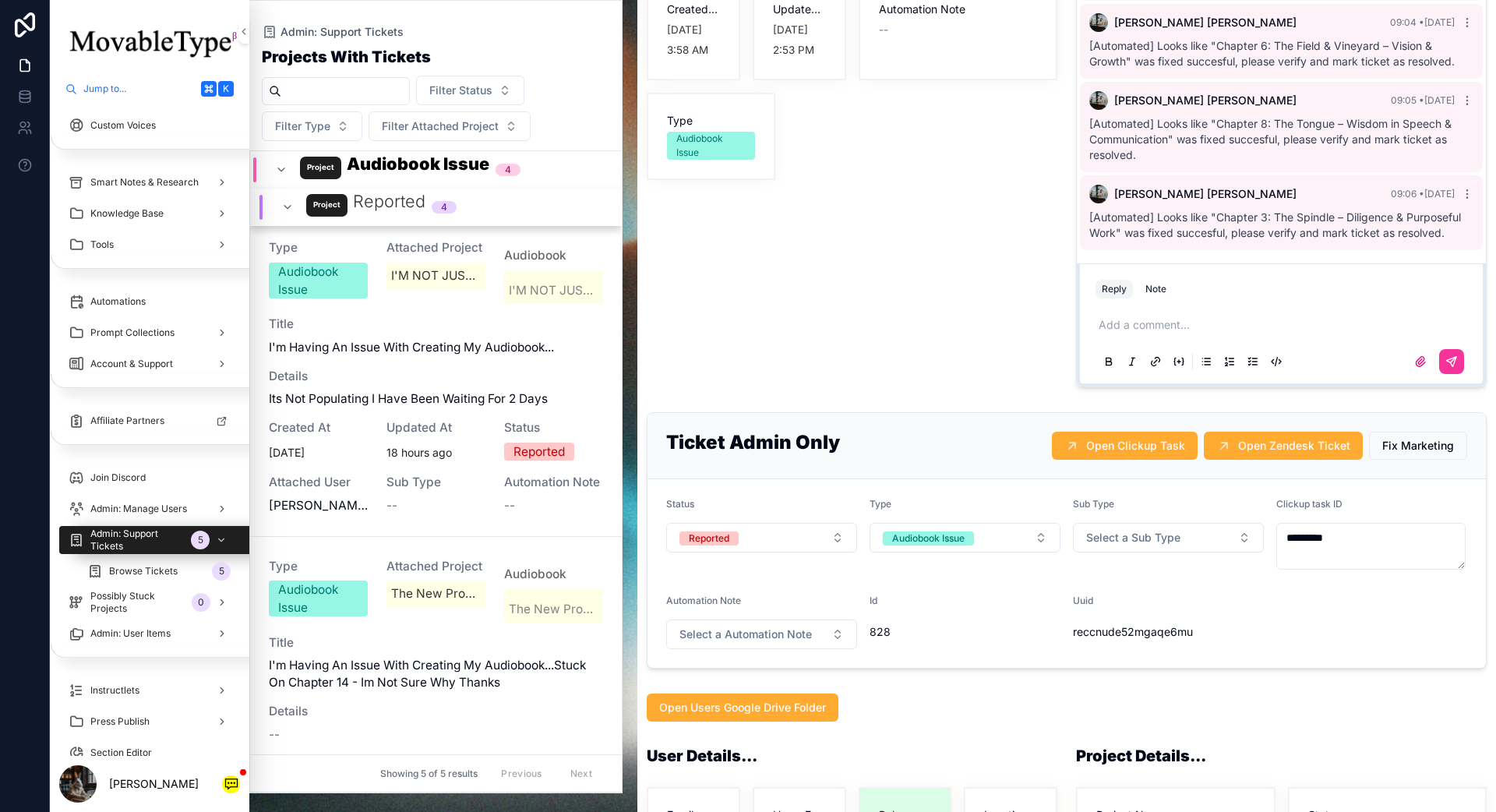
scroll to position [0, 0]
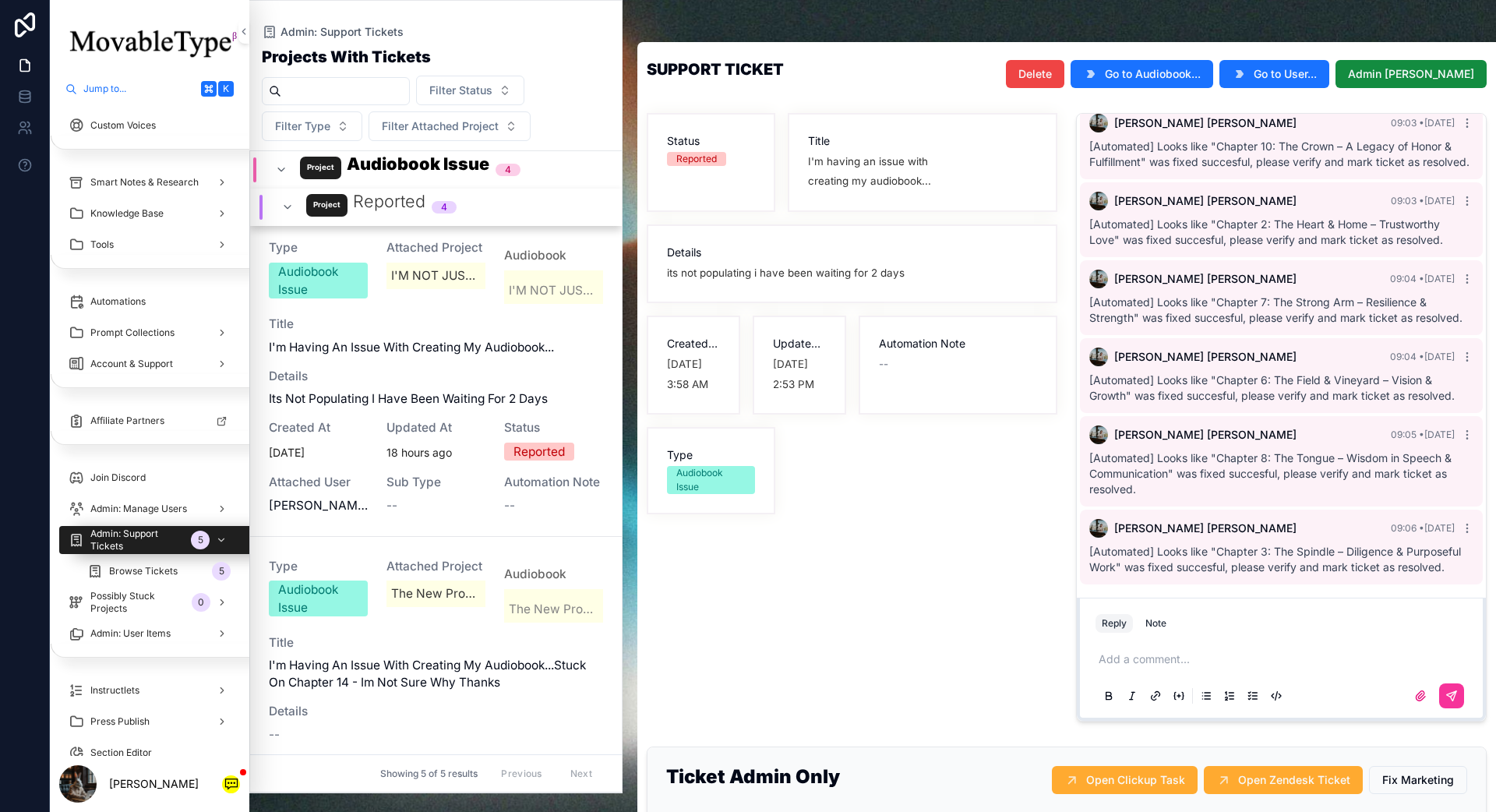
click at [1121, 79] on span "Go to Audiobook..." at bounding box center [1153, 74] width 96 height 16
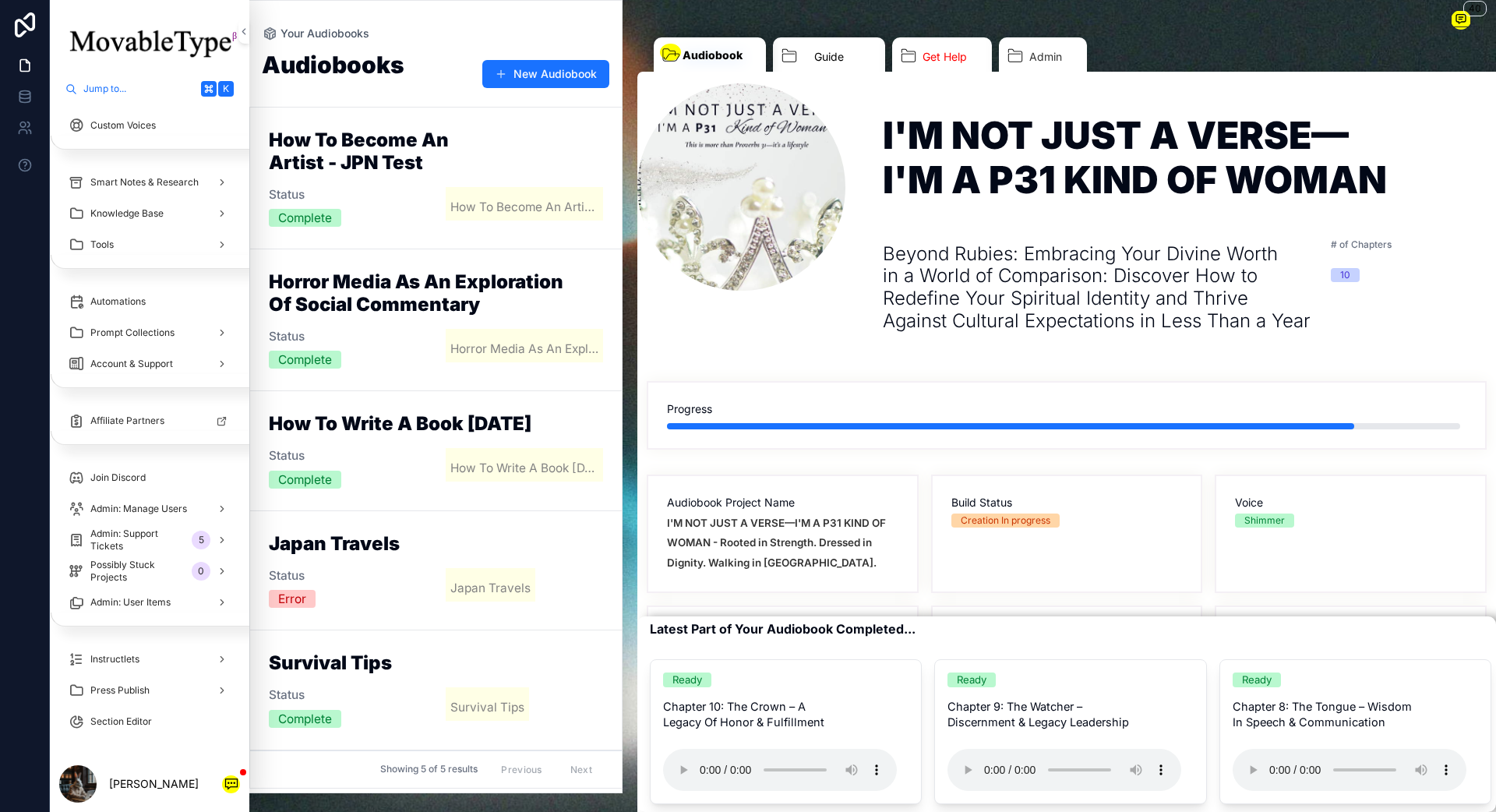
click at [800, 51] on link "Guide" at bounding box center [828, 58] width 112 height 42
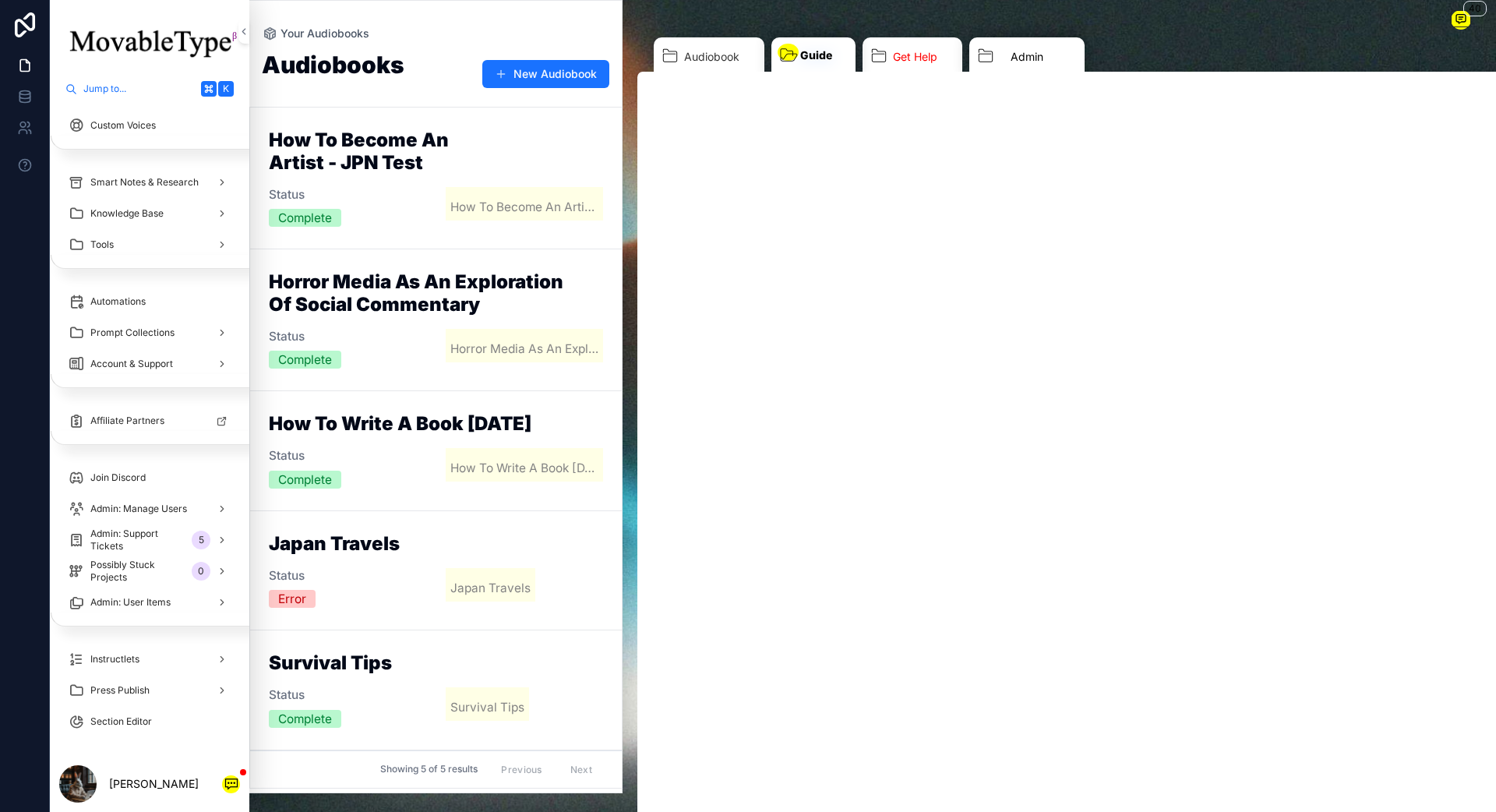
click at [994, 60] on link "Admin" at bounding box center [1027, 58] width 116 height 42
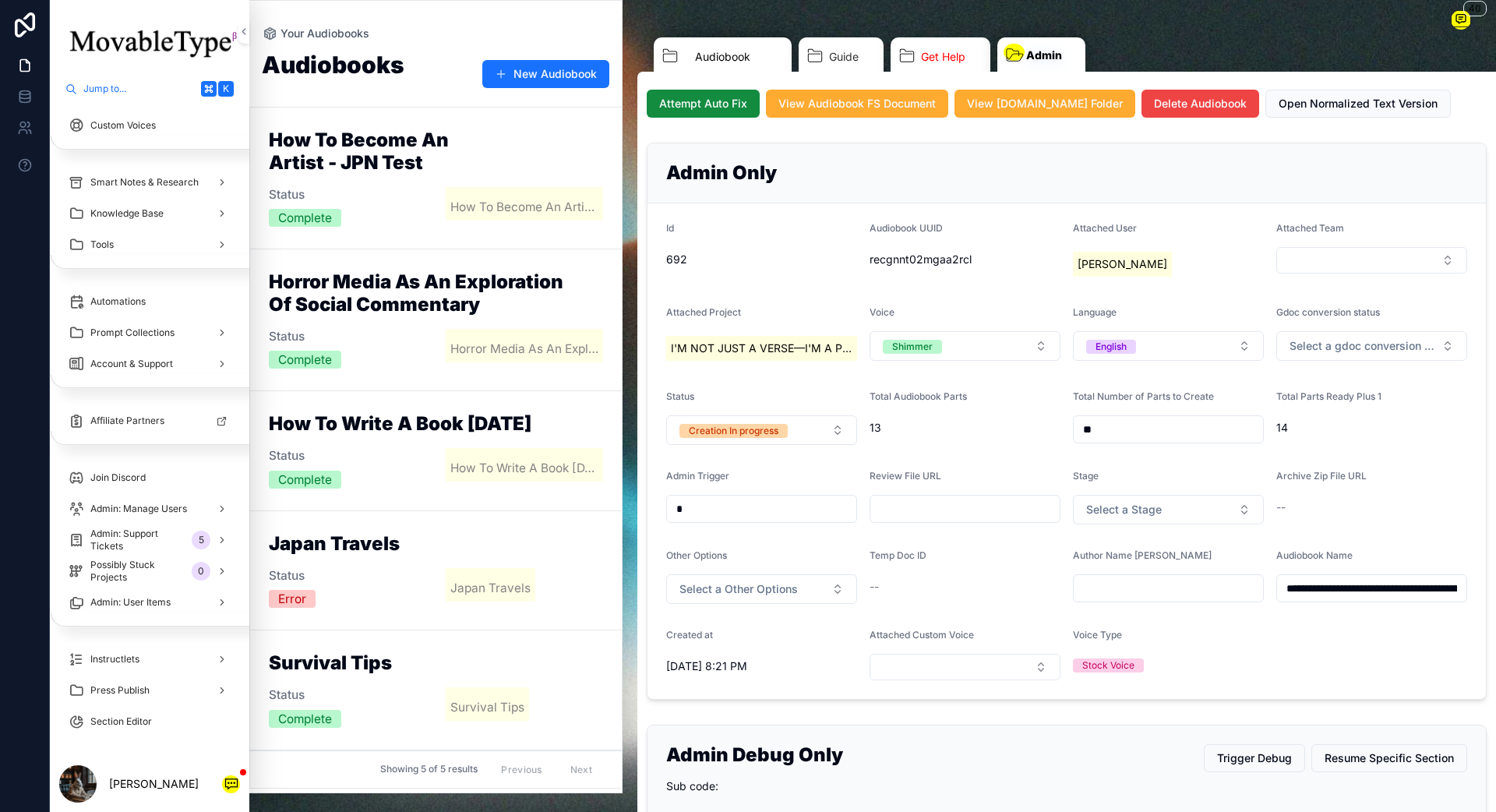
click at [722, 51] on span "Audiobook" at bounding box center [723, 56] width 55 height 16
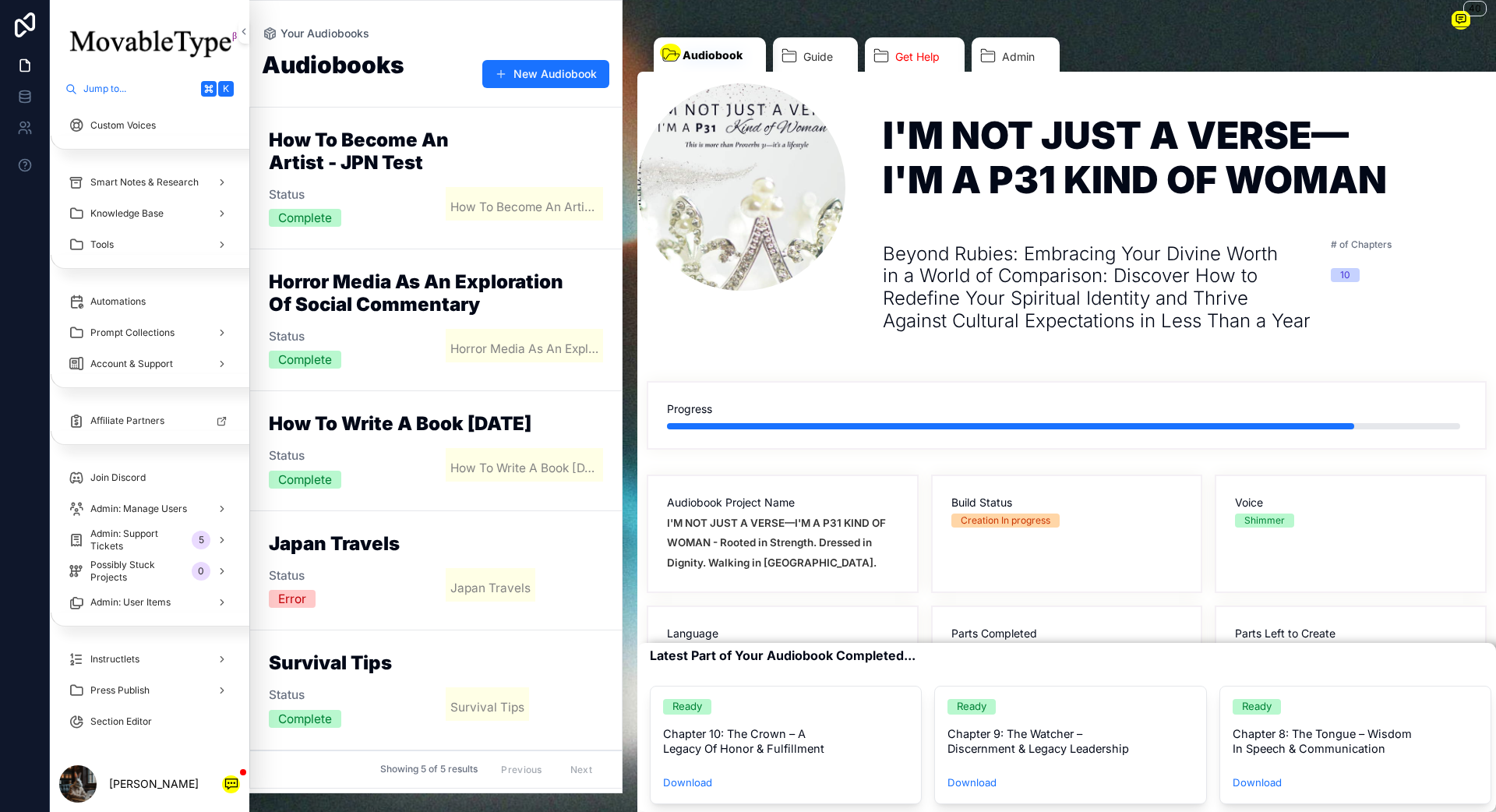
click at [745, 58] on link "Audiobook" at bounding box center [709, 58] width 112 height 42
click at [1003, 51] on link "Admin" at bounding box center [1029, 58] width 116 height 42
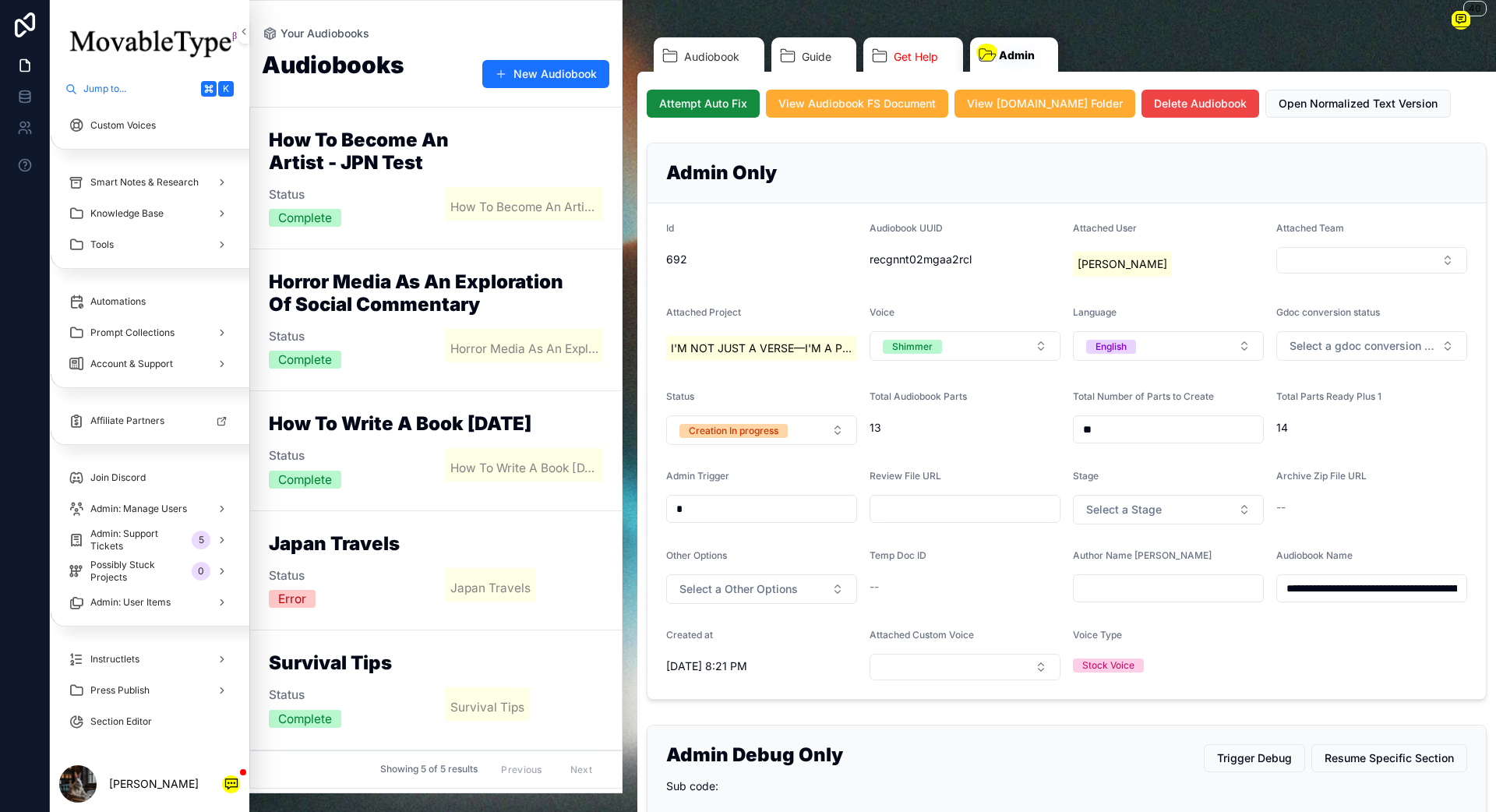
click at [1105, 425] on input "**" at bounding box center [1168, 430] width 189 height 22
type input "**"
click button "scrollable content" at bounding box center [0, 0] width 0 height 0
click at [747, 62] on span "Audiobook" at bounding box center [723, 56] width 55 height 16
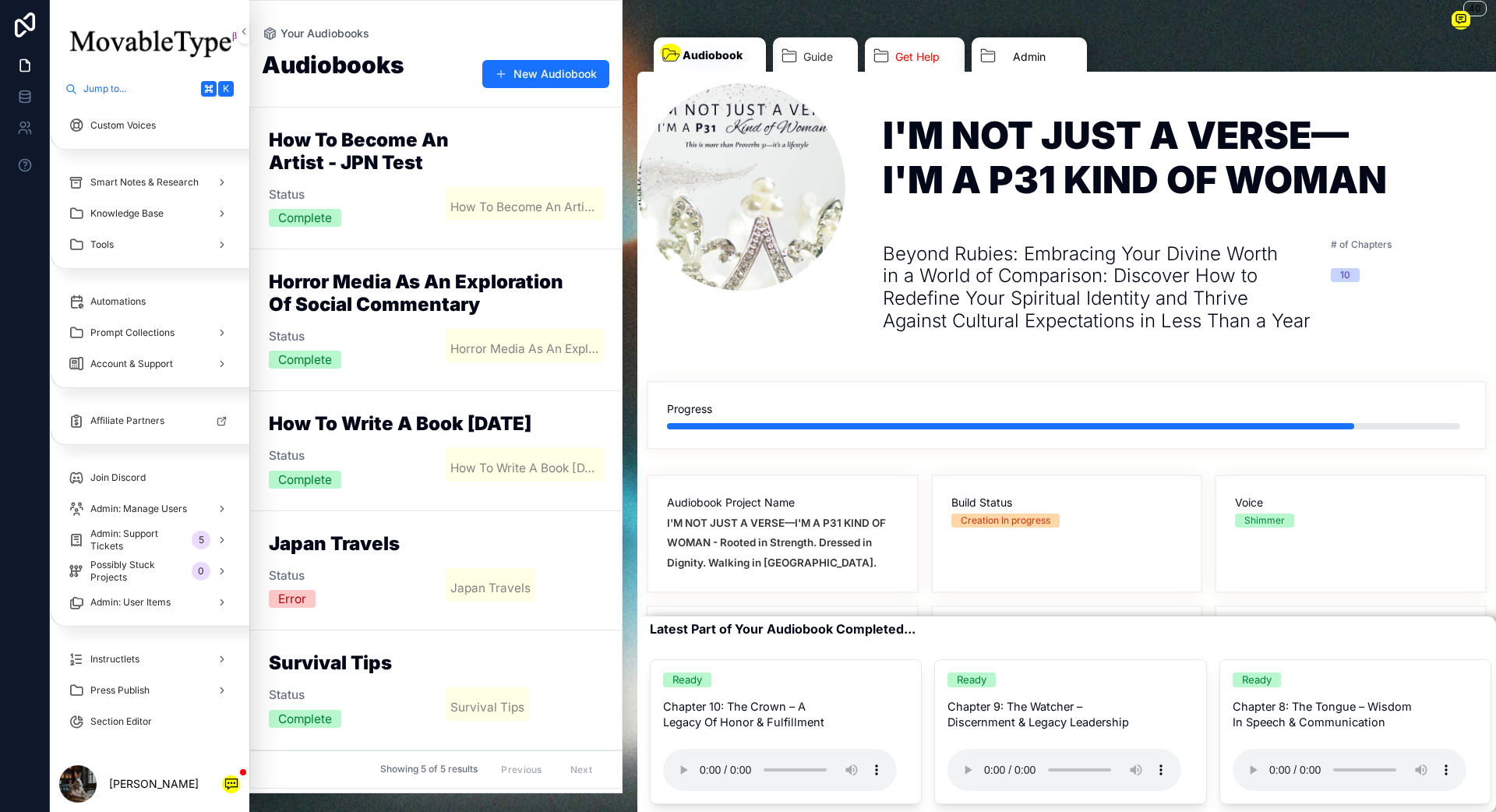
click at [993, 70] on link "Admin" at bounding box center [1029, 58] width 116 height 42
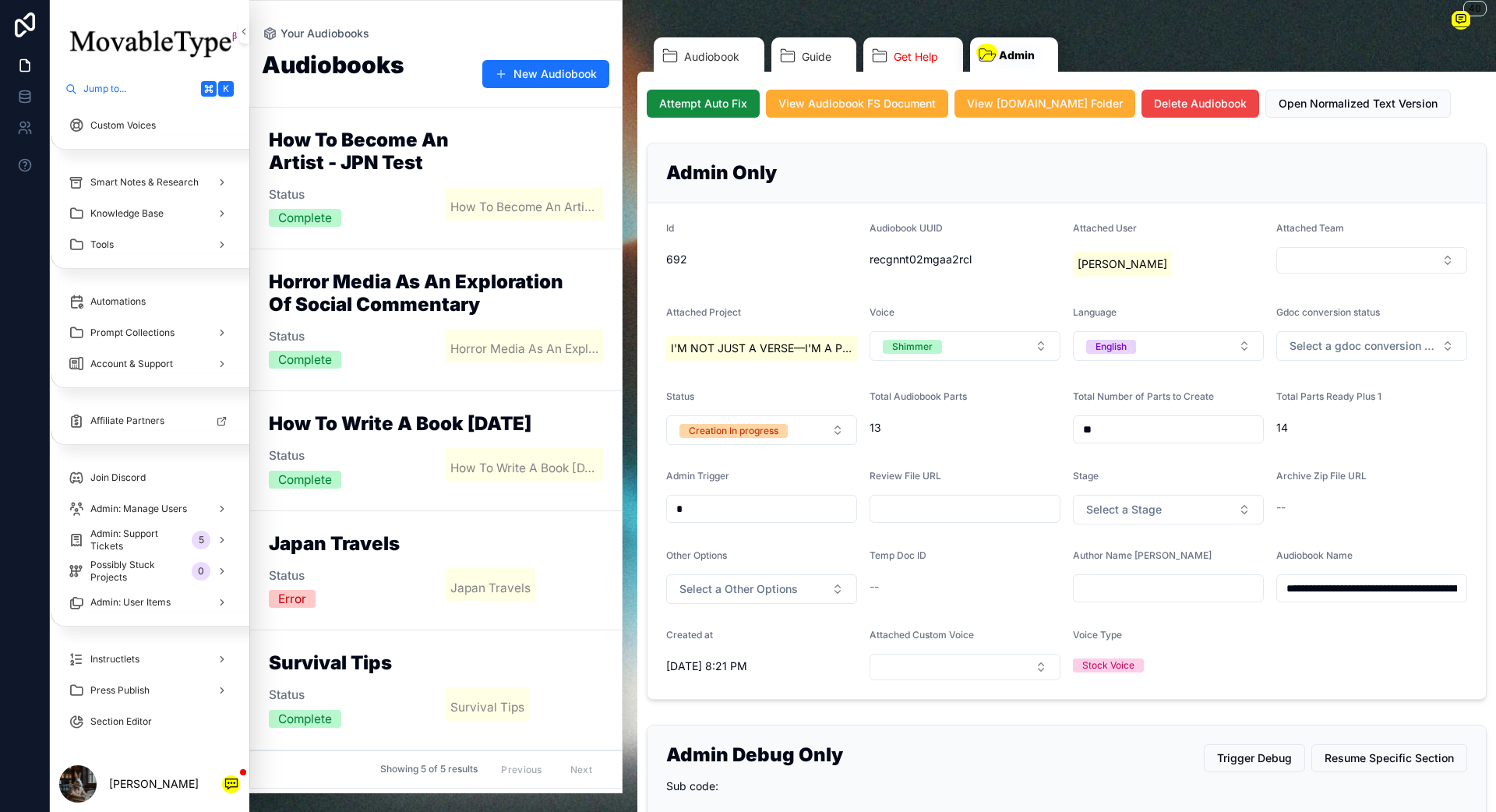
click at [712, 112] on button "Attempt Auto Fix" at bounding box center [703, 103] width 113 height 28
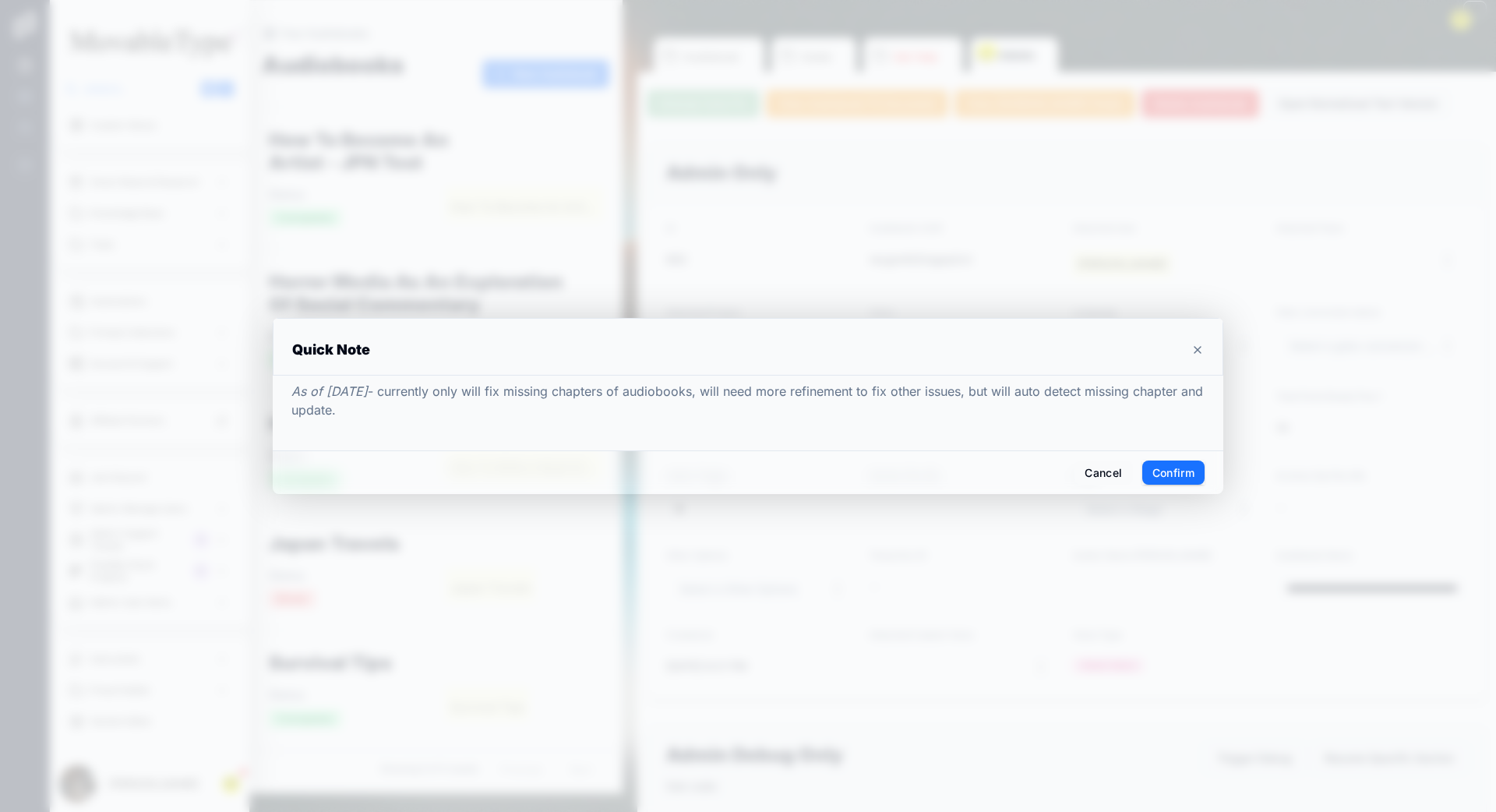
drag, startPoint x: 1149, startPoint y: 446, endPoint x: 1163, endPoint y: 485, distance: 41.4
click at [1121, 446] on div "As of [DATE] - currently only will fix missing chapters of audiobooks, will nee…" at bounding box center [748, 412] width 951 height 75
click at [1121, 485] on div "Cancel Confirm" at bounding box center [748, 472] width 951 height 44
click at [1121, 479] on button "Confirm" at bounding box center [1173, 472] width 62 height 25
